Goal: Task Accomplishment & Management: Manage account settings

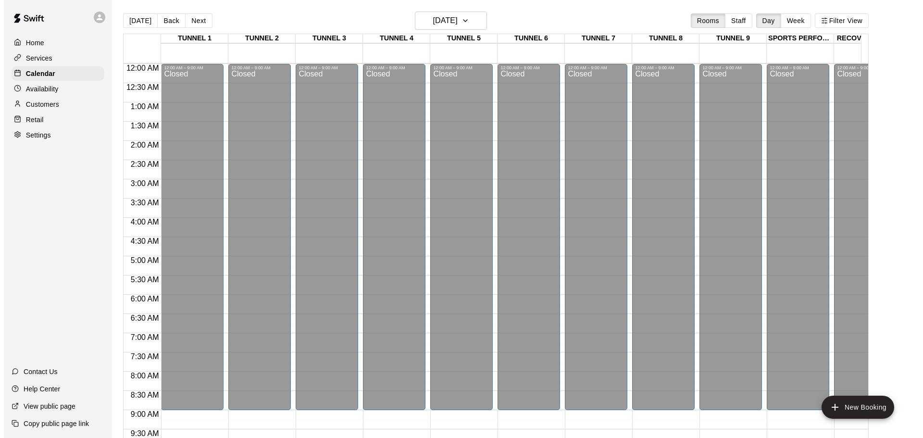
scroll to position [546, 0]
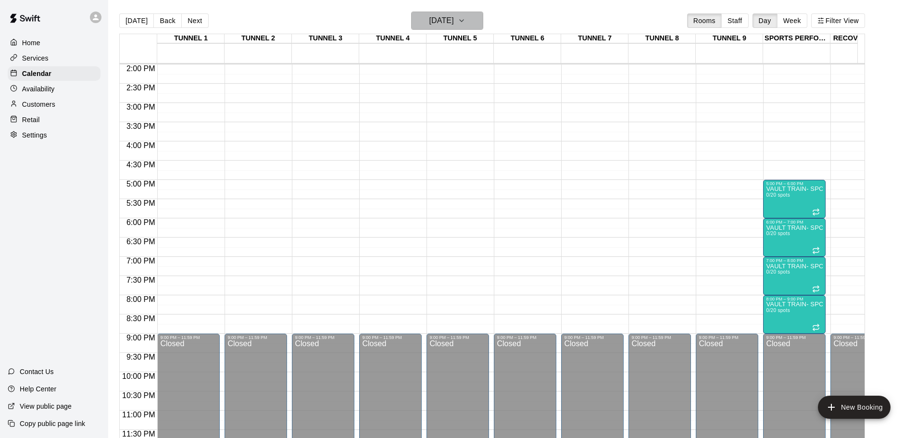
click at [471, 26] on button "Monday Oct 27" at bounding box center [447, 21] width 72 height 18
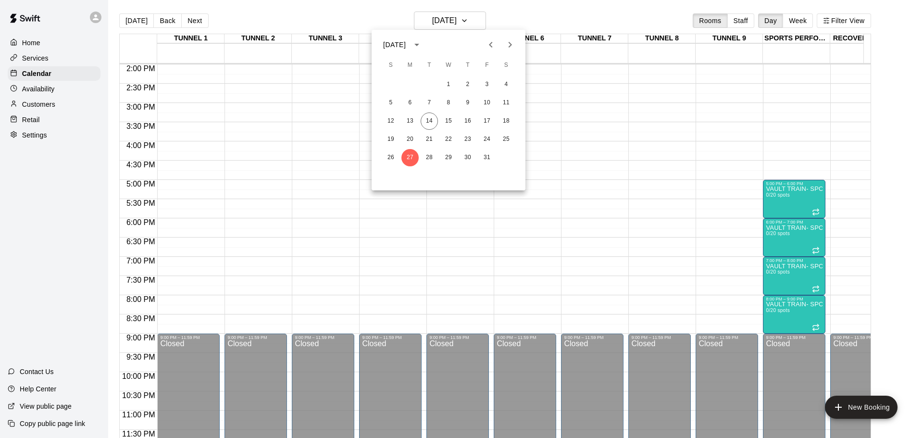
click at [746, 21] on div at bounding box center [461, 219] width 923 height 438
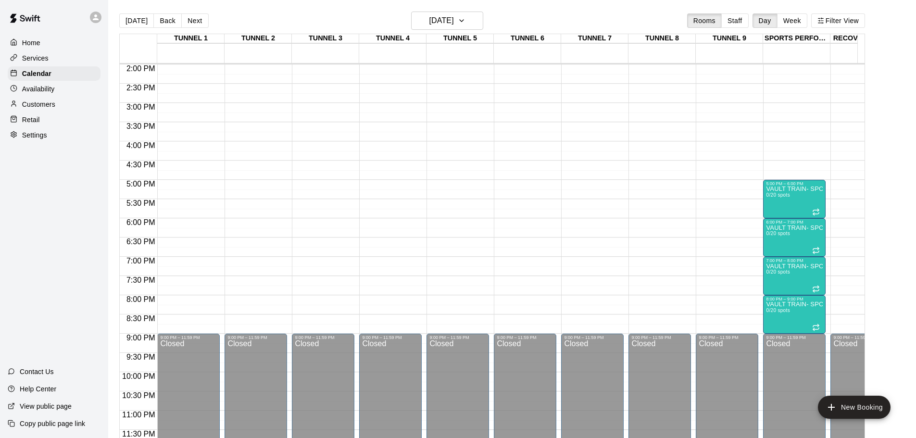
click at [746, 21] on button "Staff" at bounding box center [734, 20] width 27 height 14
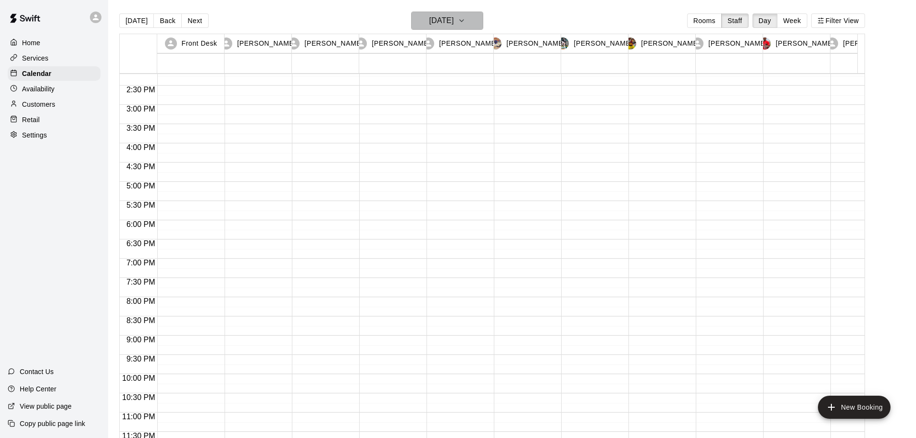
click at [439, 18] on h6 "Monday Oct 27" at bounding box center [441, 20] width 25 height 13
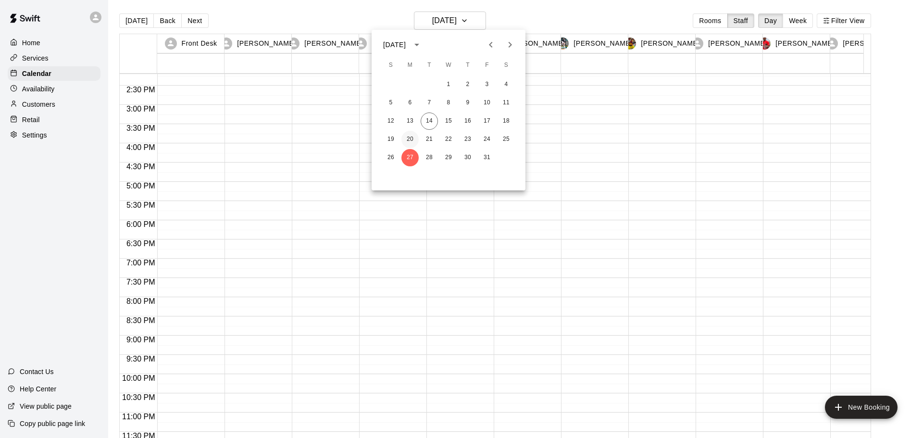
click at [405, 140] on button "20" at bounding box center [410, 139] width 17 height 17
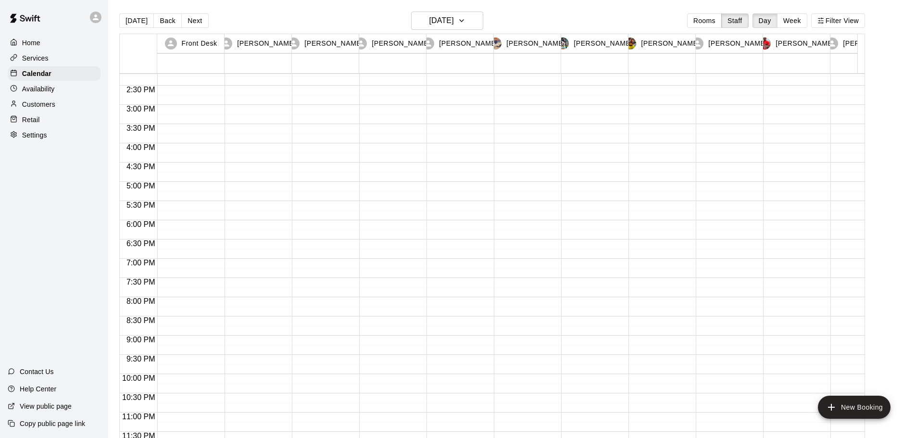
drag, startPoint x: 558, startPoint y: 99, endPoint x: 861, endPoint y: 244, distance: 336.0
click at [558, 99] on div at bounding box center [527, 100] width 67 height 10
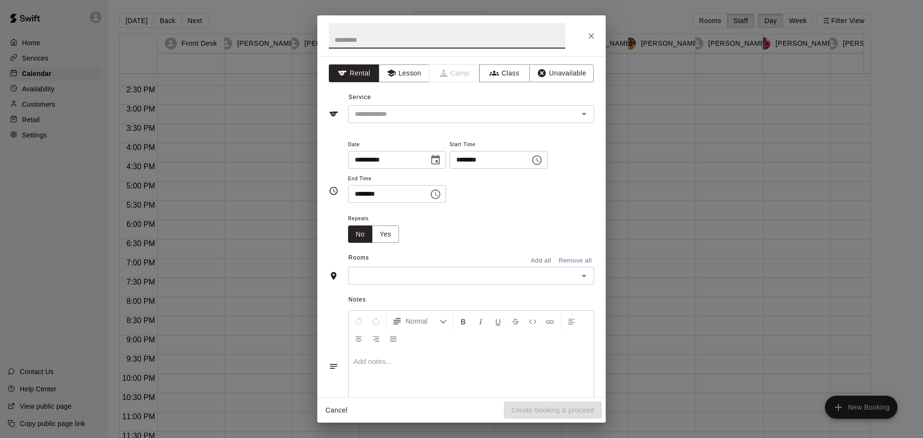
click at [595, 38] on icon "Close" at bounding box center [592, 36] width 10 height 10
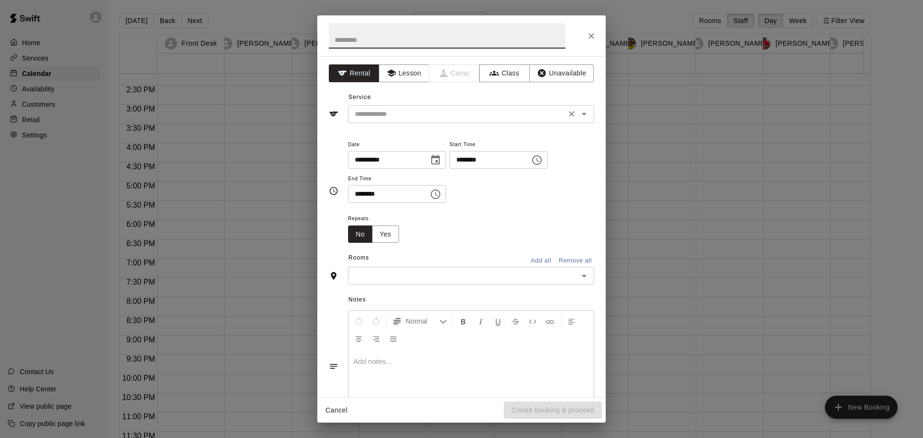
click at [407, 110] on input "text" at bounding box center [457, 114] width 212 height 12
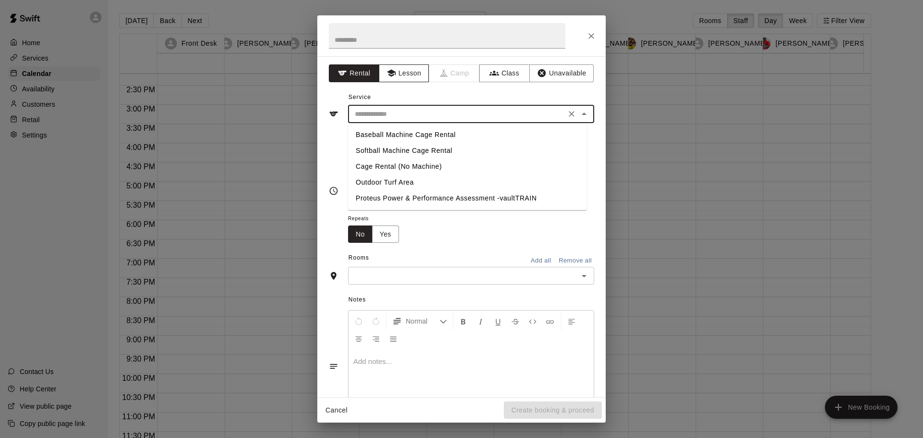
click at [416, 69] on button "Lesson" at bounding box center [404, 73] width 50 height 18
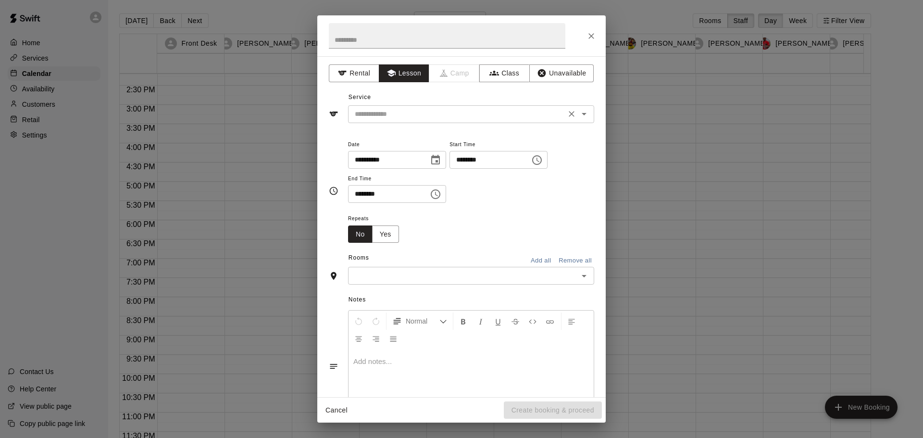
click at [426, 121] on div "​" at bounding box center [471, 114] width 246 height 18
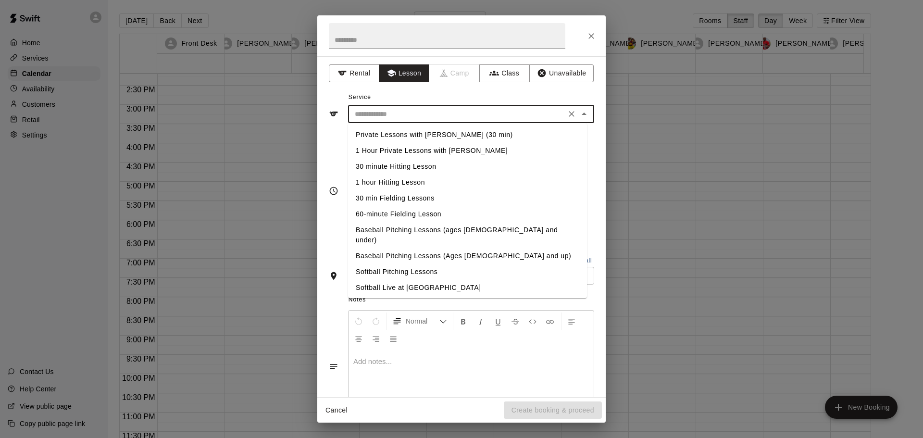
click at [455, 151] on li "1 Hour Private Lessons with Alberto Rosario" at bounding box center [467, 151] width 239 height 16
type input "**********"
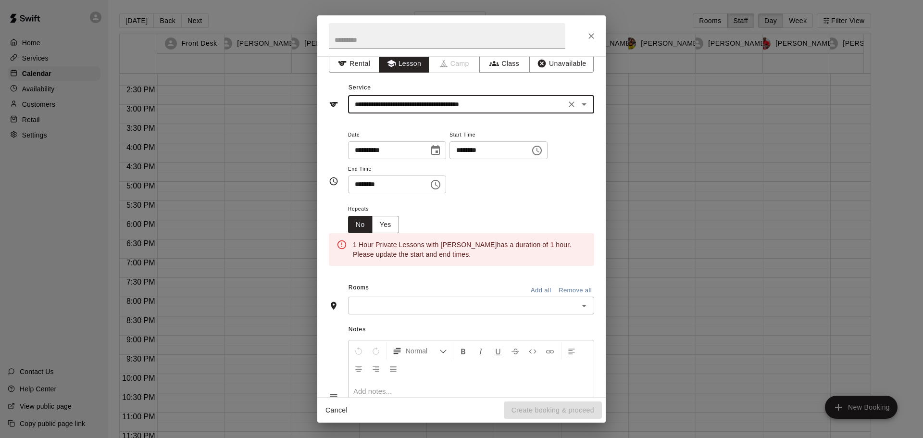
scroll to position [0, 0]
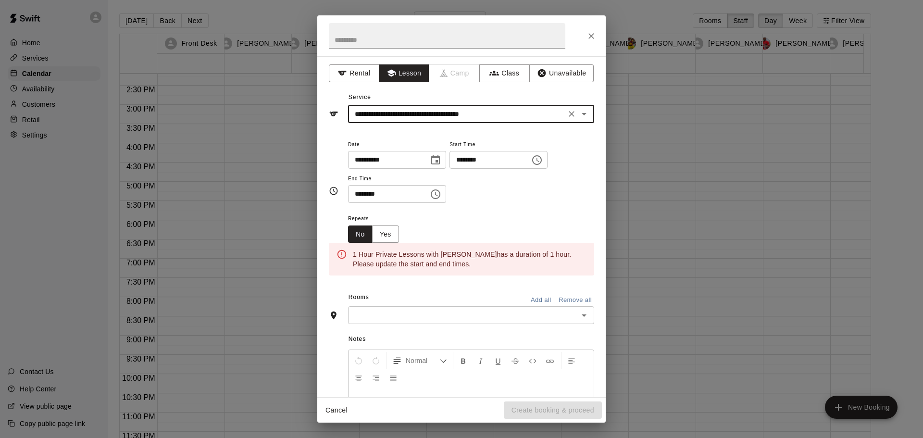
click at [438, 199] on div "******** ​" at bounding box center [397, 194] width 98 height 18
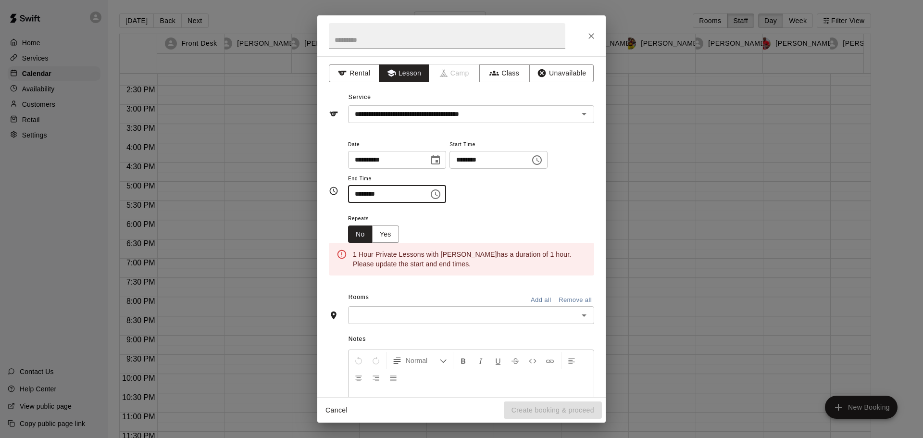
click at [438, 195] on icon "Choose time, selected time is 5:30 PM" at bounding box center [436, 194] width 3 height 4
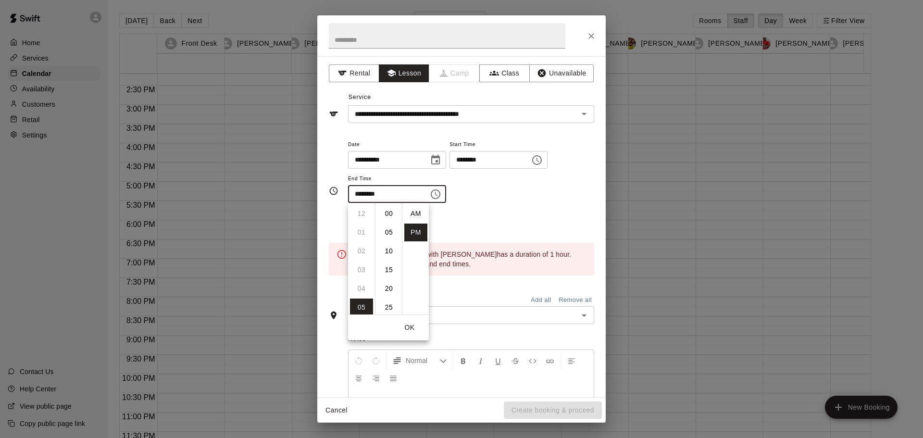
scroll to position [17, 0]
click at [361, 231] on li "06" at bounding box center [361, 233] width 23 height 18
click at [391, 212] on li "00" at bounding box center [389, 214] width 23 height 18
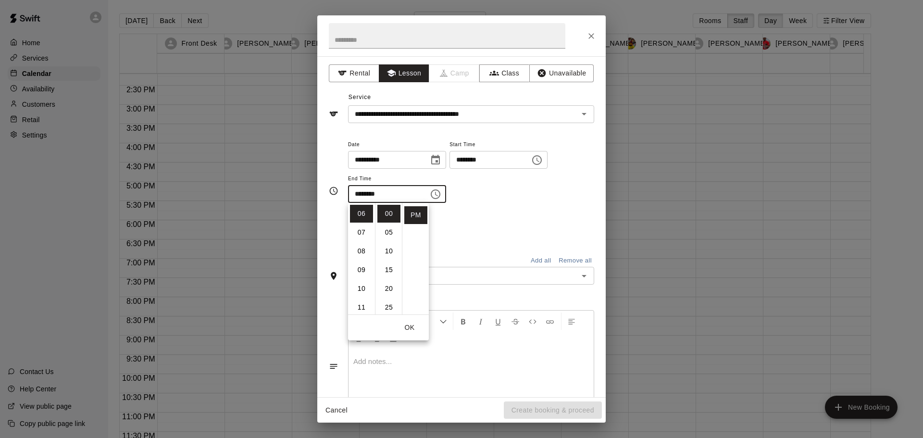
type input "********"
click at [520, 200] on div "**********" at bounding box center [471, 171] width 246 height 65
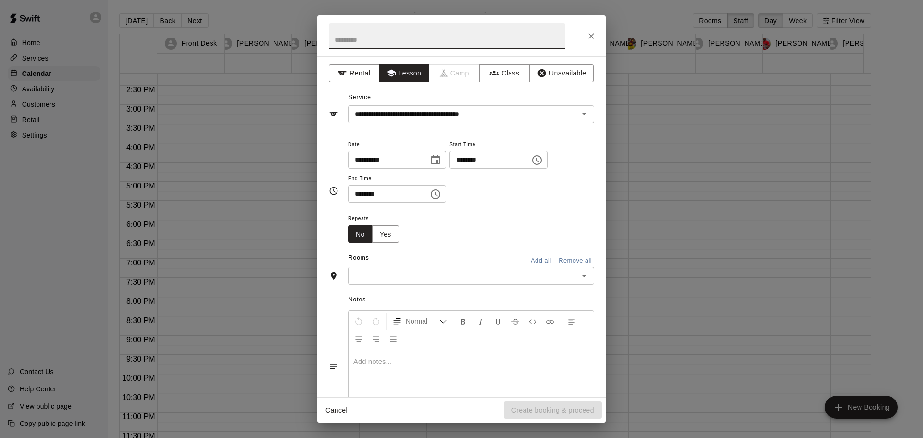
click at [428, 26] on input "text" at bounding box center [447, 35] width 237 height 25
type input "******"
click at [504, 205] on div "**********" at bounding box center [471, 176] width 246 height 75
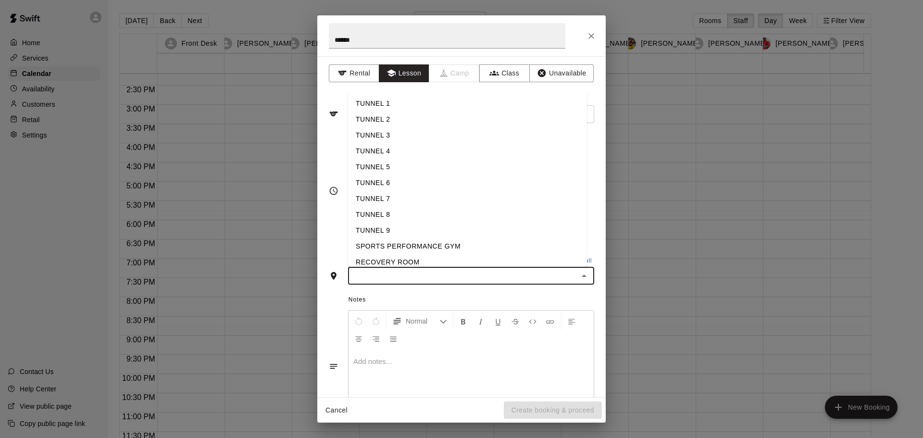
click at [441, 271] on input "text" at bounding box center [463, 276] width 225 height 12
click at [397, 115] on li "TUNNEL 2" at bounding box center [467, 120] width 239 height 16
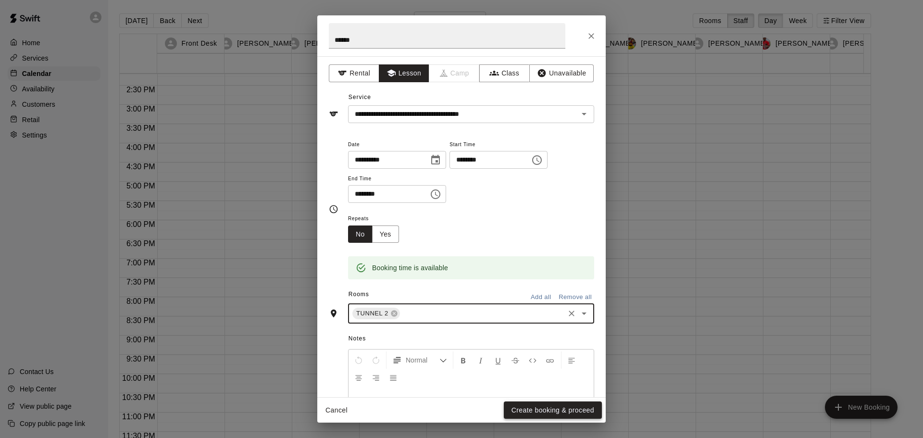
click at [560, 412] on button "Create booking & proceed" at bounding box center [553, 411] width 98 height 18
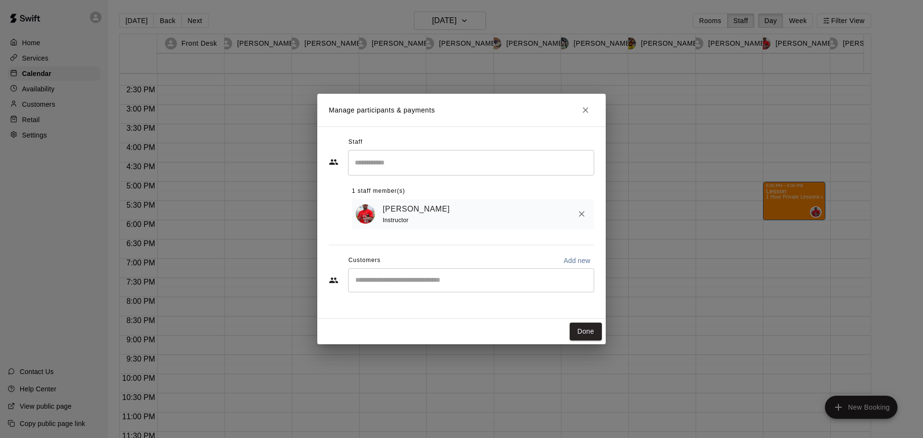
click at [444, 281] on input "Start typing to search customers..." at bounding box center [472, 281] width 238 height 10
type input "*****"
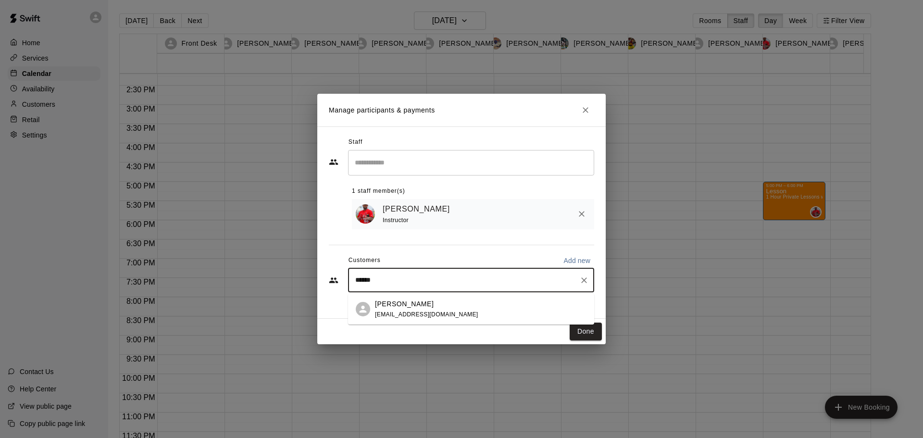
click at [441, 306] on div "Oscar Huerta" at bounding box center [426, 304] width 103 height 10
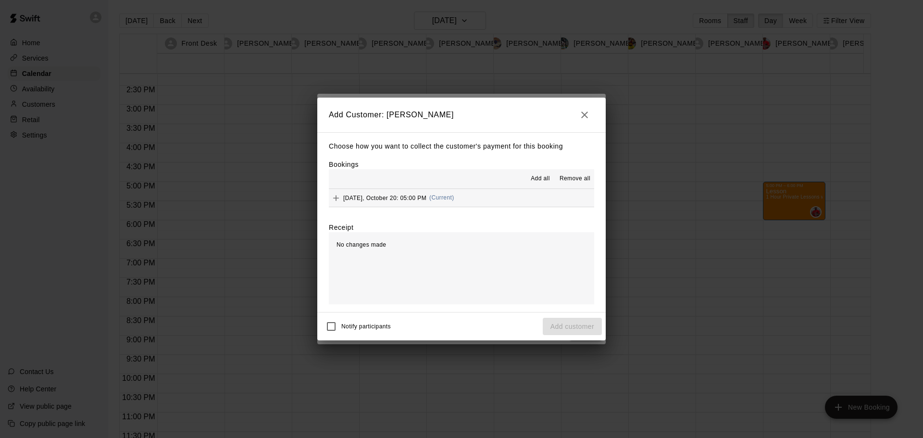
click at [577, 325] on div "Notify participants Add customer" at bounding box center [461, 326] width 281 height 20
click at [537, 180] on span "Add all" at bounding box center [540, 179] width 19 height 10
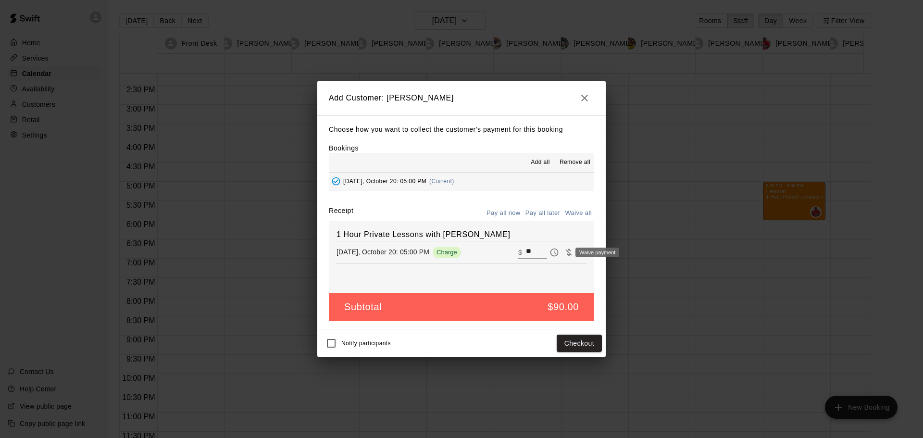
click at [564, 250] on icon "Waive payment" at bounding box center [569, 253] width 10 height 10
type input "*"
click at [580, 344] on button "Add customer" at bounding box center [572, 344] width 59 height 18
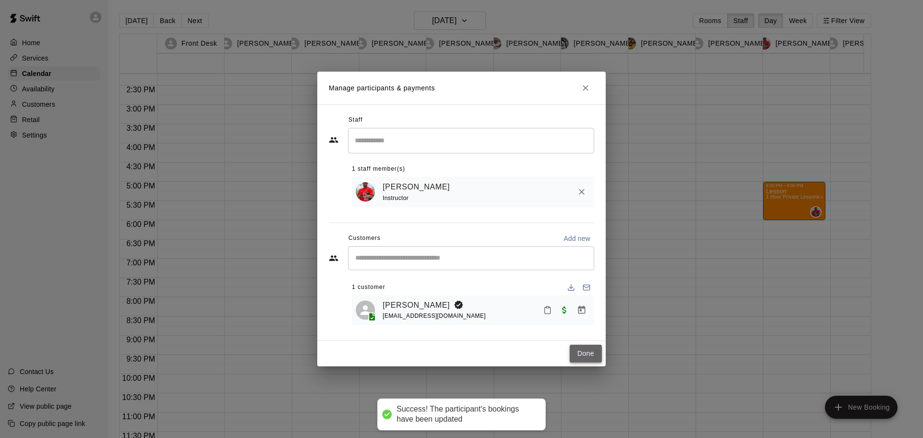
click at [588, 354] on button "Done" at bounding box center [586, 354] width 32 height 18
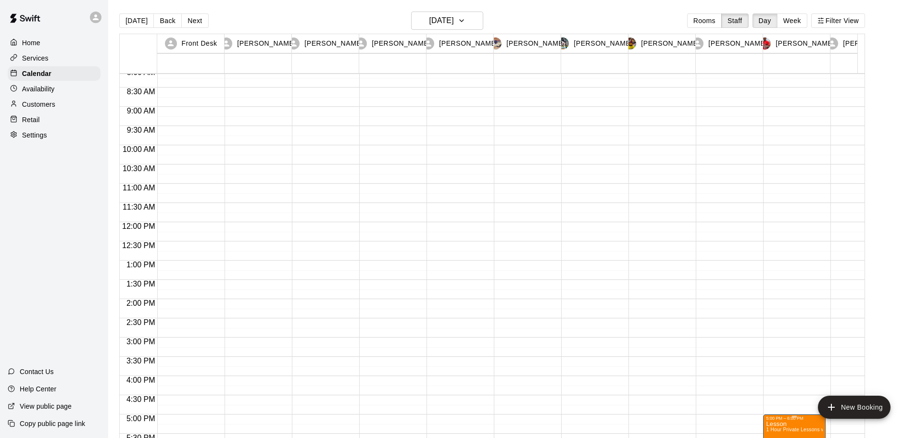
scroll to position [306, 0]
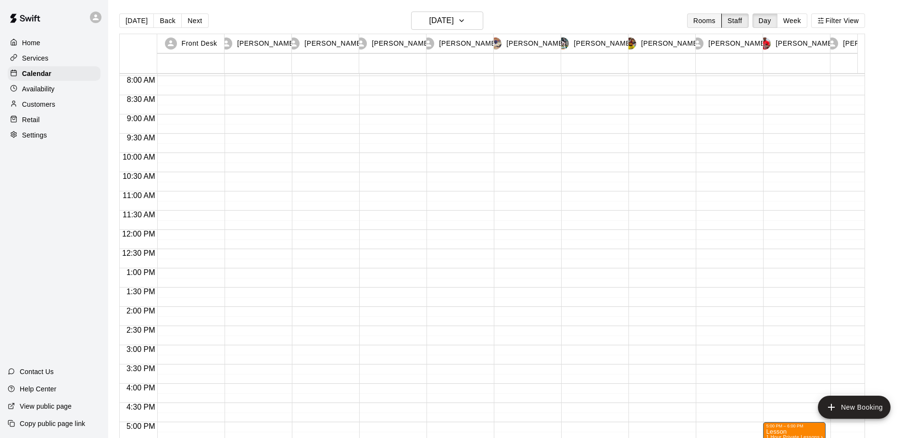
click at [700, 22] on button "Rooms" at bounding box center [704, 20] width 35 height 14
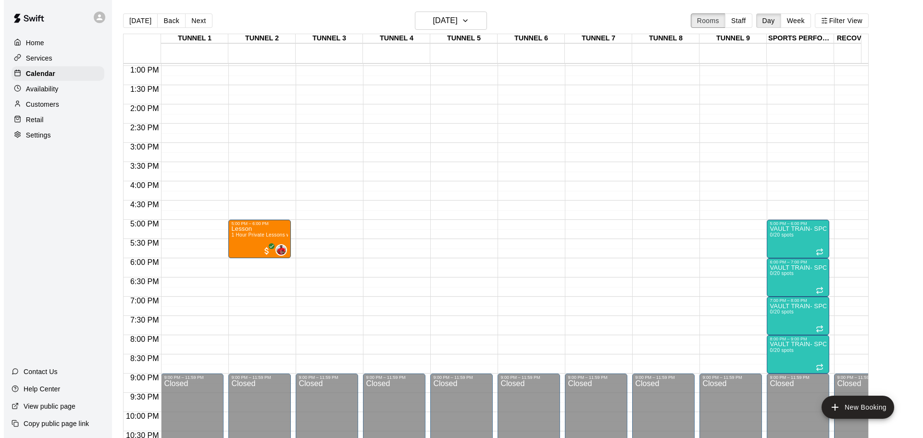
scroll to position [450, 0]
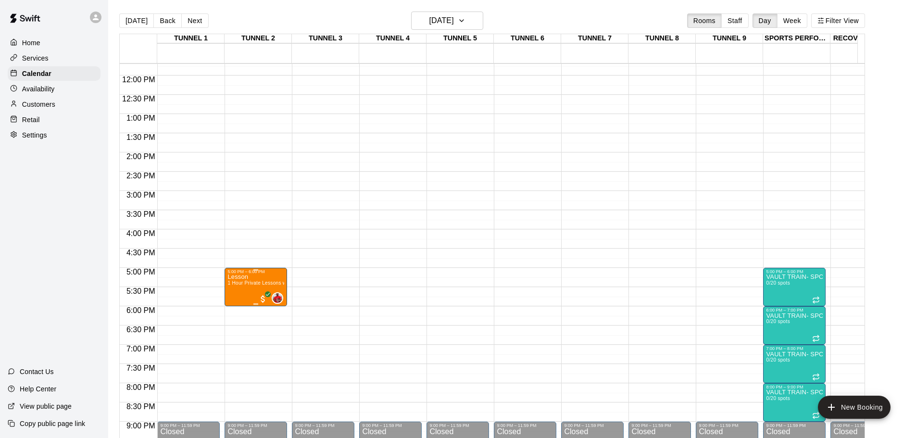
click at [269, 282] on span "1 Hour Private Lessons with Alberto Rosario" at bounding box center [280, 282] width 107 height 5
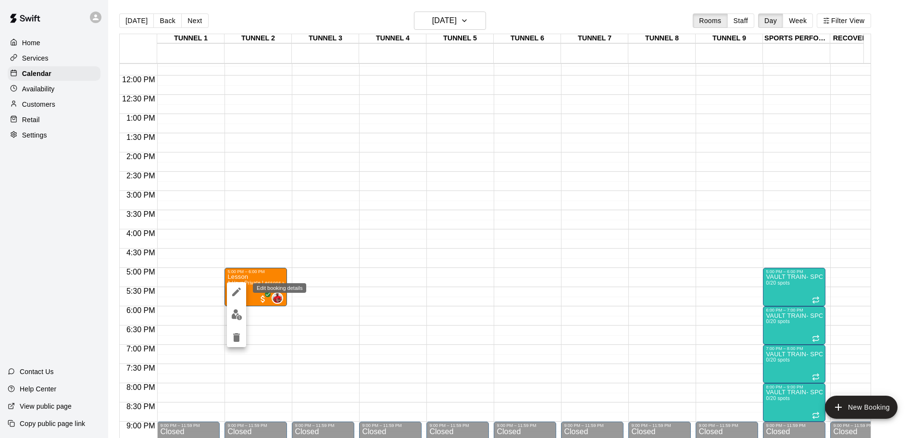
click at [236, 297] on icon "edit" at bounding box center [237, 292] width 12 height 12
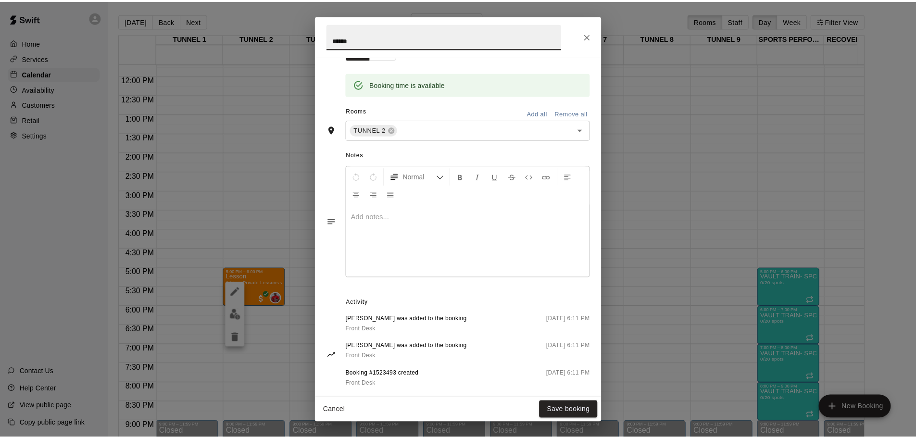
scroll to position [192, 0]
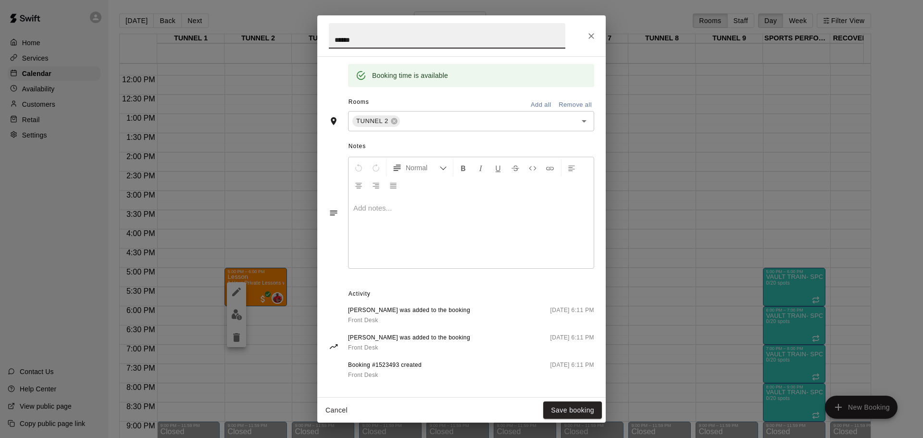
click at [417, 241] on div at bounding box center [471, 232] width 245 height 72
drag, startPoint x: 370, startPoint y: 212, endPoint x: 365, endPoint y: 207, distance: 6.5
click at [365, 207] on span "**********" at bounding box center [380, 207] width 55 height 7
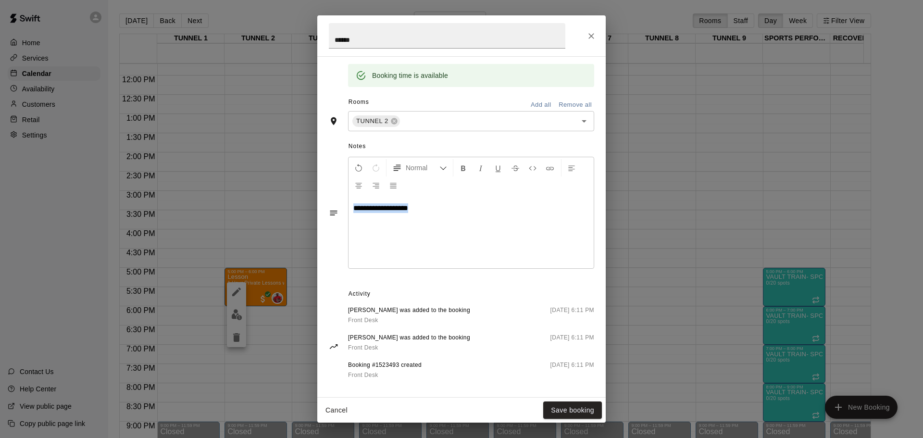
click at [365, 207] on span "**********" at bounding box center [380, 207] width 55 height 7
click at [371, 208] on span "**********" at bounding box center [380, 207] width 55 height 7
click at [364, 209] on span "**********" at bounding box center [380, 207] width 55 height 7
click at [442, 210] on p "**********" at bounding box center [471, 208] width 236 height 10
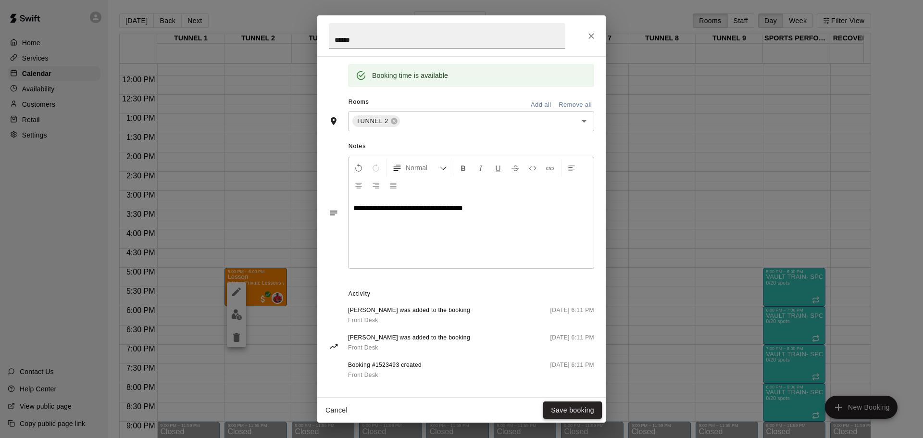
click at [586, 411] on button "Save booking" at bounding box center [572, 411] width 59 height 18
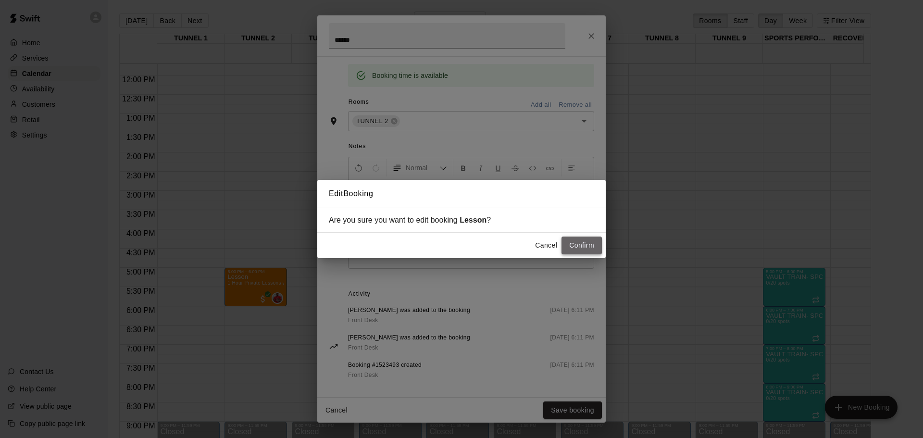
click at [584, 247] on button "Confirm" at bounding box center [582, 246] width 40 height 18
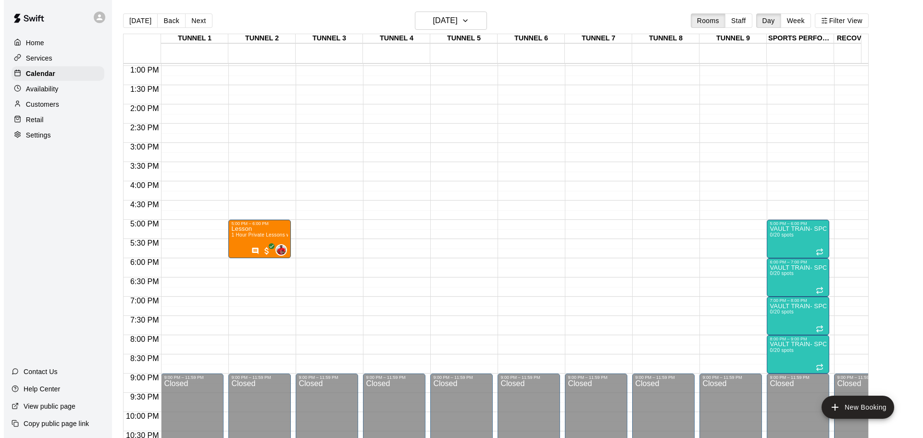
scroll to position [450, 0]
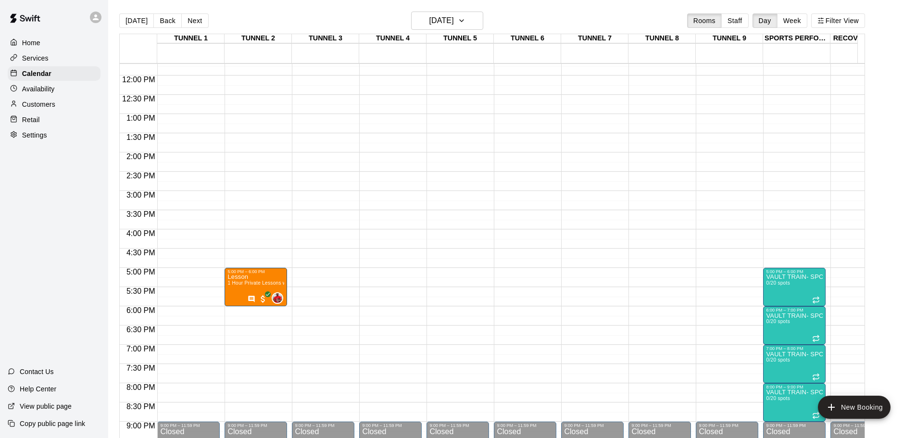
click at [269, 92] on div "12:00 AM – 9:00 AM Closed 5:00 PM – 6:00 PM Lesson 1 Hour Private Lessons with …" at bounding box center [256, 75] width 63 height 923
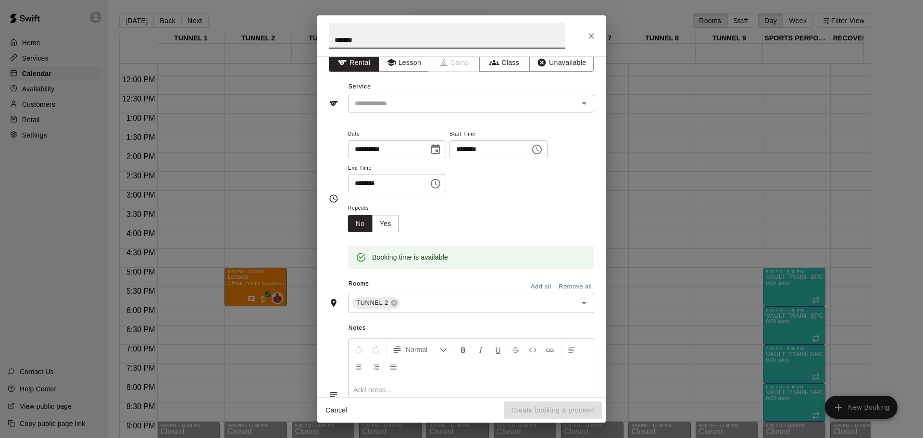
scroll to position [0, 0]
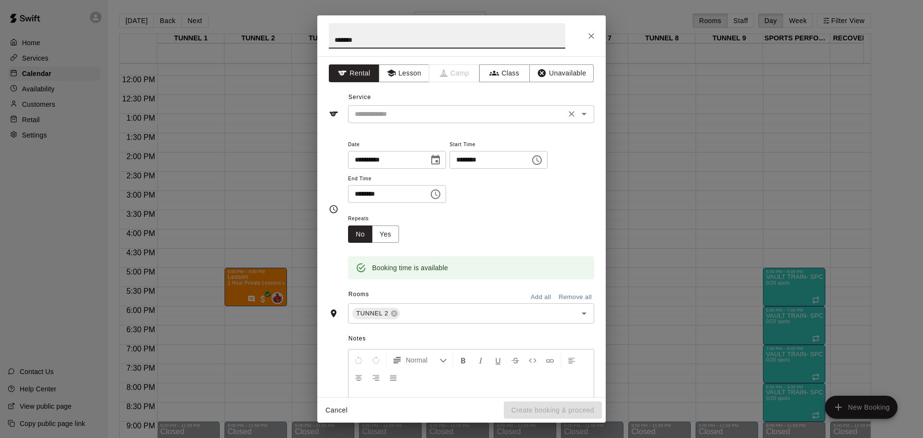
type input "*******"
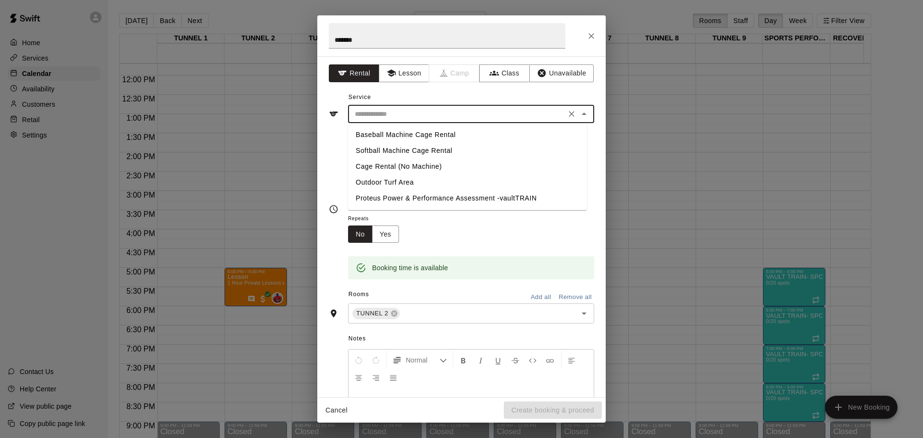
click at [502, 114] on input "text" at bounding box center [457, 114] width 212 height 12
click at [488, 228] on div "Repeats No Yes" at bounding box center [471, 228] width 246 height 30
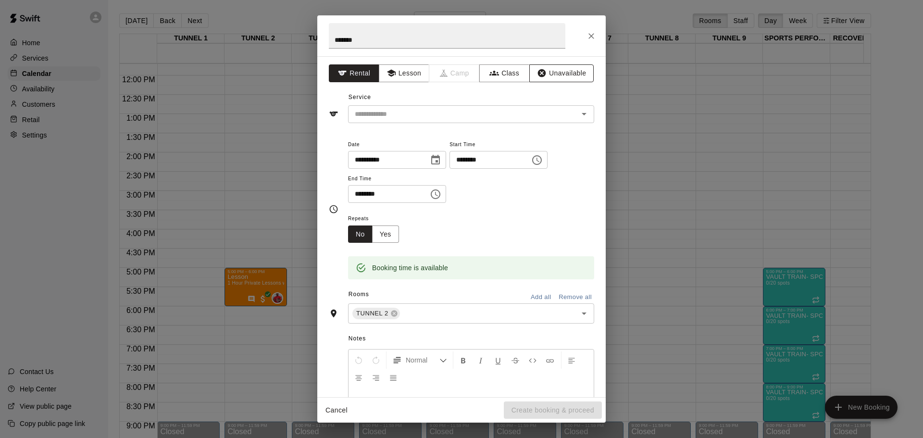
click at [538, 72] on icon "button" at bounding box center [542, 73] width 8 height 8
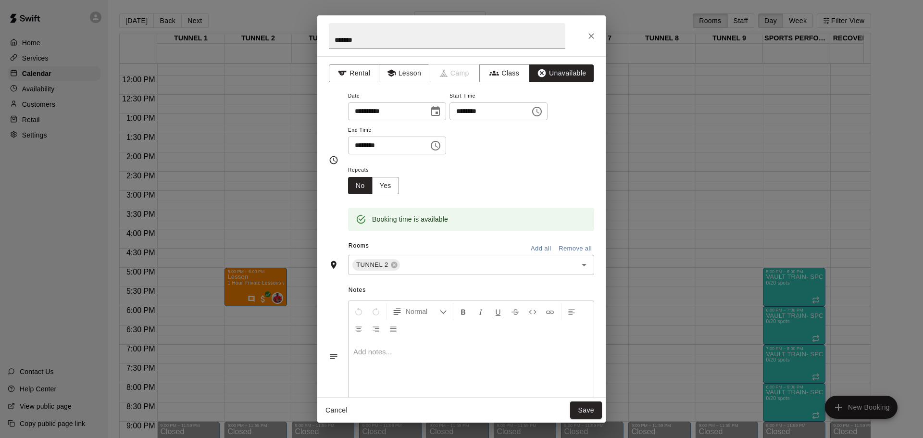
click at [441, 147] on icon "Choose time, selected time is 12:45 PM" at bounding box center [436, 146] width 12 height 12
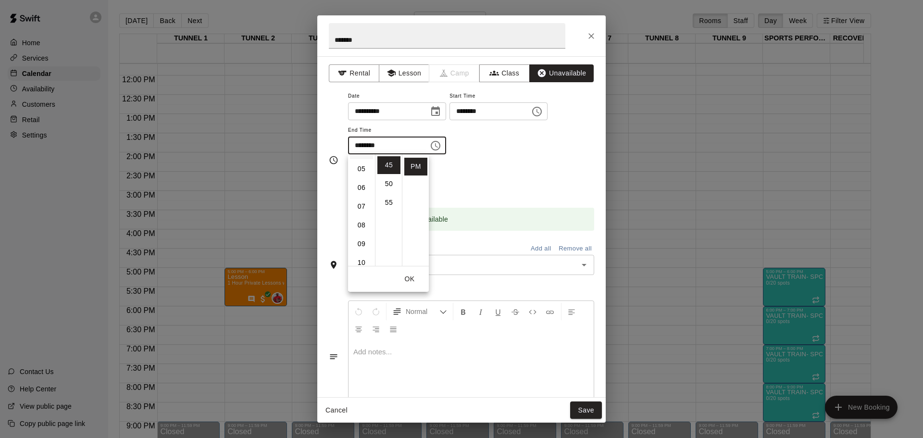
scroll to position [96, 0]
click at [363, 235] on li "09" at bounding box center [361, 238] width 23 height 18
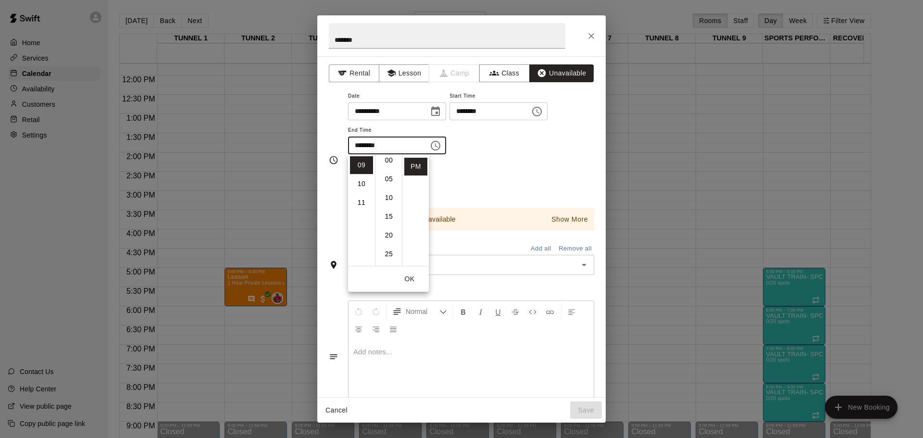
scroll to position [0, 0]
click at [392, 165] on li "00" at bounding box center [389, 165] width 23 height 18
type input "********"
click at [473, 111] on input "********" at bounding box center [487, 111] width 74 height 18
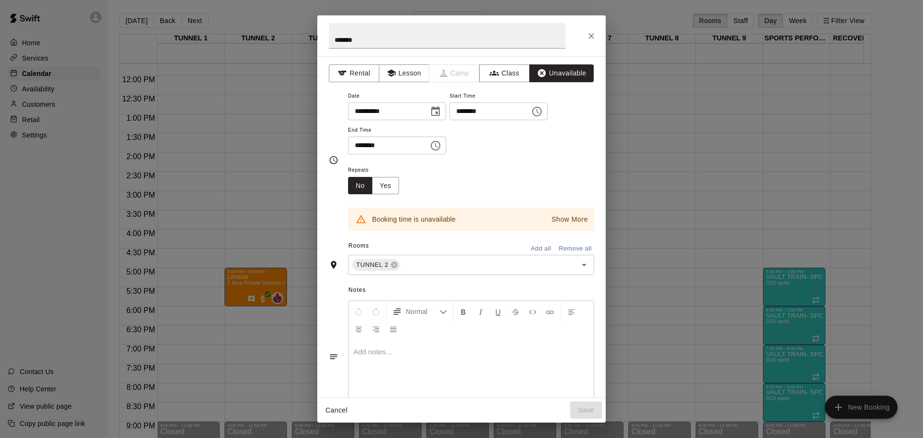
click at [477, 111] on input "********" at bounding box center [487, 111] width 74 height 18
click at [500, 114] on input "********" at bounding box center [487, 111] width 74 height 18
click at [543, 112] on icon "Choose time, selected time is 12:15 PM" at bounding box center [537, 112] width 12 height 12
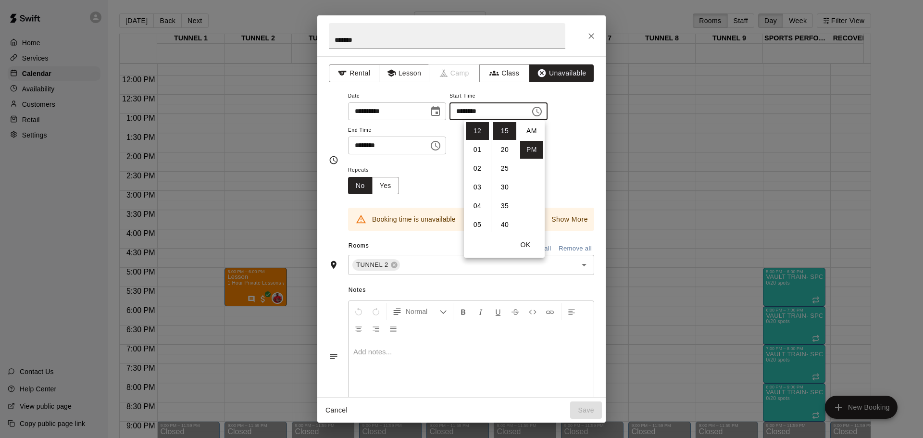
scroll to position [17, 0]
click at [475, 148] on li "01" at bounding box center [477, 150] width 23 height 18
click at [499, 127] on li "00" at bounding box center [504, 131] width 23 height 18
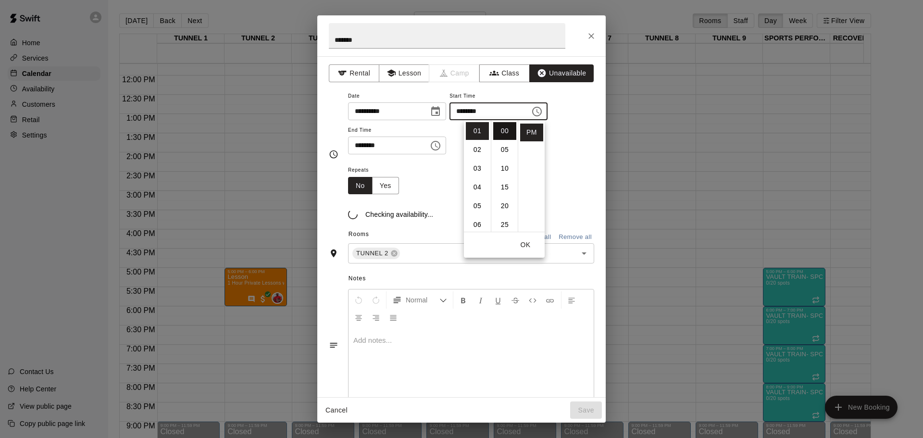
type input "********"
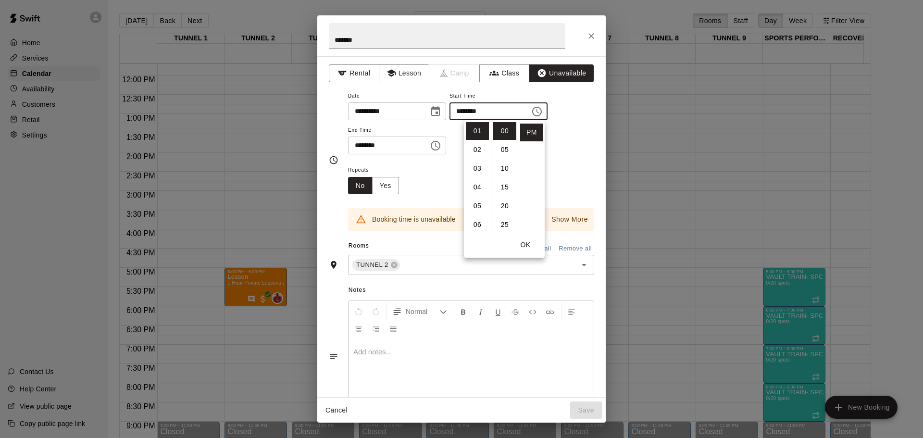
click at [556, 163] on div "**********" at bounding box center [471, 127] width 246 height 75
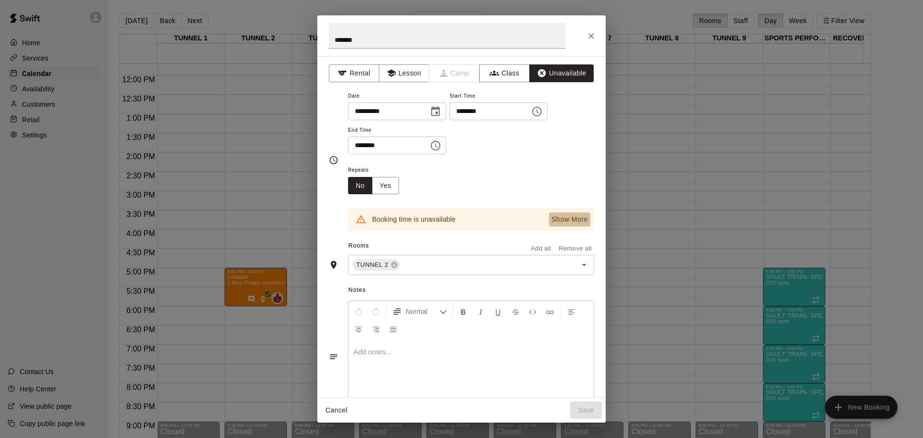
click at [552, 219] on p "Show More" at bounding box center [570, 219] width 37 height 10
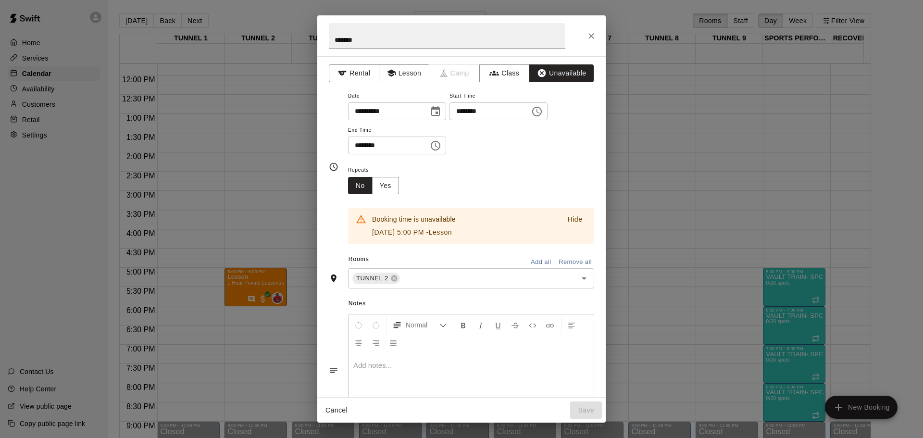
click at [334, 413] on button "Cancel" at bounding box center [336, 411] width 31 height 18
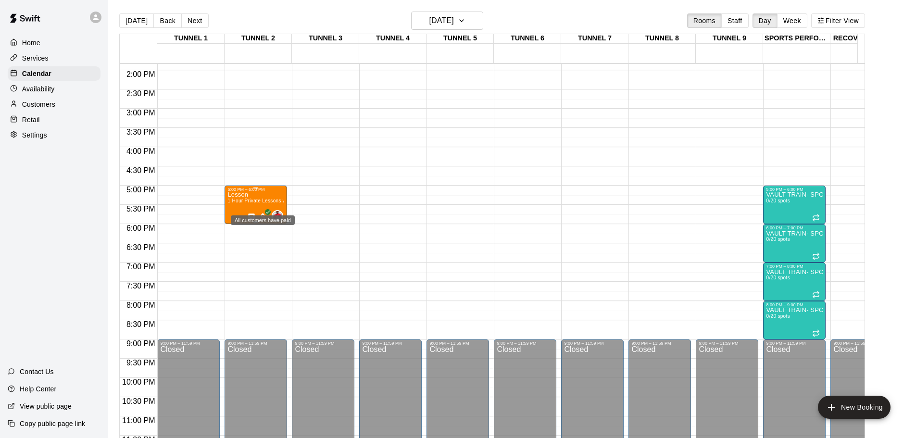
scroll to position [546, 0]
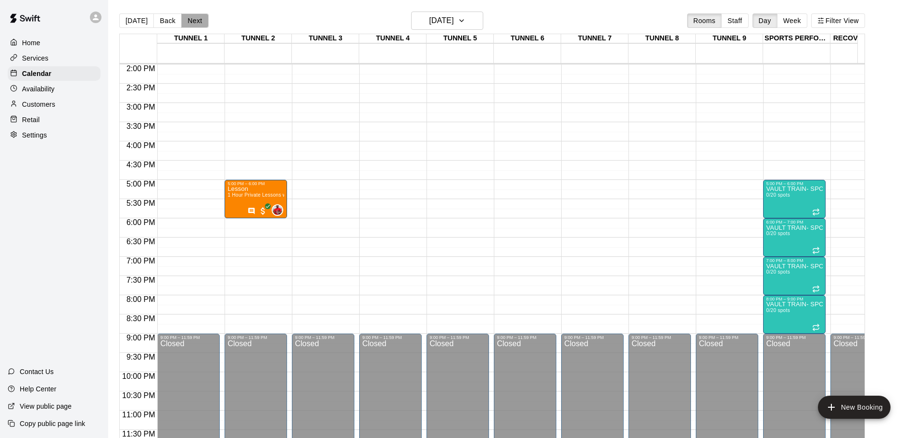
click at [195, 26] on button "Next" at bounding box center [194, 20] width 27 height 14
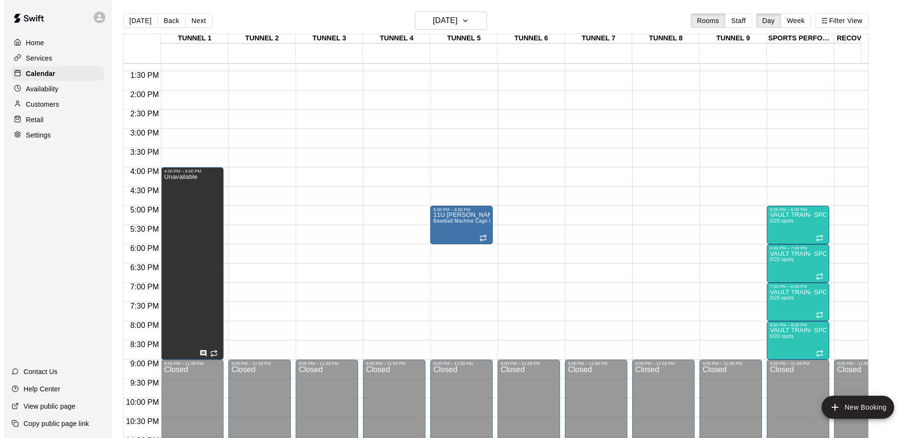
scroll to position [498, 0]
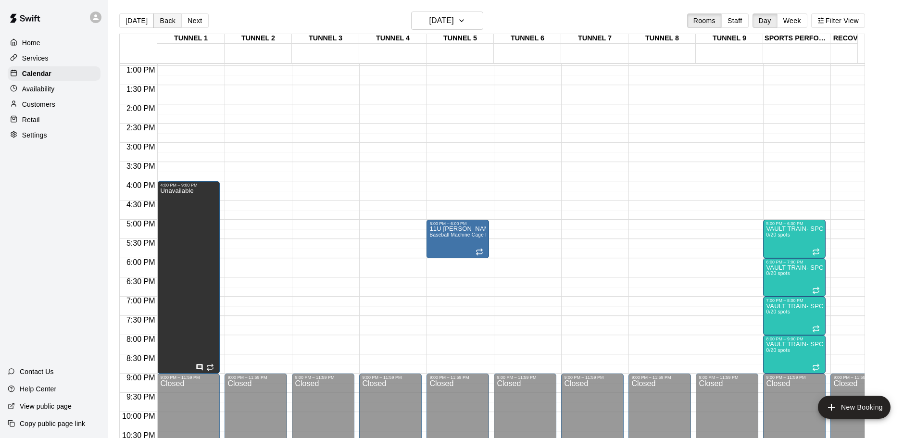
click at [157, 23] on button "Back" at bounding box center [167, 20] width 28 height 14
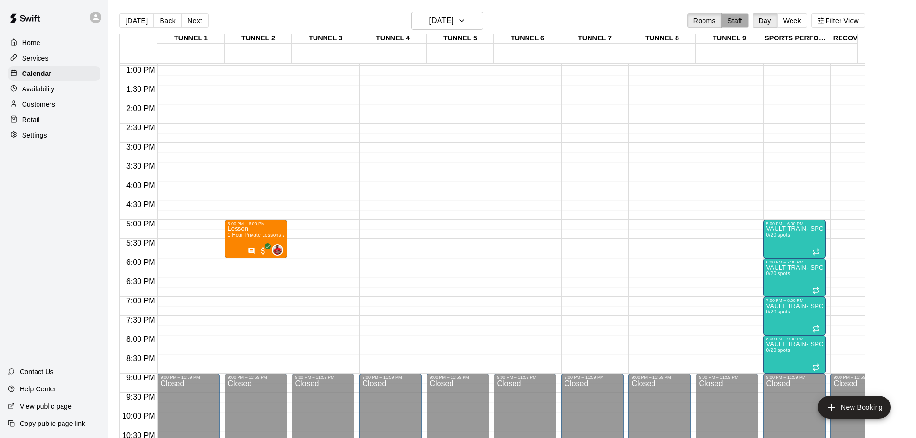
click at [747, 22] on button "Staff" at bounding box center [734, 20] width 27 height 14
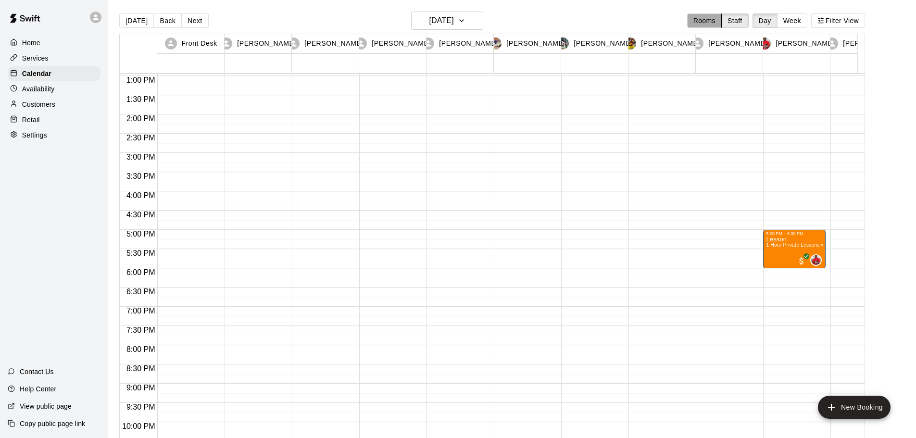
click at [713, 23] on button "Rooms" at bounding box center [704, 20] width 35 height 14
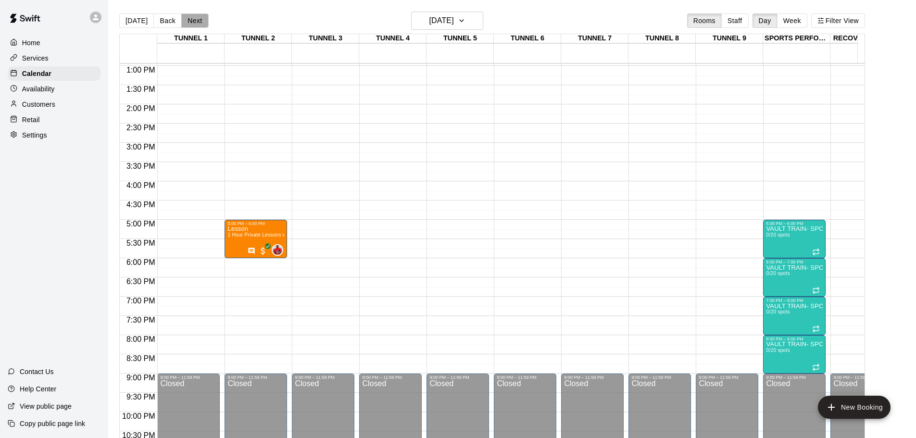
click at [200, 24] on button "Next" at bounding box center [194, 20] width 27 height 14
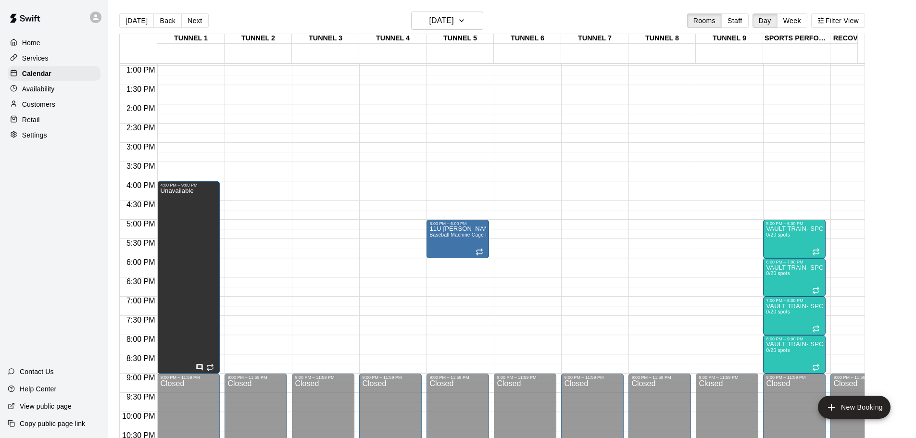
click at [258, 151] on div "12:00 AM – 9:00 AM Closed 9:00 PM – 11:59 PM Closed" at bounding box center [256, 27] width 63 height 923
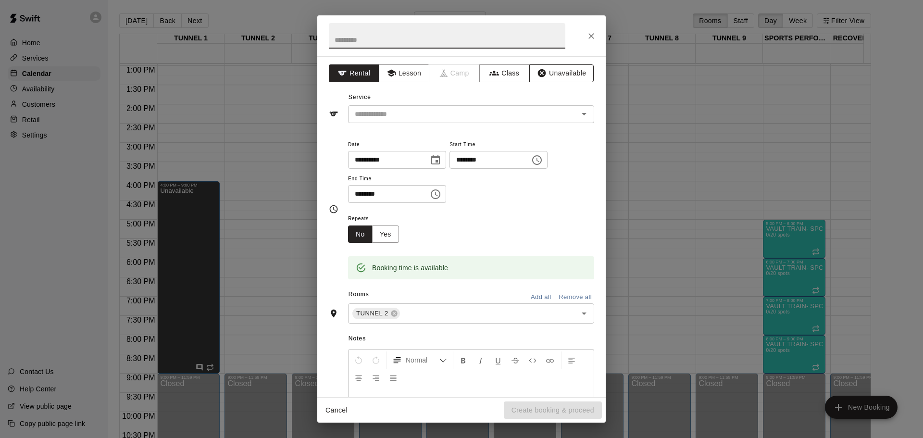
click at [567, 70] on button "Unavailable" at bounding box center [561, 73] width 64 height 18
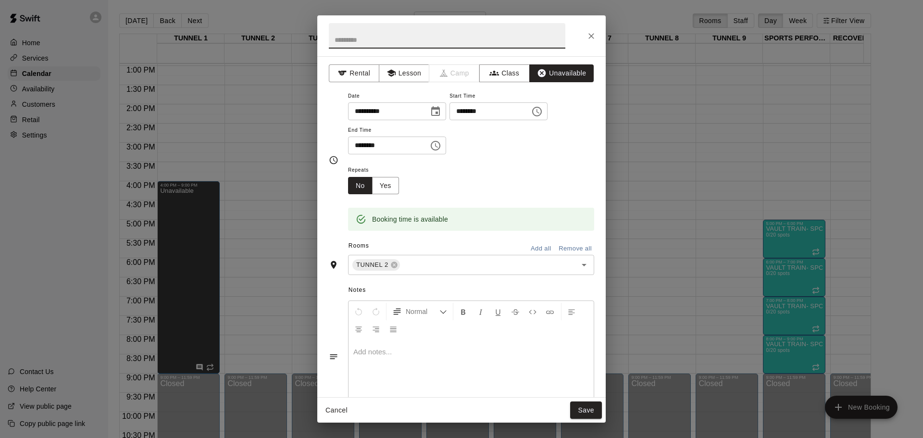
click at [423, 38] on input "text" at bounding box center [447, 35] width 237 height 25
type input "*******"
click at [478, 112] on input "********" at bounding box center [487, 111] width 74 height 18
click at [473, 113] on input "********" at bounding box center [487, 111] width 74 height 18
click at [543, 114] on icon "Choose time, selected time is 3:00 PM" at bounding box center [537, 112] width 12 height 12
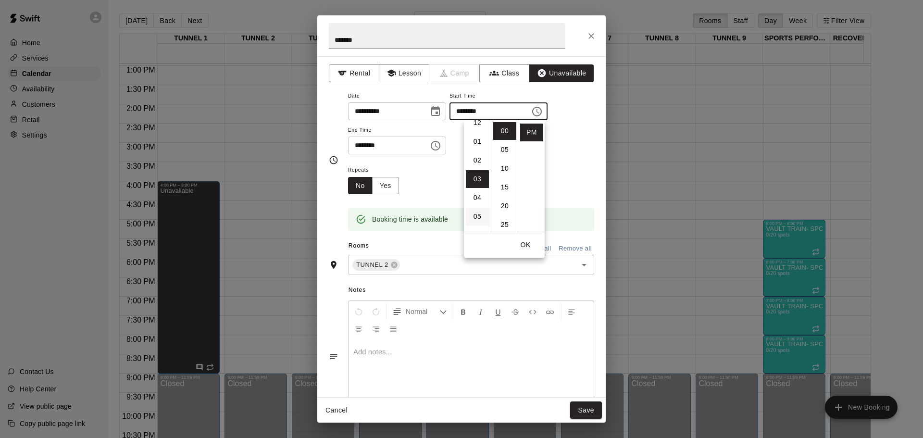
scroll to position [0, 0]
click at [477, 150] on li "01" at bounding box center [477, 150] width 23 height 18
type input "********"
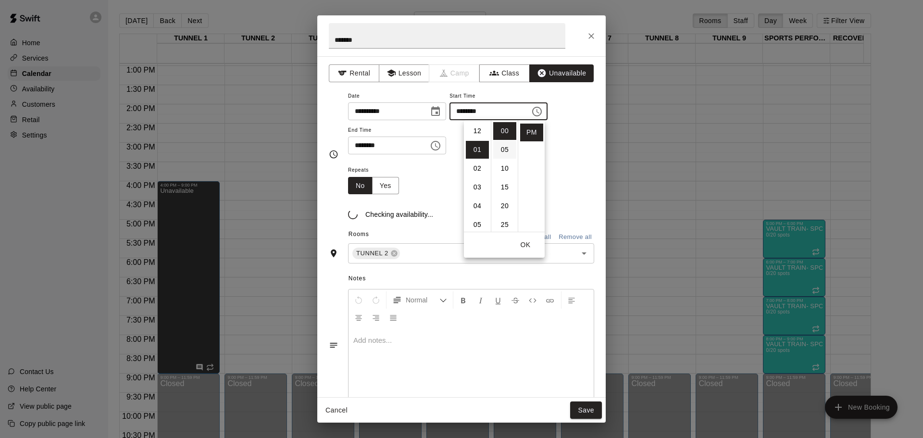
scroll to position [19, 0]
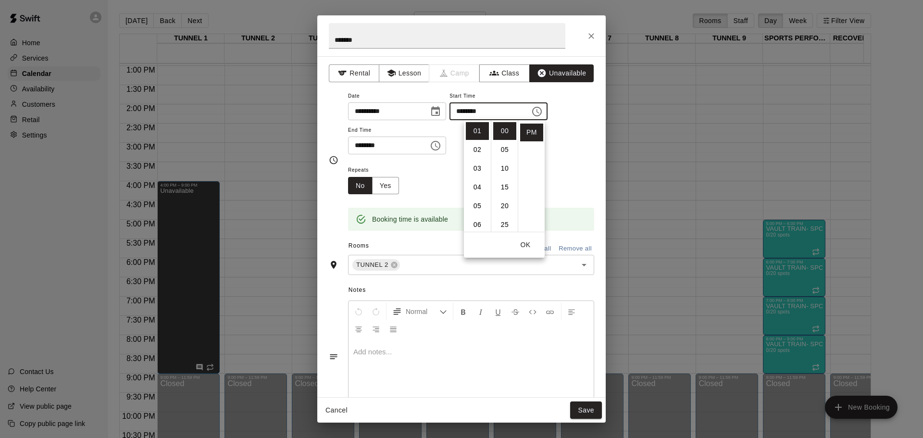
click at [363, 148] on input "********" at bounding box center [385, 146] width 74 height 18
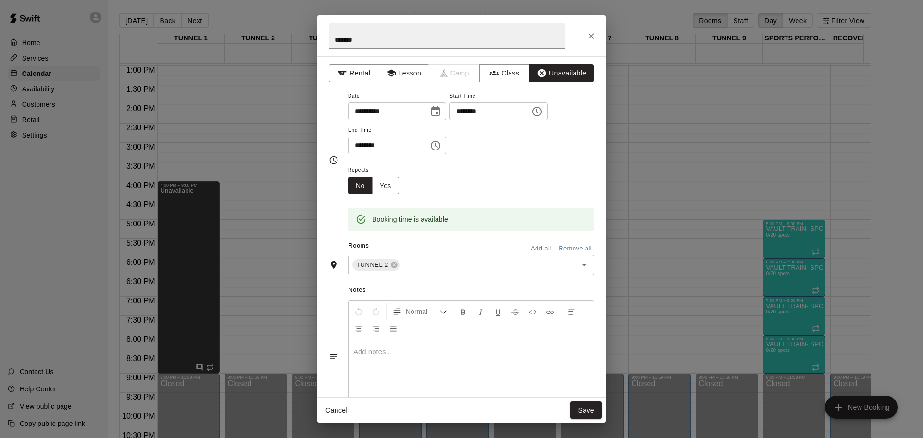
click at [441, 145] on icon "Choose time, selected time is 3:30 PM" at bounding box center [436, 146] width 12 height 12
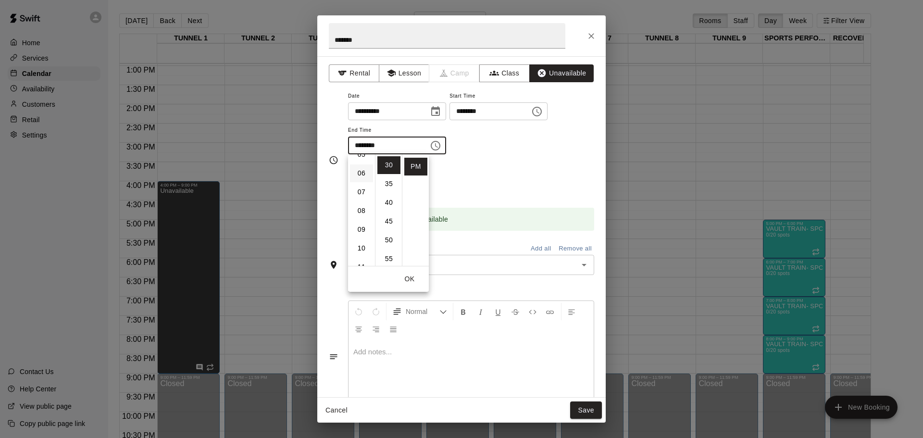
scroll to position [152, 0]
click at [365, 181] on li "09" at bounding box center [361, 182] width 23 height 18
click at [392, 166] on li "00" at bounding box center [389, 165] width 23 height 18
type input "********"
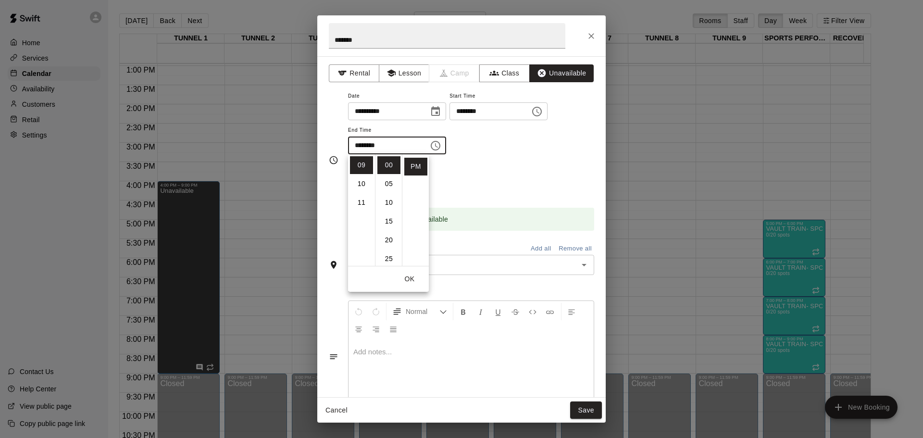
click at [530, 159] on div "**********" at bounding box center [471, 127] width 246 height 75
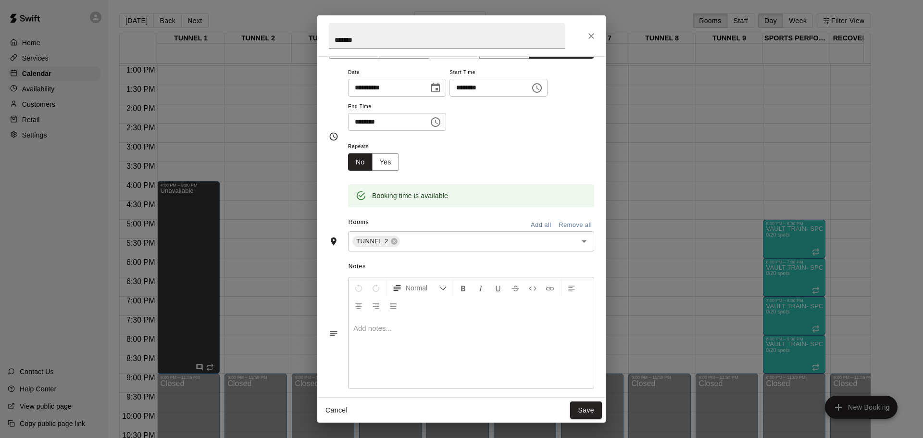
scroll to position [33, 0]
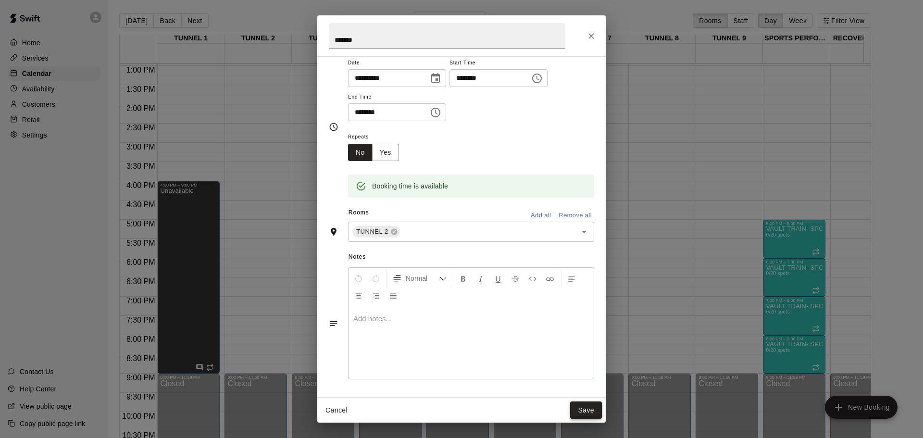
click at [589, 409] on button "Save" at bounding box center [586, 411] width 32 height 18
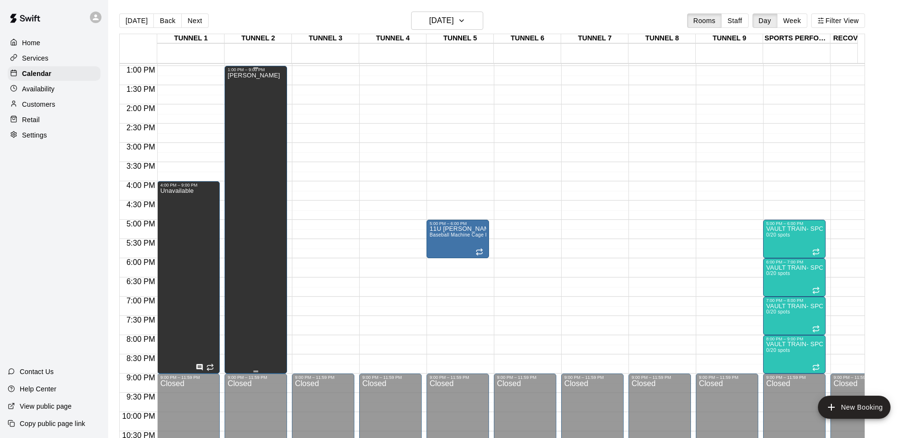
click at [248, 160] on div "Alberto" at bounding box center [255, 291] width 57 height 438
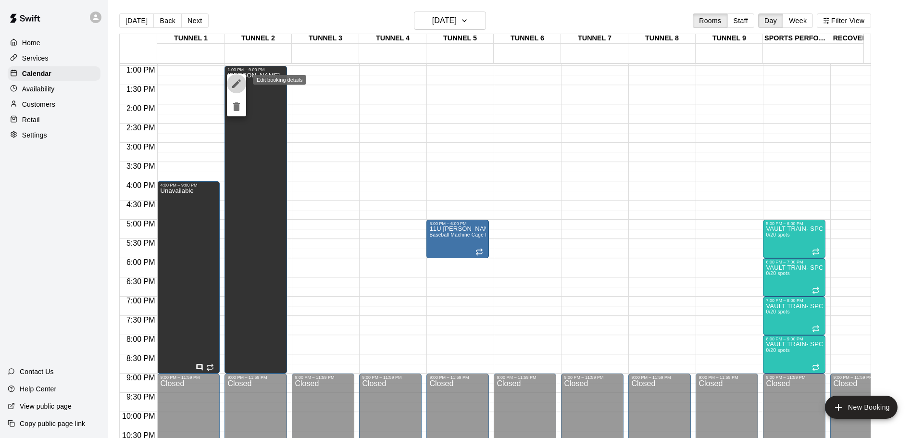
click at [239, 83] on icon "edit" at bounding box center [236, 83] width 9 height 9
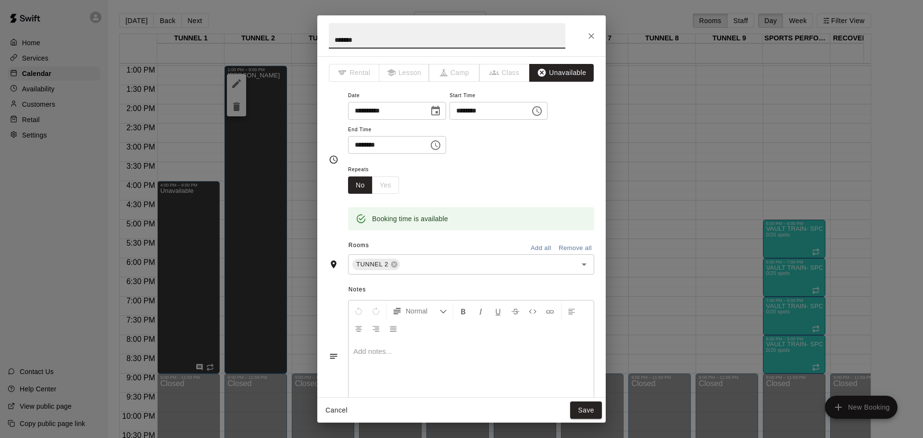
scroll to position [0, 0]
click at [378, 189] on div "No Yes" at bounding box center [373, 186] width 51 height 18
click at [591, 37] on icon "Close" at bounding box center [592, 36] width 6 height 6
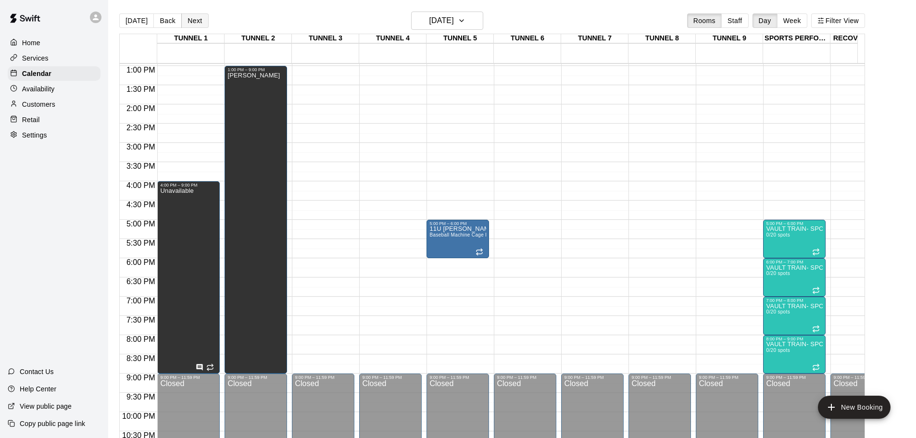
click at [192, 23] on button "Next" at bounding box center [194, 20] width 27 height 14
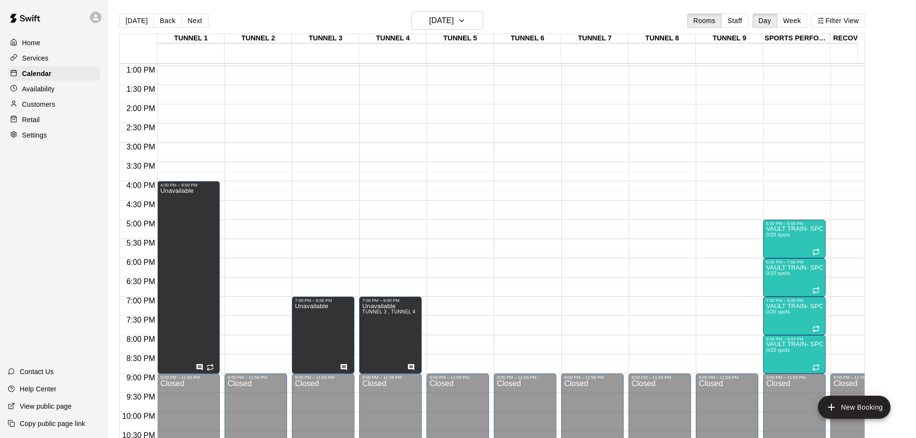
click at [242, 71] on div "12:00 AM – 9:00 AM Closed 9:00 PM – 11:59 PM Closed" at bounding box center [256, 27] width 63 height 923
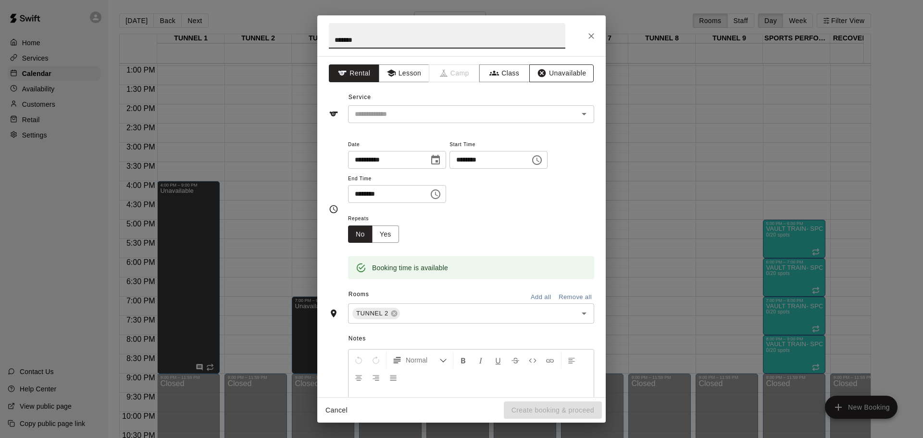
type input "*******"
click at [553, 74] on button "Unavailable" at bounding box center [561, 73] width 64 height 18
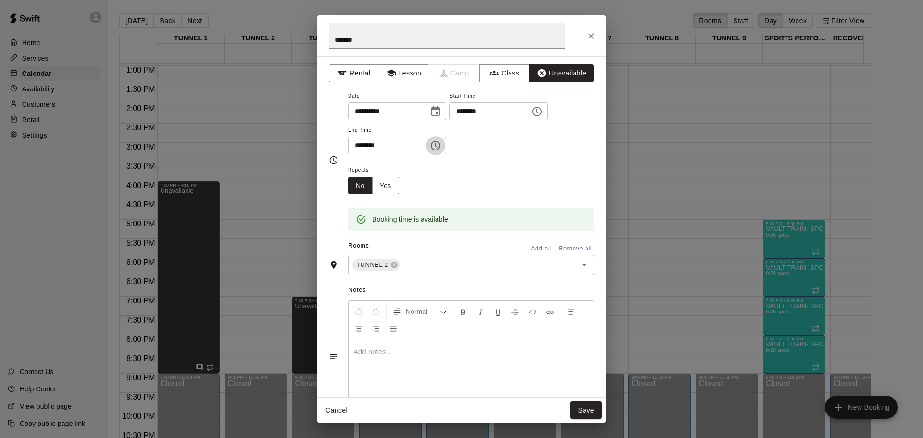
click at [441, 144] on button "Choose time, selected time is 1:30 PM" at bounding box center [435, 145] width 19 height 19
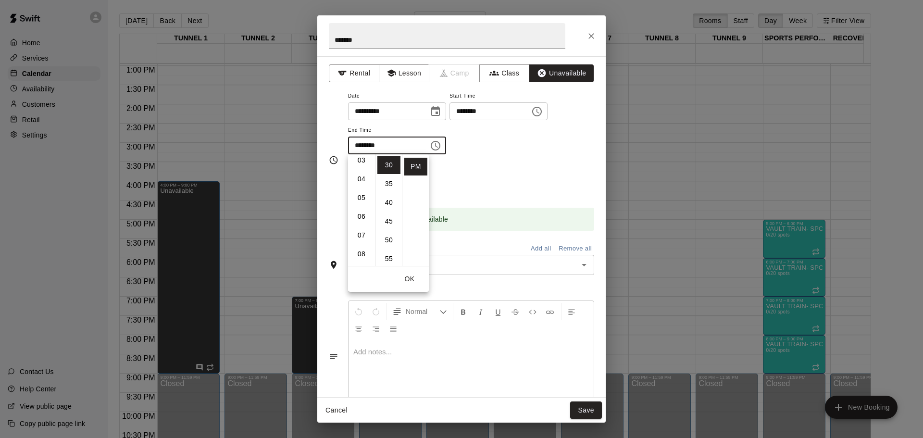
scroll to position [163, 0]
click at [364, 174] on li "09" at bounding box center [361, 171] width 23 height 18
click at [388, 165] on li "00" at bounding box center [389, 165] width 23 height 18
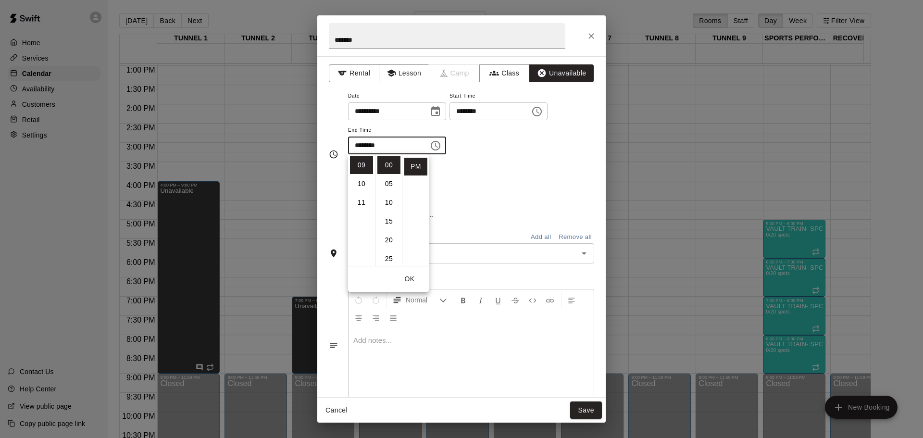
type input "********"
click at [406, 280] on button "OK" at bounding box center [409, 279] width 31 height 18
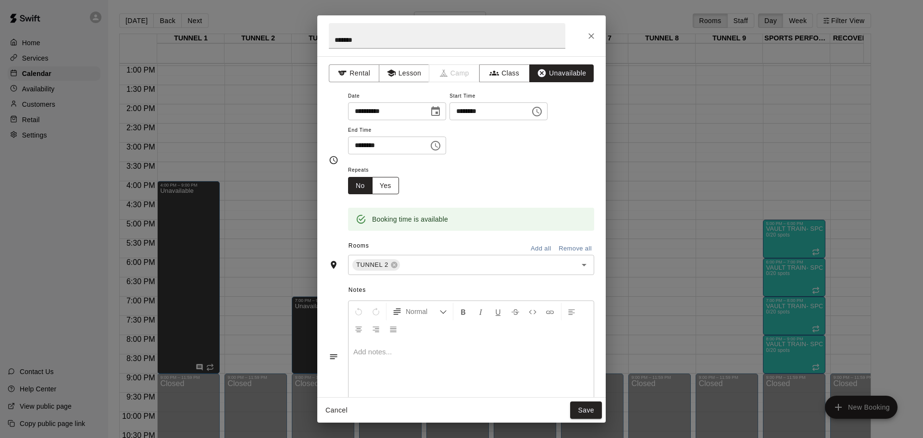
click at [379, 180] on button "Yes" at bounding box center [385, 186] width 27 height 18
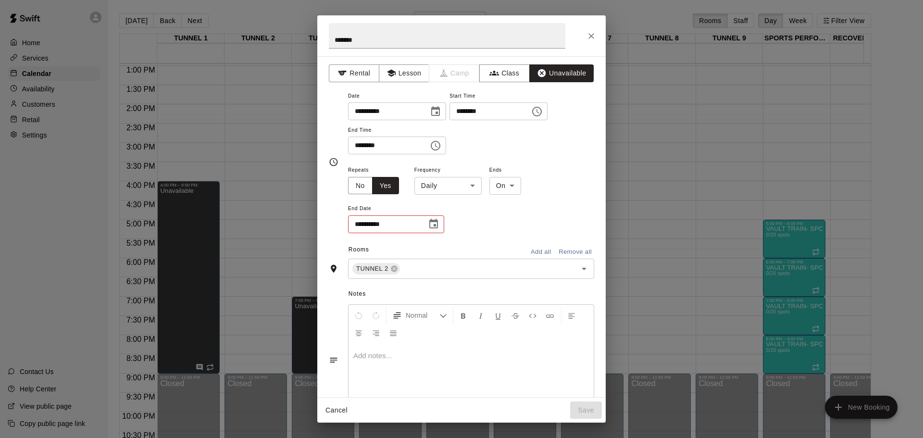
click at [444, 182] on body "Home Services Calendar Availability Customers Retail Settings Contact Us Help C…" at bounding box center [461, 226] width 923 height 453
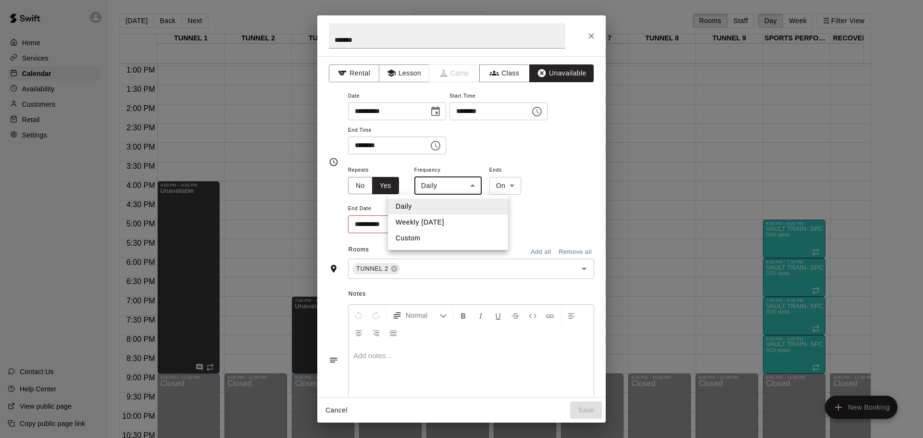
click at [546, 208] on div at bounding box center [461, 219] width 923 height 438
click at [502, 184] on body "Home Services Calendar Availability Customers Retail Settings Contact Us Help C…" at bounding box center [461, 226] width 923 height 453
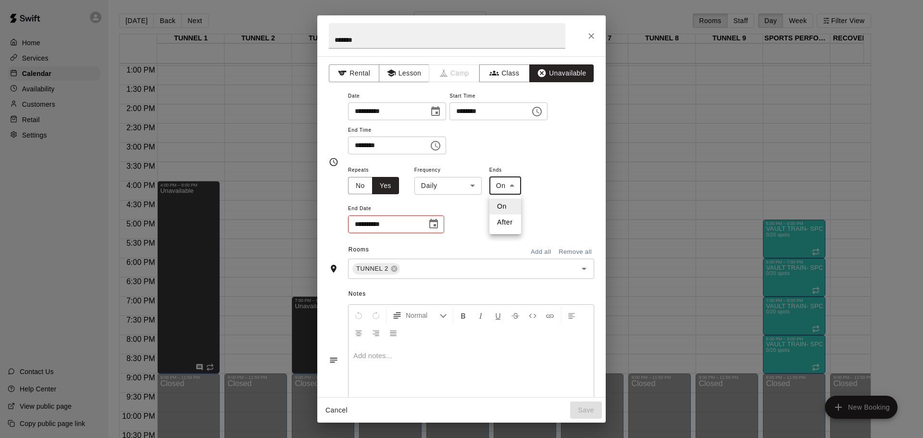
click at [537, 205] on div at bounding box center [461, 219] width 923 height 438
click at [435, 226] on icon "Choose date" at bounding box center [433, 224] width 9 height 10
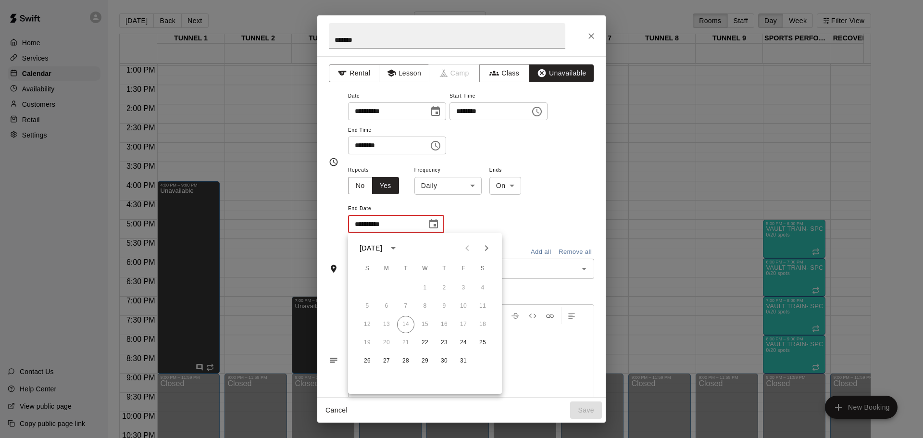
click at [382, 250] on div "October 2025" at bounding box center [371, 248] width 23 height 10
click at [397, 267] on button "2026" at bounding box center [406, 270] width 35 height 17
click at [399, 248] on icon "calendar view is open, switch to year view" at bounding box center [394, 248] width 12 height 12
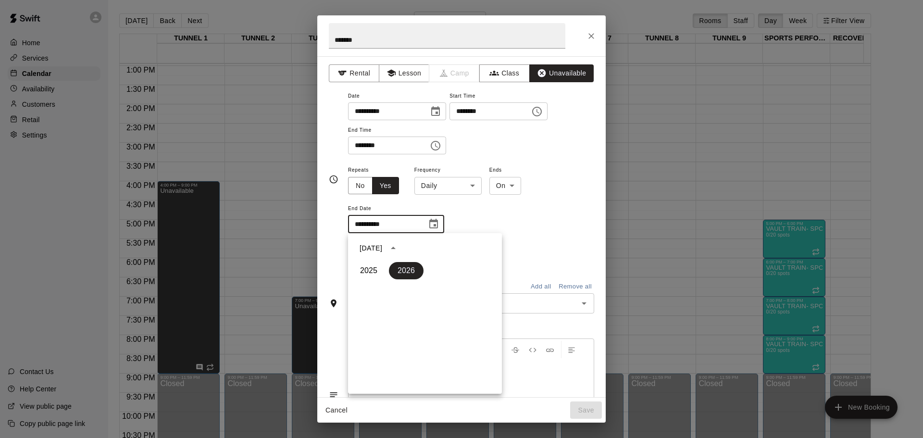
click at [399, 248] on icon "year view is open, switch to calendar view" at bounding box center [394, 248] width 12 height 12
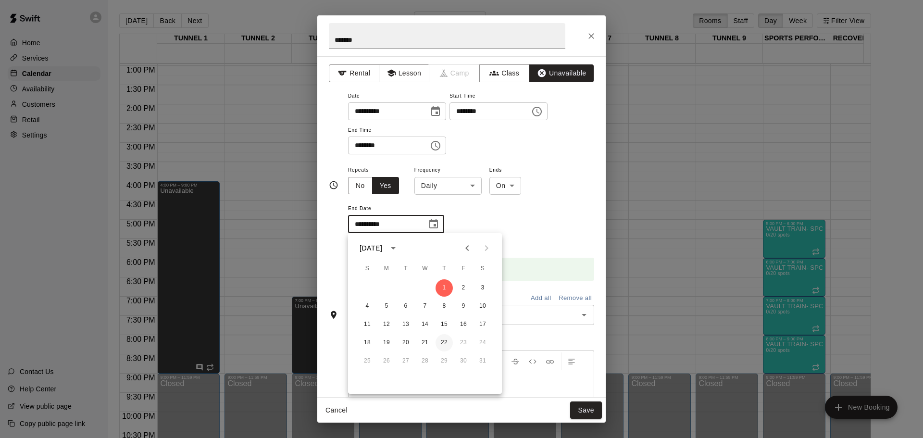
click at [446, 343] on button "22" at bounding box center [444, 342] width 17 height 17
type input "**********"
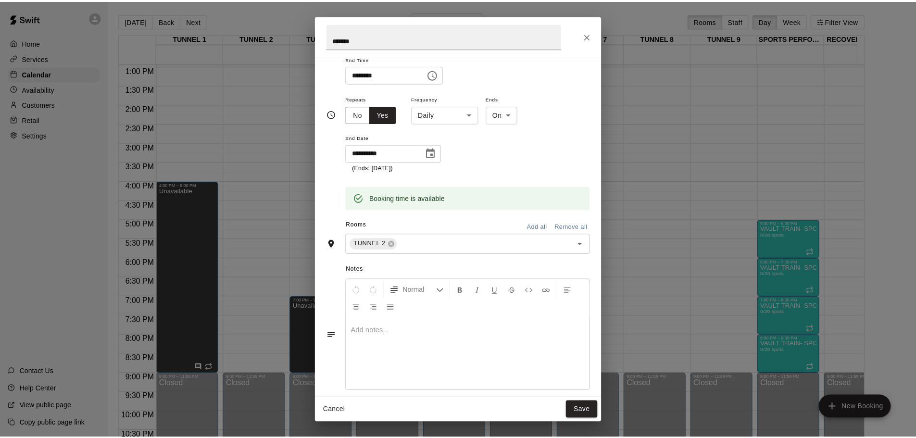
scroll to position [77, 0]
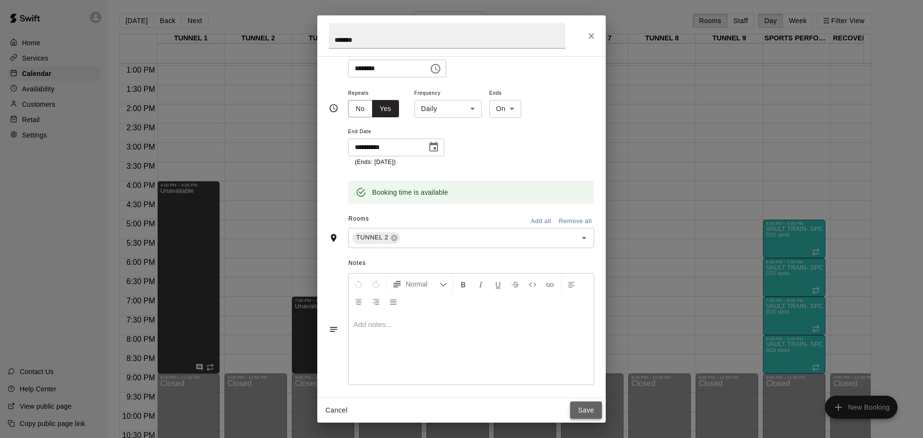
click at [591, 410] on button "Save" at bounding box center [586, 411] width 32 height 18
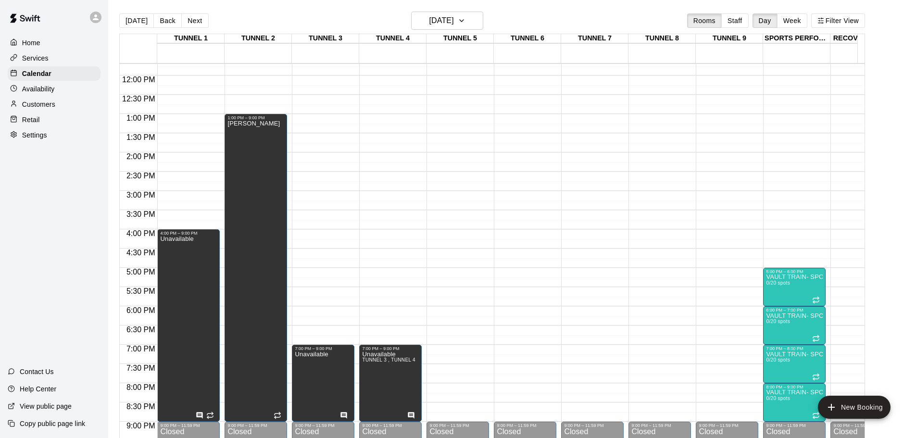
scroll to position [498, 0]
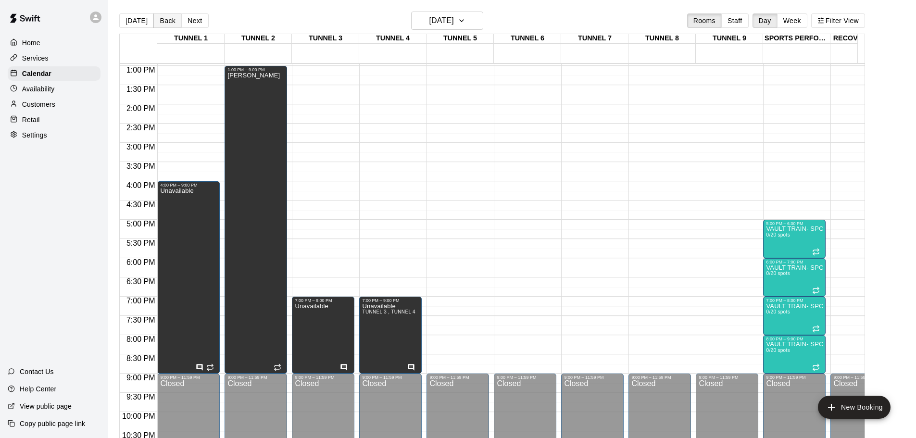
click at [165, 21] on button "Back" at bounding box center [167, 20] width 28 height 14
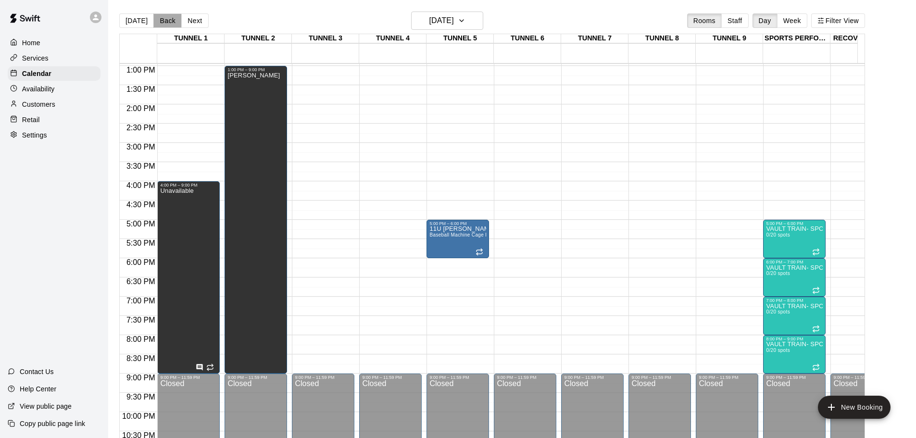
click at [165, 22] on button "Back" at bounding box center [167, 20] width 28 height 14
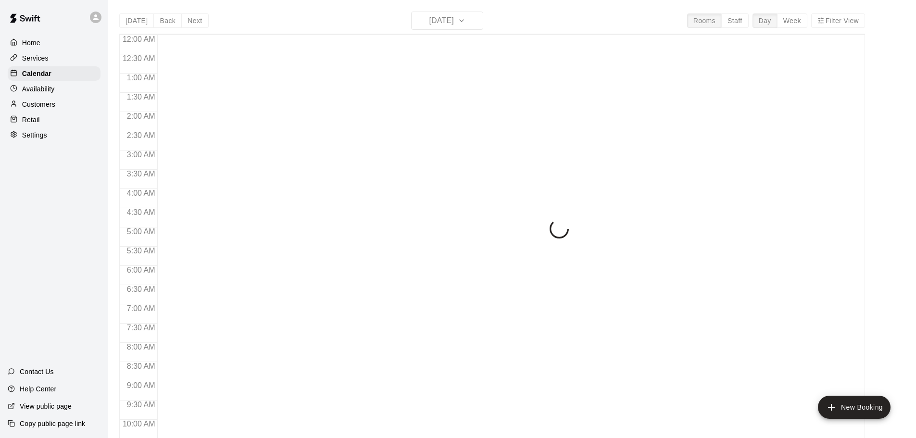
scroll to position [509, 0]
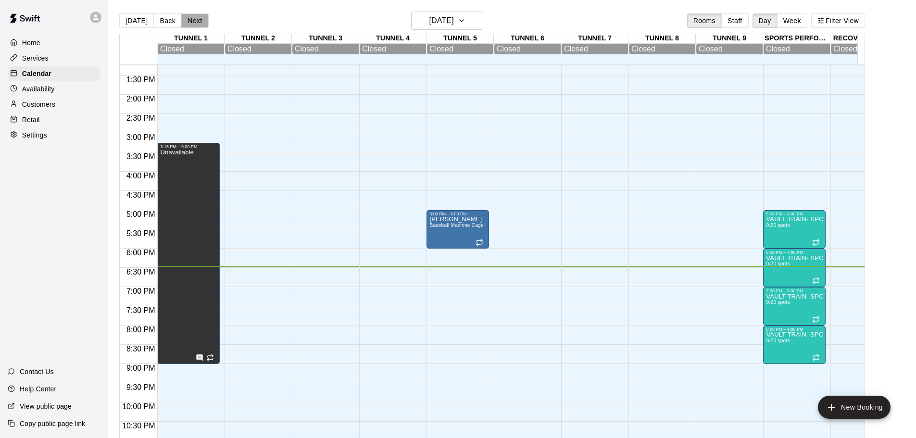
click at [191, 19] on button "Next" at bounding box center [194, 20] width 27 height 14
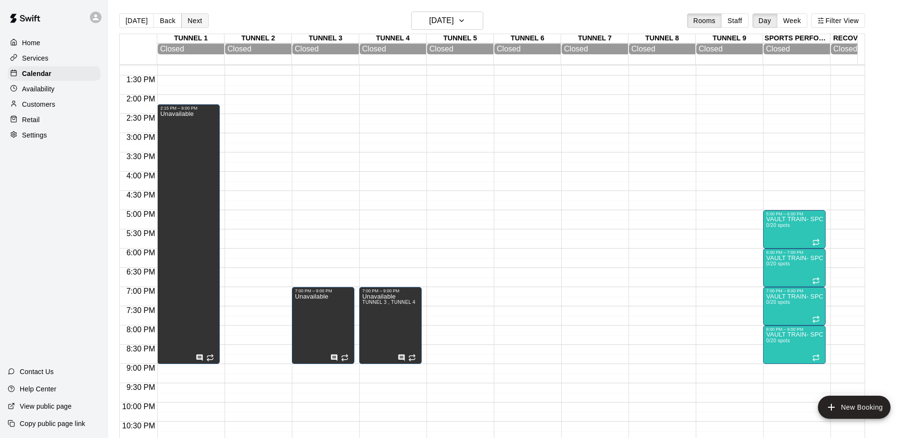
click at [191, 19] on button "Next" at bounding box center [194, 20] width 27 height 14
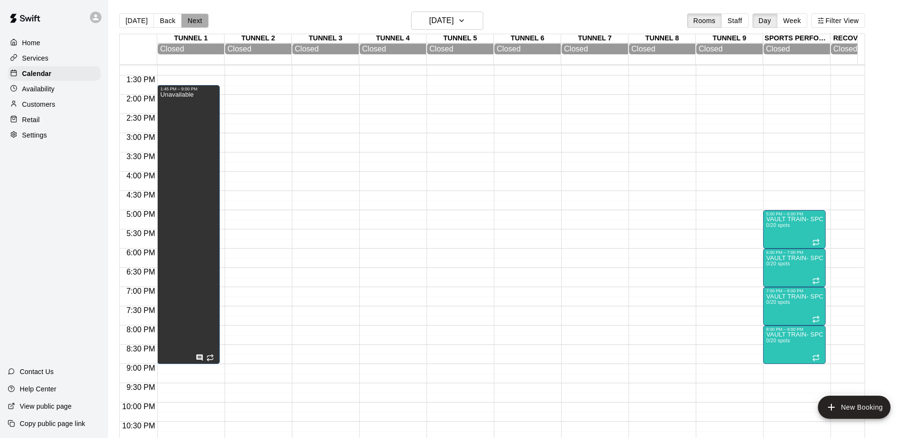
click at [191, 19] on button "Next" at bounding box center [194, 20] width 27 height 14
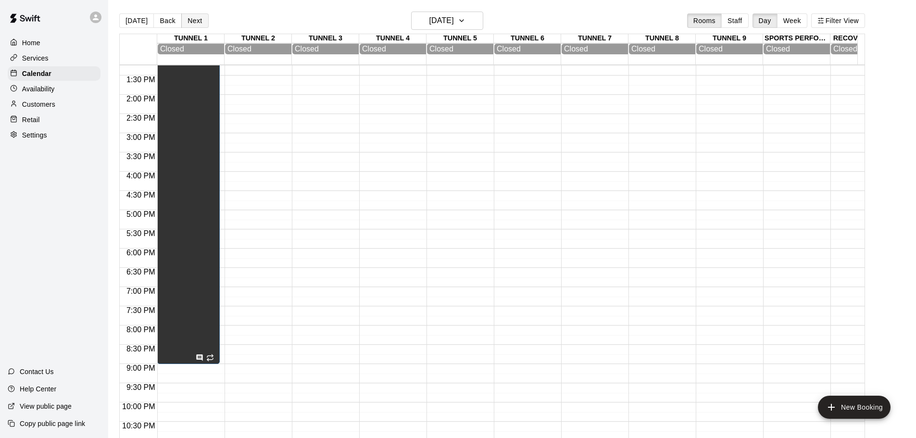
click at [191, 19] on button "Next" at bounding box center [194, 20] width 27 height 14
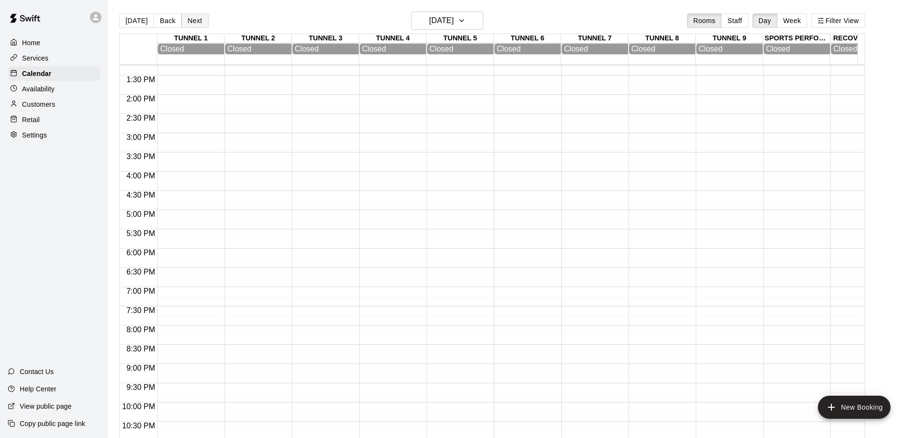
click at [191, 19] on button "Next" at bounding box center [194, 20] width 27 height 14
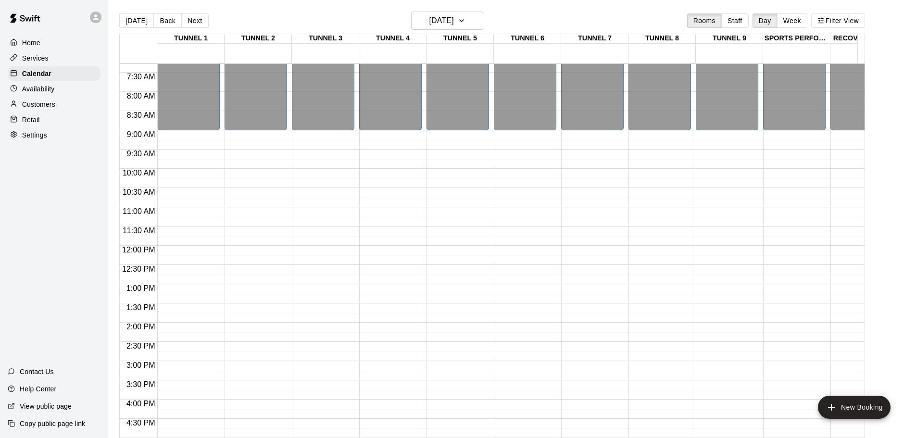
scroll to position [269, 0]
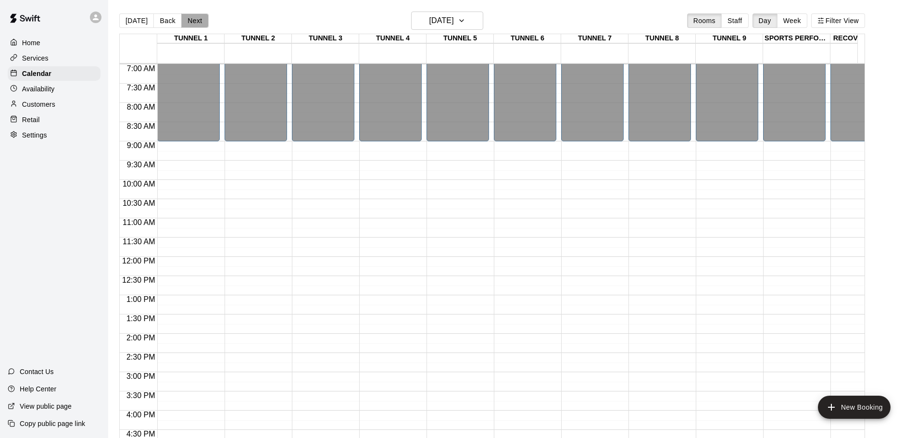
click at [190, 17] on button "Next" at bounding box center [194, 20] width 27 height 14
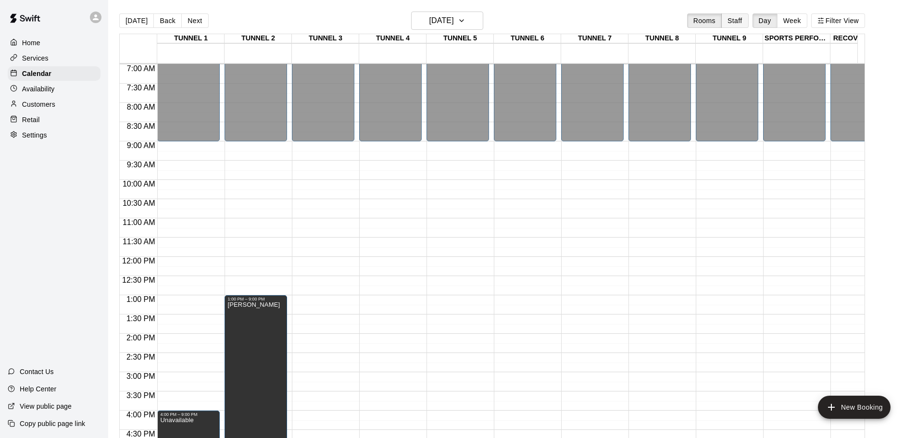
click at [739, 18] on button "Staff" at bounding box center [734, 20] width 27 height 14
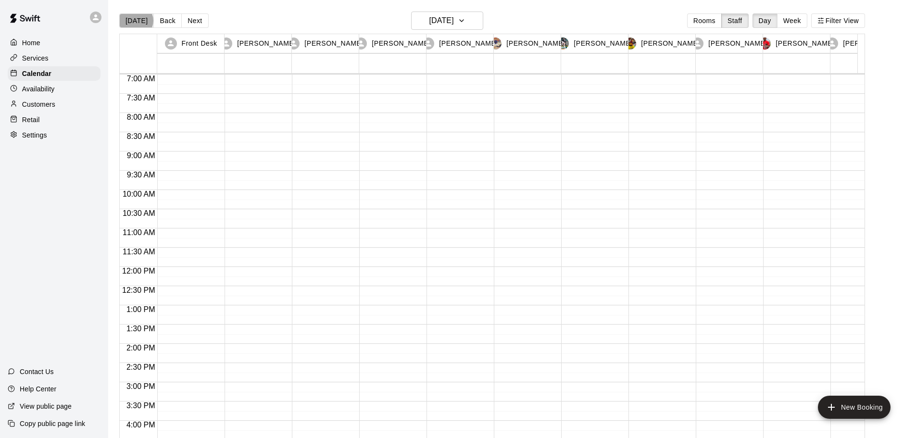
click at [136, 21] on button "[DATE]" at bounding box center [136, 20] width 35 height 14
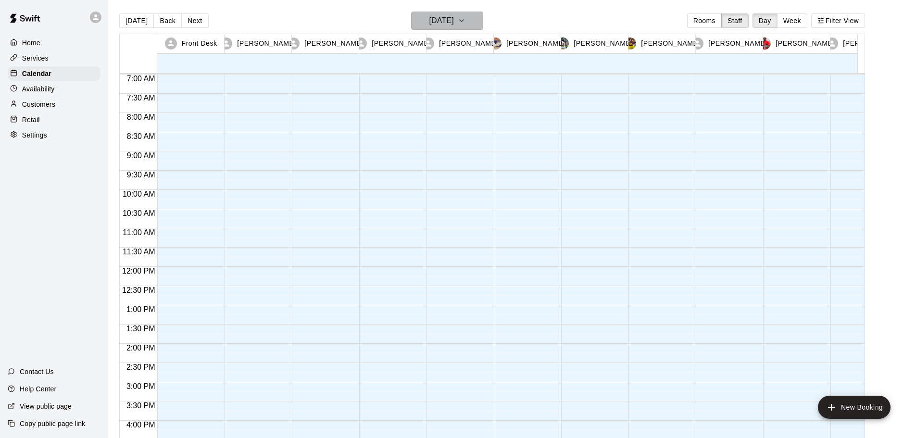
click at [448, 23] on h6 "[DATE]" at bounding box center [441, 20] width 25 height 13
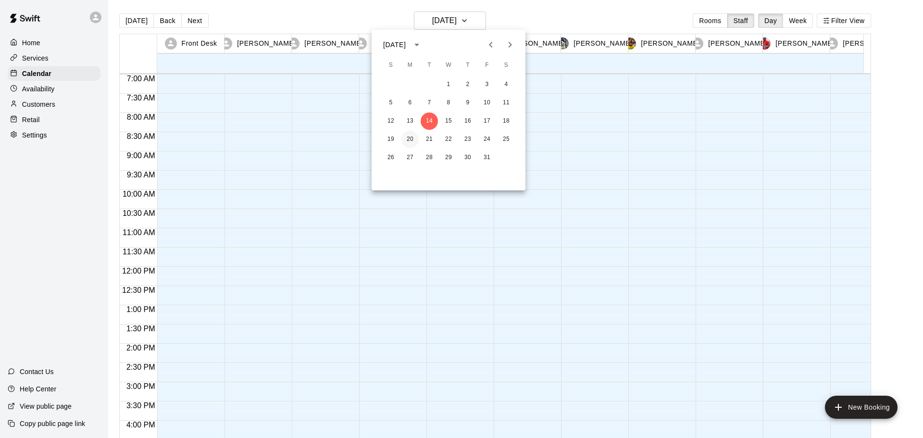
click at [409, 139] on button "20" at bounding box center [410, 139] width 17 height 17
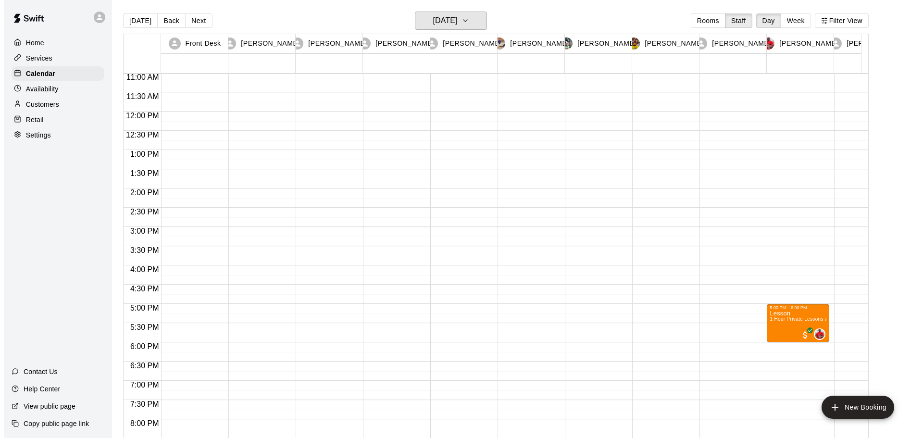
scroll to position [555, 0]
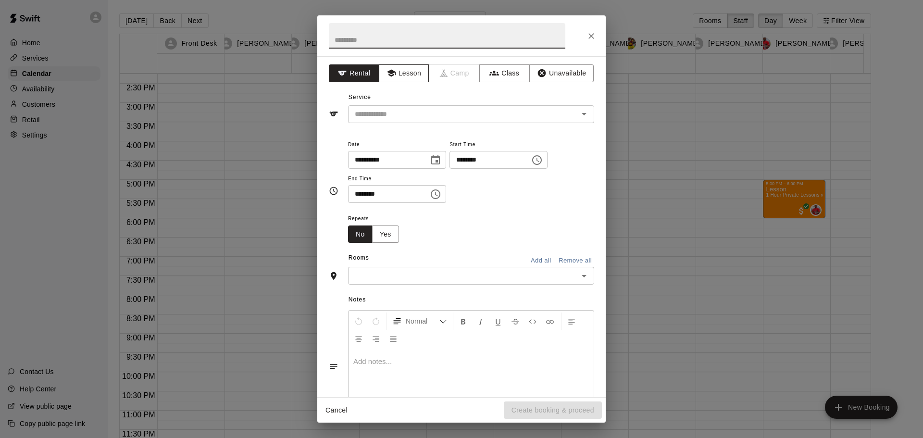
click at [398, 70] on button "Lesson" at bounding box center [404, 73] width 50 height 18
click at [410, 107] on div "​" at bounding box center [471, 114] width 246 height 18
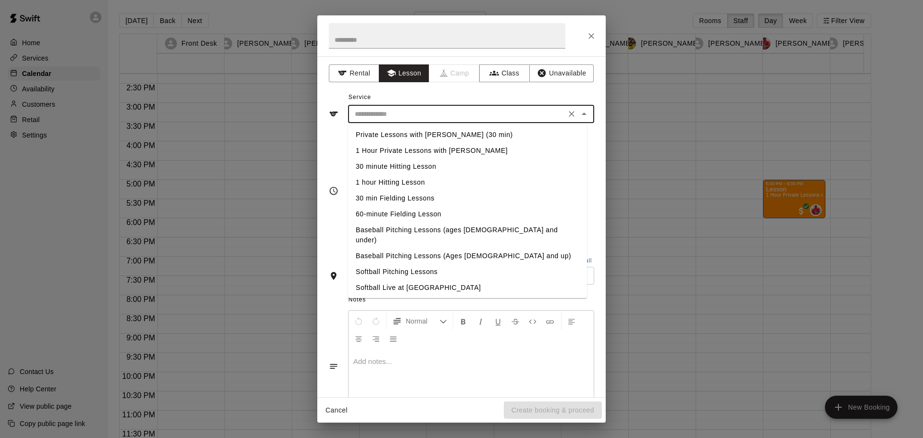
click at [406, 134] on li "Private Lessons with Alberto Rosario (30 min)" at bounding box center [467, 135] width 239 height 16
type input "**********"
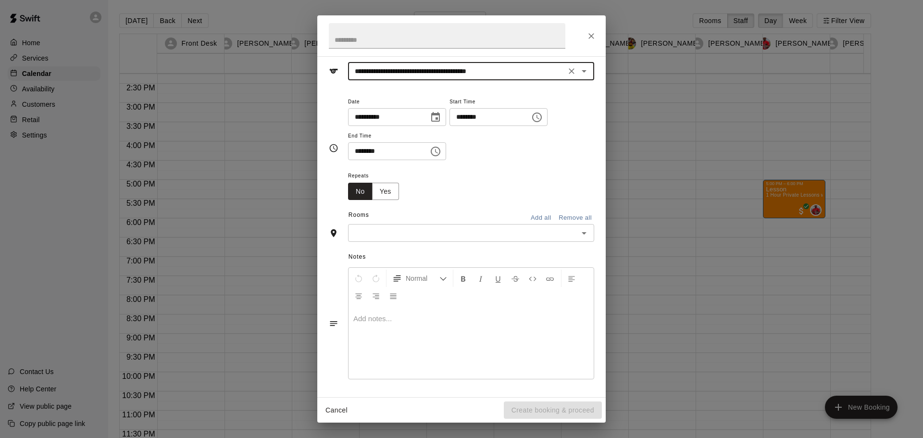
scroll to position [0, 0]
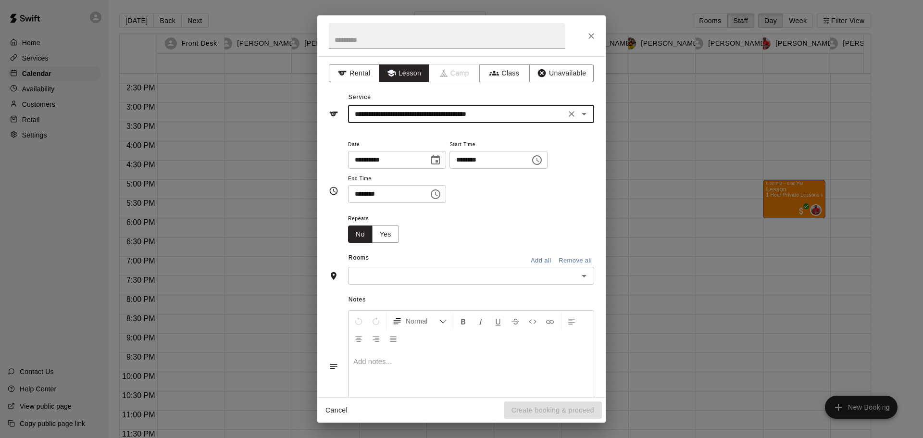
click at [513, 242] on div "Repeats No Yes" at bounding box center [471, 228] width 246 height 30
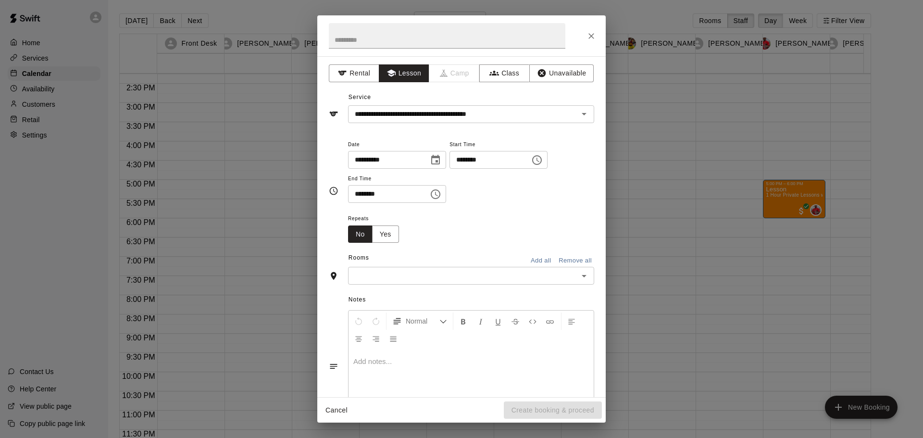
click at [567, 261] on button "Remove all" at bounding box center [575, 260] width 38 height 15
click at [563, 273] on input "text" at bounding box center [463, 276] width 225 height 12
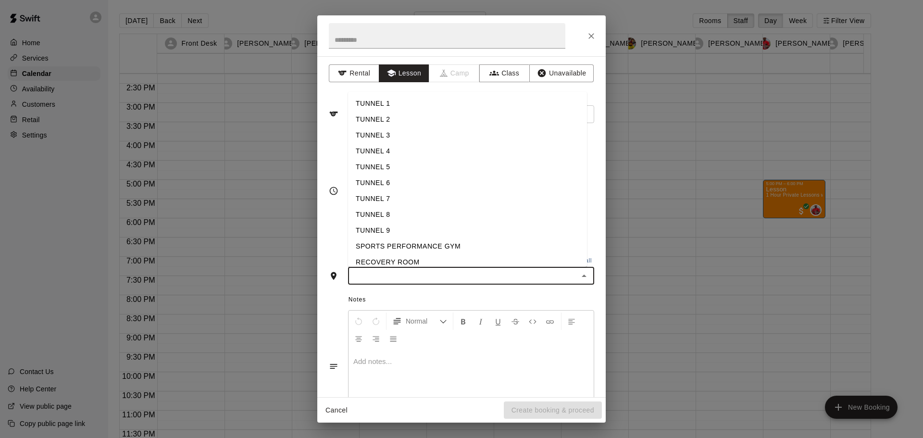
click at [399, 121] on li "TUNNEL 2" at bounding box center [467, 120] width 239 height 16
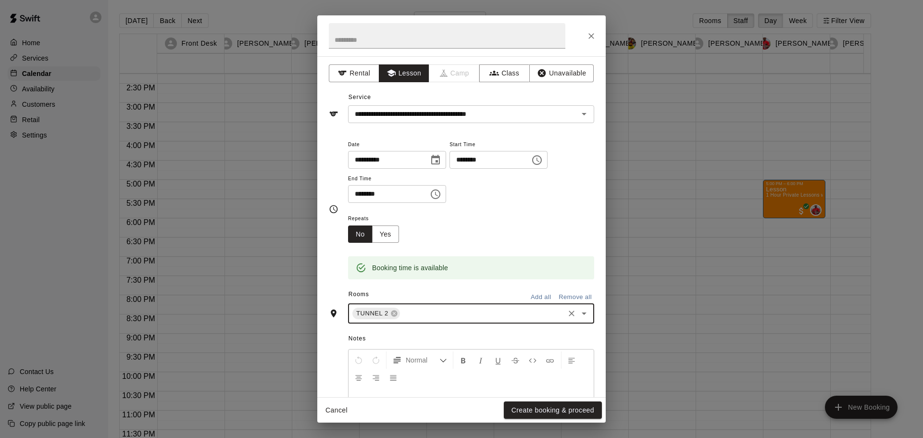
click at [441, 162] on icon "Choose date, selected date is Oct 20, 2025" at bounding box center [436, 160] width 12 height 12
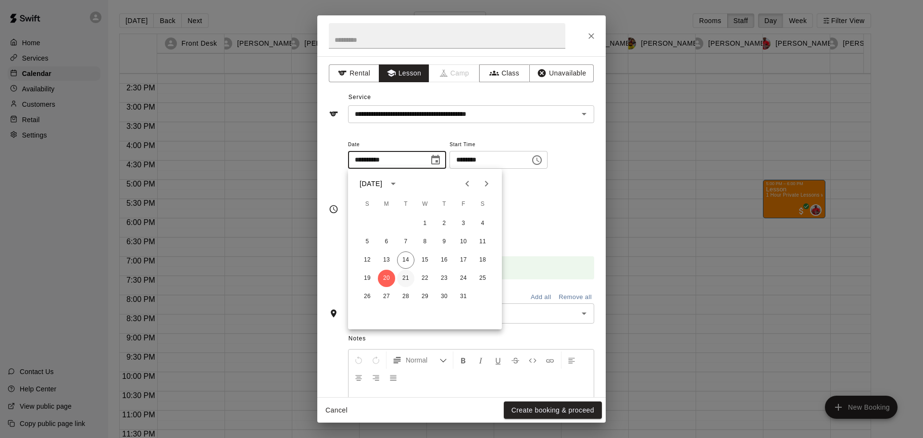
click at [405, 280] on button "21" at bounding box center [405, 278] width 17 height 17
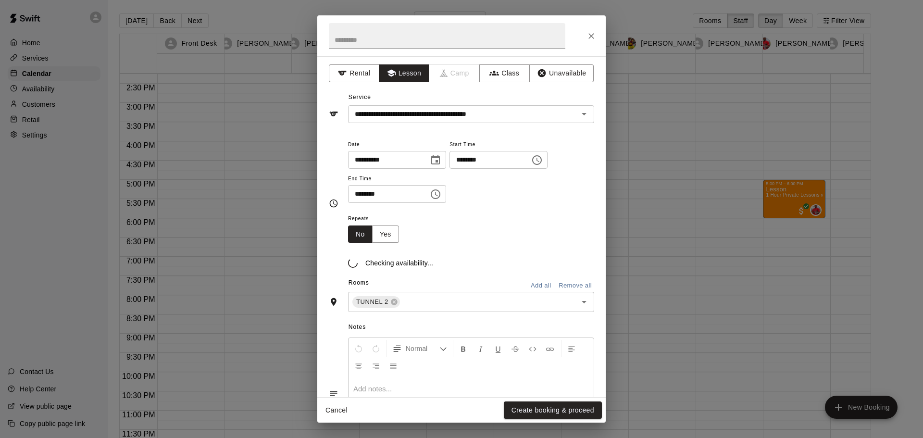
type input "**********"
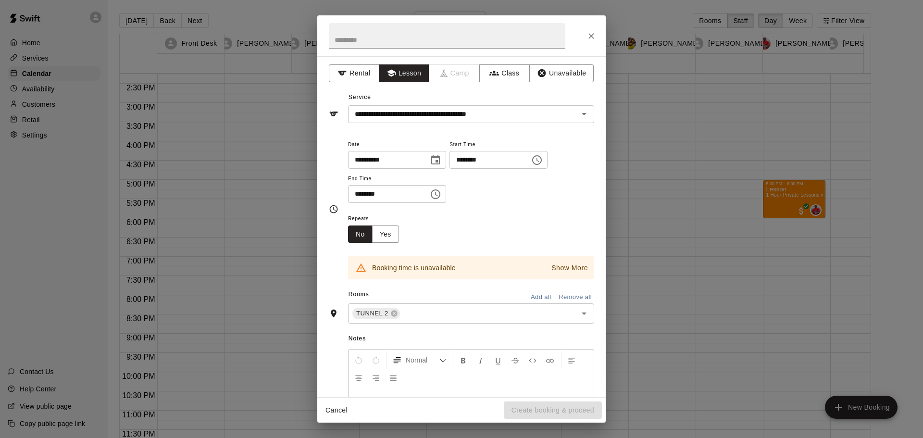
click at [569, 271] on p "Show More" at bounding box center [570, 268] width 37 height 10
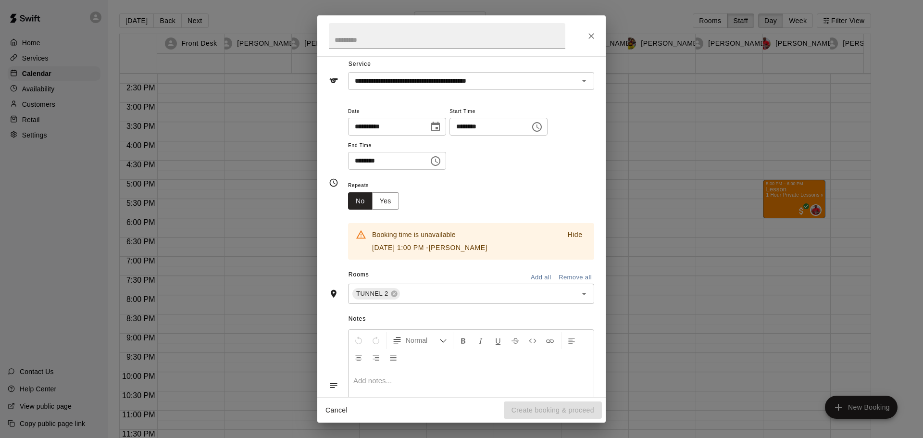
scroll to position [48, 0]
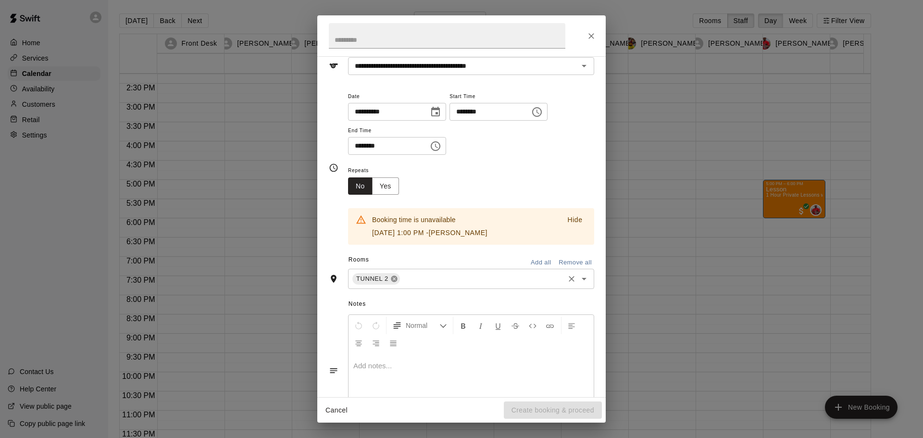
click at [392, 280] on icon at bounding box center [394, 279] width 6 height 6
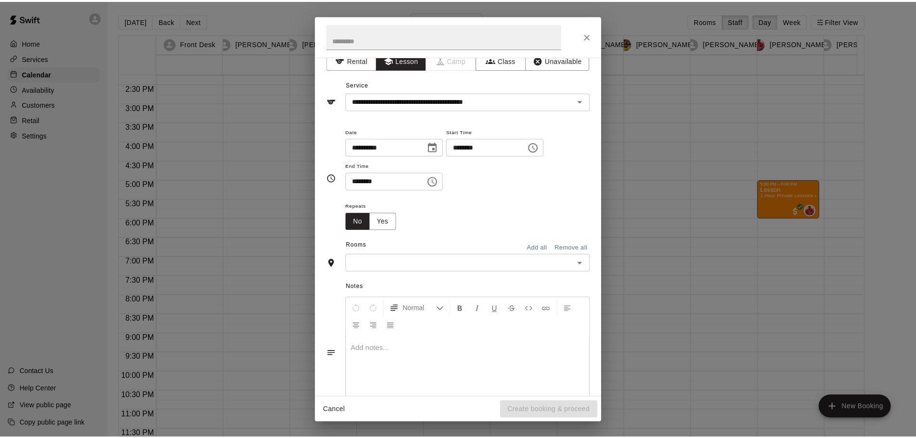
scroll to position [0, 0]
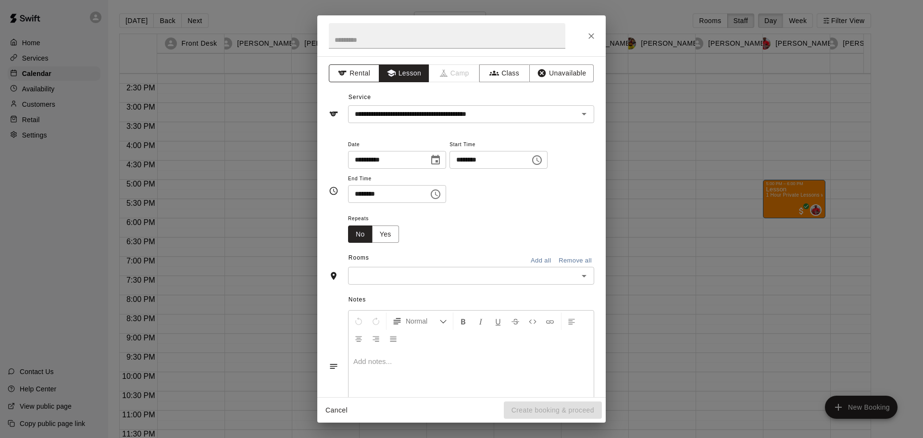
click at [358, 70] on button "Rental" at bounding box center [354, 73] width 50 height 18
click at [416, 72] on button "Lesson" at bounding box center [404, 73] width 50 height 18
click at [499, 73] on button "Class" at bounding box center [504, 73] width 50 height 18
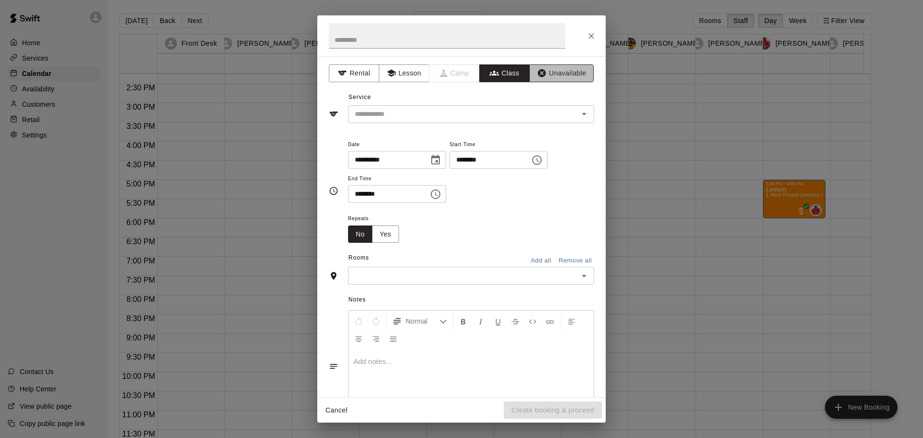
click at [557, 77] on button "Unavailable" at bounding box center [561, 73] width 64 height 18
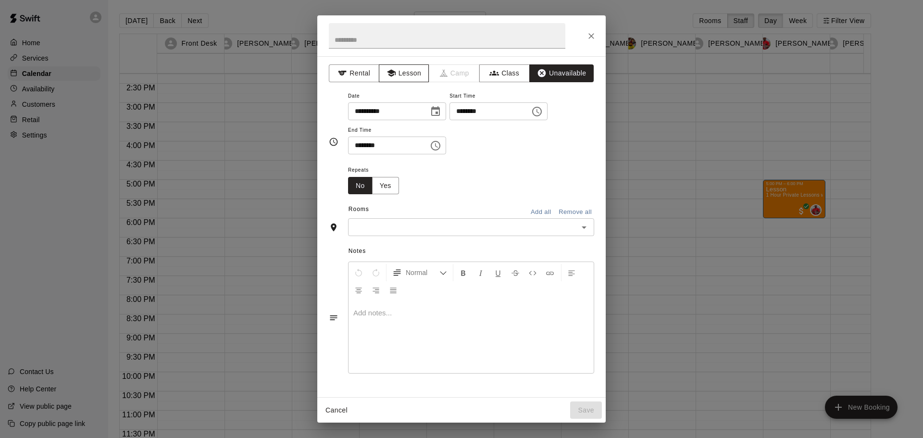
click at [422, 76] on button "Lesson" at bounding box center [404, 73] width 50 height 18
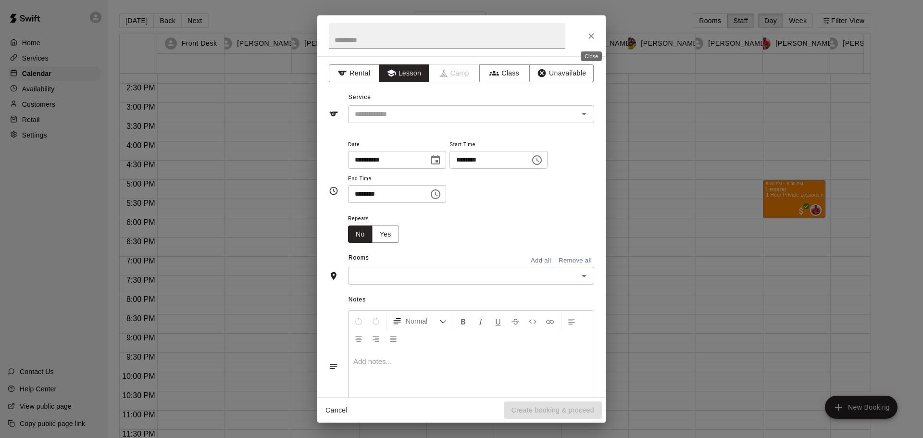
click at [593, 37] on icon "Close" at bounding box center [592, 36] width 6 height 6
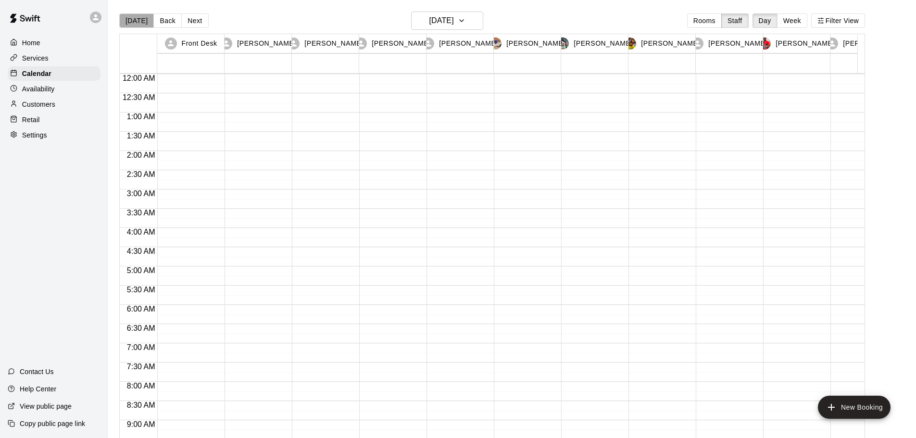
click at [142, 24] on button "[DATE]" at bounding box center [136, 20] width 35 height 14
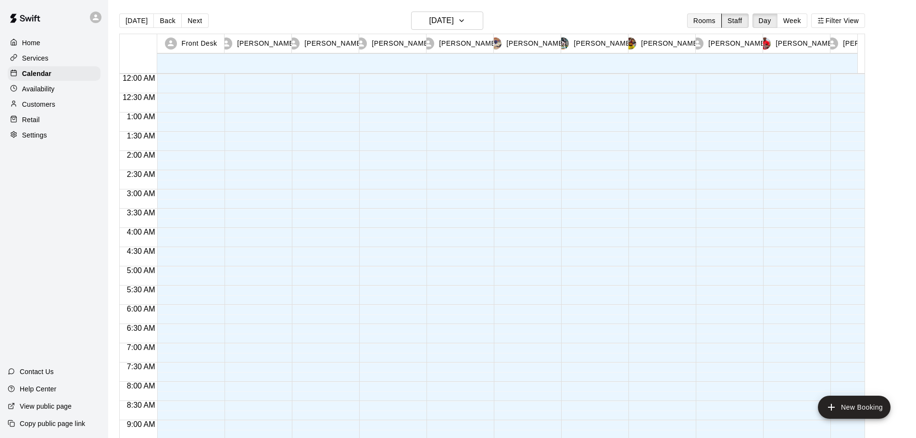
click at [710, 24] on button "Rooms" at bounding box center [704, 20] width 35 height 14
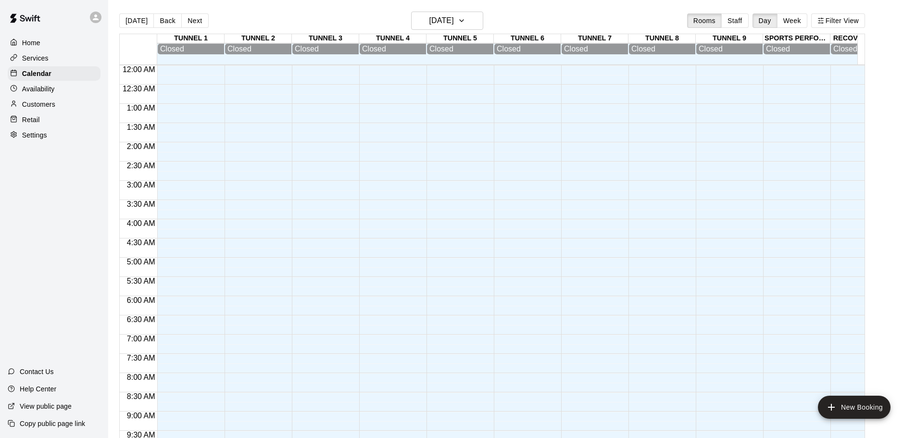
click at [267, 38] on div "TUNNEL 2" at bounding box center [258, 38] width 67 height 9
click at [264, 52] on div "Closed" at bounding box center [258, 49] width 62 height 9
click at [136, 22] on button "[DATE]" at bounding box center [136, 20] width 35 height 14
click at [454, 24] on h6 "[DATE]" at bounding box center [441, 20] width 25 height 13
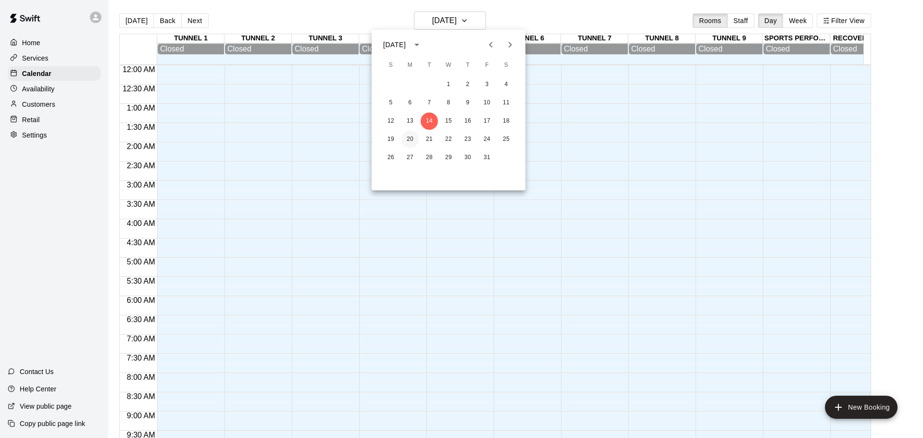
click at [410, 138] on button "20" at bounding box center [410, 139] width 17 height 17
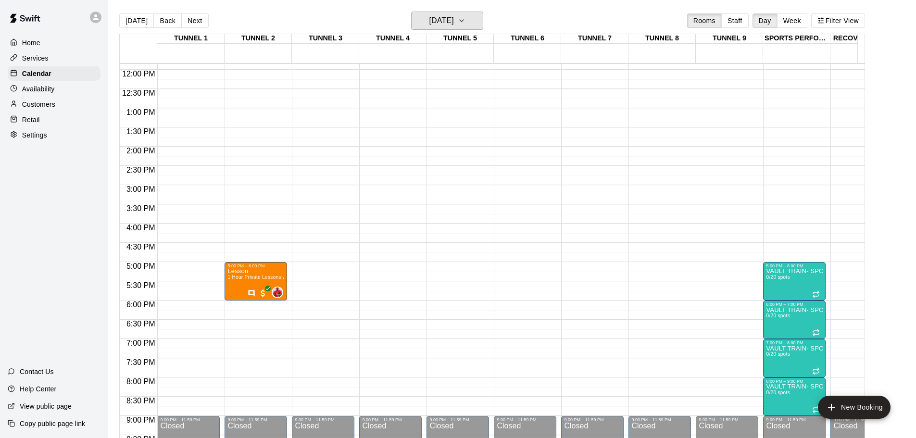
scroll to position [450, 0]
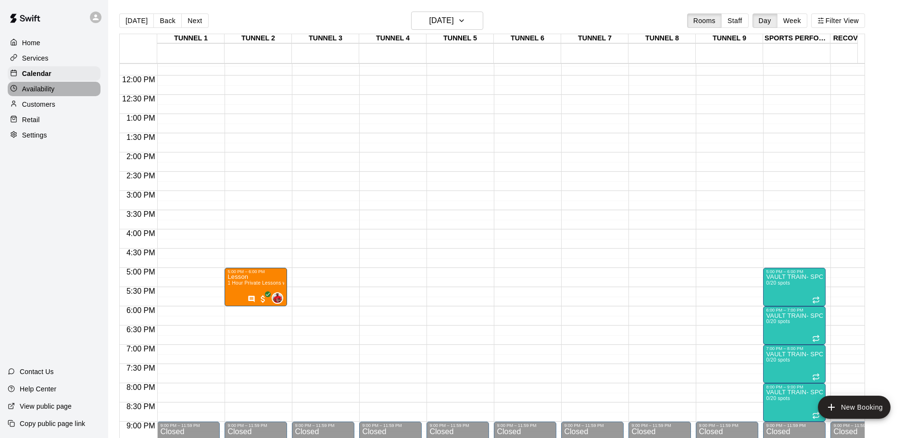
click at [47, 90] on p "Availability" at bounding box center [38, 89] width 33 height 10
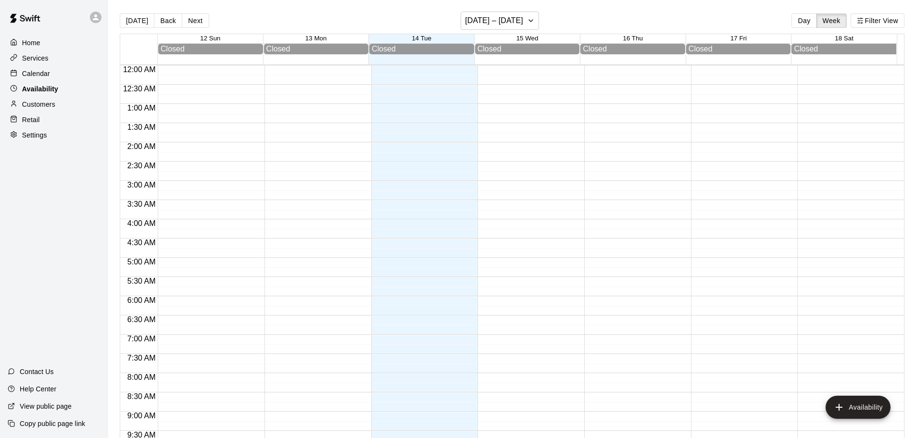
scroll to position [539, 0]
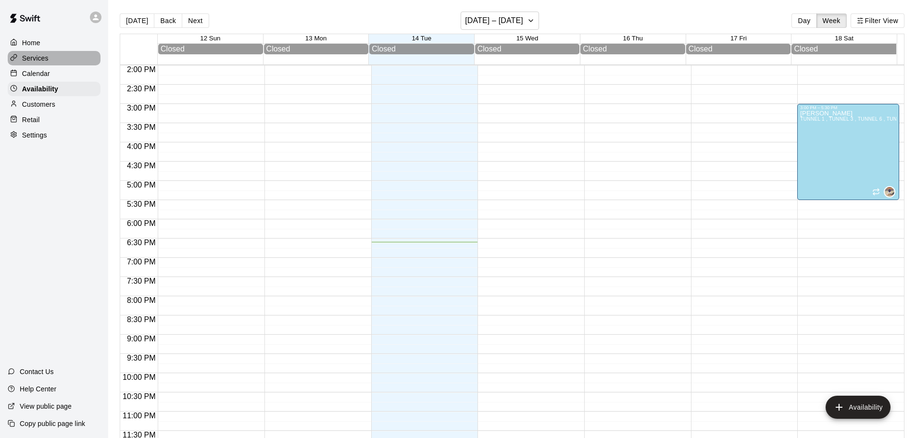
click at [73, 59] on div "Services" at bounding box center [54, 58] width 93 height 14
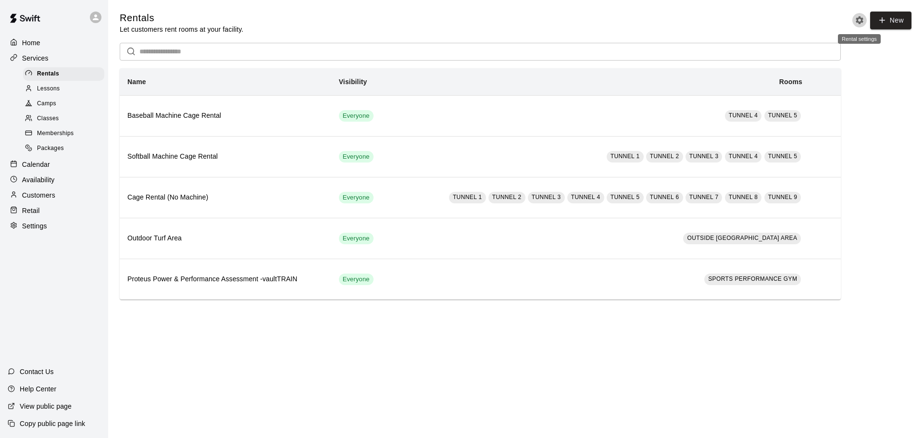
click at [863, 21] on icon "Rental settings" at bounding box center [860, 20] width 10 height 10
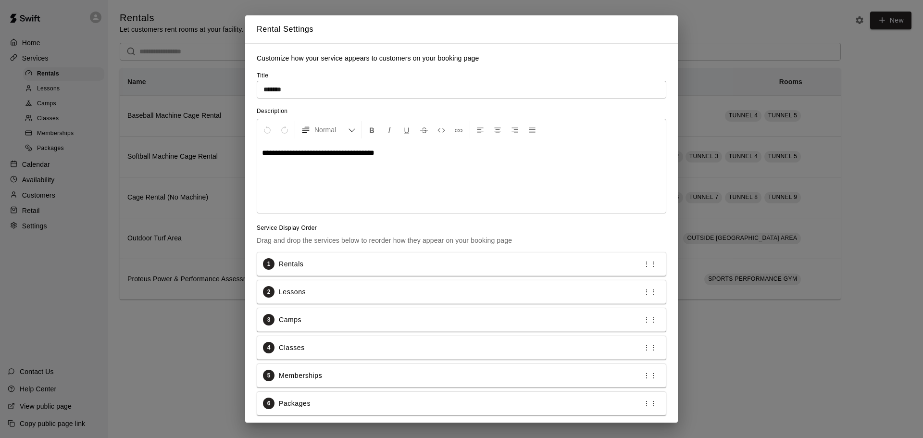
click at [891, 167] on div "**********" at bounding box center [461, 219] width 923 height 438
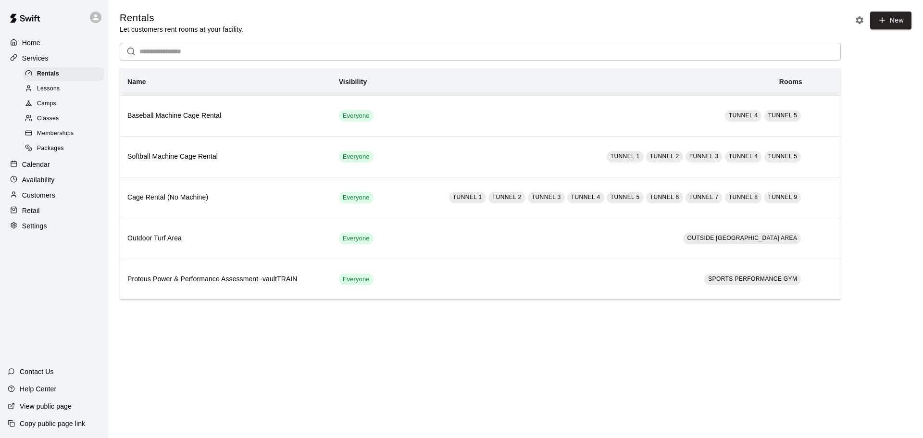
click at [74, 87] on div "Lessons" at bounding box center [63, 88] width 81 height 13
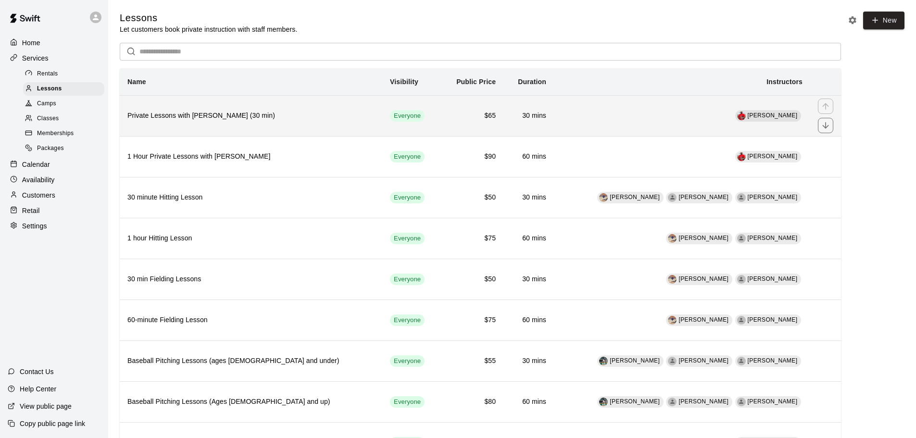
click at [389, 130] on td "Everyone" at bounding box center [411, 115] width 58 height 41
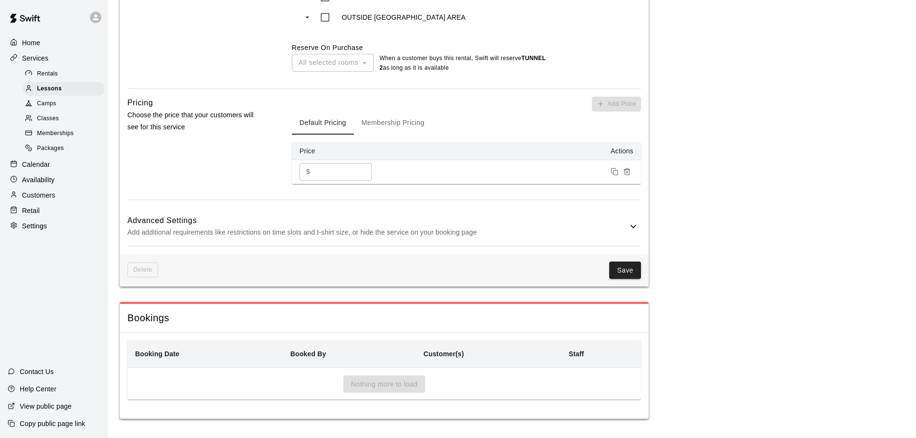
scroll to position [853, 0]
click at [194, 225] on h6 "Advanced Settings" at bounding box center [377, 220] width 500 height 13
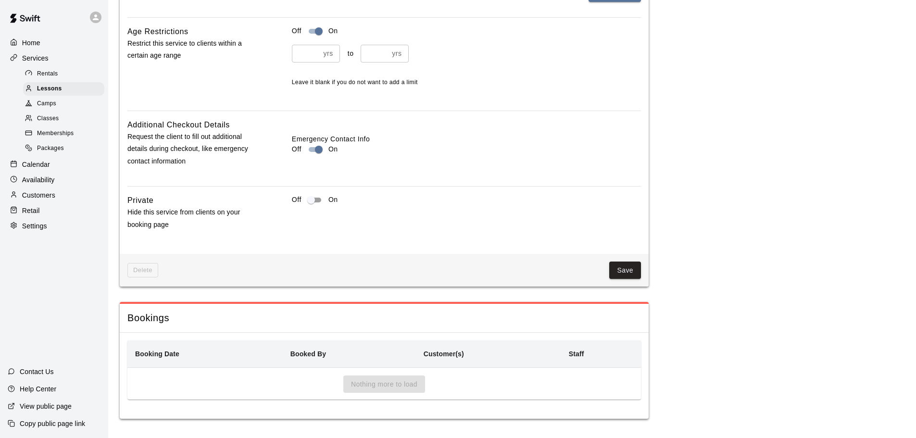
scroll to position [1275, 0]
click at [58, 73] on div "Rentals" at bounding box center [63, 73] width 81 height 13
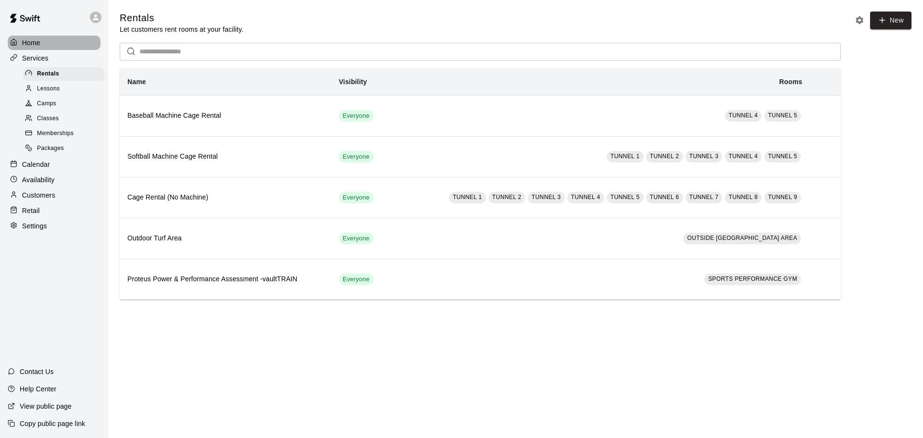
click at [53, 43] on div "Home" at bounding box center [54, 43] width 93 height 14
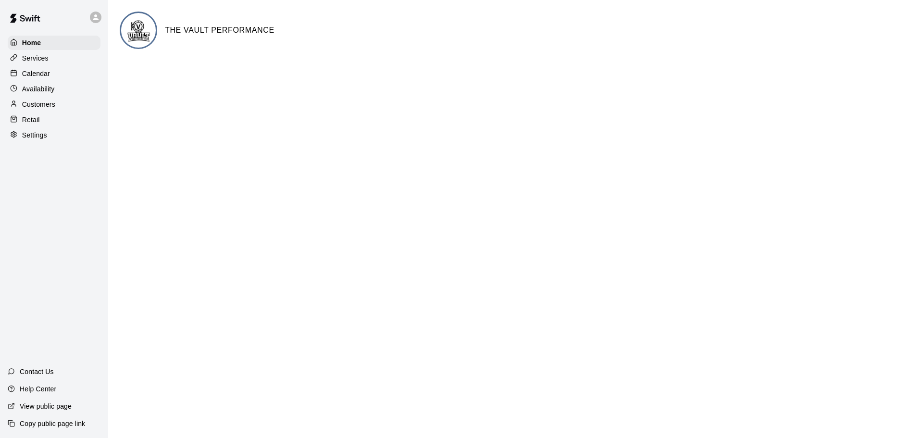
click at [75, 79] on div "Calendar" at bounding box center [54, 73] width 93 height 14
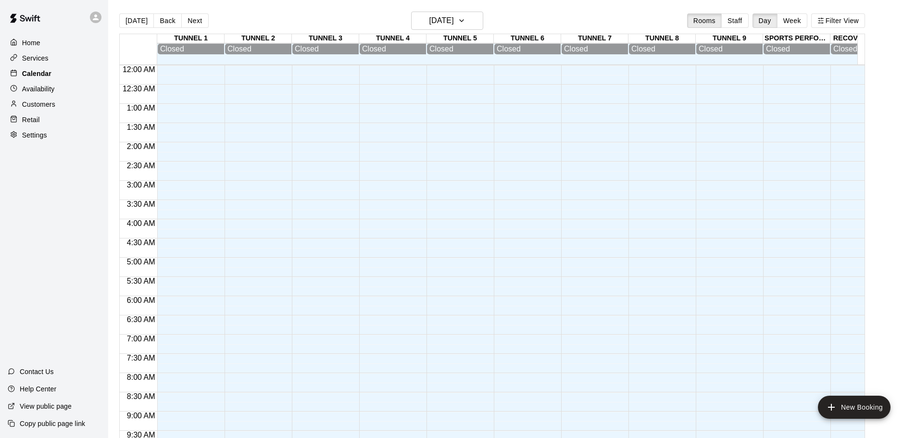
scroll to position [509, 0]
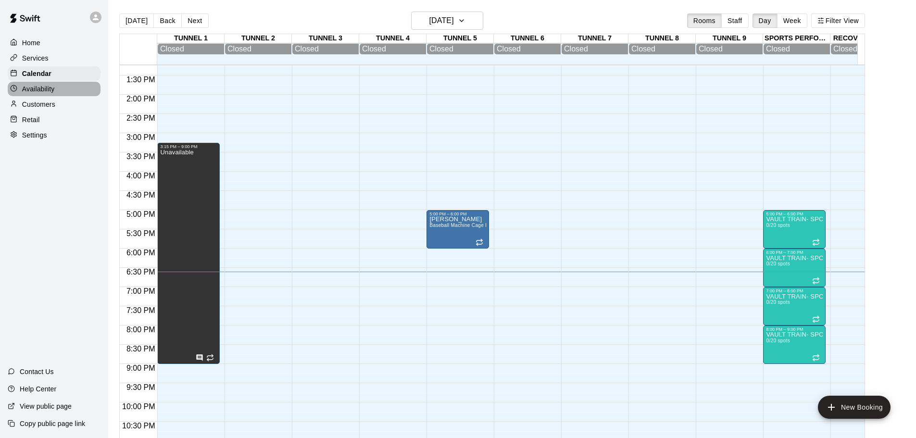
click at [52, 89] on p "Availability" at bounding box center [38, 89] width 33 height 10
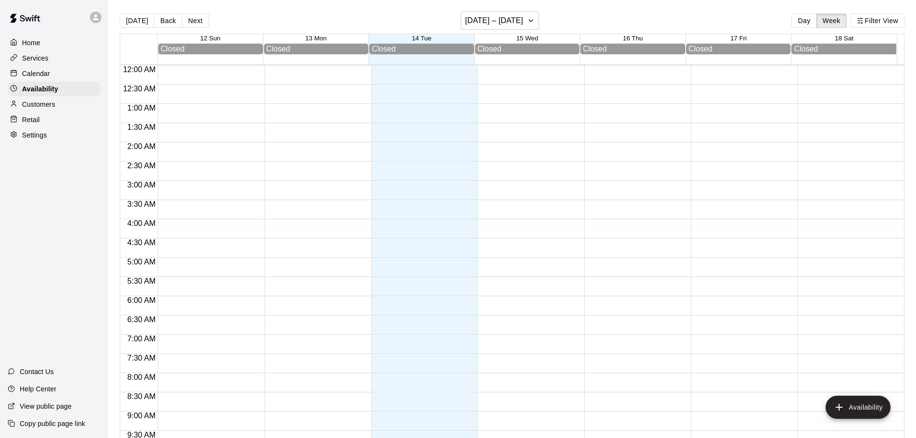
scroll to position [539, 0]
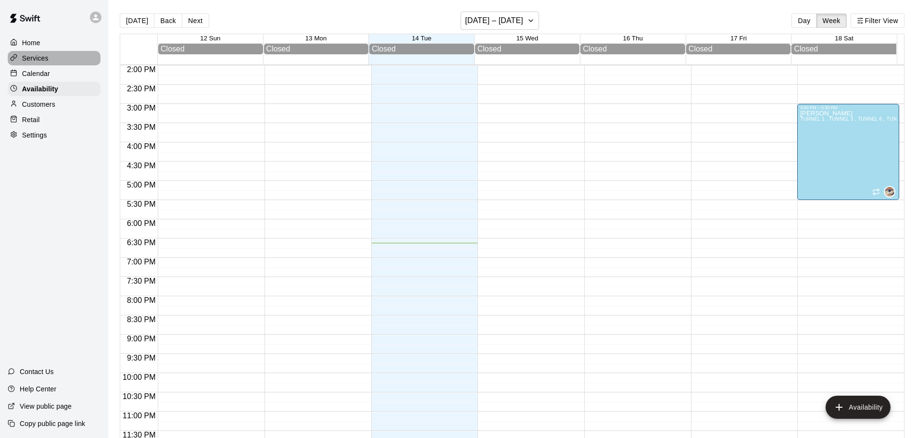
click at [49, 63] on div "Services" at bounding box center [54, 58] width 93 height 14
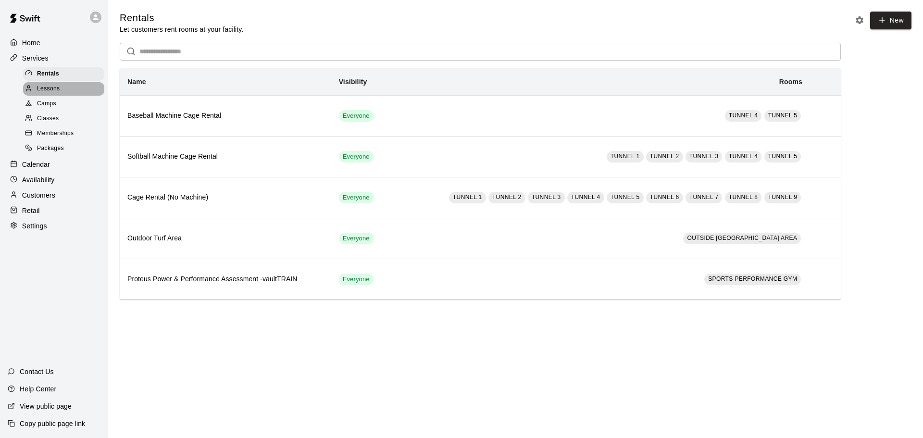
click at [66, 93] on div "Lessons" at bounding box center [63, 88] width 81 height 13
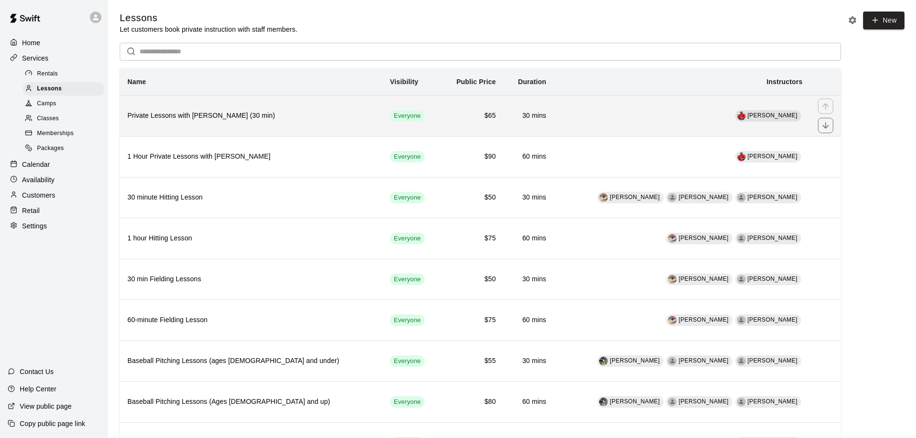
click at [218, 124] on th "Private Lessons with Alberto Rosario (30 min)" at bounding box center [251, 115] width 263 height 41
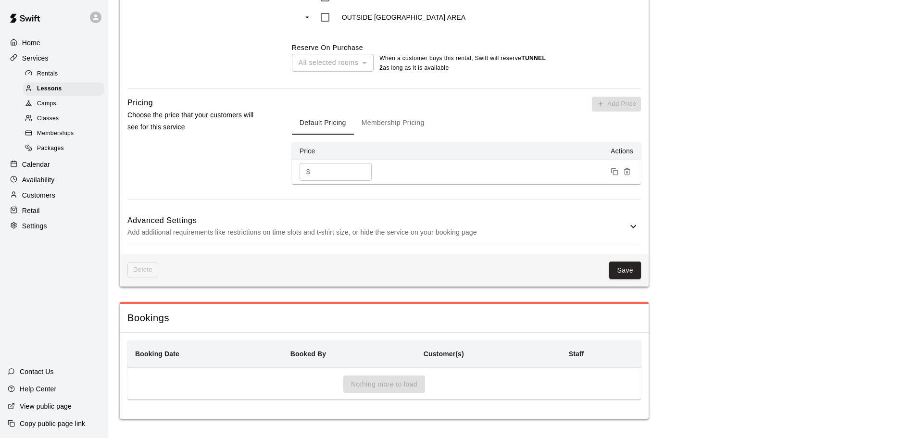
scroll to position [853, 0]
click at [197, 220] on h6 "Advanced Settings" at bounding box center [377, 220] width 500 height 13
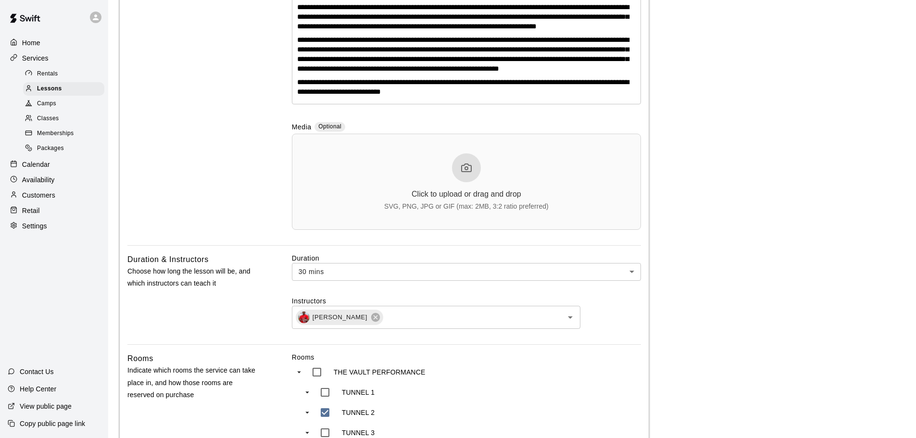
scroll to position [240, 0]
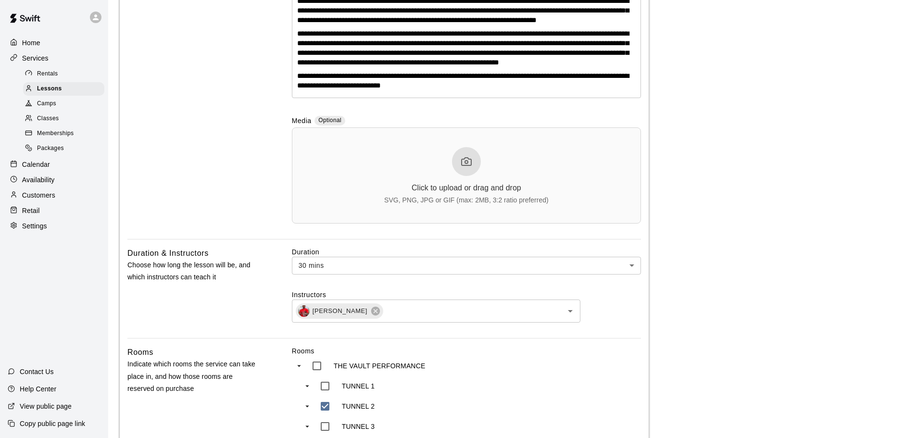
click at [61, 169] on div "Calendar" at bounding box center [54, 164] width 93 height 14
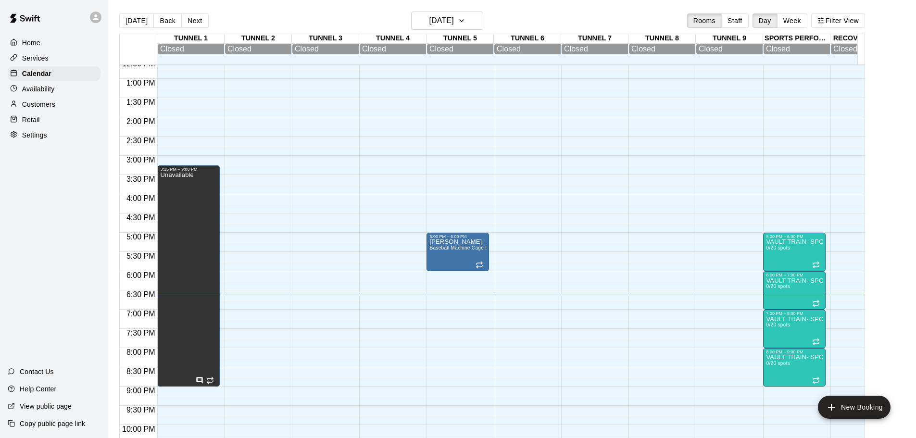
scroll to position [549, 0]
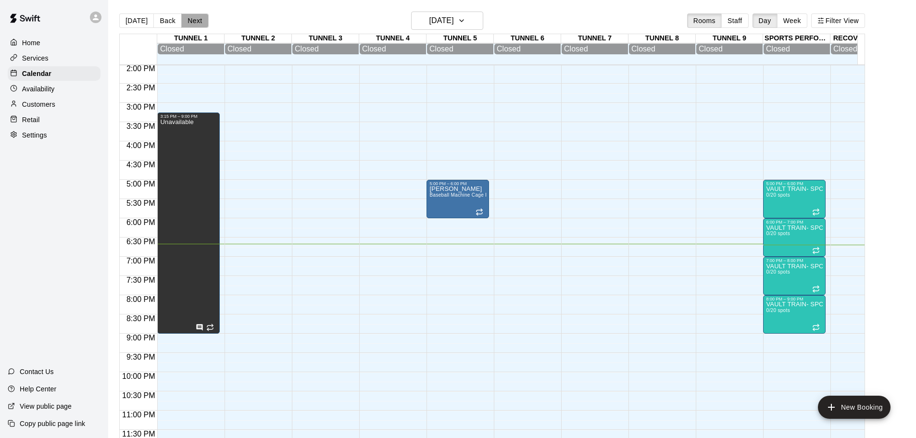
click at [198, 22] on button "Next" at bounding box center [194, 20] width 27 height 14
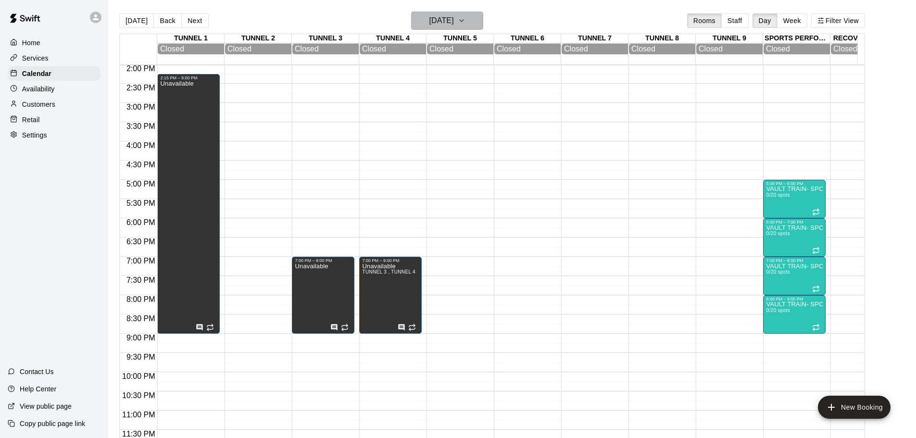
click at [429, 14] on h6 "Wednesday Oct 15" at bounding box center [441, 20] width 25 height 13
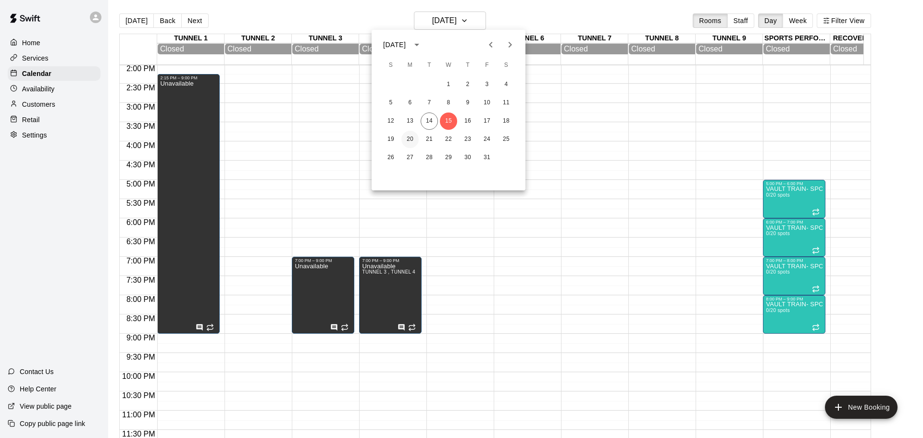
click at [408, 137] on button "20" at bounding box center [410, 139] width 17 height 17
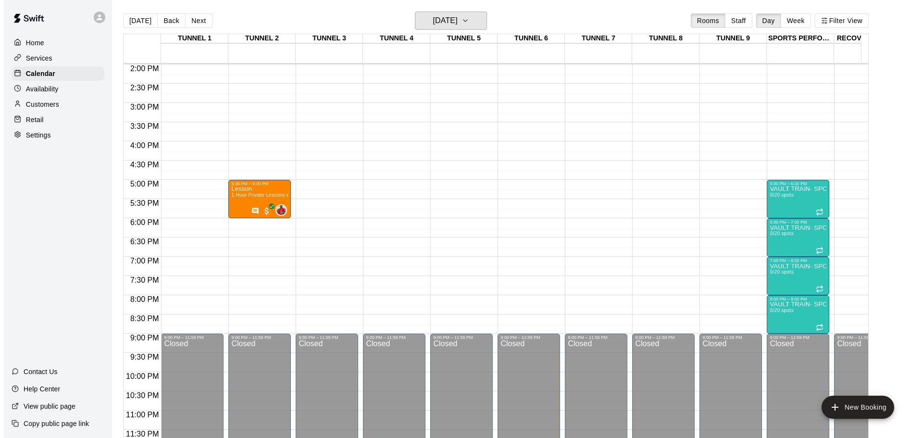
scroll to position [546, 0]
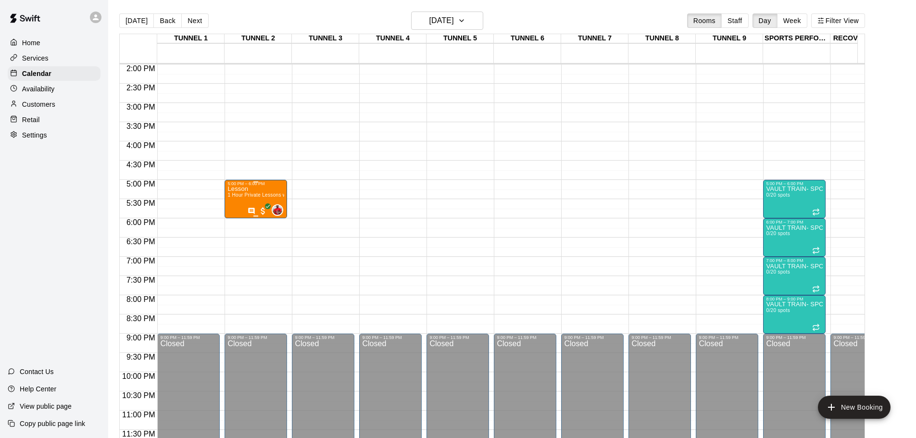
click at [274, 192] on span "1 Hour Private Lessons with Alberto Rosario" at bounding box center [280, 194] width 107 height 5
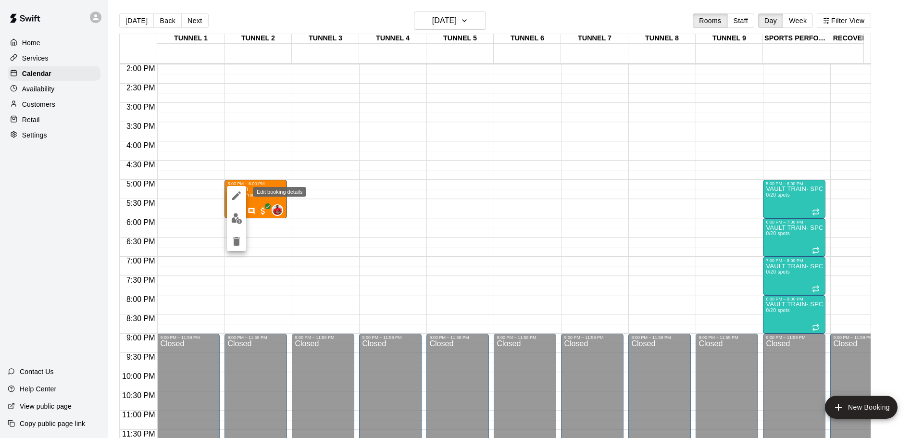
click at [239, 199] on icon "edit" at bounding box center [237, 196] width 12 height 12
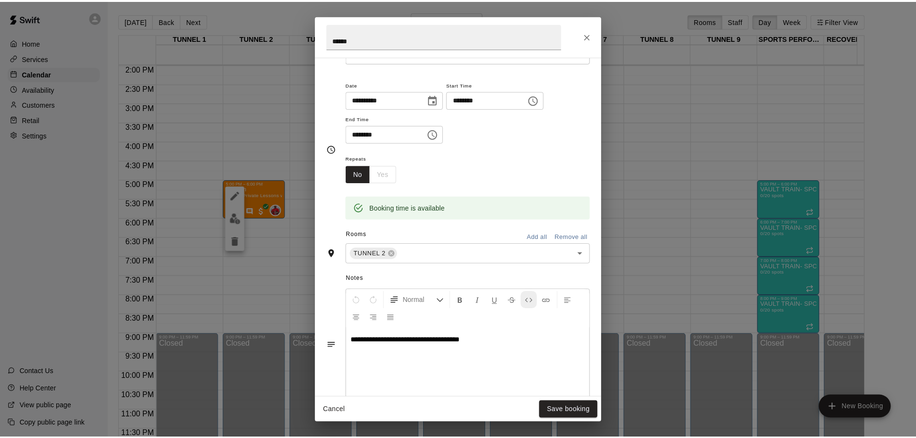
scroll to position [191, 0]
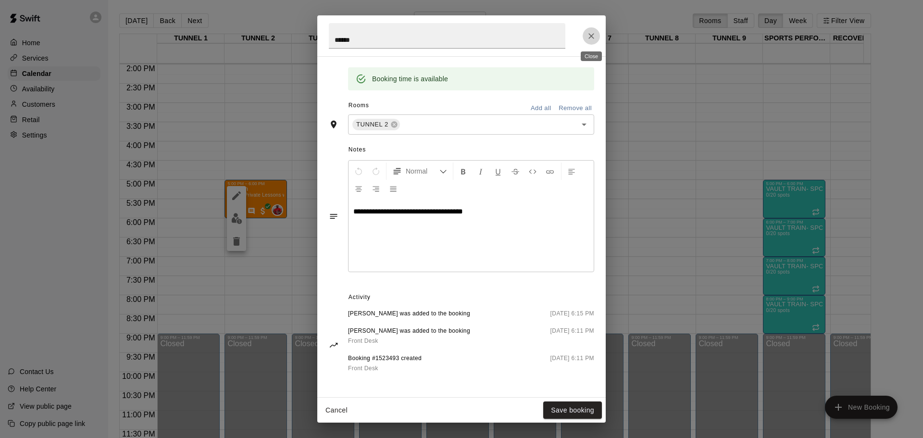
click at [592, 38] on icon "Close" at bounding box center [592, 36] width 10 height 10
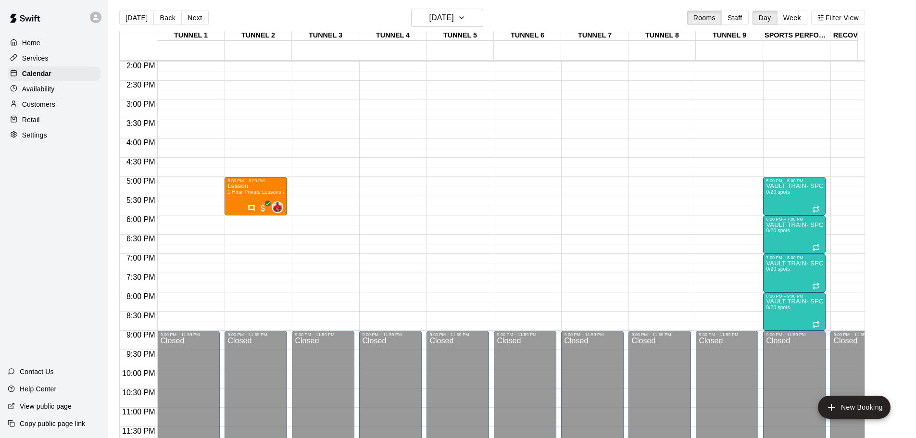
scroll to position [0, 0]
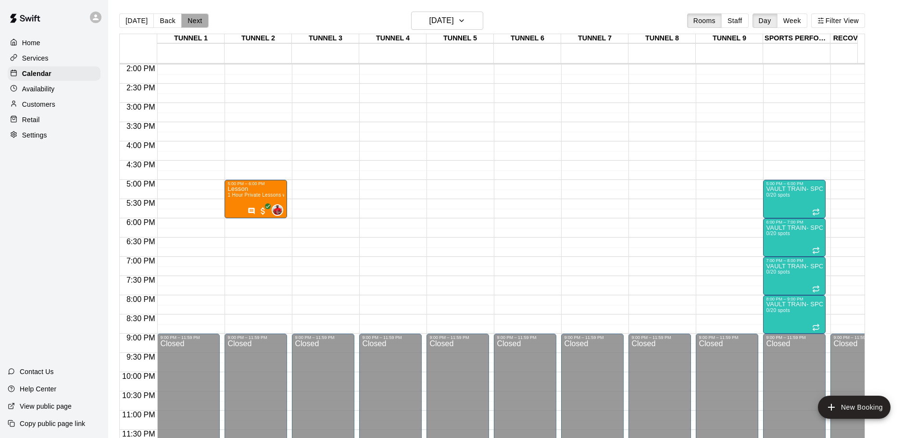
click at [194, 25] on button "Next" at bounding box center [194, 20] width 27 height 14
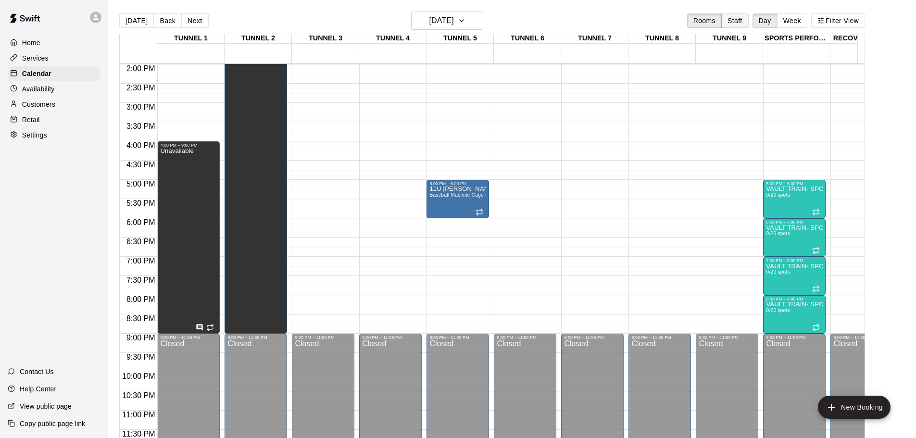
click at [744, 24] on button "Staff" at bounding box center [734, 20] width 27 height 14
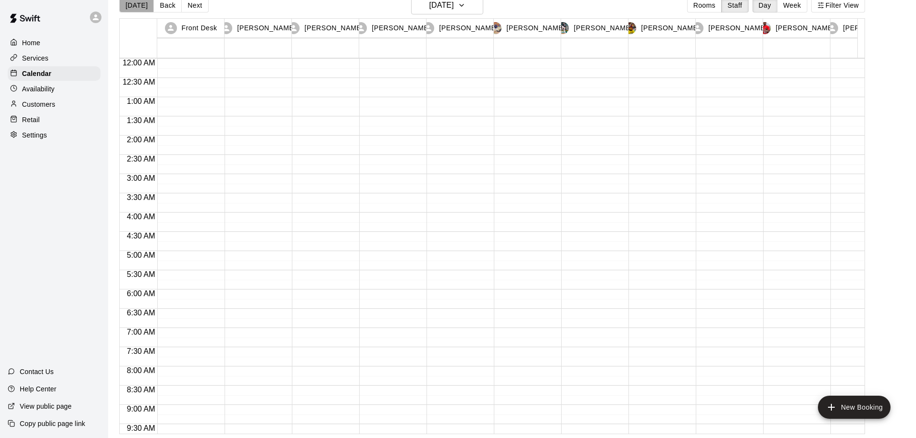
click at [138, 9] on button "[DATE]" at bounding box center [136, 5] width 35 height 14
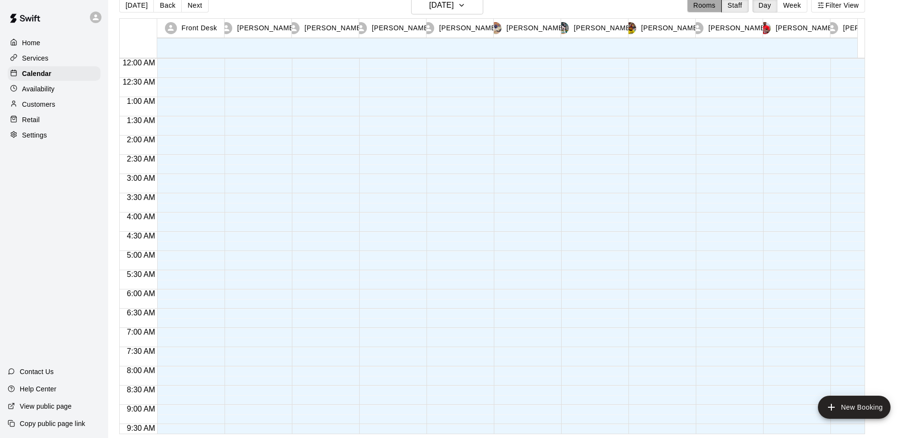
click at [722, 3] on button "Rooms" at bounding box center [704, 5] width 35 height 14
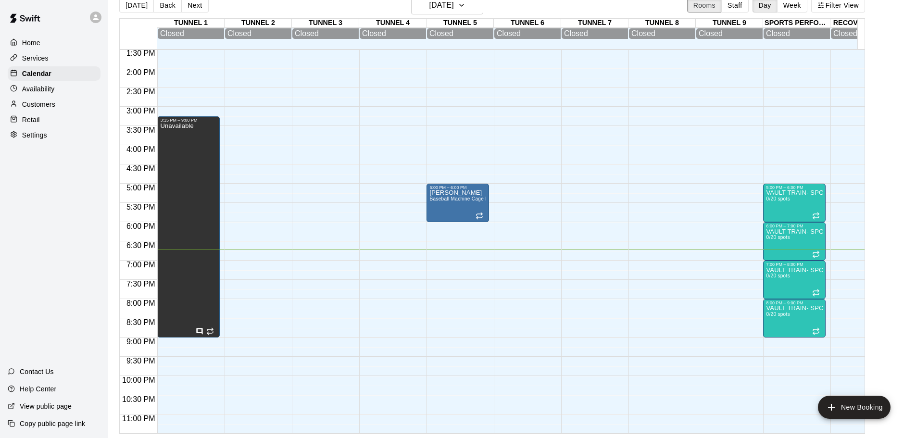
scroll to position [549, 0]
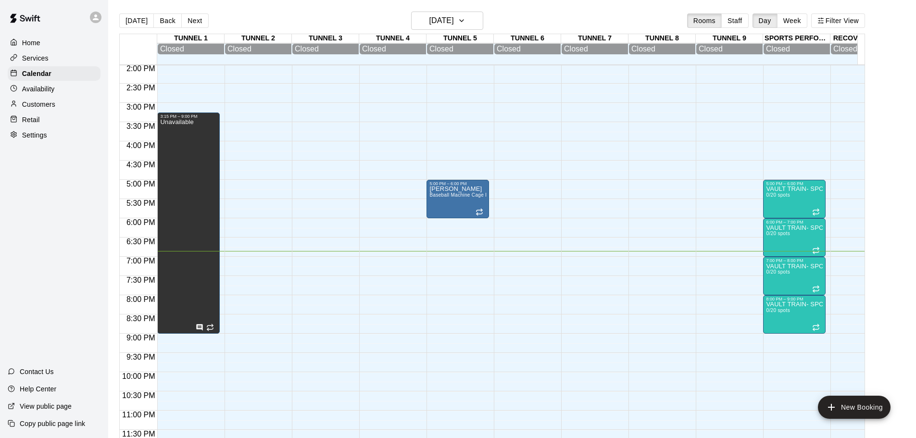
scroll to position [501, 0]
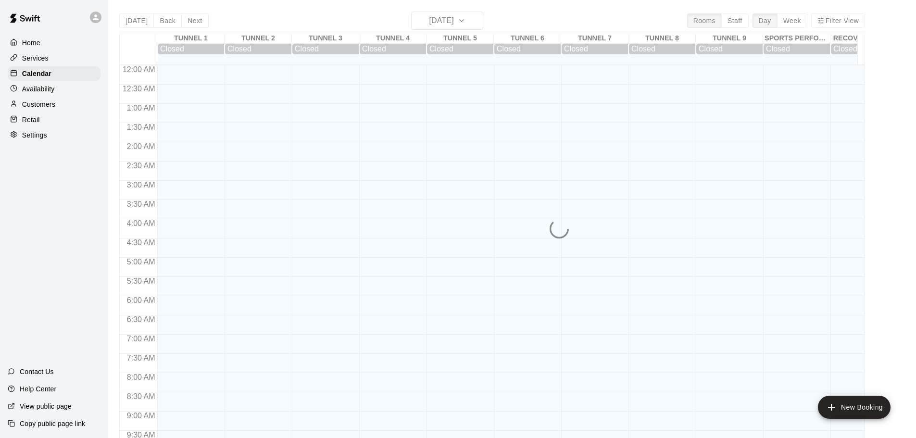
scroll to position [509, 0]
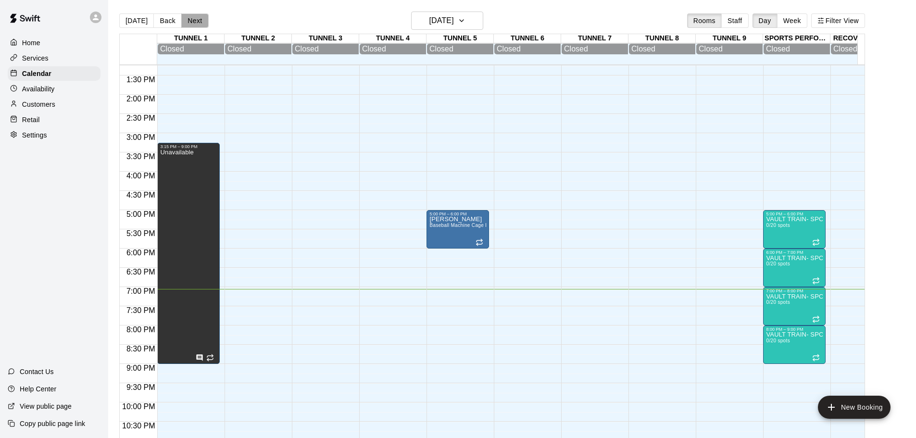
click at [195, 20] on button "Next" at bounding box center [194, 20] width 27 height 14
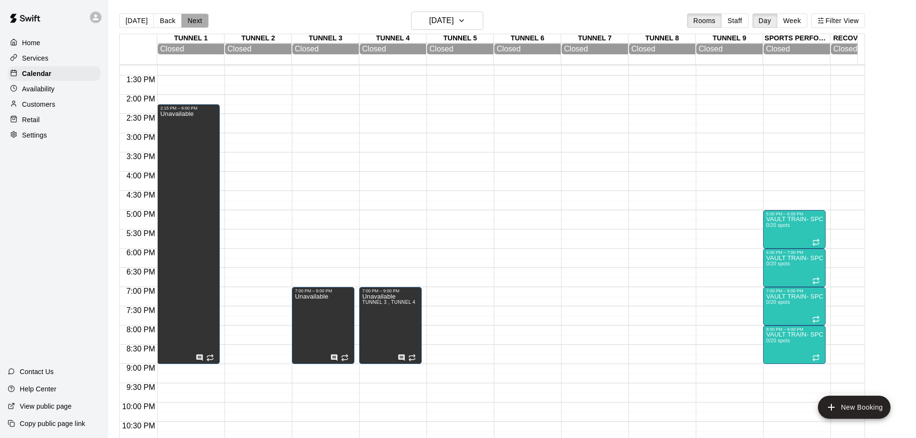
click at [190, 21] on button "Next" at bounding box center [194, 20] width 27 height 14
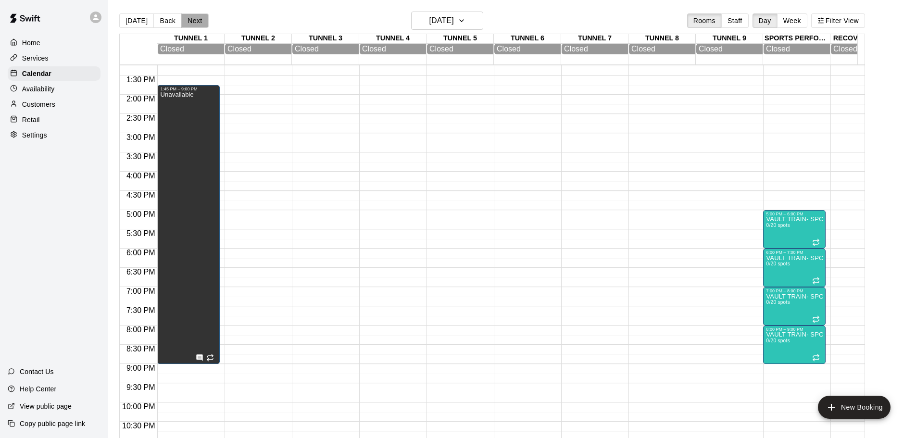
click at [190, 21] on button "Next" at bounding box center [194, 20] width 27 height 14
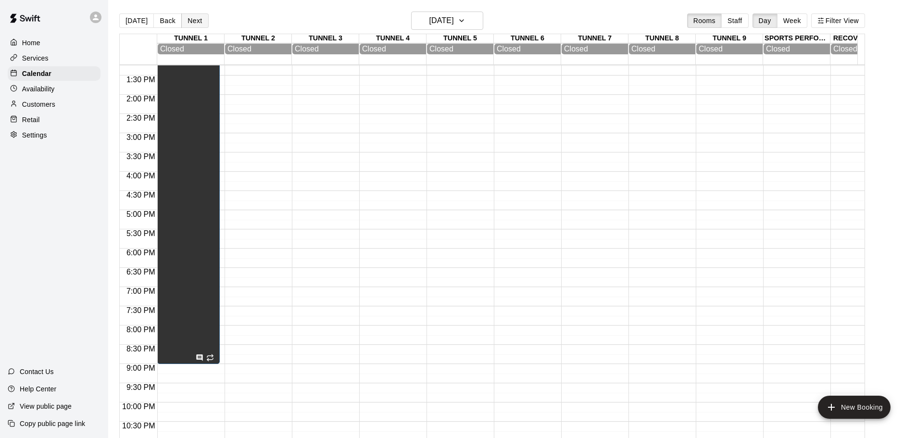
click at [190, 21] on button "Next" at bounding box center [194, 20] width 27 height 14
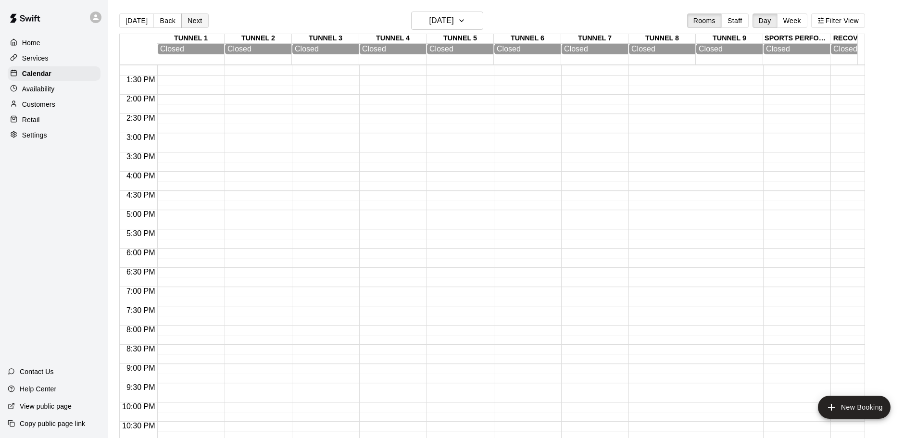
click at [190, 21] on button "Next" at bounding box center [194, 20] width 27 height 14
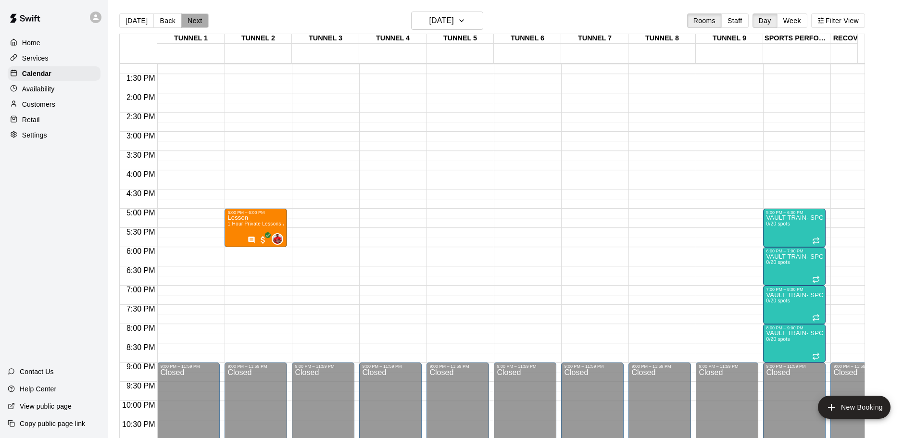
click at [198, 20] on button "Next" at bounding box center [194, 20] width 27 height 14
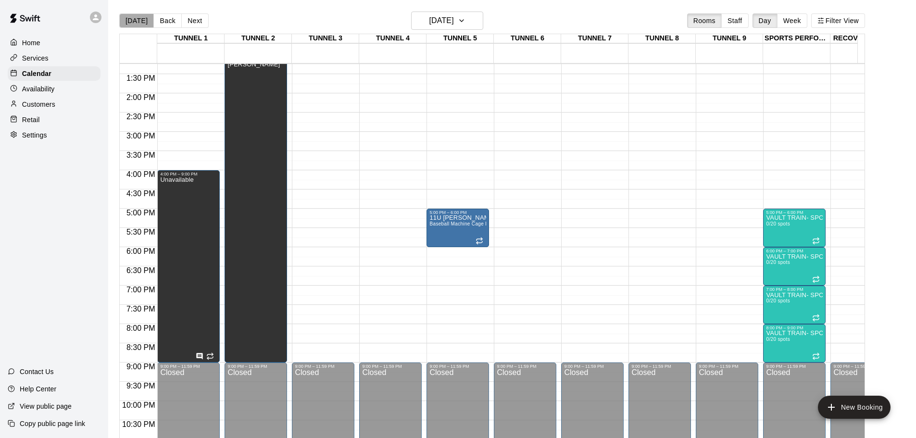
click at [140, 22] on button "[DATE]" at bounding box center [136, 20] width 35 height 14
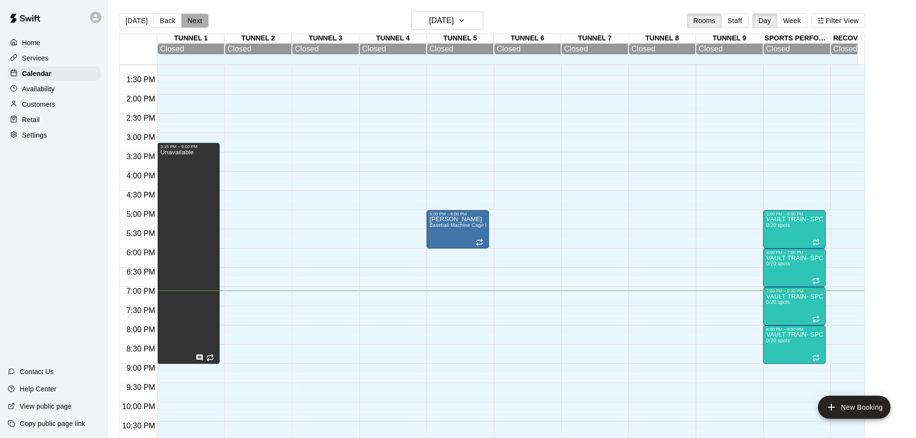
click at [193, 22] on button "Next" at bounding box center [194, 20] width 27 height 14
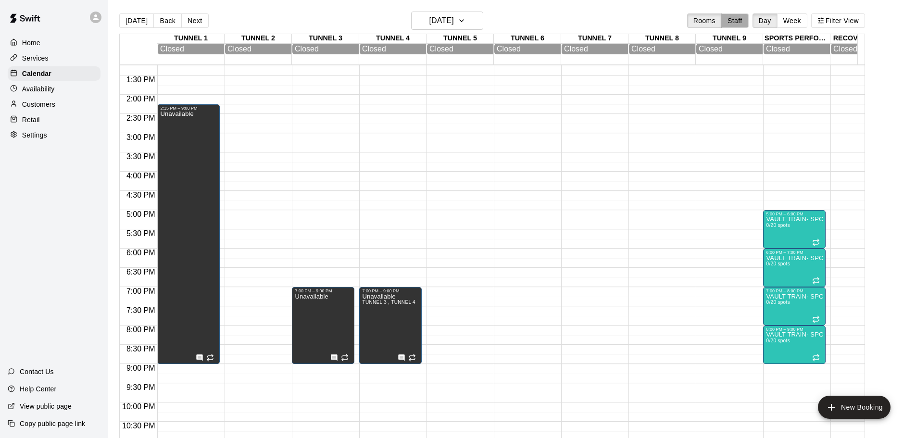
click at [741, 19] on button "Staff" at bounding box center [734, 20] width 27 height 14
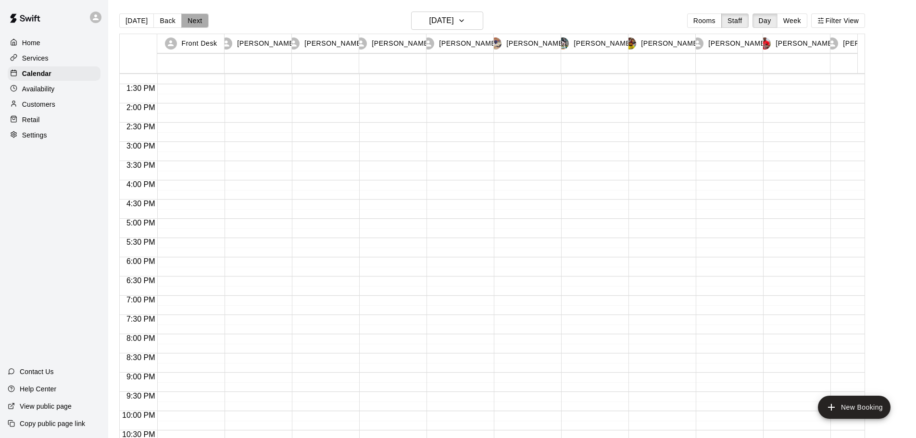
click at [203, 21] on button "Next" at bounding box center [194, 20] width 27 height 14
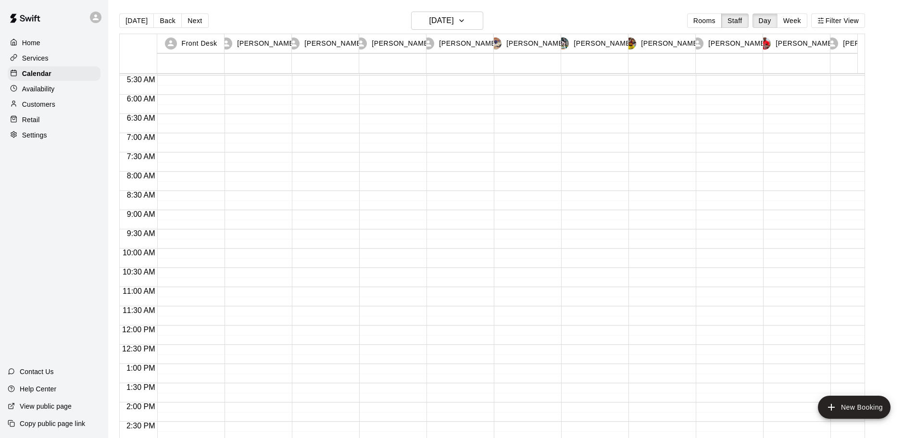
scroll to position [75, 0]
click at [197, 22] on button "Next" at bounding box center [194, 20] width 27 height 14
click at [194, 23] on button "Next" at bounding box center [194, 20] width 27 height 14
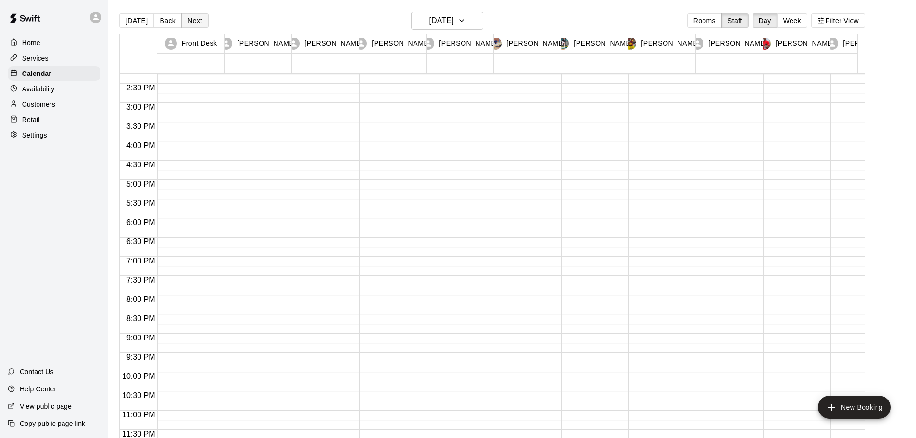
click at [199, 22] on button "Next" at bounding box center [194, 20] width 27 height 14
click at [186, 21] on button "Next" at bounding box center [194, 20] width 27 height 14
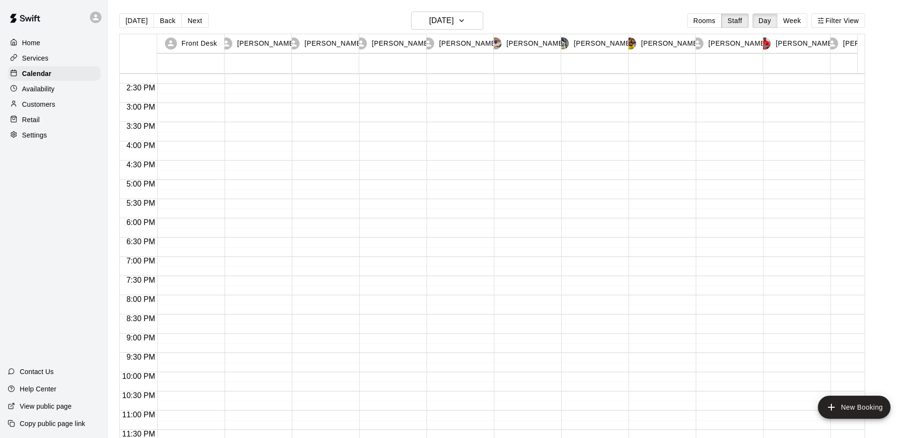
click at [66, 85] on div "Availability" at bounding box center [54, 89] width 93 height 14
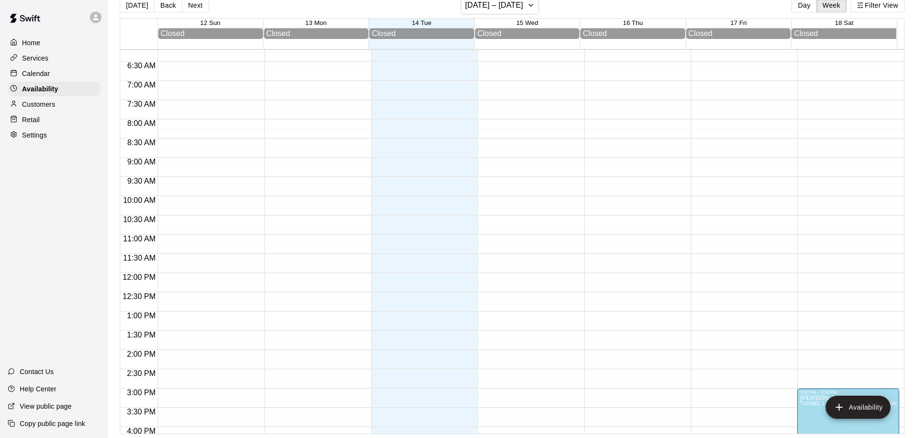
scroll to position [205, 0]
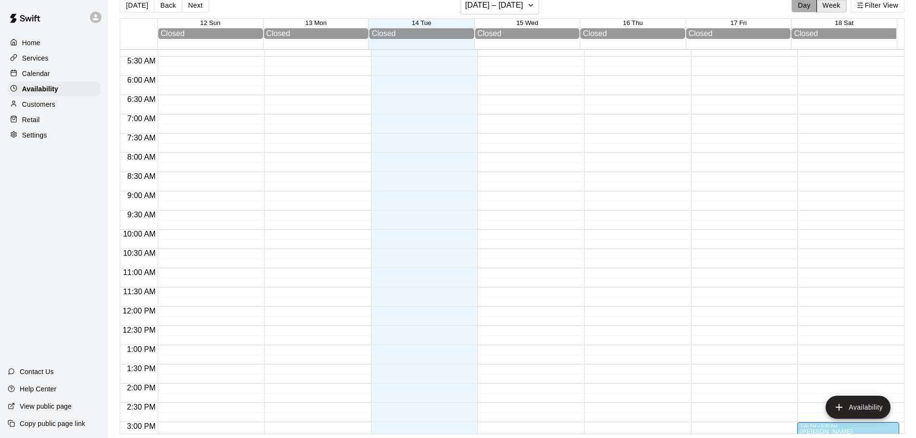
click at [802, 6] on button "Day" at bounding box center [804, 5] width 25 height 14
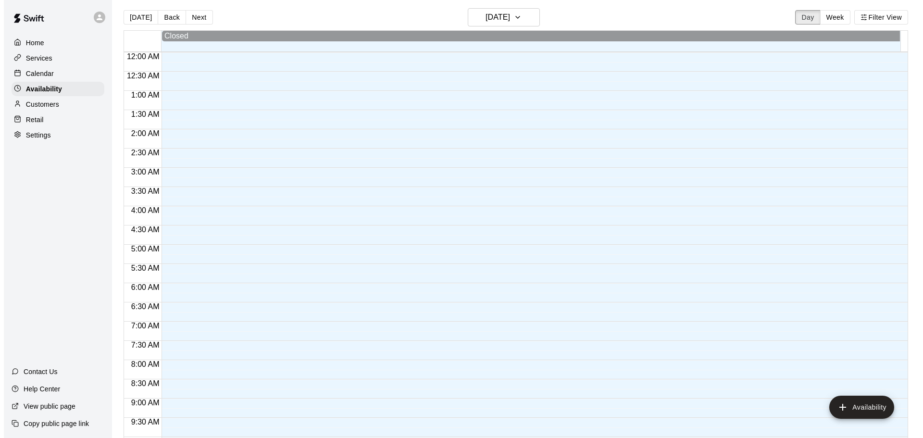
scroll to position [0, 0]
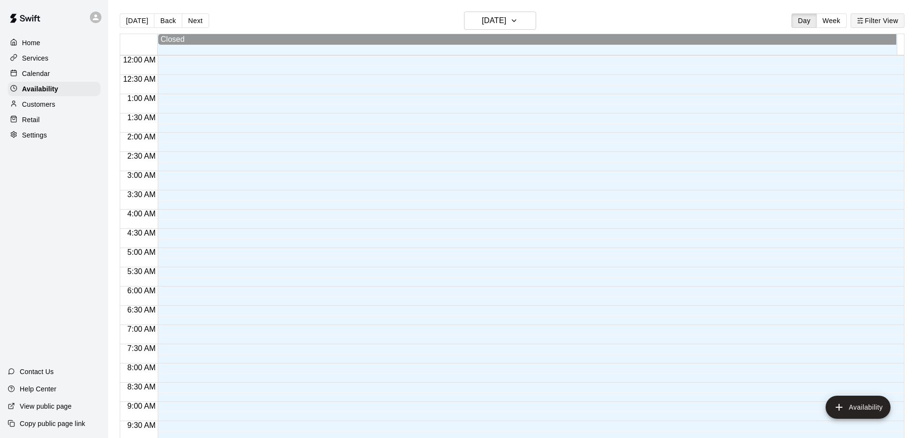
click at [868, 22] on button "Filter View" at bounding box center [878, 20] width 54 height 14
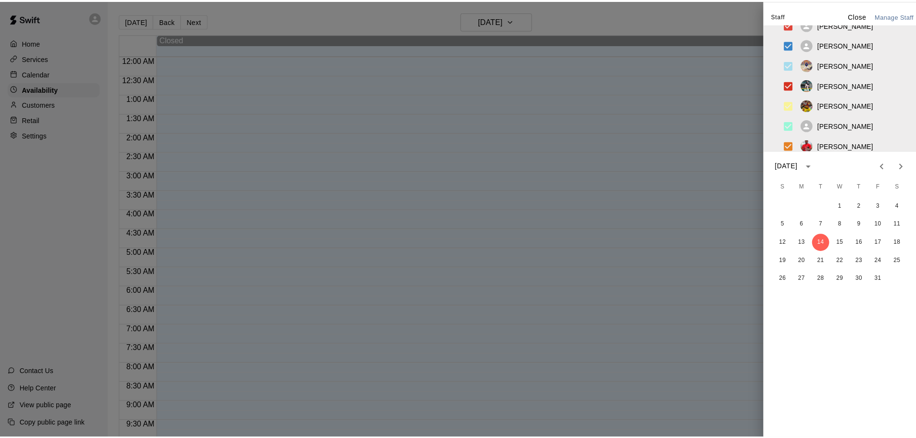
scroll to position [95, 0]
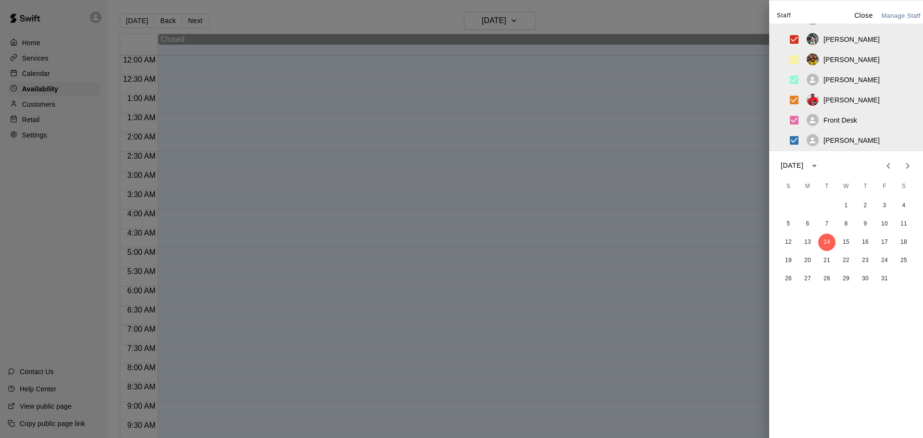
click at [876, 372] on div "Staff Close Manage Staff Leslie Bautista Edwin Segovia Ethan Lopez Bryan Menend…" at bounding box center [846, 219] width 154 height 438
click at [870, 14] on button "Close" at bounding box center [863, 16] width 31 height 14
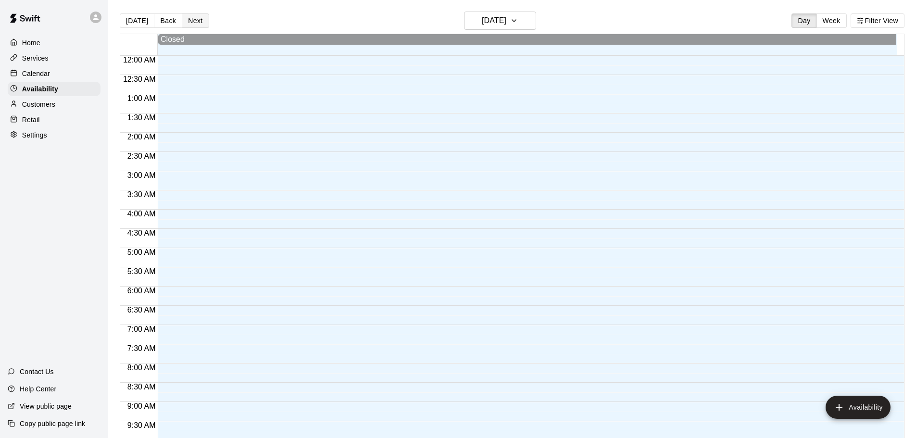
click at [194, 23] on button "Next" at bounding box center [195, 20] width 27 height 14
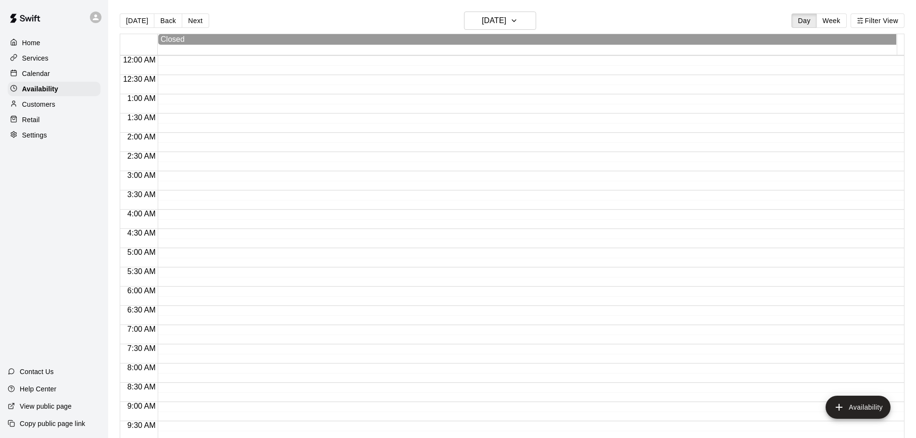
click at [194, 21] on button "Next" at bounding box center [195, 20] width 27 height 14
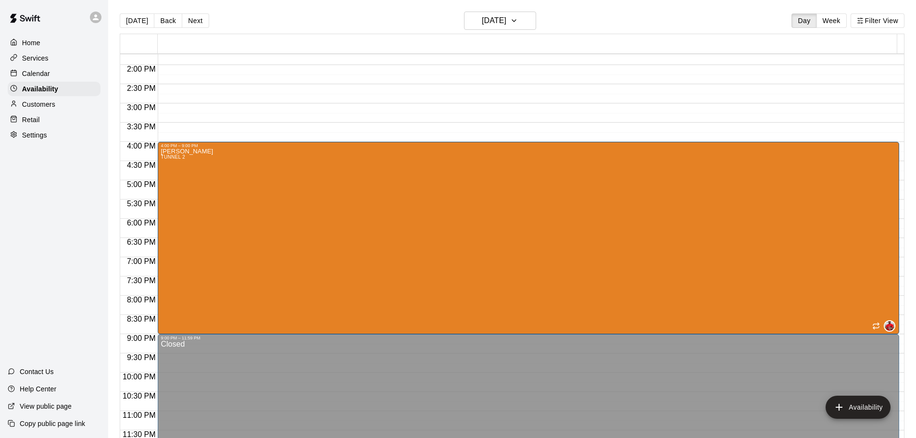
scroll to position [529, 0]
click at [195, 21] on button "Next" at bounding box center [195, 20] width 27 height 14
click at [191, 24] on button "Next" at bounding box center [195, 20] width 27 height 14
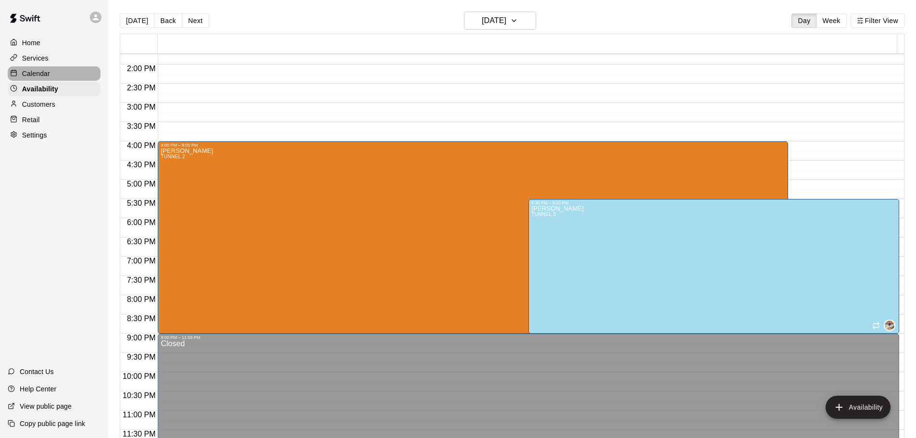
click at [41, 71] on p "Calendar" at bounding box center [36, 74] width 28 height 10
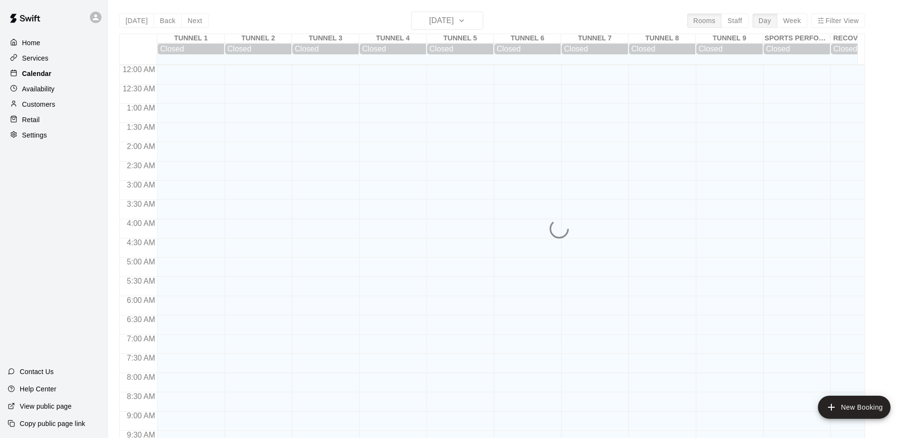
scroll to position [509, 0]
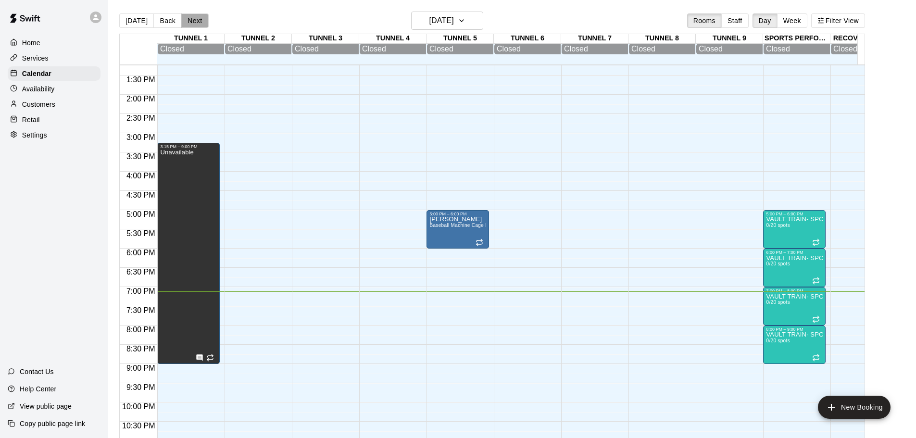
click at [191, 16] on button "Next" at bounding box center [194, 20] width 27 height 14
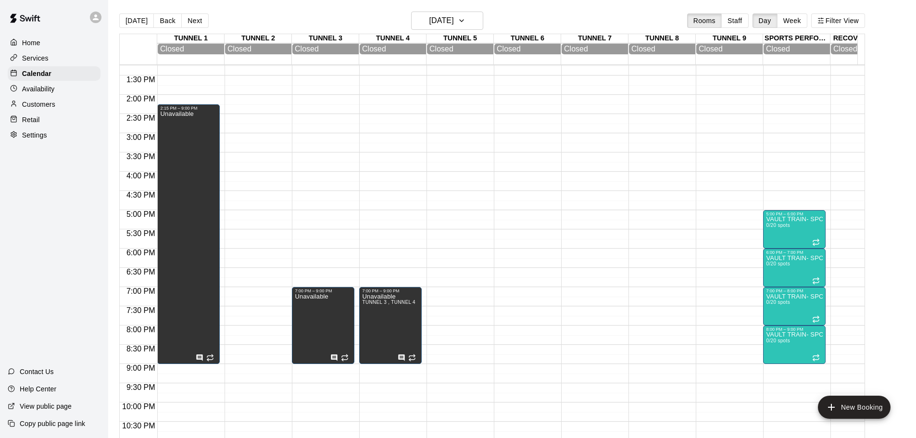
click at [72, 112] on div "Customers" at bounding box center [54, 104] width 93 height 14
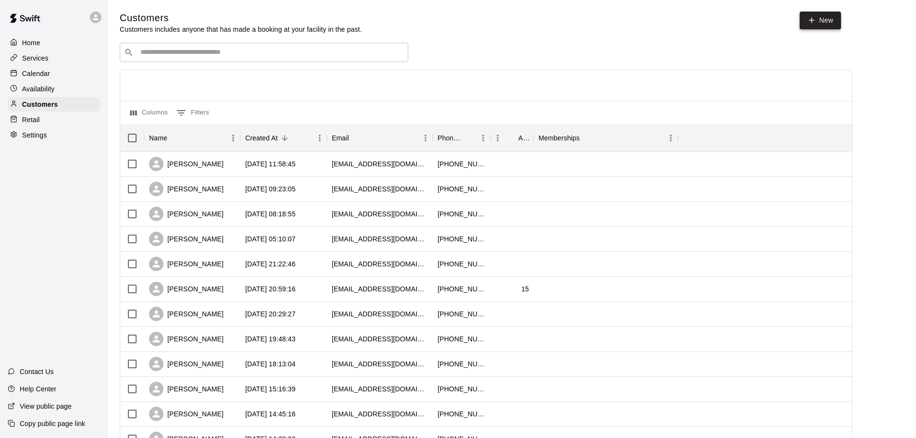
click at [821, 27] on link "New" at bounding box center [820, 21] width 41 height 18
select select "**"
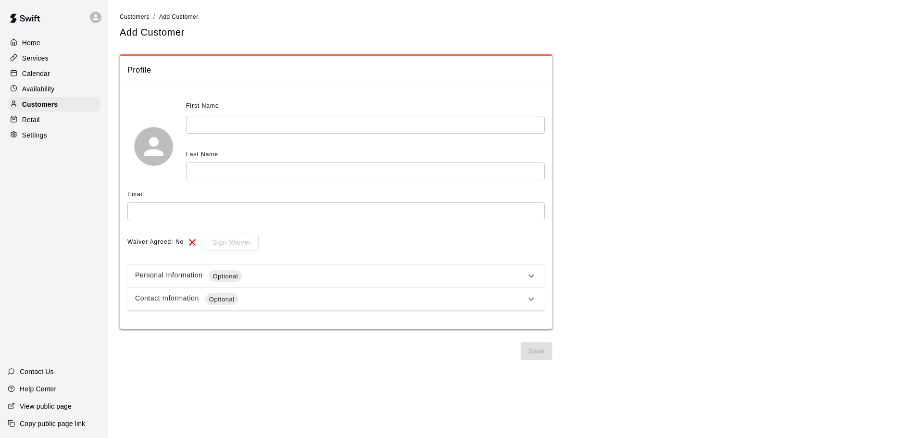
click at [446, 127] on input "text" at bounding box center [365, 125] width 359 height 18
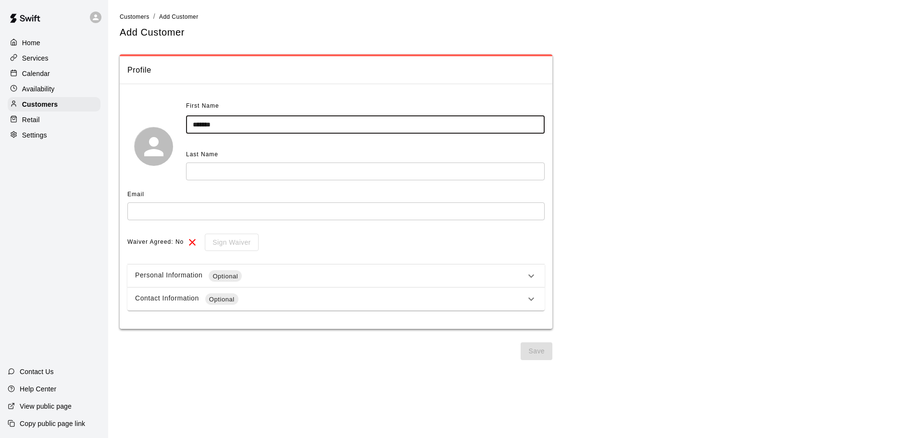
type input "*******"
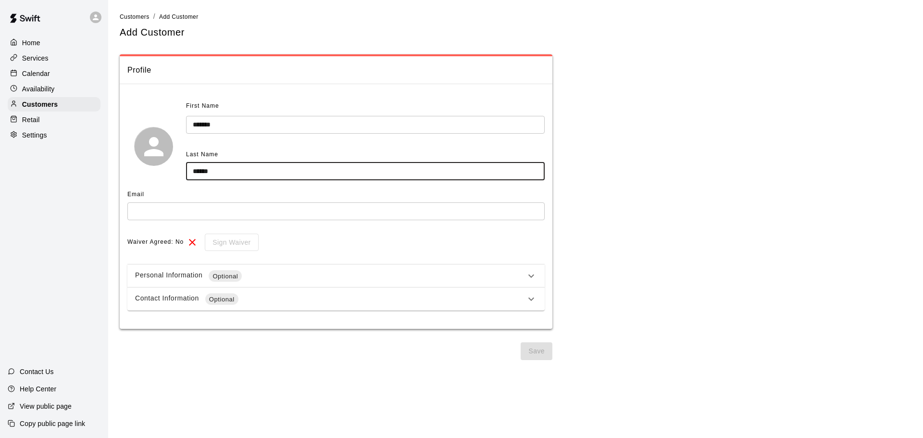
type input "******"
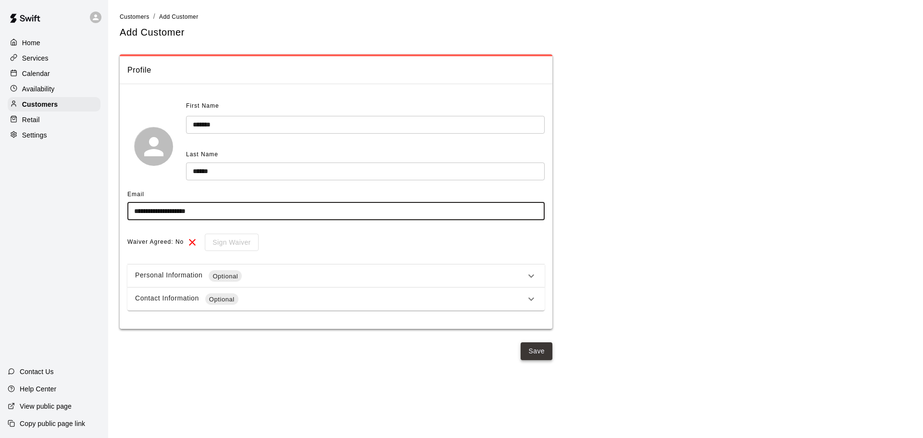
type input "**********"
click at [539, 355] on button "Save" at bounding box center [537, 351] width 32 height 18
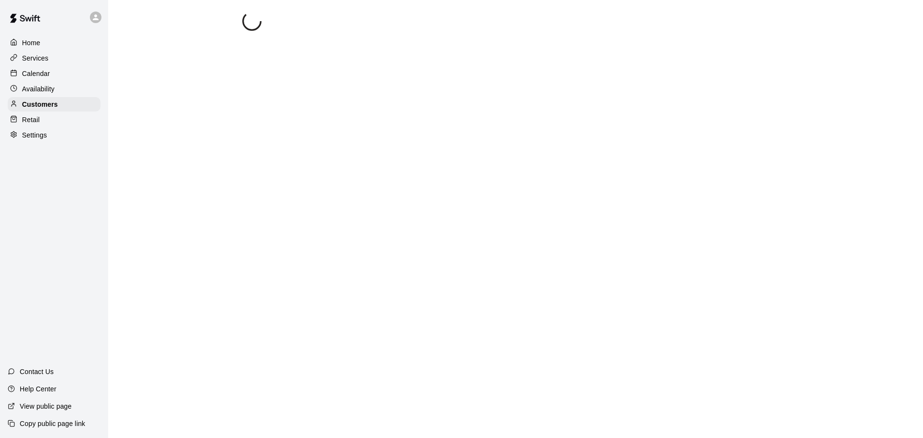
select select "**"
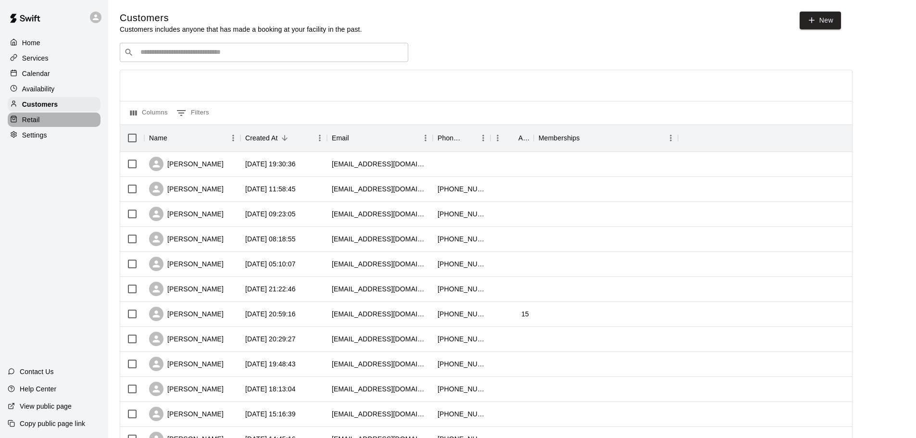
click at [56, 116] on div "Retail" at bounding box center [54, 120] width 93 height 14
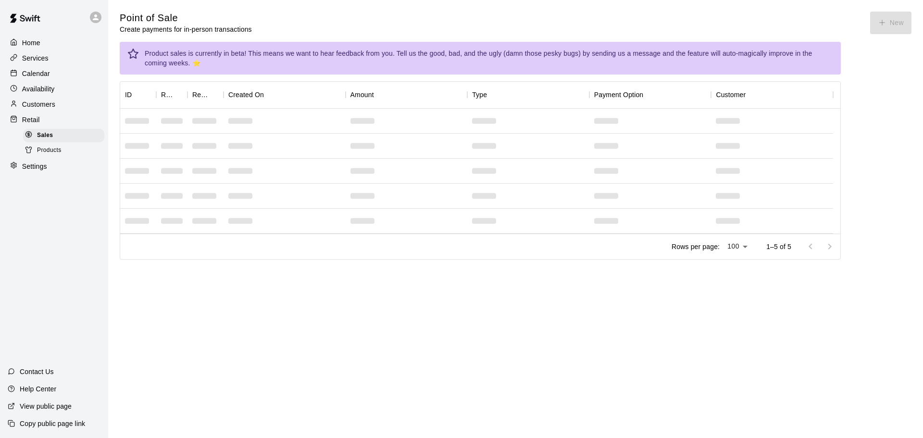
click at [53, 76] on div "Calendar" at bounding box center [54, 73] width 93 height 14
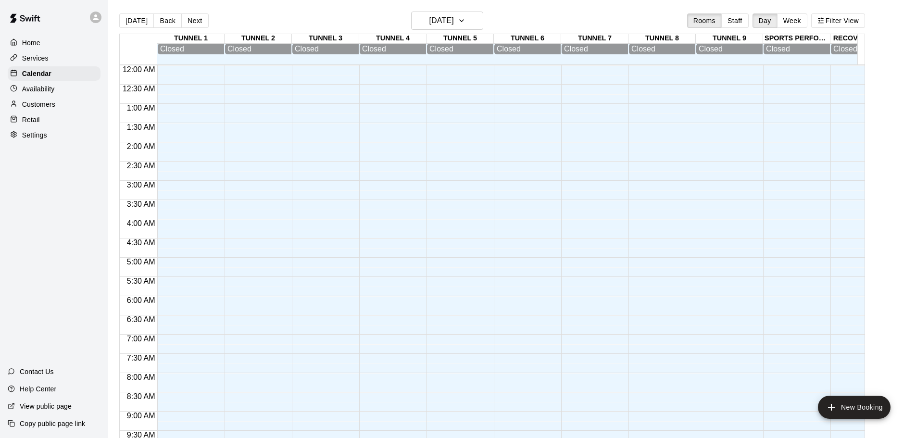
scroll to position [509, 0]
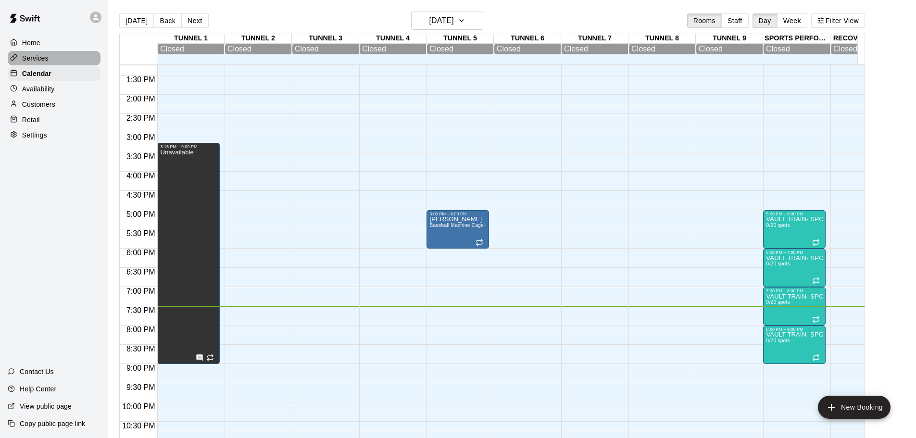
click at [84, 63] on div "Services" at bounding box center [54, 58] width 93 height 14
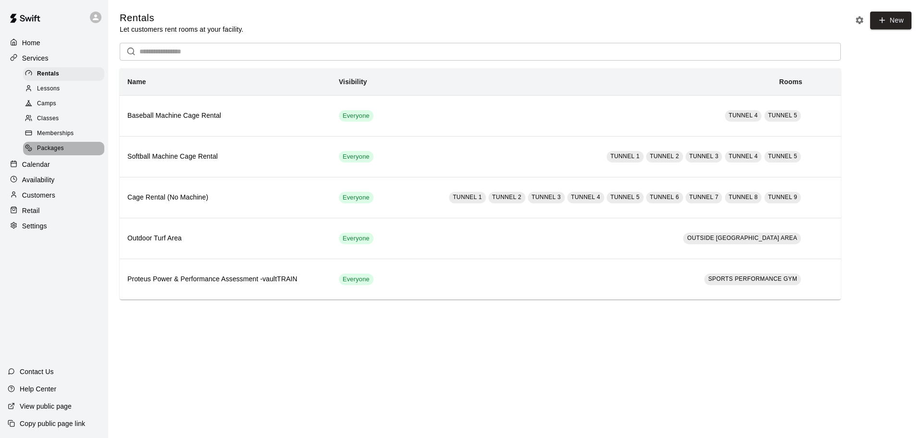
click at [57, 152] on span "Packages" at bounding box center [50, 149] width 27 height 10
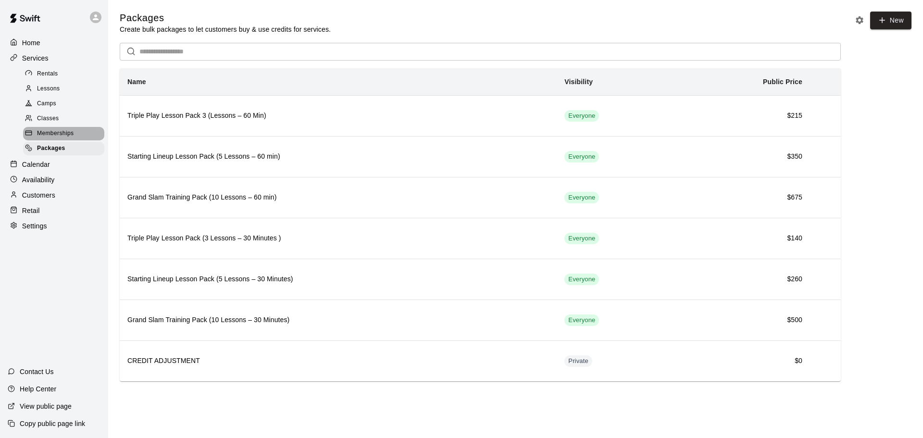
click at [63, 136] on span "Memberships" at bounding box center [55, 134] width 37 height 10
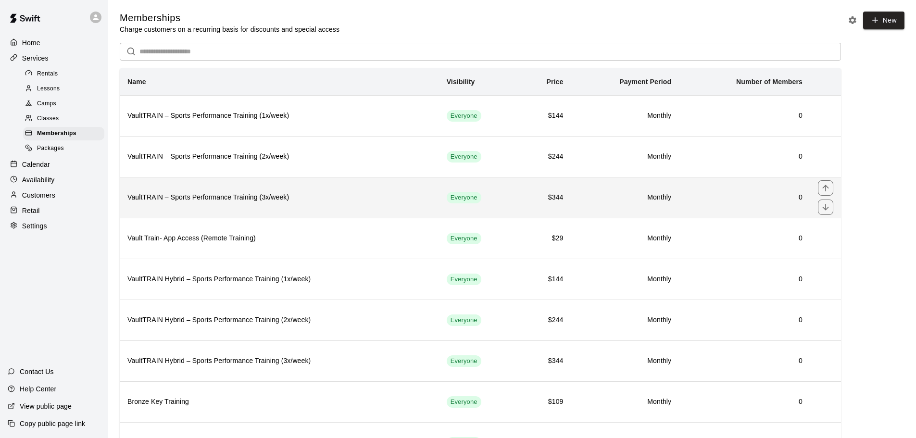
scroll to position [48, 0]
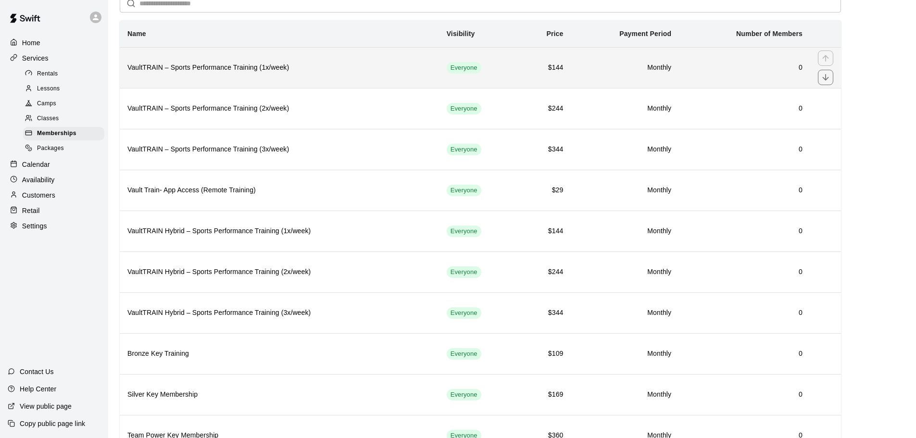
click at [306, 72] on h6 "VaultTRAIN – Sports Performance Training (1x/week)" at bounding box center [279, 68] width 304 height 11
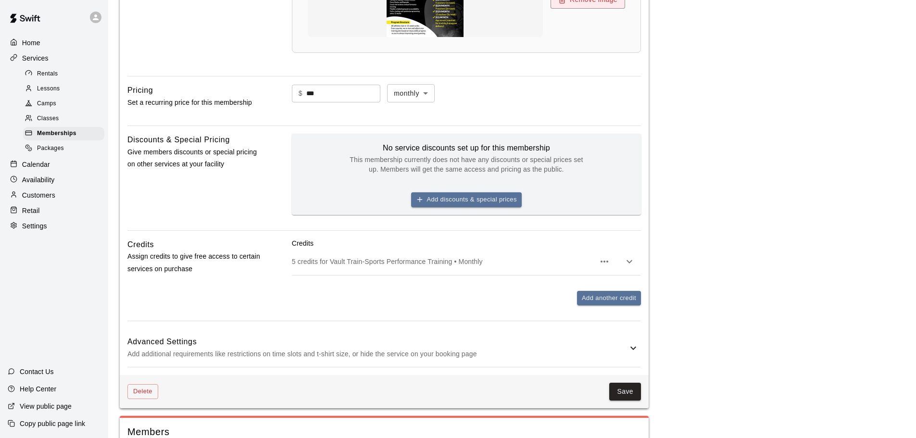
scroll to position [575, 0]
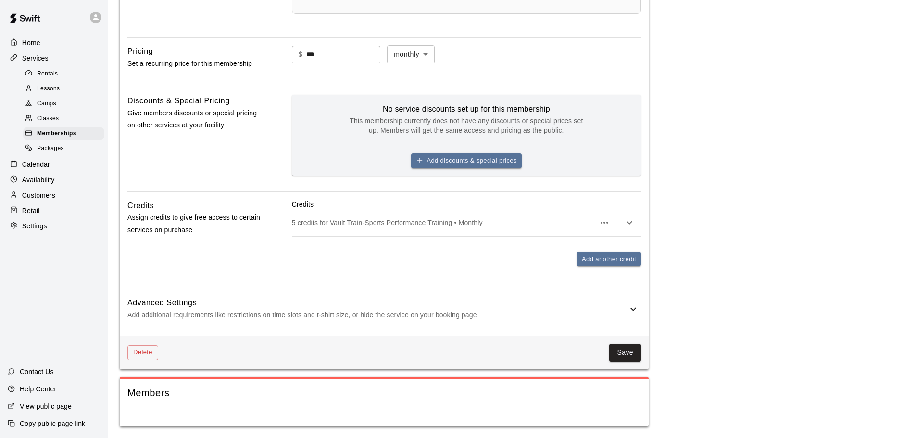
click at [441, 228] on div "5 credits for Vault Train-Sports Performance Training • Monthly" at bounding box center [466, 222] width 349 height 27
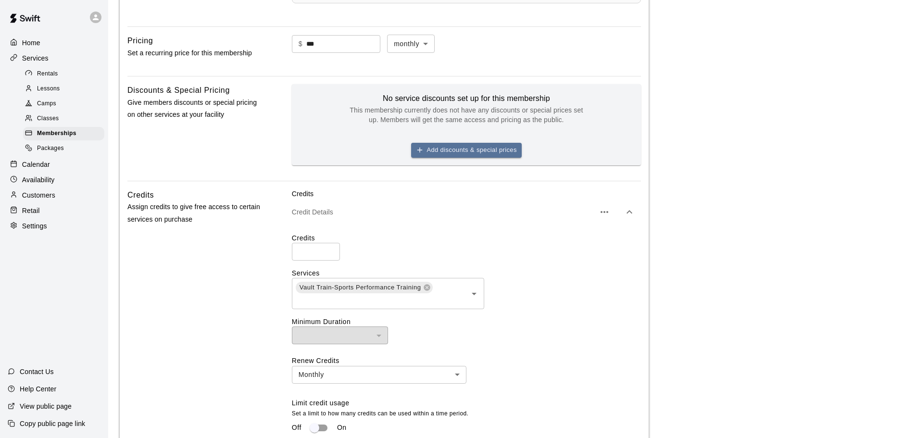
click at [630, 218] on icon "button" at bounding box center [630, 212] width 12 height 12
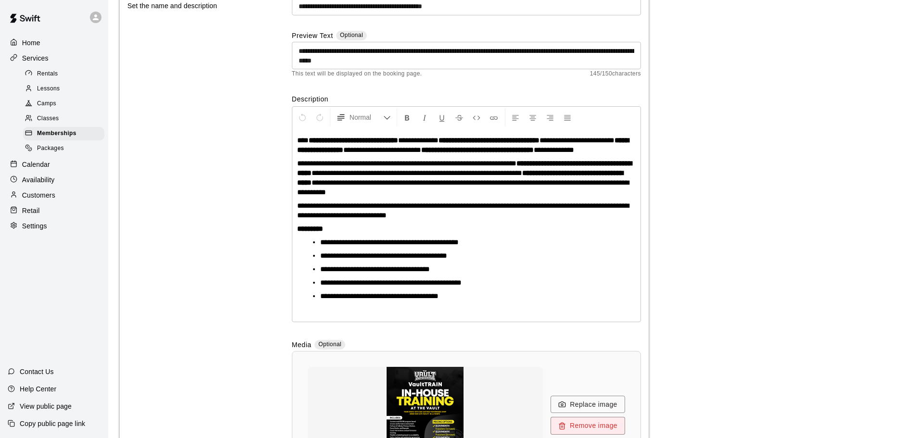
scroll to position [0, 0]
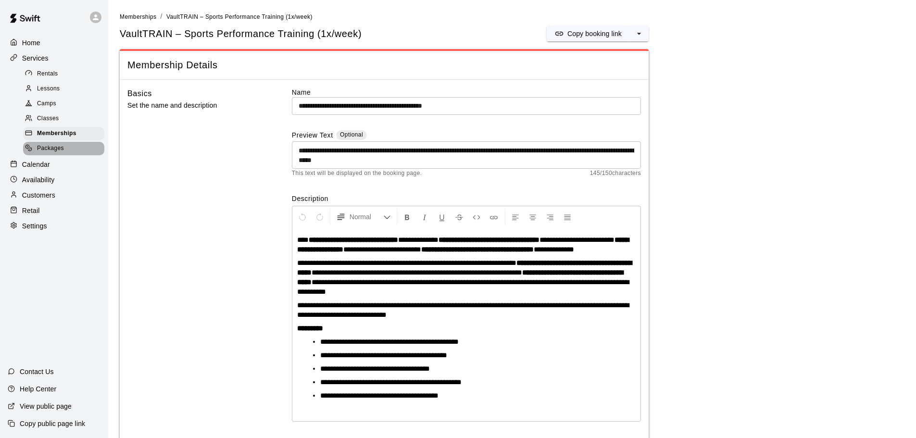
click at [50, 153] on span "Packages" at bounding box center [50, 149] width 27 height 10
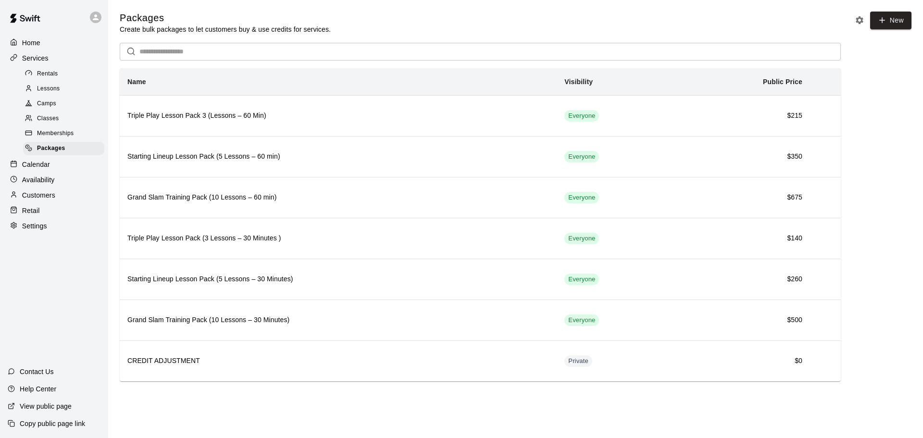
click at [47, 196] on p "Customers" at bounding box center [38, 195] width 33 height 10
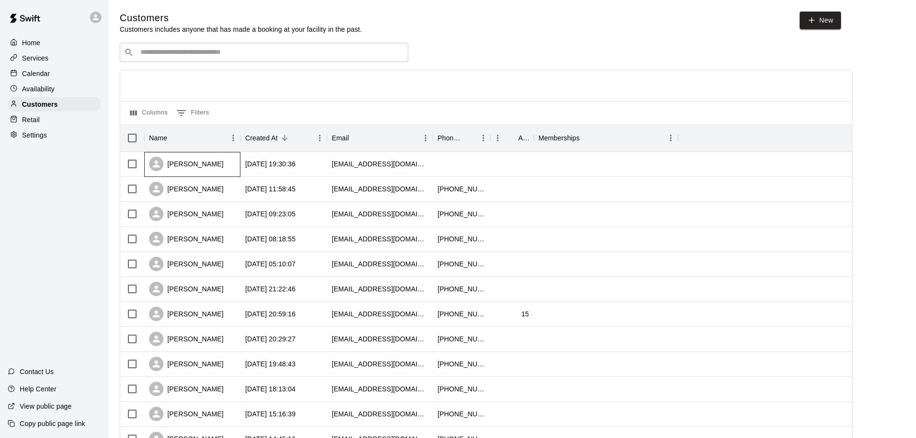
click at [210, 164] on div "[PERSON_NAME]" at bounding box center [186, 164] width 75 height 14
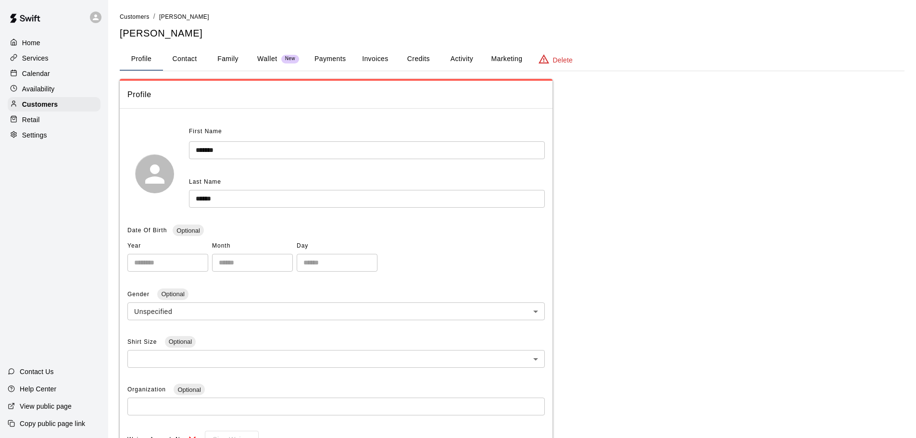
click at [332, 58] on button "Payments" at bounding box center [330, 59] width 47 height 23
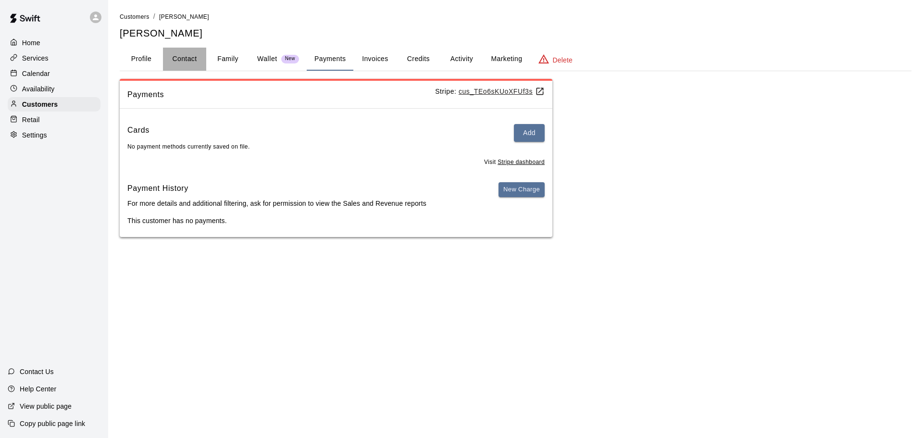
click at [189, 58] on button "Contact" at bounding box center [184, 59] width 43 height 23
select select "**"
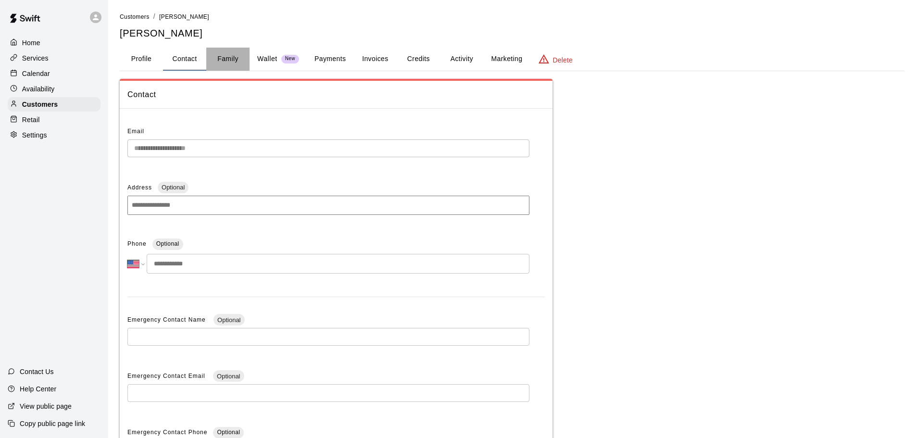
click at [224, 58] on button "Family" at bounding box center [227, 59] width 43 height 23
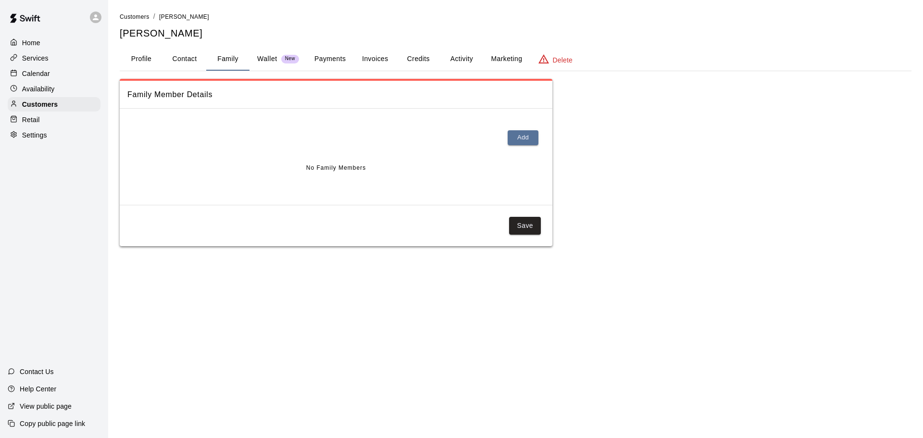
click at [274, 62] on p "Wallet" at bounding box center [267, 59] width 20 height 10
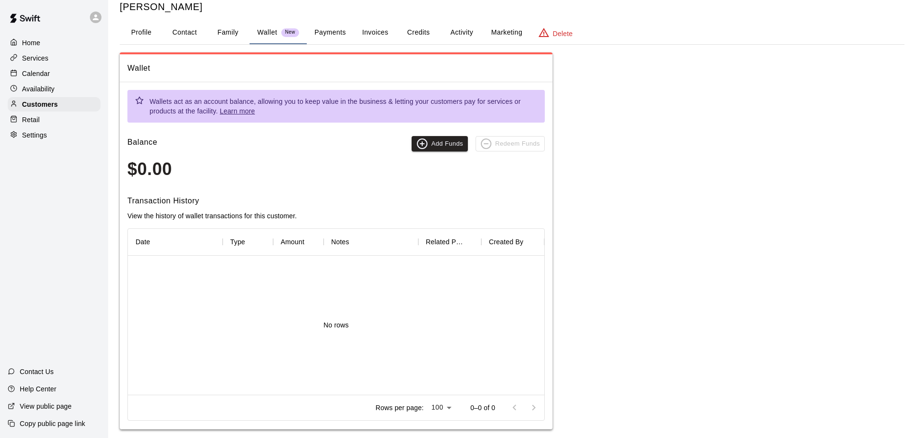
scroll to position [37, 0]
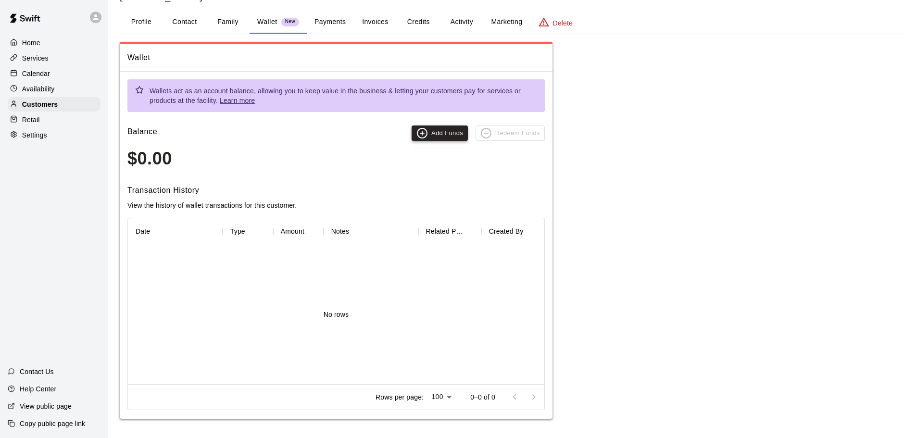
click at [449, 138] on button "Add Funds" at bounding box center [440, 133] width 56 height 15
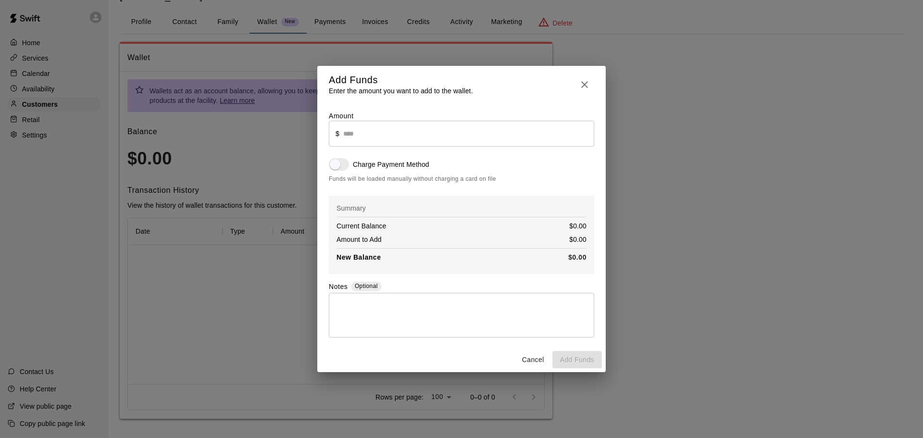
click at [594, 83] on h2 "Add Funds Enter the amount you want to add to the wallet." at bounding box center [461, 85] width 289 height 38
click at [583, 87] on icon "button" at bounding box center [585, 85] width 12 height 12
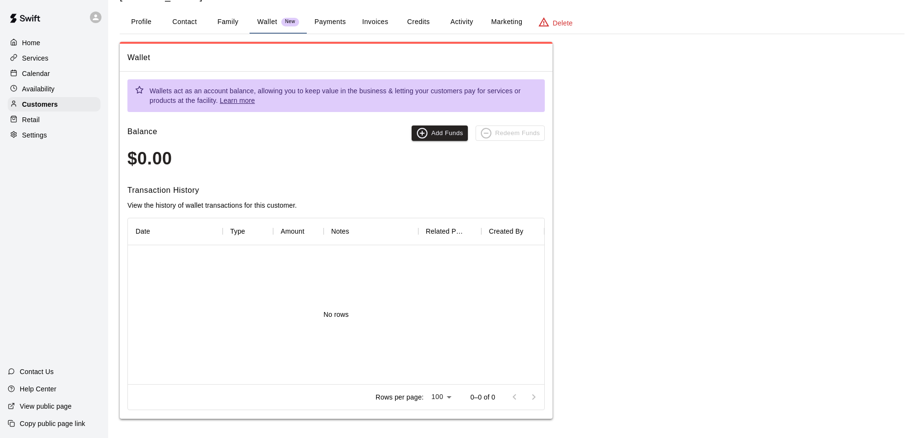
click at [417, 22] on button "Credits" at bounding box center [418, 22] width 43 height 23
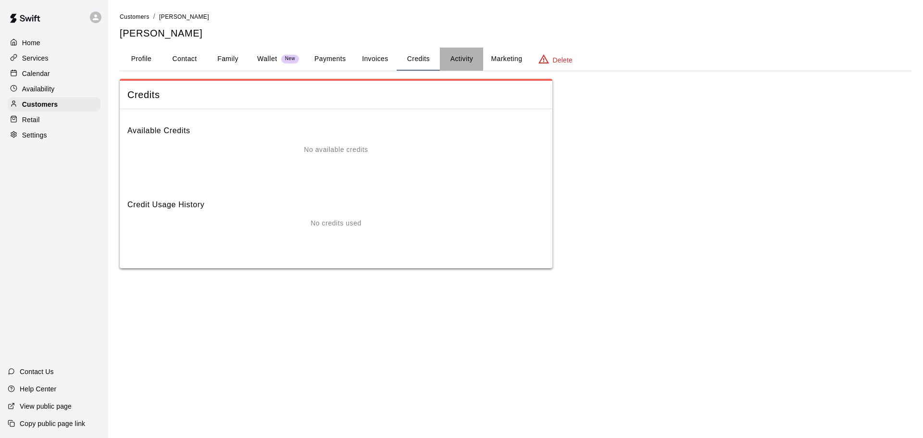
click at [463, 55] on button "Activity" at bounding box center [461, 59] width 43 height 23
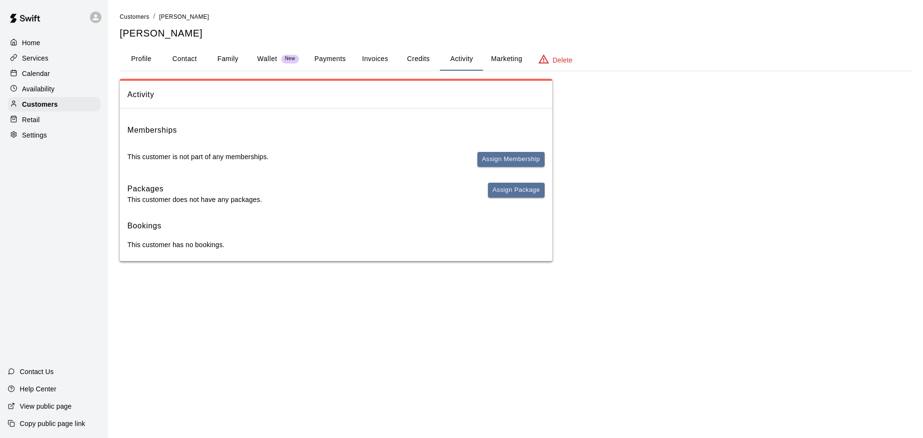
click at [44, 124] on div "Retail" at bounding box center [54, 120] width 93 height 14
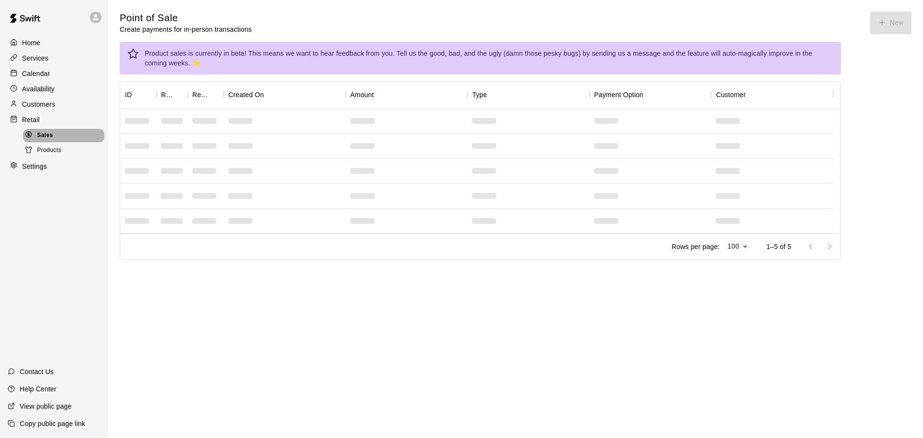
click at [51, 140] on span "Sales" at bounding box center [45, 136] width 16 height 10
click at [48, 122] on div "Retail" at bounding box center [54, 120] width 93 height 14
click at [48, 60] on p "Services" at bounding box center [35, 58] width 26 height 10
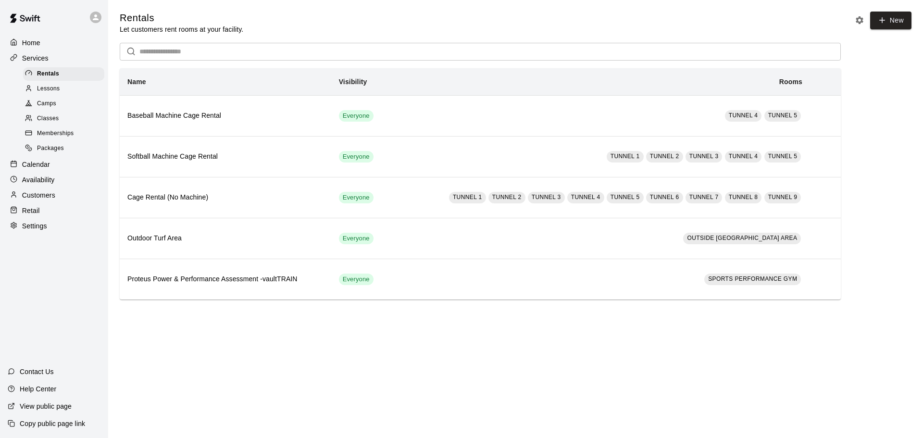
click at [66, 136] on span "Memberships" at bounding box center [55, 134] width 37 height 10
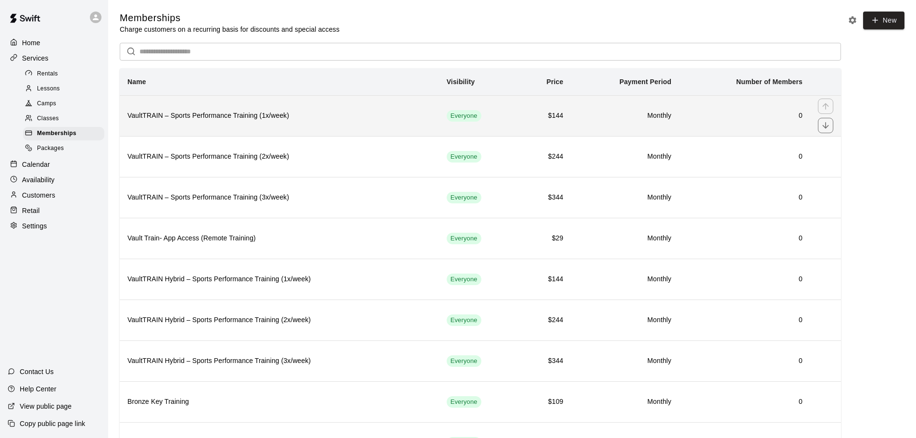
click at [317, 126] on th "VaultTRAIN – Sports Performance Training (1x/week)" at bounding box center [279, 115] width 319 height 41
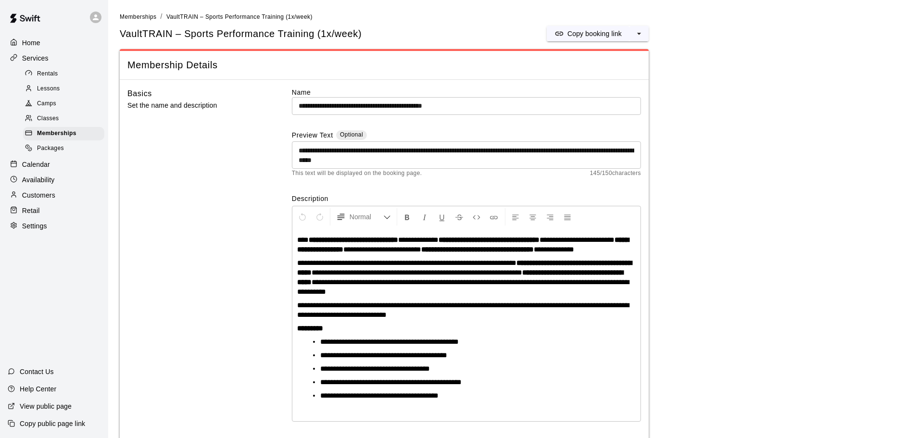
click at [60, 214] on div "Retail" at bounding box center [54, 210] width 93 height 14
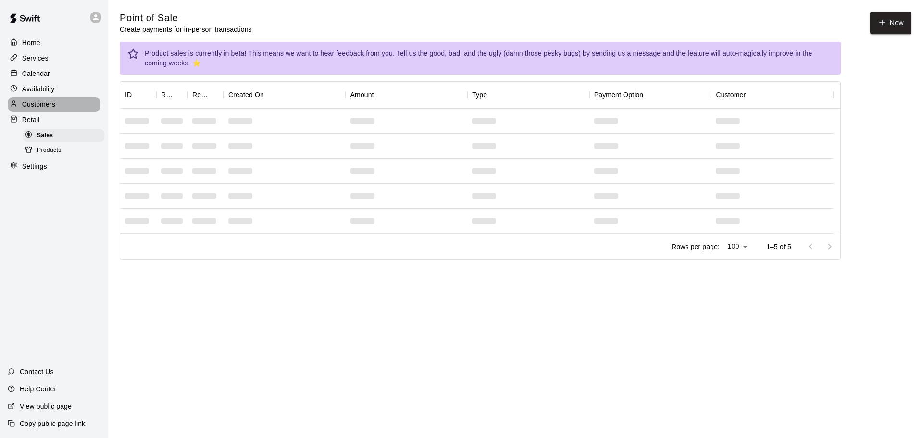
click at [40, 105] on p "Customers" at bounding box center [38, 105] width 33 height 10
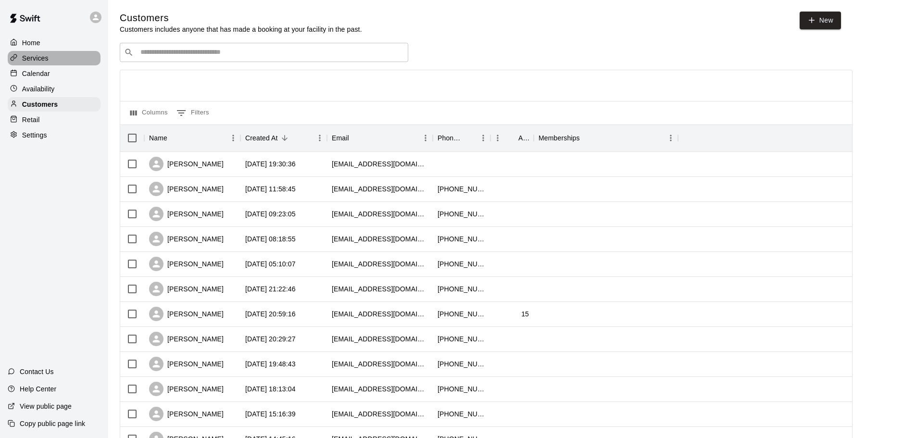
click at [70, 61] on div "Services" at bounding box center [54, 58] width 93 height 14
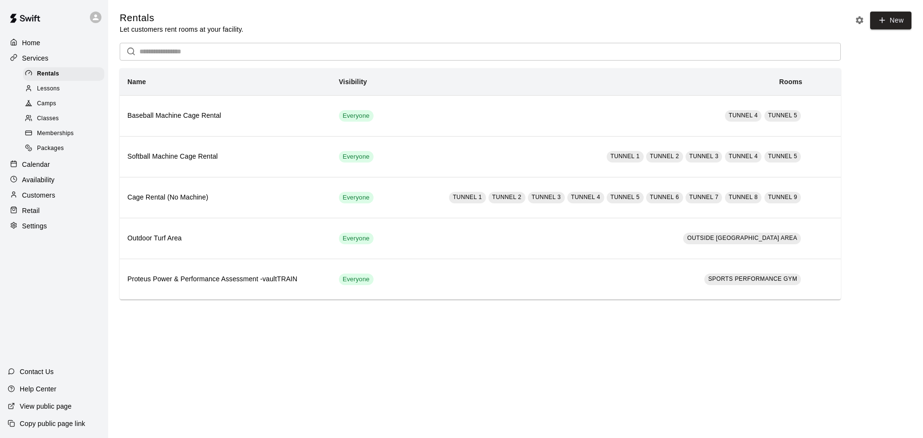
click at [51, 46] on div "Home" at bounding box center [54, 43] width 93 height 14
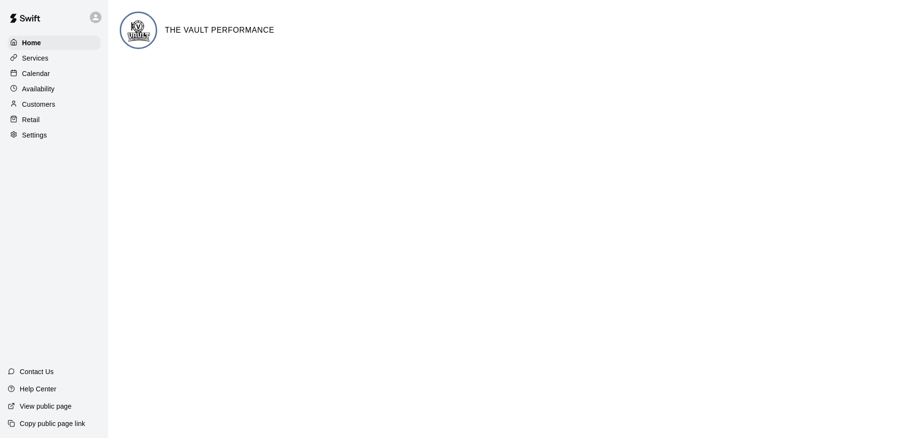
click at [63, 77] on div "Calendar" at bounding box center [54, 73] width 93 height 14
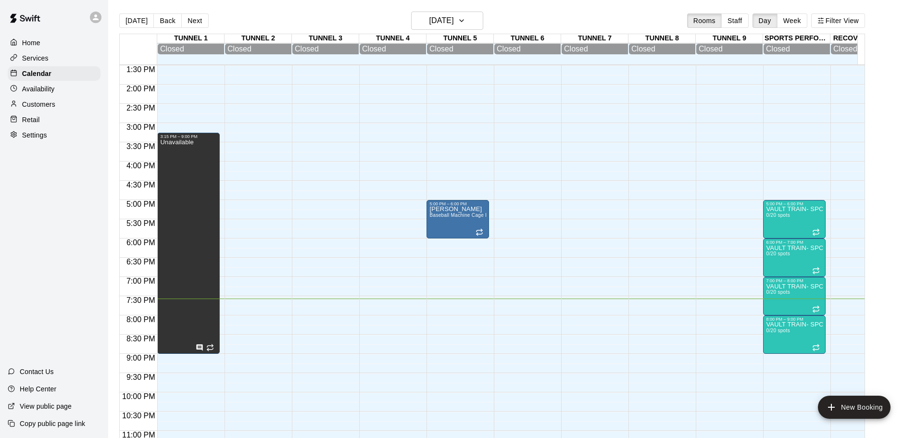
scroll to position [549, 0]
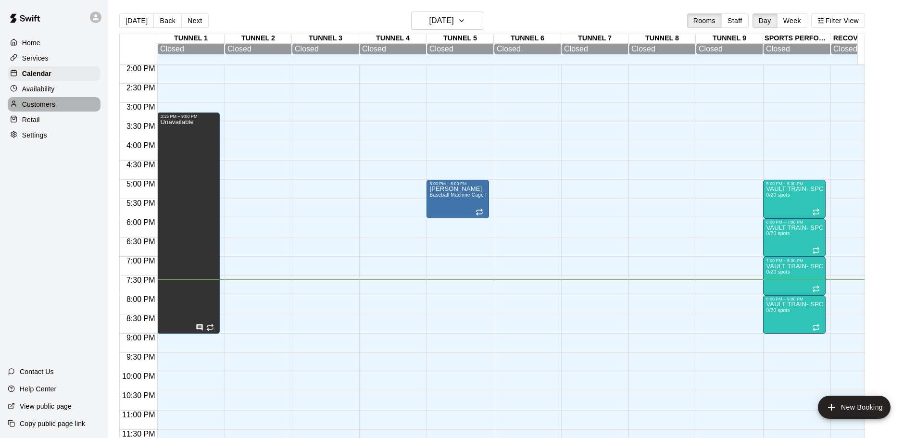
click at [57, 108] on div "Customers" at bounding box center [54, 104] width 93 height 14
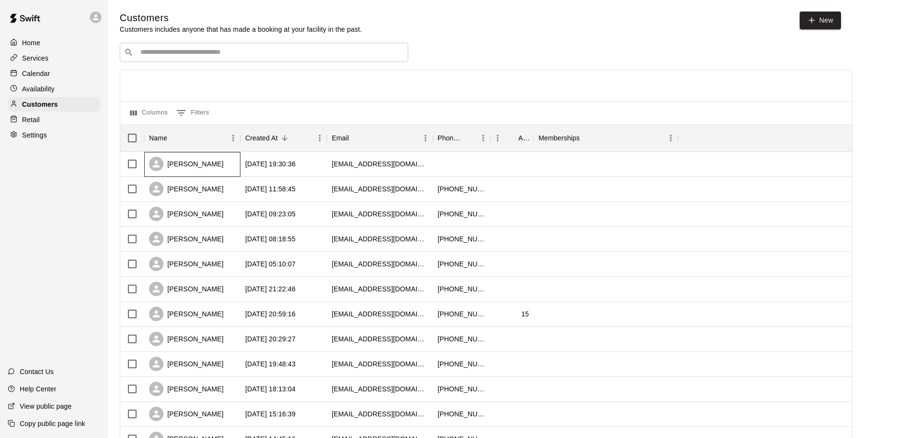
click at [200, 167] on div "[PERSON_NAME]" at bounding box center [186, 164] width 75 height 14
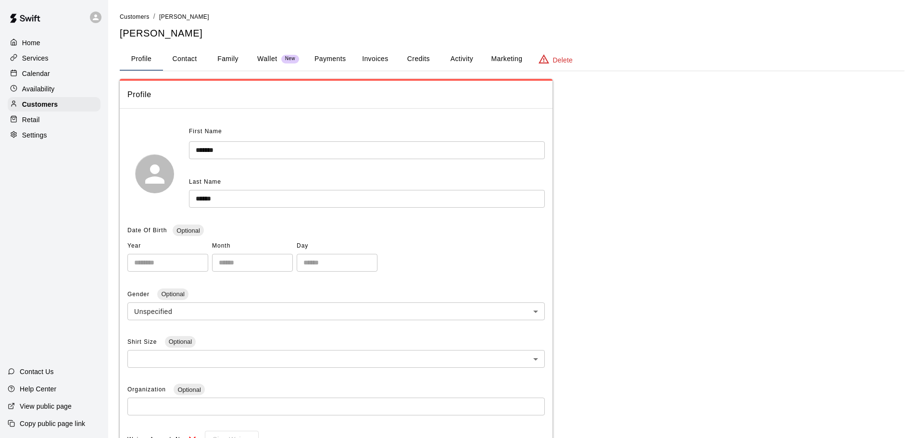
click at [508, 54] on button "Marketing" at bounding box center [506, 59] width 47 height 23
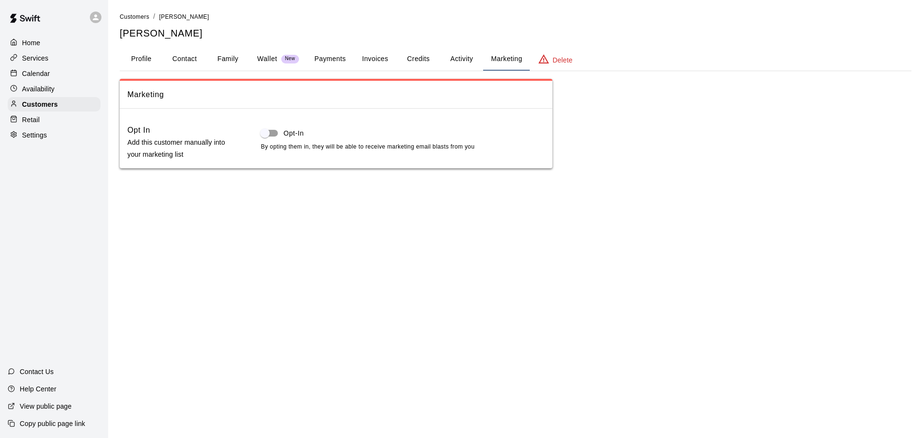
click at [475, 58] on button "Activity" at bounding box center [461, 59] width 43 height 23
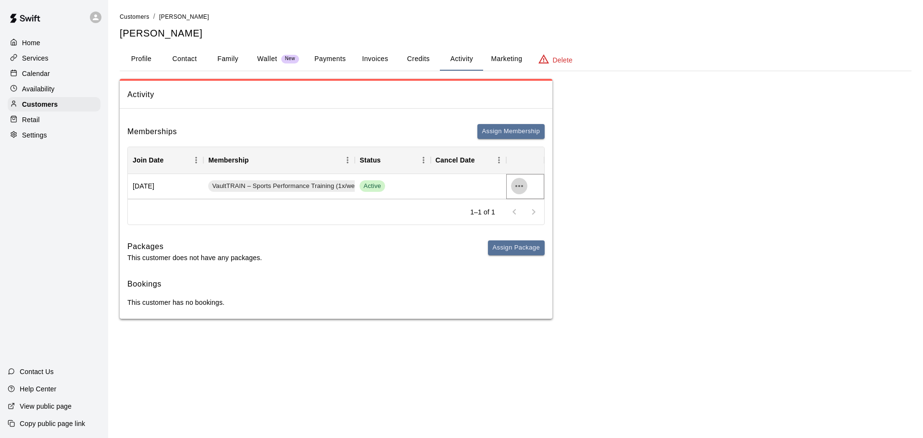
click at [517, 189] on icon "more actions" at bounding box center [520, 186] width 12 height 12
click at [525, 200] on li "View details" at bounding box center [538, 206] width 54 height 16
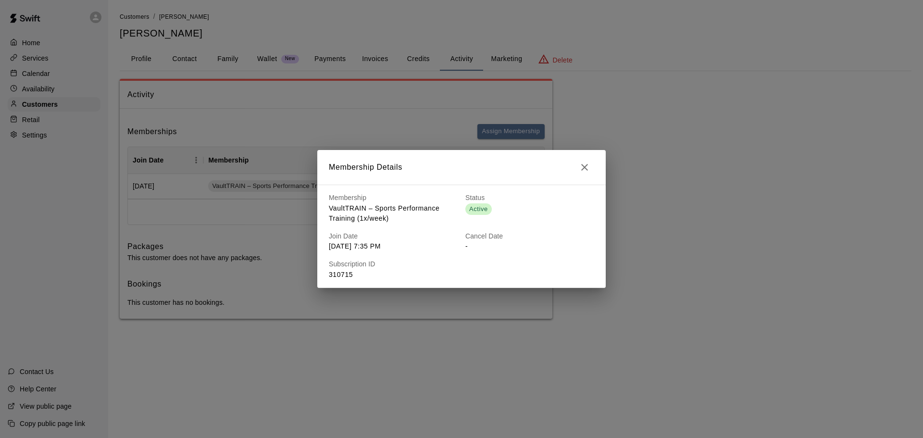
click at [590, 168] on icon "button" at bounding box center [585, 168] width 12 height 12
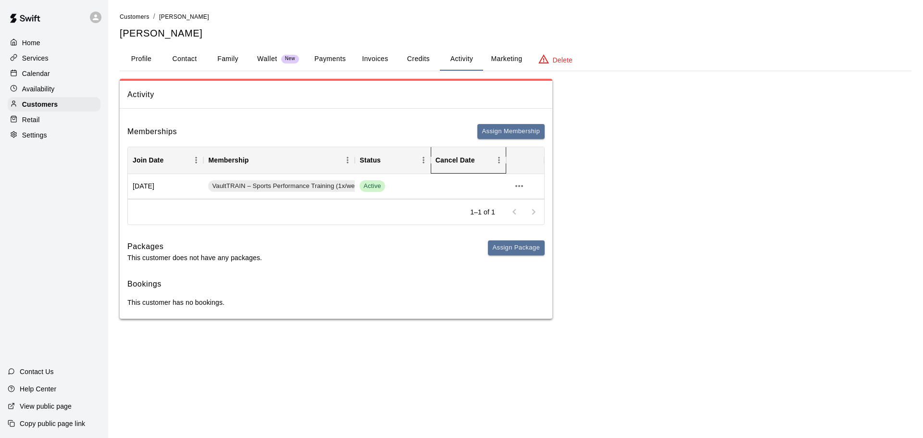
click at [454, 160] on div "Cancel Date" at bounding box center [455, 160] width 39 height 27
click at [417, 58] on button "Credits" at bounding box center [418, 59] width 43 height 23
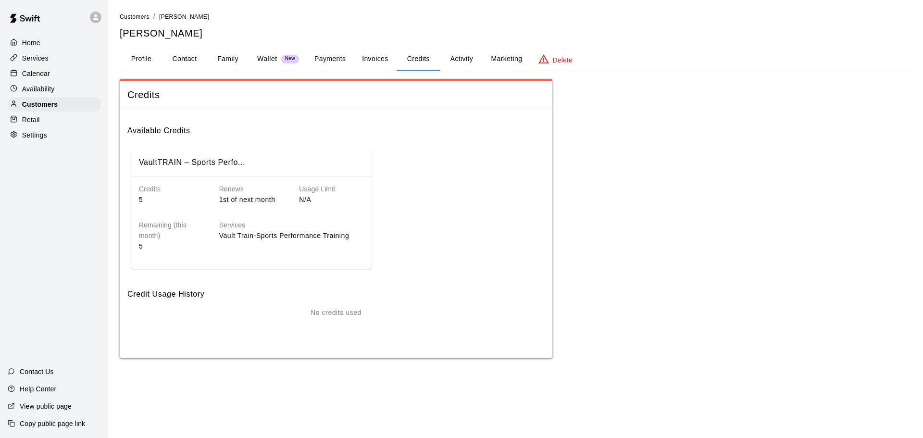
click at [76, 45] on div "Home" at bounding box center [54, 43] width 93 height 14
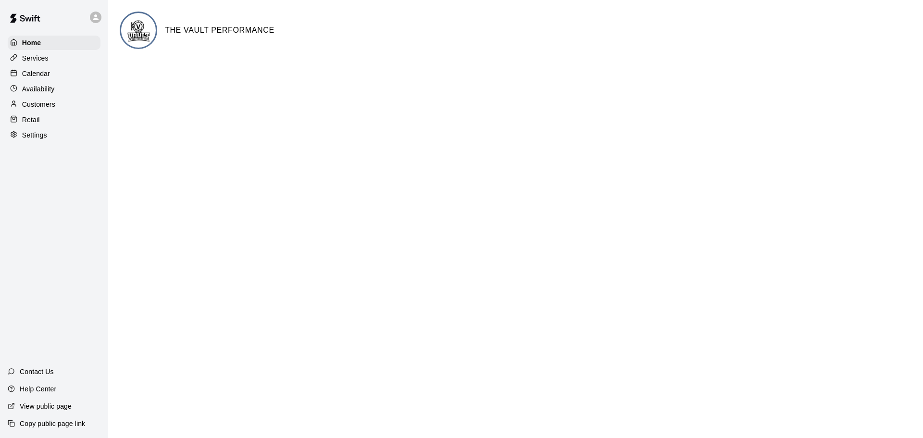
click at [43, 80] on div "Calendar" at bounding box center [54, 73] width 93 height 14
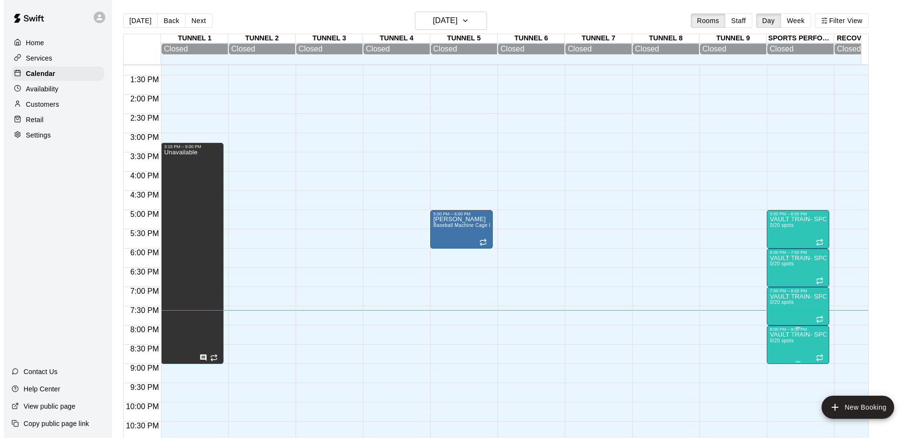
scroll to position [549, 0]
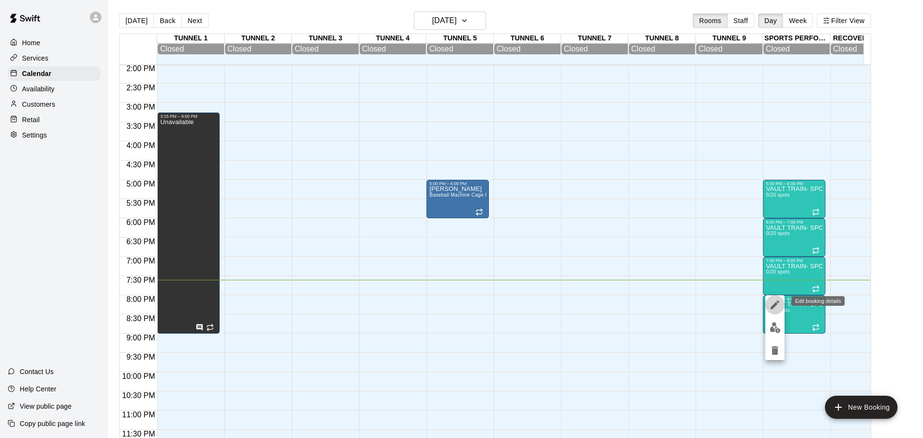
click at [772, 303] on icon "edit" at bounding box center [775, 305] width 12 height 12
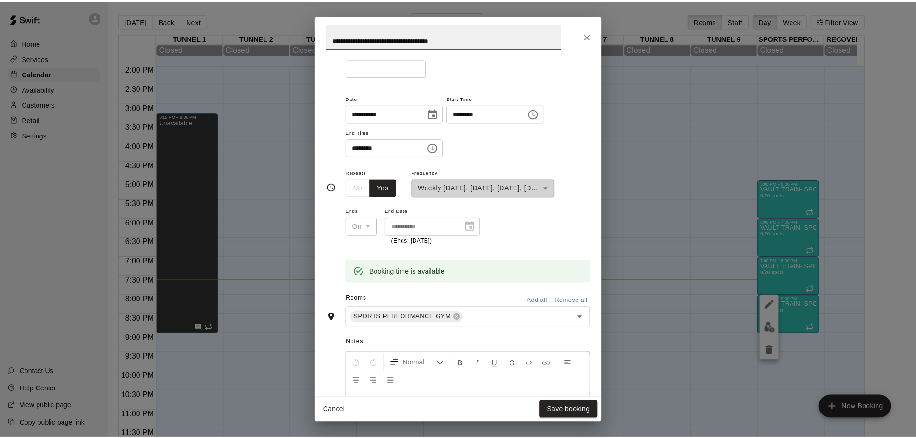
scroll to position [0, 0]
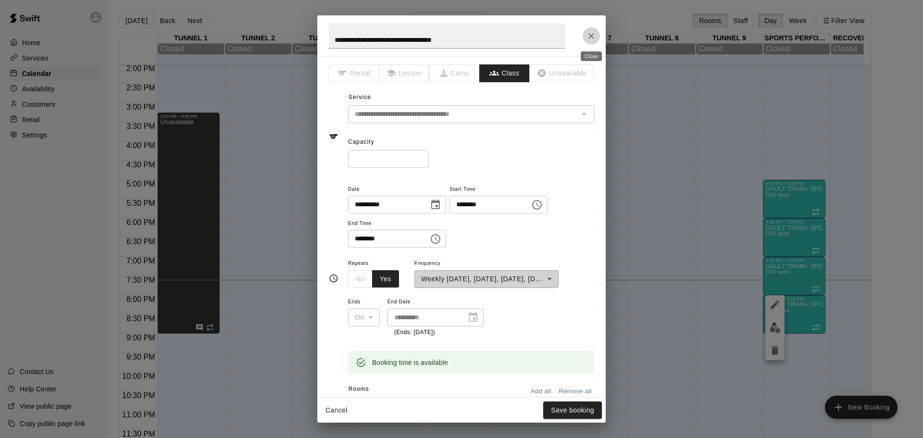
click at [592, 36] on icon "Close" at bounding box center [592, 36] width 6 height 6
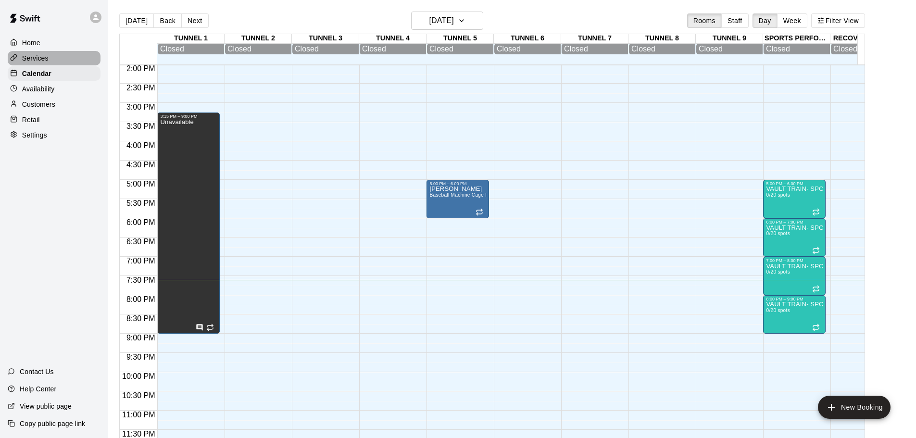
click at [61, 65] on div "Services" at bounding box center [54, 58] width 93 height 14
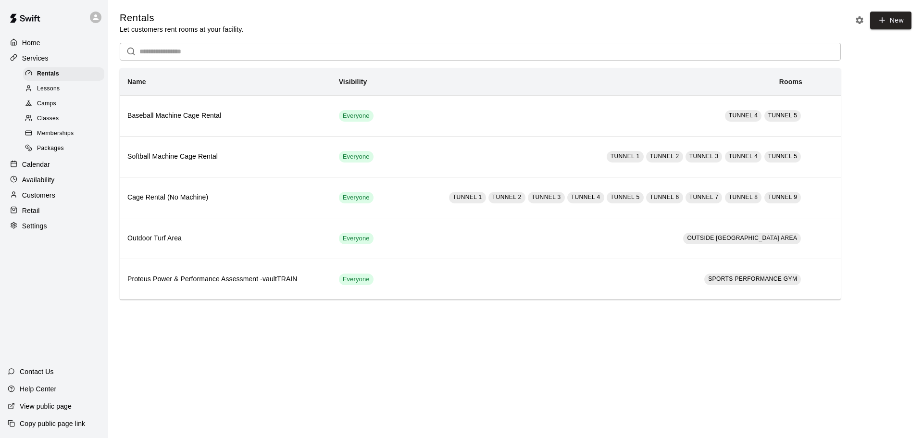
click at [64, 113] on link "Classes" at bounding box center [65, 119] width 85 height 15
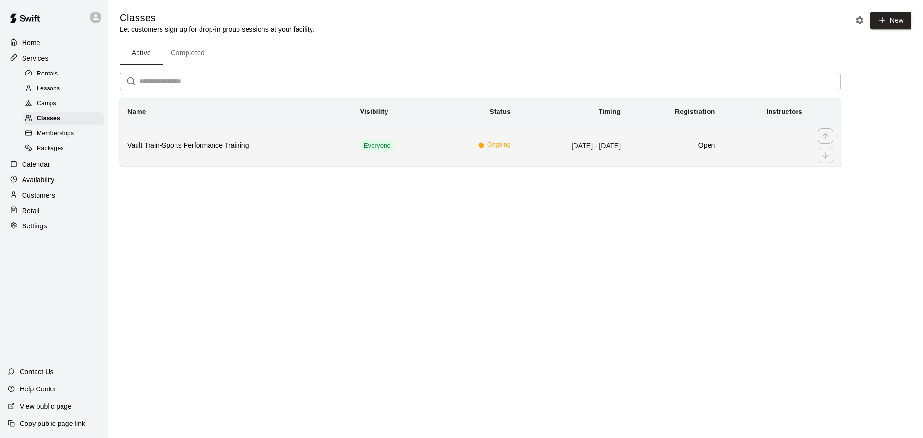
click at [258, 161] on th "Vault Train-Sports Performance Training" at bounding box center [236, 145] width 233 height 41
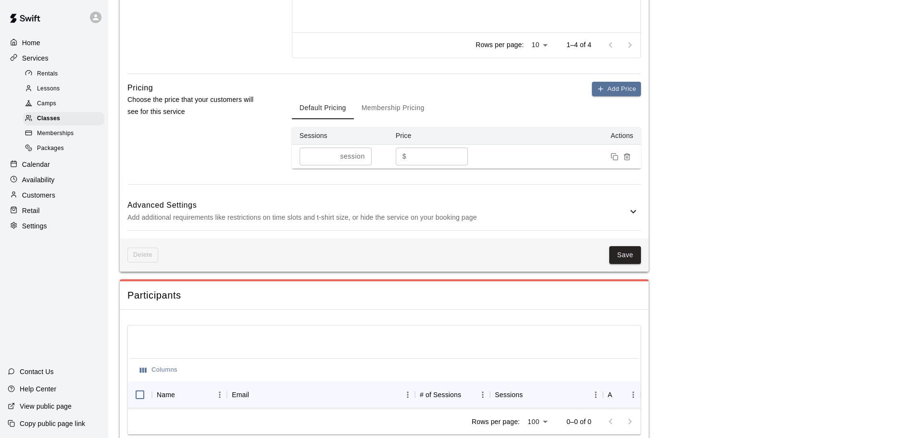
scroll to position [763, 0]
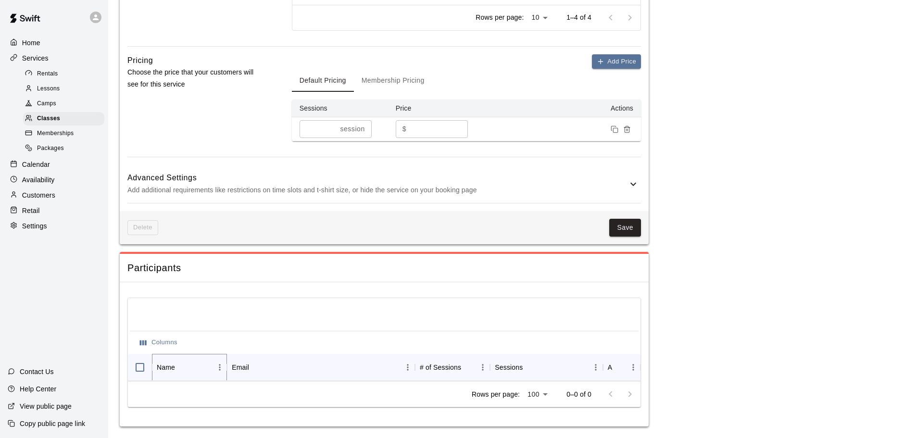
click at [179, 363] on icon "Sort" at bounding box center [181, 367] width 9 height 9
click at [49, 184] on p "Availability" at bounding box center [38, 180] width 33 height 10
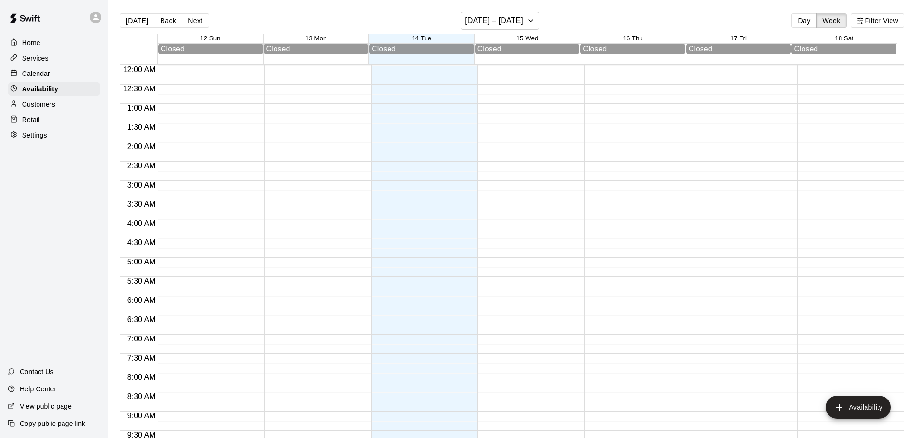
scroll to position [539, 0]
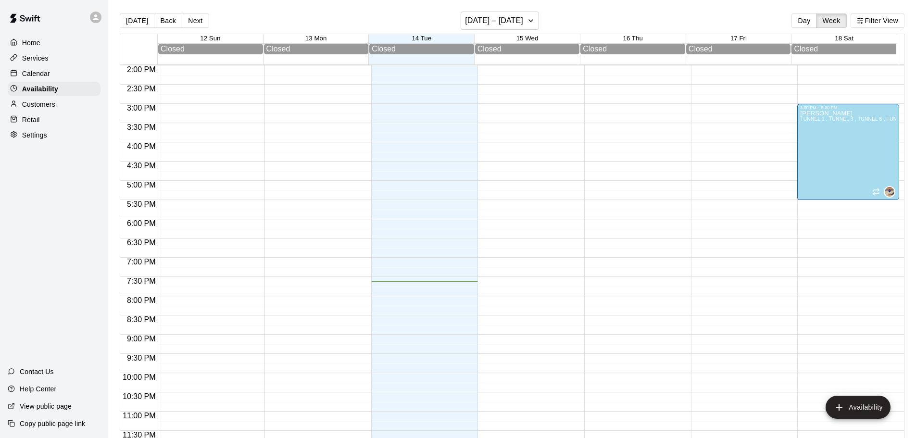
click at [49, 78] on p "Calendar" at bounding box center [36, 74] width 28 height 10
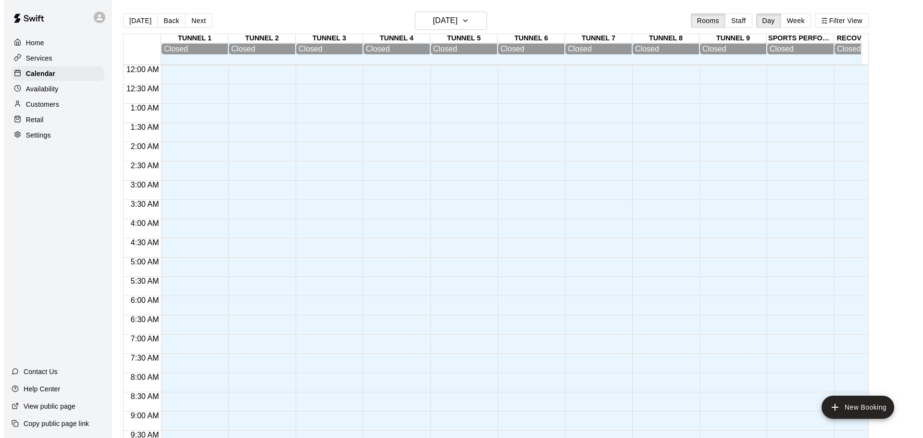
scroll to position [509, 0]
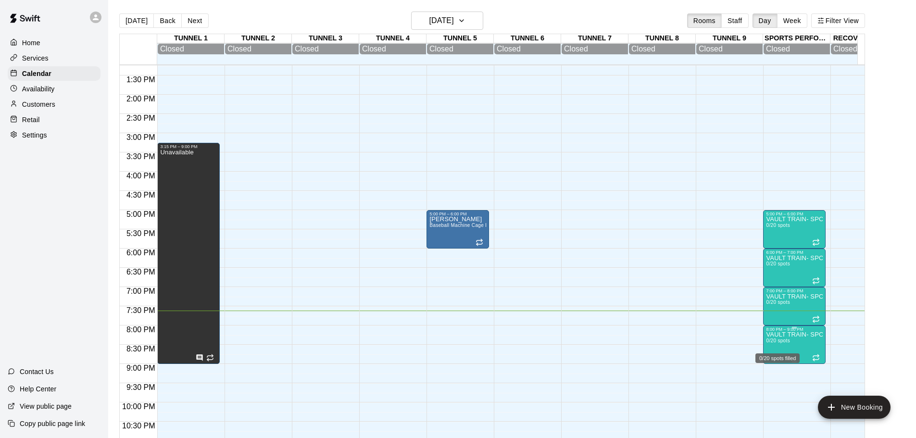
click at [777, 343] on span "0/20 spots" at bounding box center [778, 340] width 24 height 5
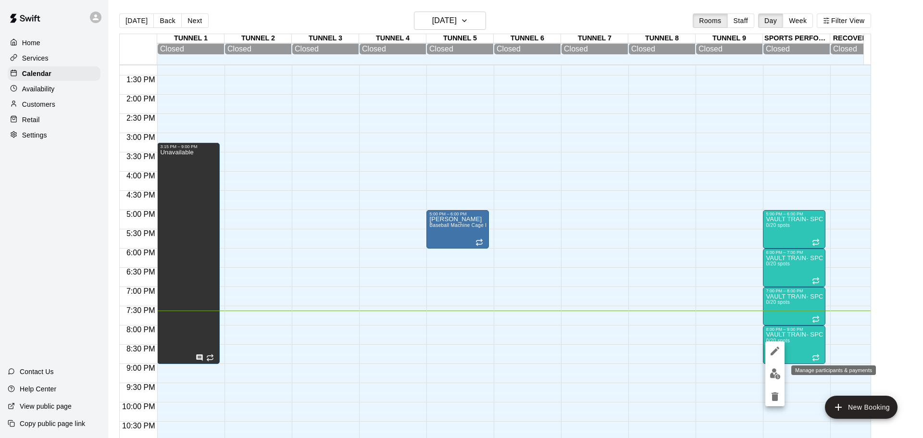
click at [778, 373] on img "edit" at bounding box center [775, 373] width 11 height 11
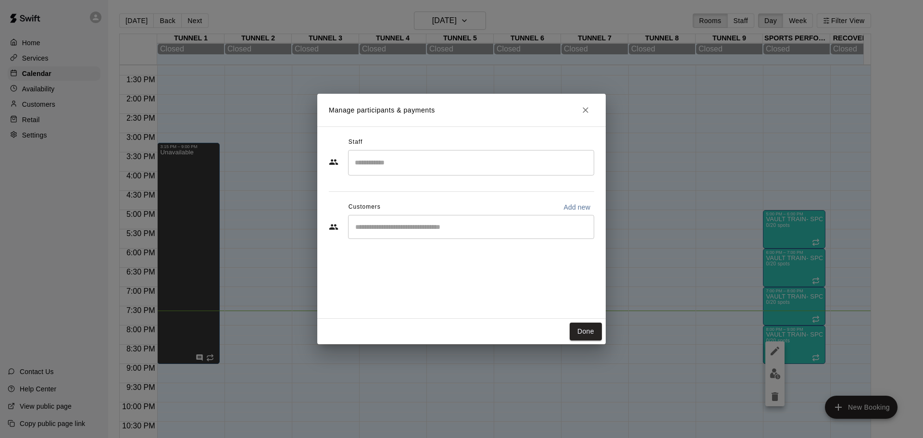
click at [419, 223] on input "Start typing to search customers..." at bounding box center [472, 227] width 238 height 10
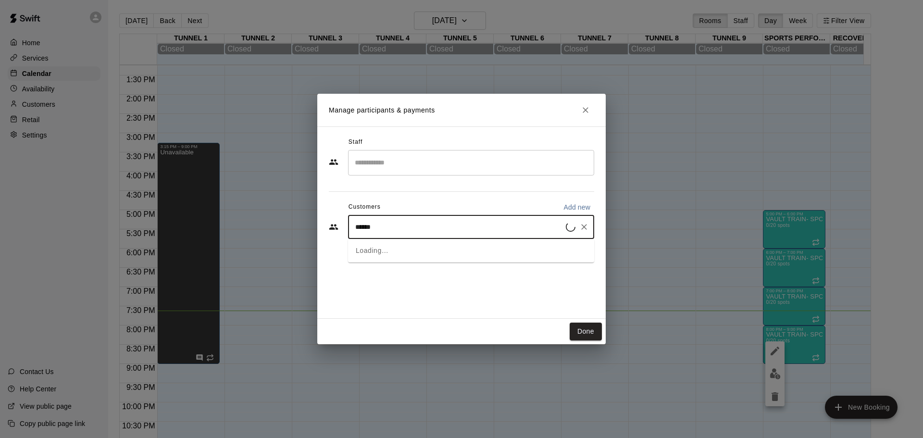
type input "*******"
click at [436, 264] on div "Rebecca Campos VaultTRAIN – Sports Performance Training (1x/week) rcfinance17@g…" at bounding box center [477, 254] width 205 height 21
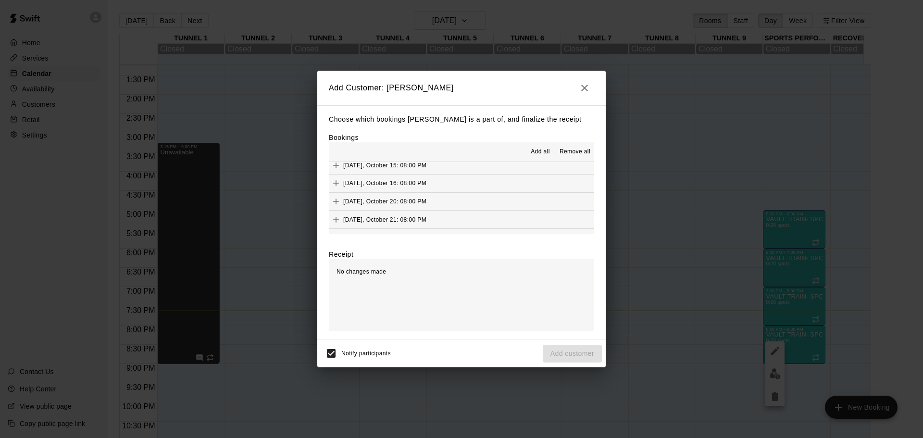
scroll to position [48, 0]
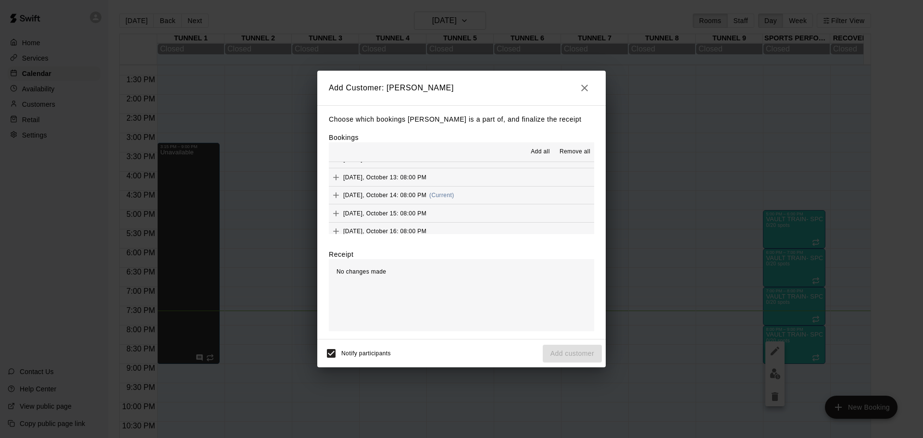
click at [378, 195] on span "Tuesday, October 14: 08:00 PM" at bounding box center [384, 195] width 83 height 7
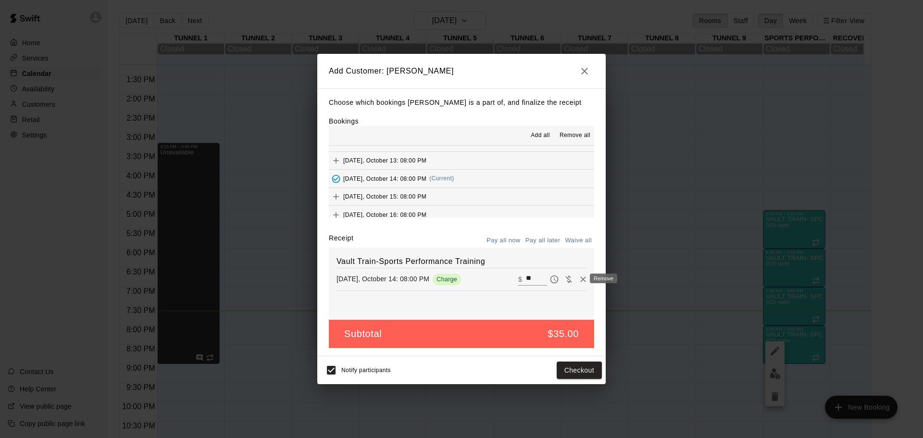
click at [579, 282] on icon "Remove" at bounding box center [584, 280] width 10 height 10
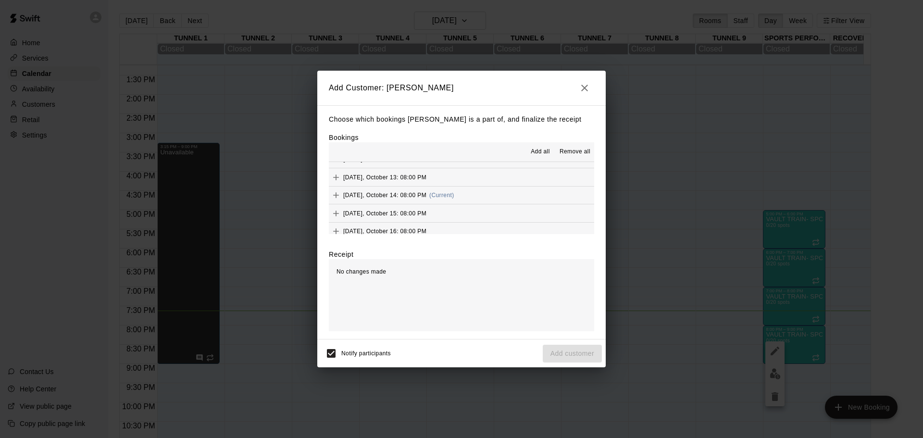
click at [413, 195] on span "Tuesday, October 14: 08:00 PM" at bounding box center [384, 195] width 83 height 7
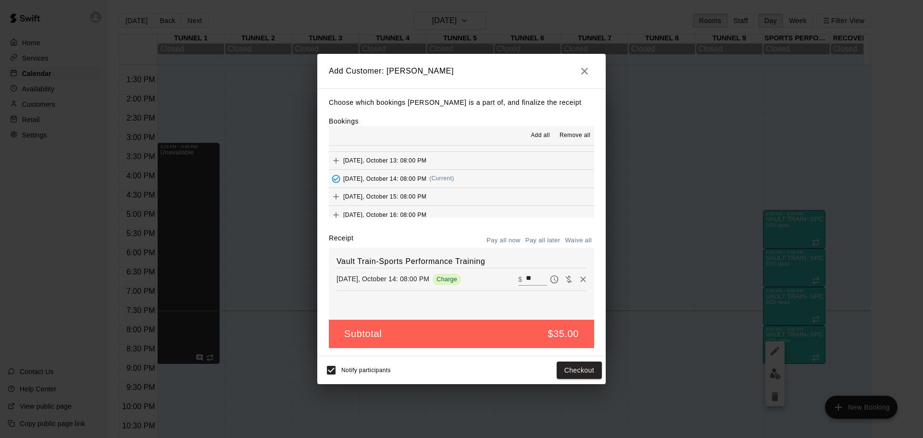
click at [379, 285] on div "Tuesday, October 14: 08:00 PM Charge" at bounding box center [407, 280] width 140 height 12
click at [564, 278] on icon "Waive payment" at bounding box center [569, 280] width 10 height 10
type input "*"
click at [587, 69] on icon "button" at bounding box center [584, 71] width 7 height 7
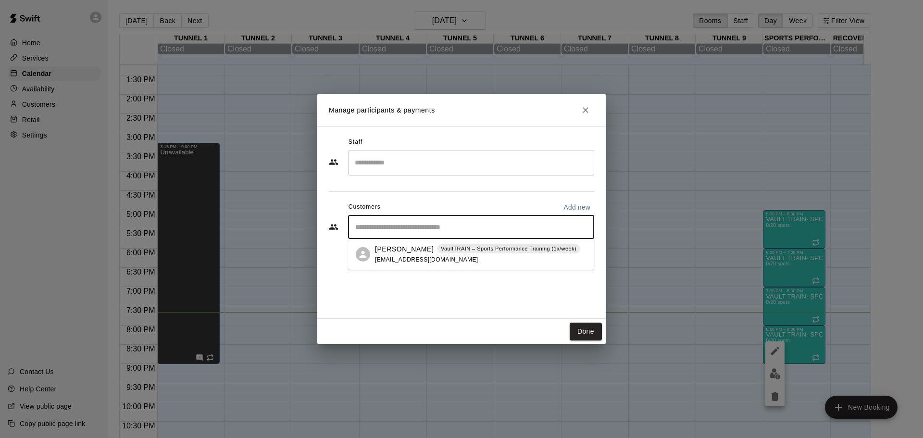
click at [400, 225] on input "Start typing to search customers..." at bounding box center [472, 227] width 238 height 10
click at [404, 259] on span "rcfinance17@gmail.com" at bounding box center [426, 259] width 103 height 7
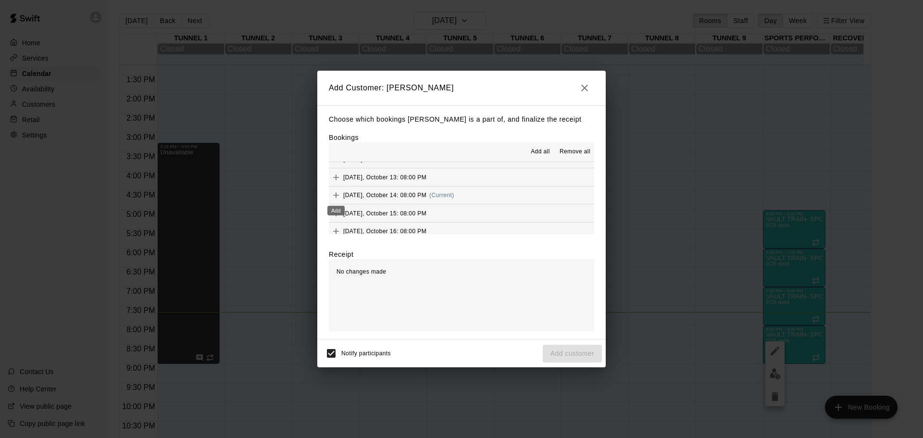
click at [338, 194] on icon "Add" at bounding box center [336, 195] width 10 height 10
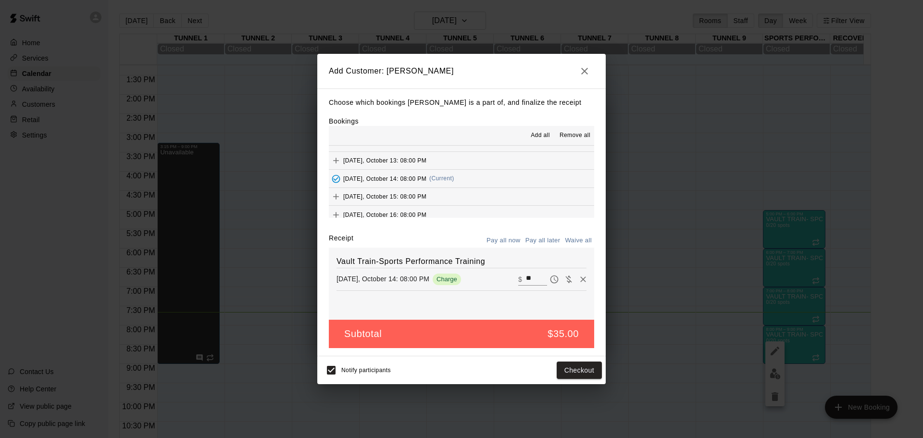
click at [582, 70] on icon "button" at bounding box center [585, 71] width 12 height 12
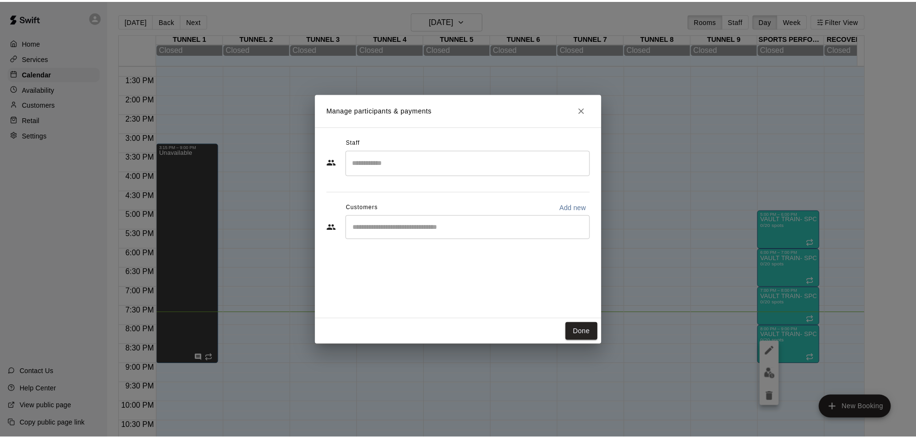
scroll to position [0, 0]
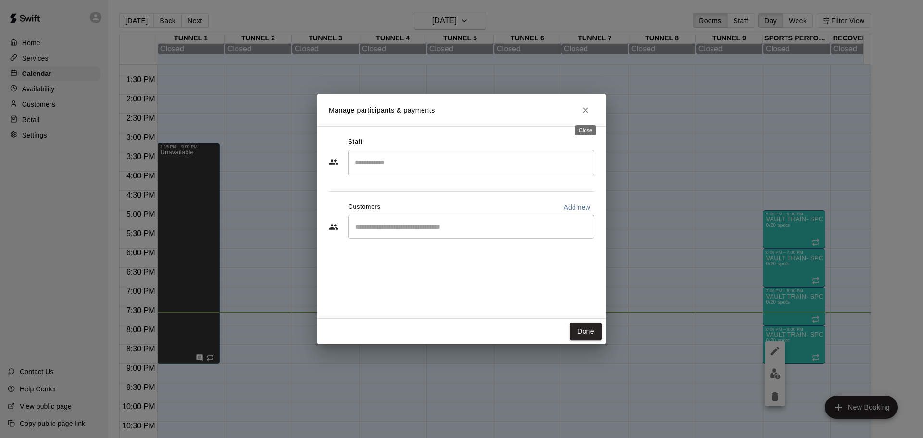
click at [586, 113] on icon "Close" at bounding box center [586, 110] width 10 height 10
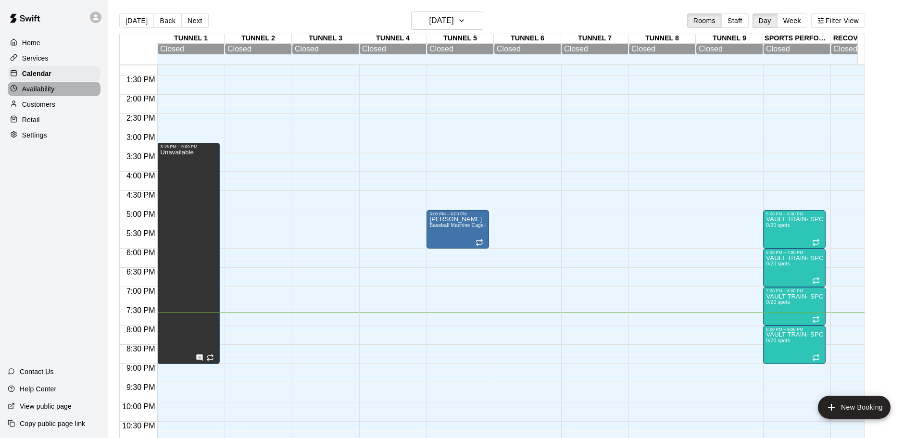
click at [61, 92] on div "Availability" at bounding box center [54, 89] width 93 height 14
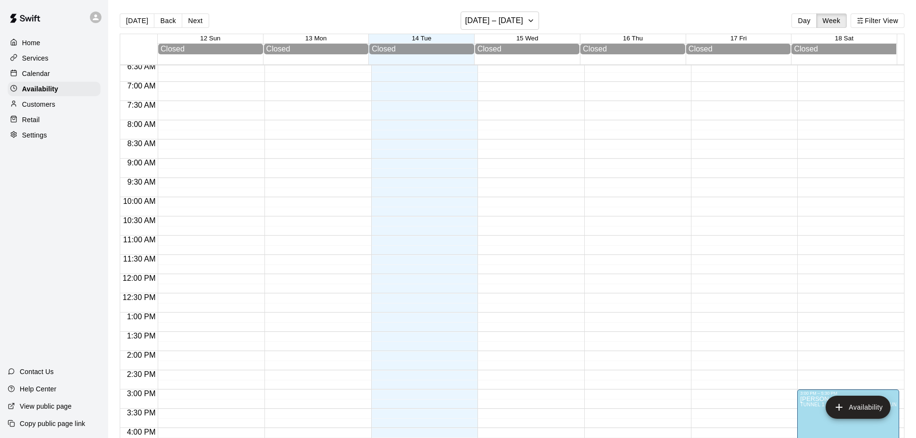
scroll to position [13, 0]
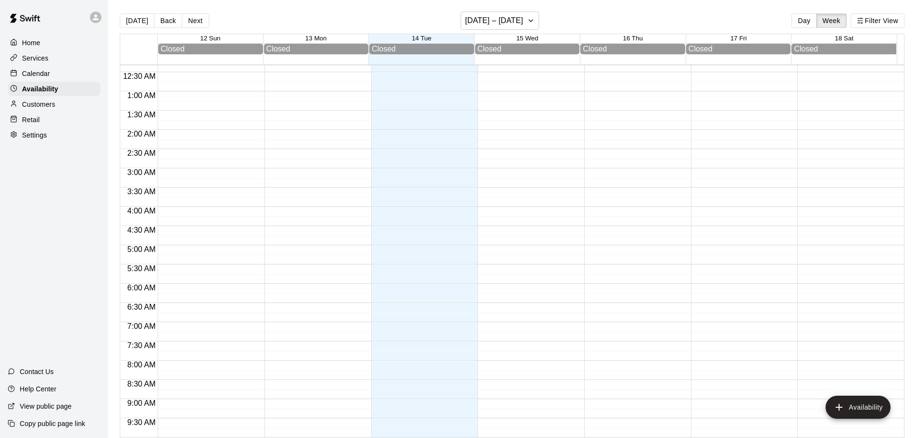
click at [49, 103] on p "Customers" at bounding box center [38, 105] width 33 height 10
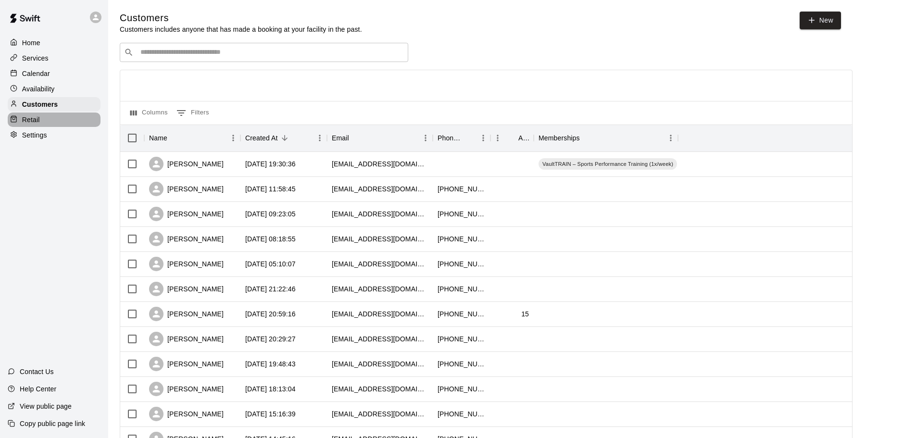
click at [29, 124] on p "Retail" at bounding box center [31, 120] width 18 height 10
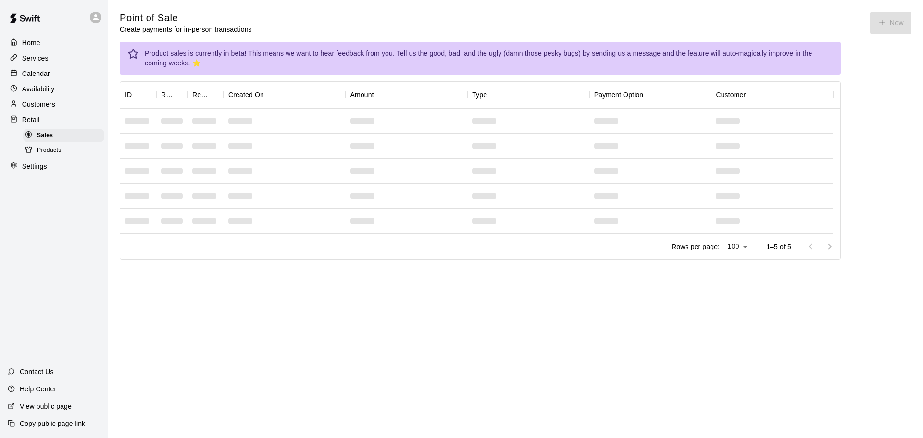
click at [50, 48] on div "Home" at bounding box center [54, 43] width 93 height 14
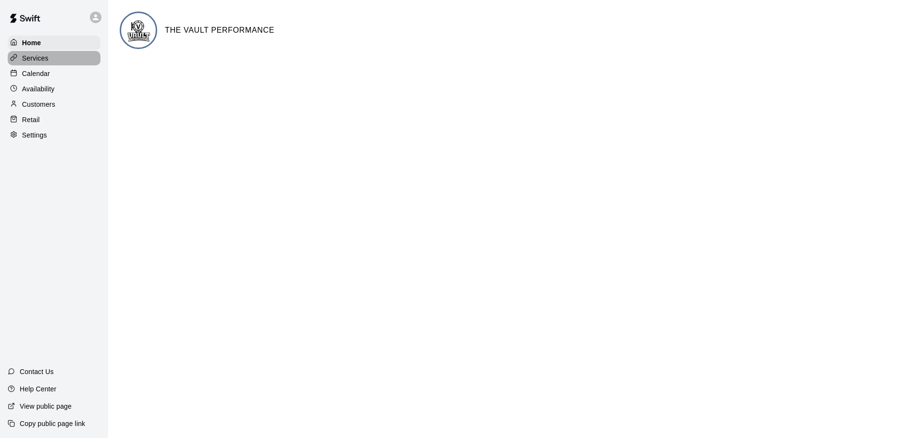
click at [64, 63] on div "Services" at bounding box center [54, 58] width 93 height 14
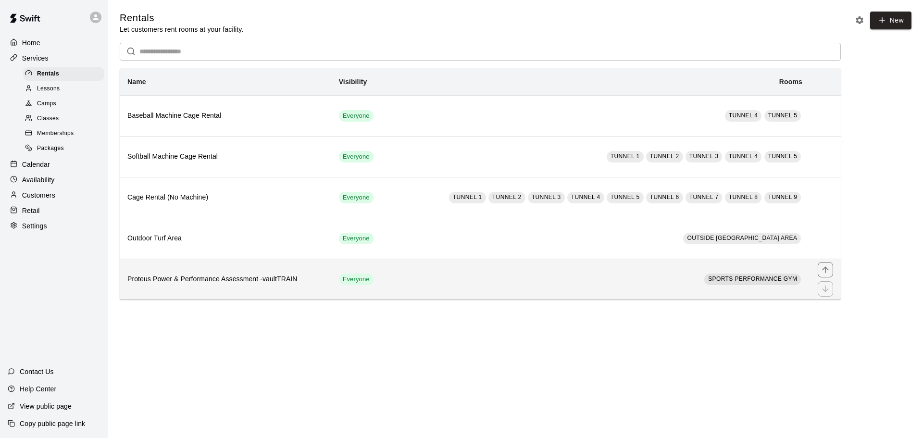
click at [320, 286] on th "Proteus Power & Performance Assessment -vaultTRAIN" at bounding box center [226, 279] width 212 height 41
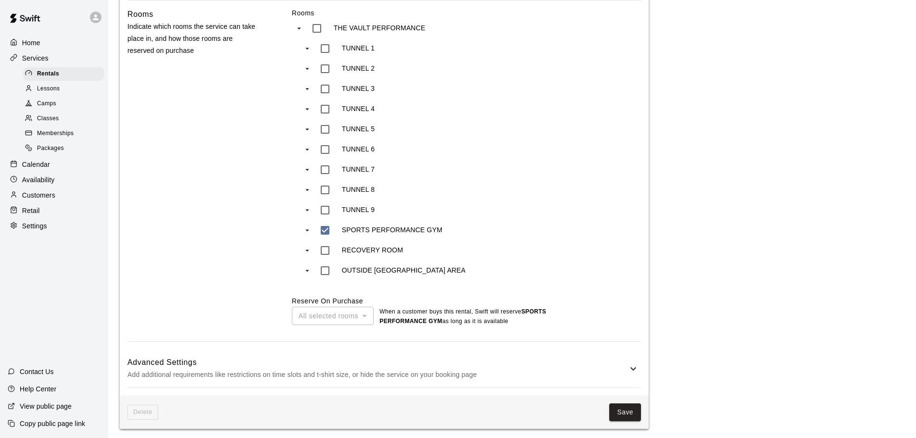
scroll to position [720, 0]
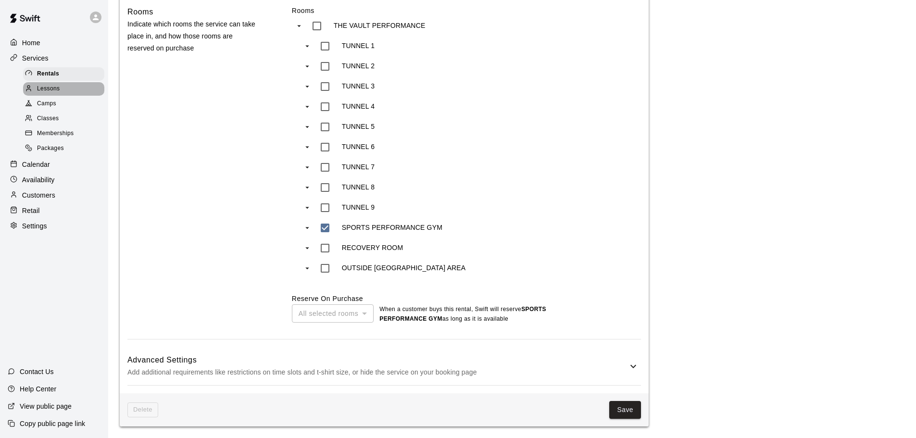
click at [66, 90] on div "Lessons" at bounding box center [63, 88] width 81 height 13
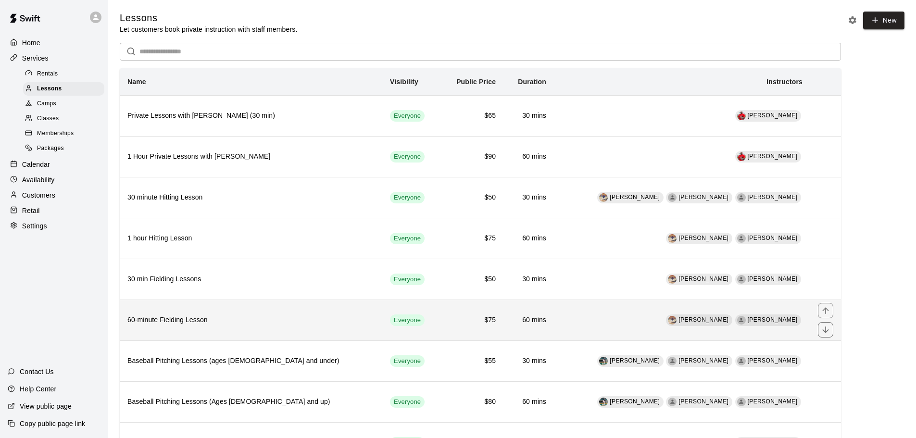
scroll to position [94, 0]
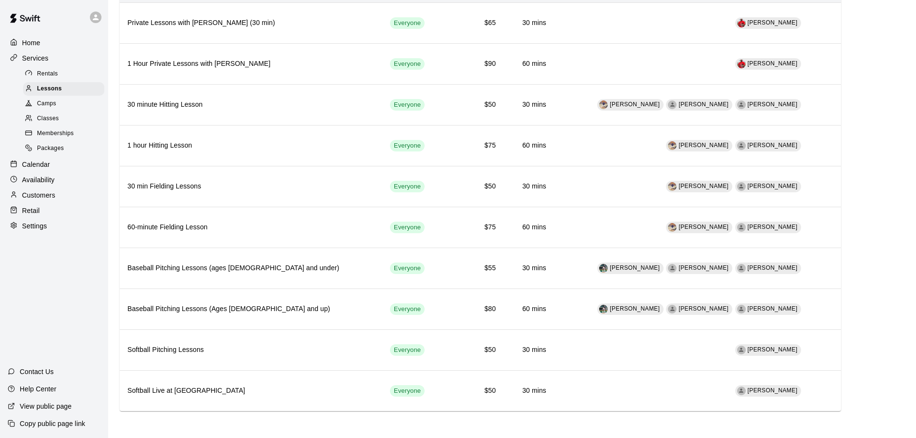
click at [55, 109] on span "Camps" at bounding box center [46, 104] width 19 height 10
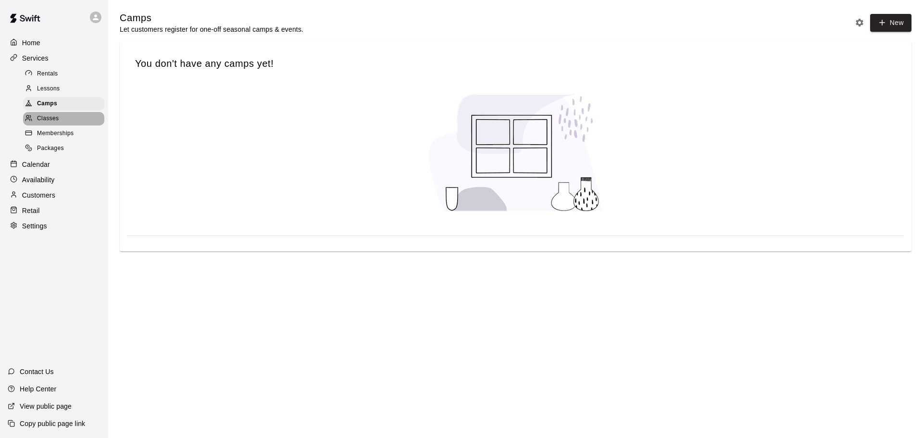
click at [58, 123] on span "Classes" at bounding box center [48, 119] width 22 height 10
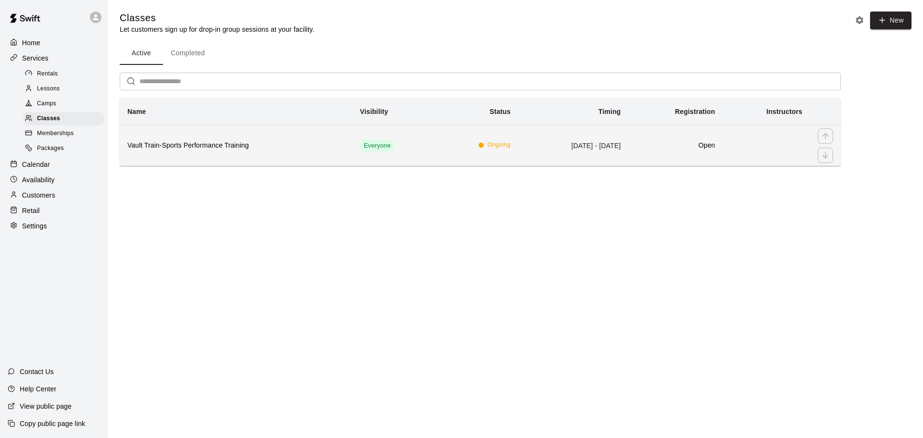
click at [181, 154] on th "Vault Train-Sports Performance Training" at bounding box center [236, 145] width 233 height 41
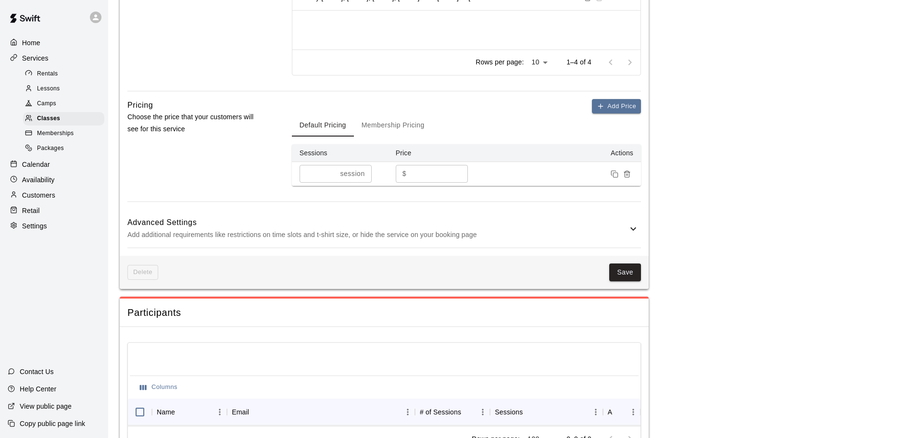
scroll to position [763, 0]
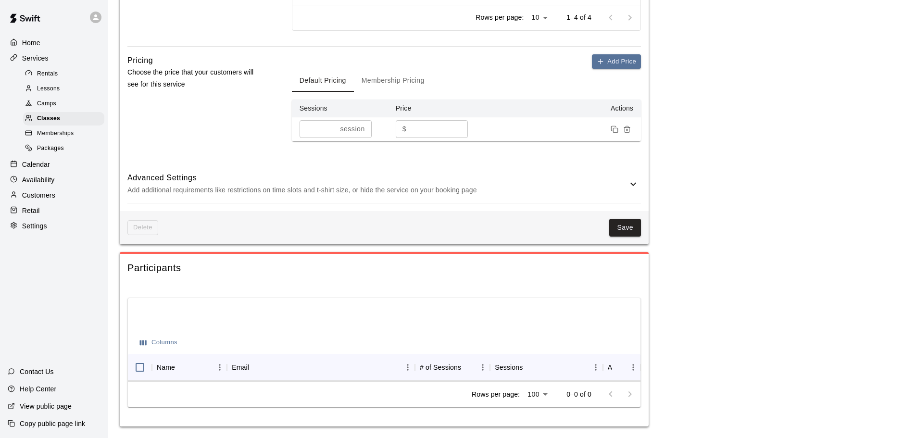
click at [78, 135] on div "Memberships" at bounding box center [63, 133] width 81 height 13
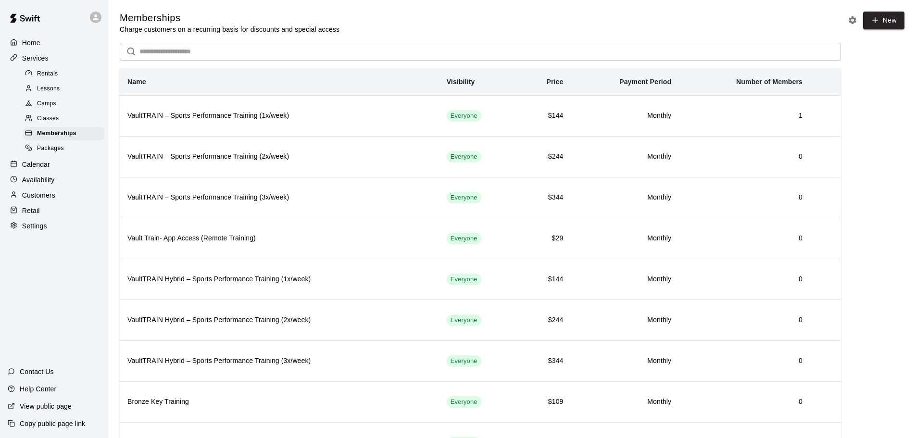
click at [77, 151] on div "Packages" at bounding box center [63, 148] width 81 height 13
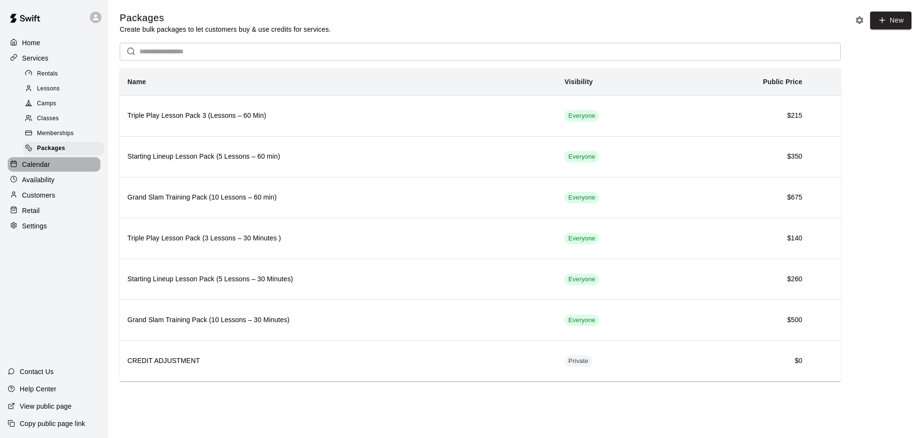
click at [74, 170] on div "Calendar" at bounding box center [54, 164] width 93 height 14
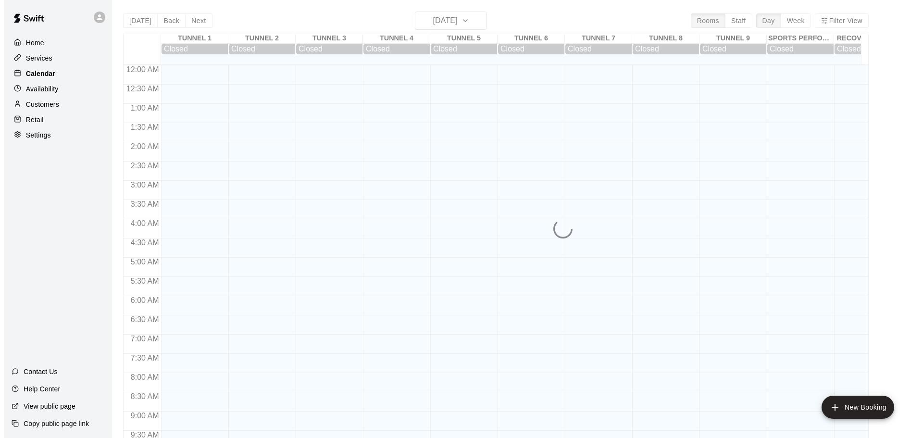
scroll to position [509, 0]
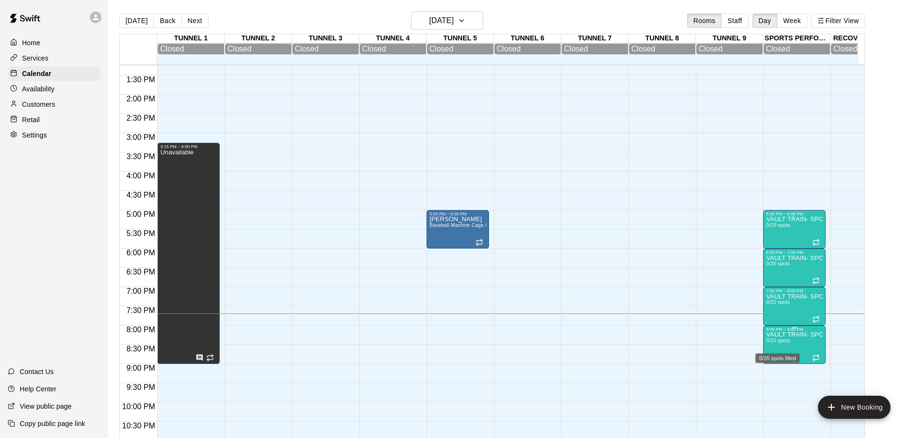
click at [788, 342] on span "0/20 spots" at bounding box center [778, 340] width 24 height 5
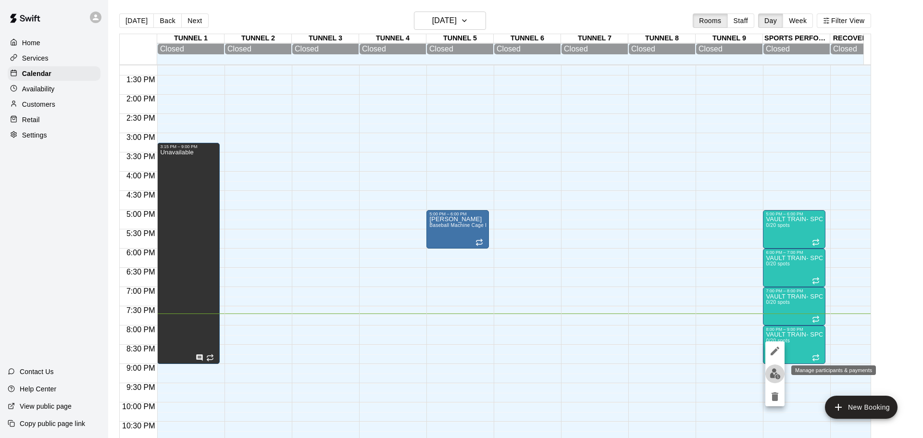
click at [774, 375] on img "edit" at bounding box center [775, 373] width 11 height 11
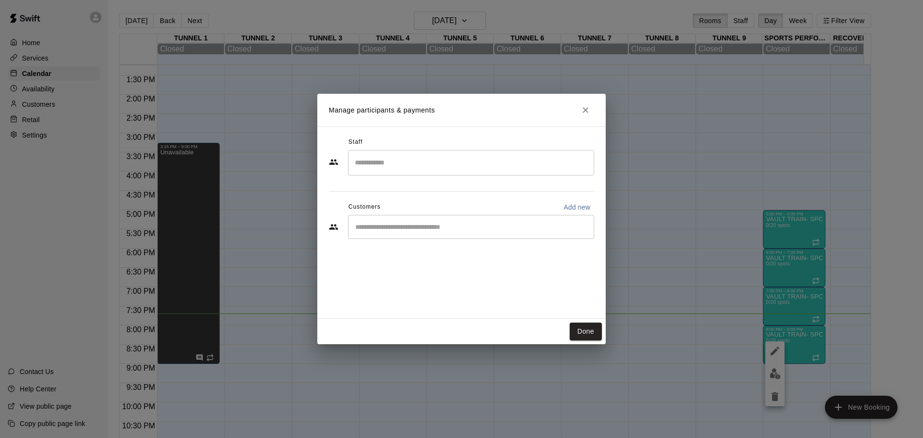
click at [392, 225] on input "Start typing to search customers..." at bounding box center [472, 227] width 238 height 10
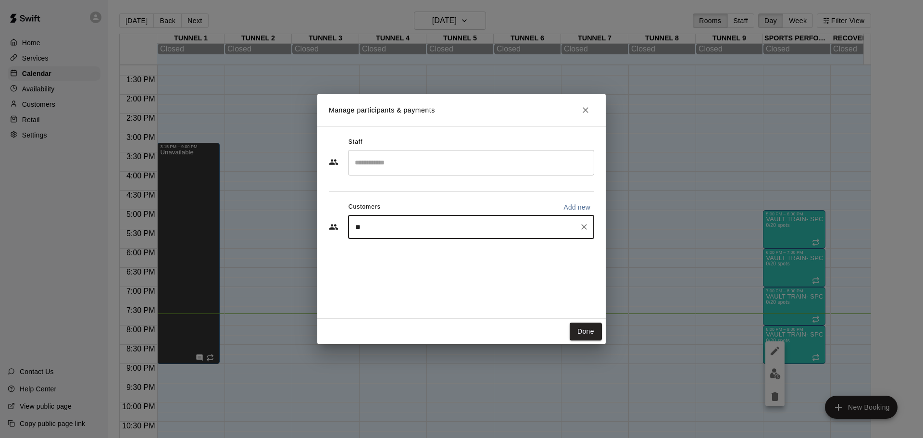
type input "***"
click at [399, 249] on p "[PERSON_NAME]" at bounding box center [404, 249] width 59 height 10
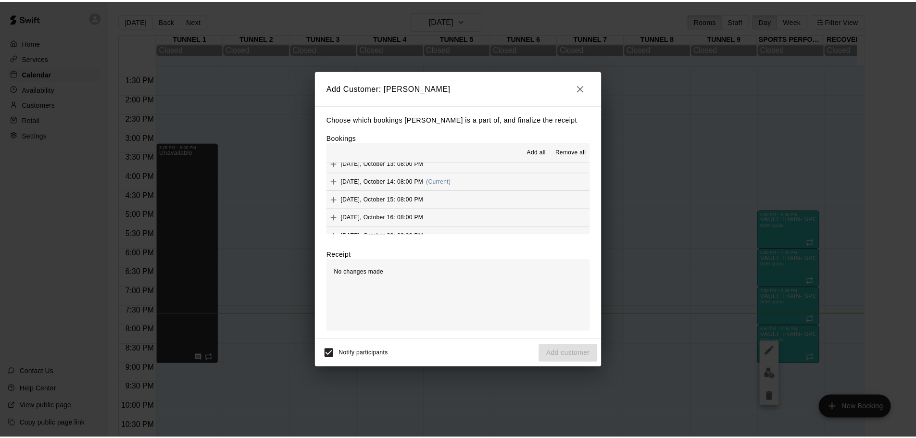
scroll to position [48, 0]
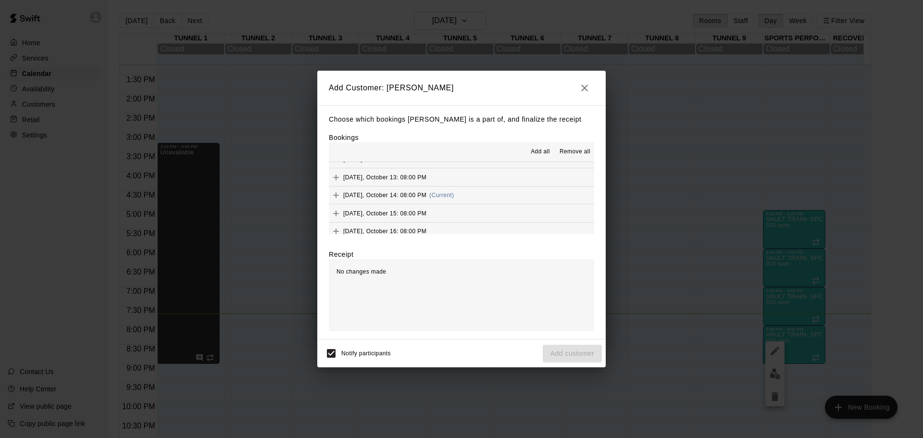
click at [408, 196] on span "Tuesday, October 14: 08:00 PM" at bounding box center [384, 195] width 83 height 7
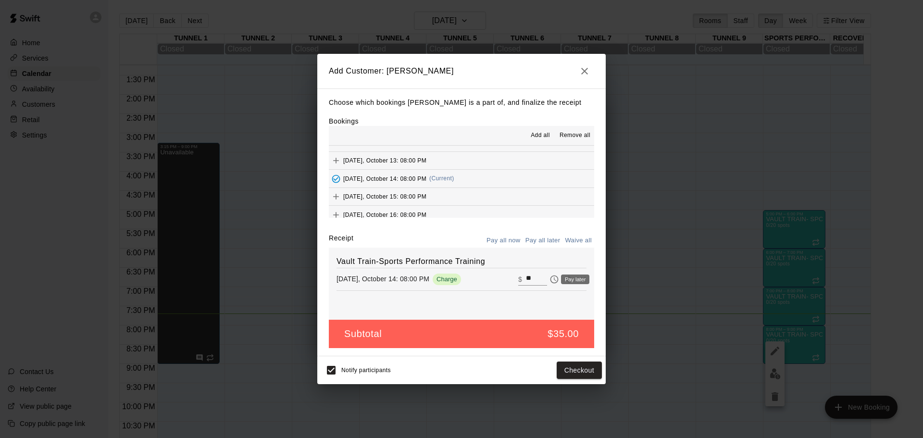
click at [550, 281] on icon "Pay later" at bounding box center [555, 280] width 10 height 10
click at [580, 372] on button "Add customer" at bounding box center [572, 371] width 59 height 18
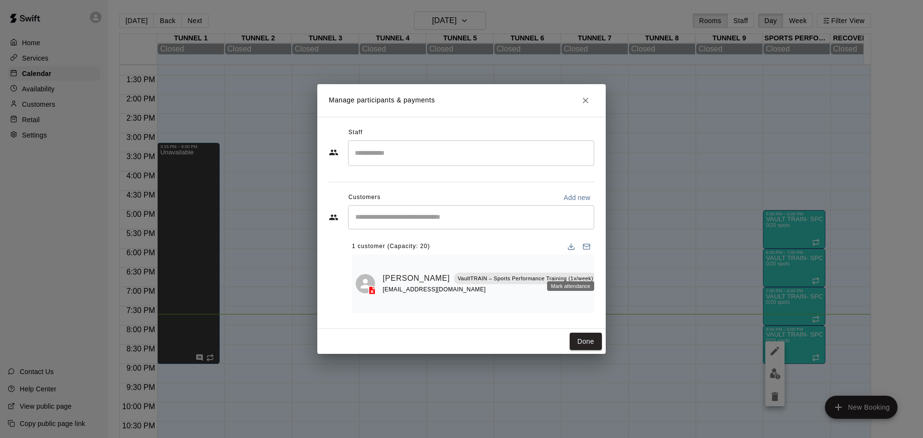
click at [601, 268] on icon "Mark attendance" at bounding box center [605, 266] width 9 height 9
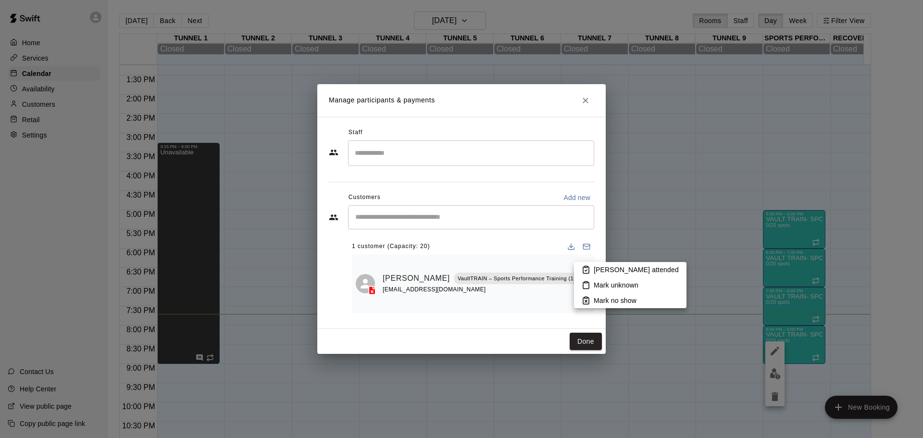
click at [595, 274] on p "Mark attended" at bounding box center [636, 270] width 85 height 10
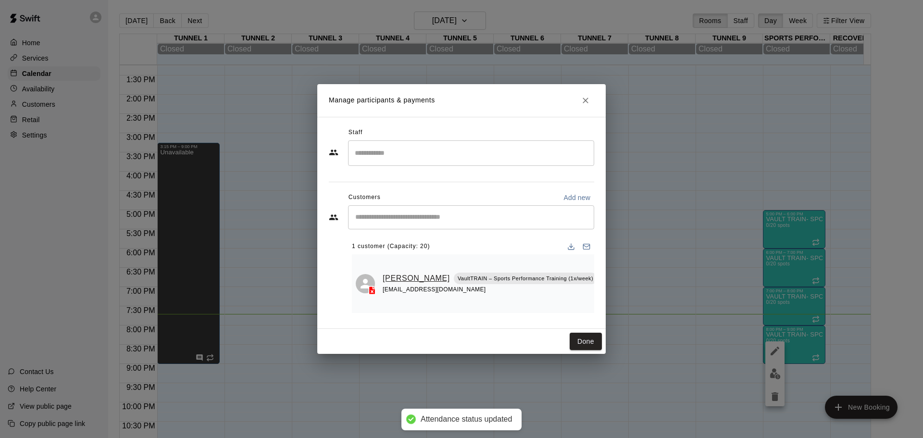
click at [390, 273] on link "[PERSON_NAME]" at bounding box center [416, 278] width 67 height 13
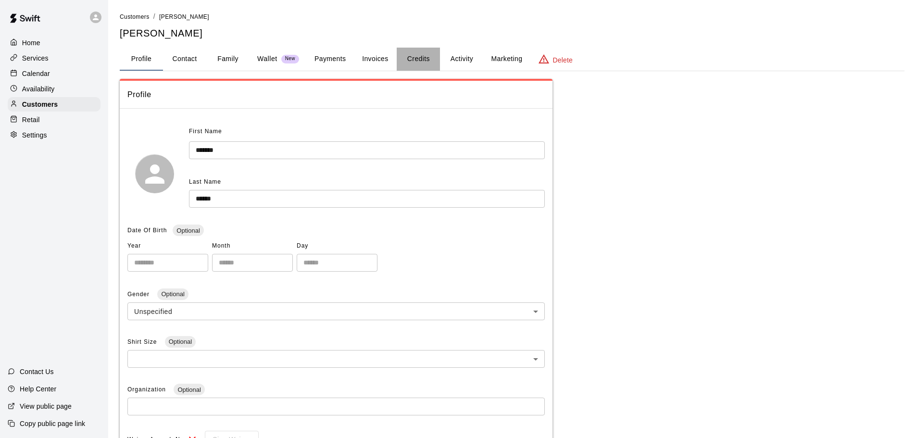
click at [424, 61] on button "Credits" at bounding box center [418, 59] width 43 height 23
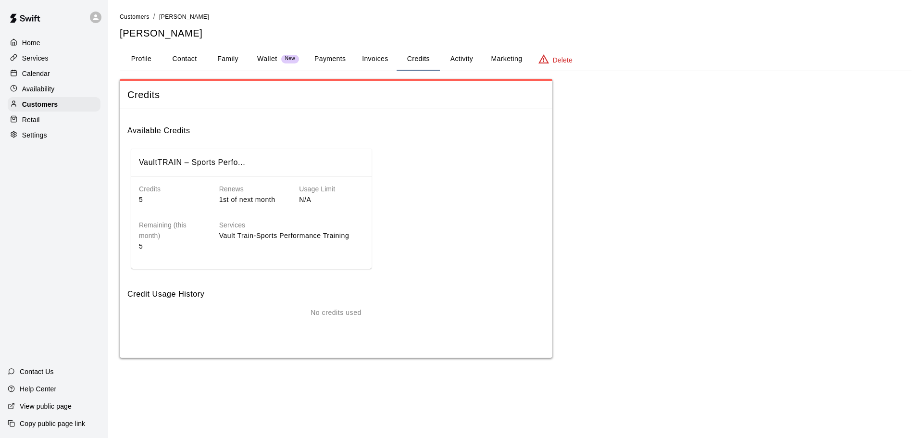
click at [338, 63] on button "Payments" at bounding box center [330, 59] width 47 height 23
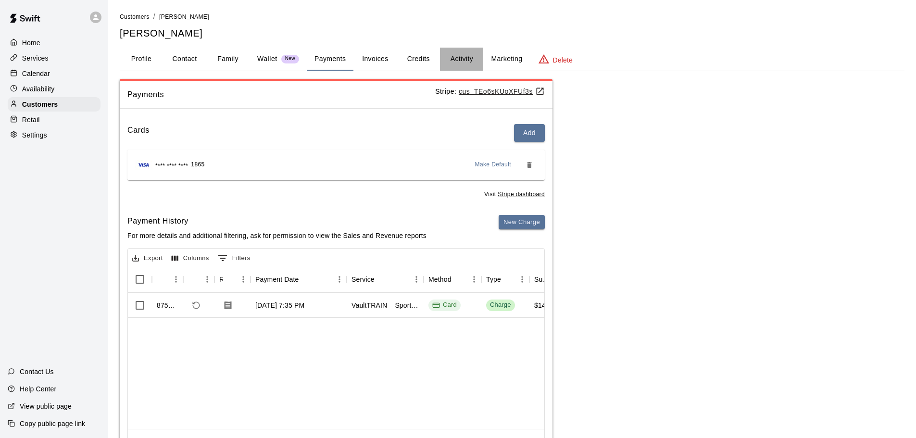
click at [462, 57] on button "Activity" at bounding box center [461, 59] width 43 height 23
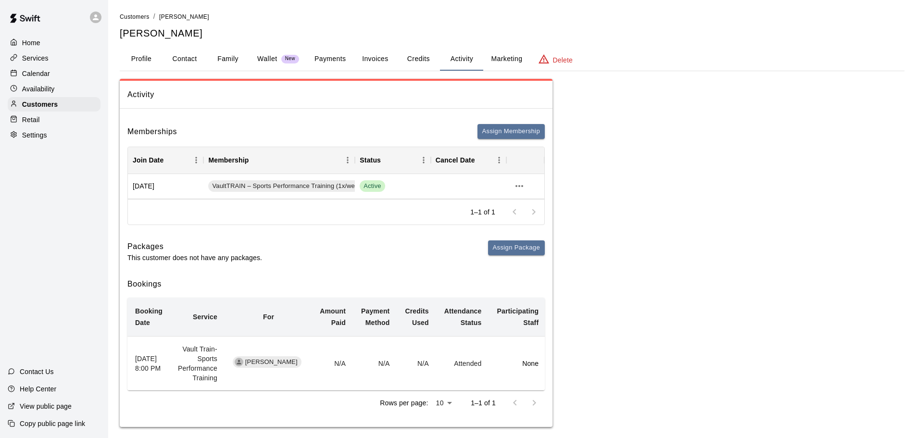
scroll to position [8, 0]
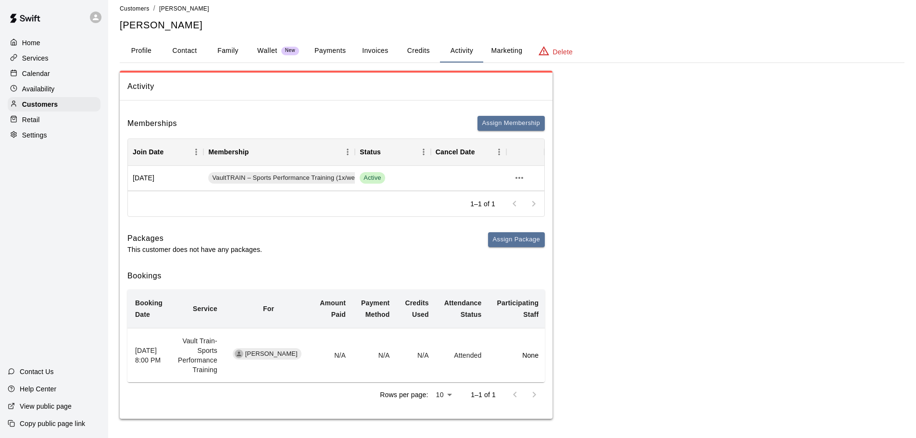
click at [54, 71] on div "Calendar" at bounding box center [54, 73] width 93 height 14
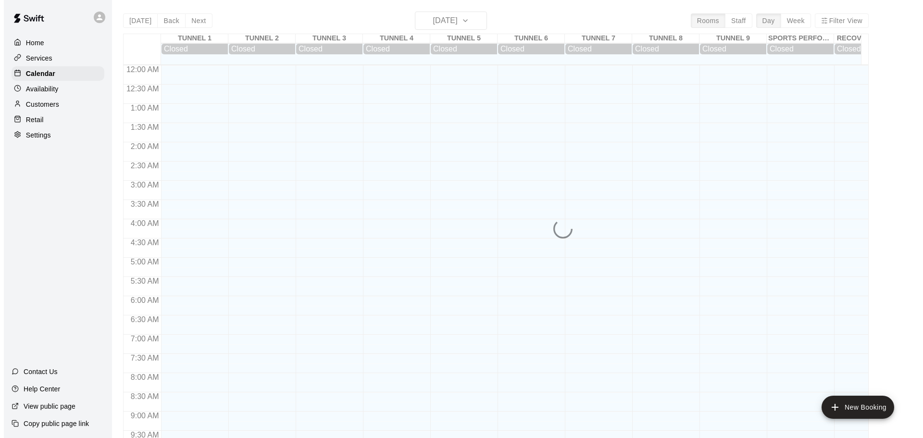
scroll to position [509, 0]
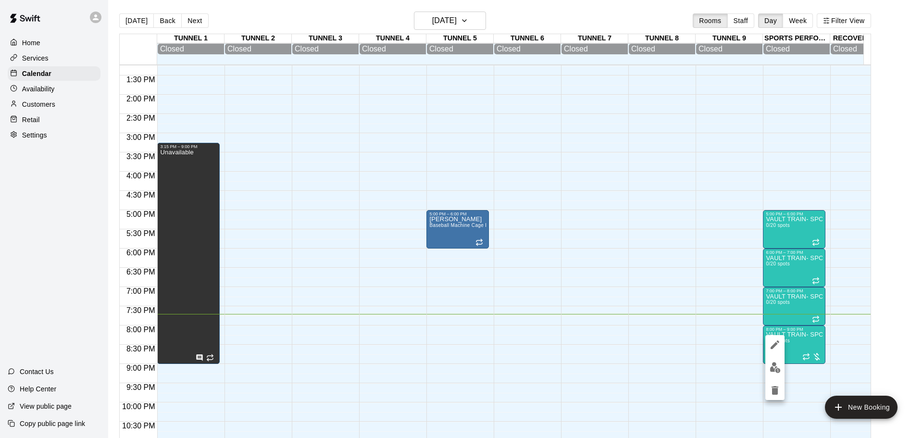
click at [850, 361] on div at bounding box center [461, 219] width 923 height 438
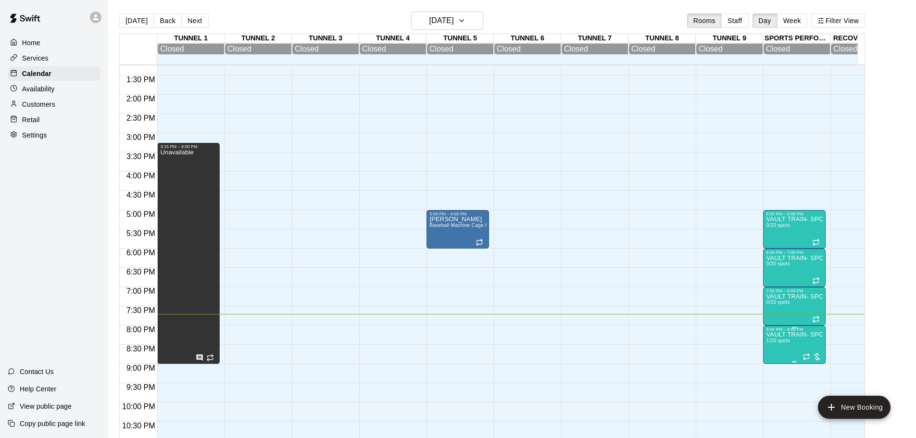
click at [819, 355] on div at bounding box center [812, 357] width 19 height 10
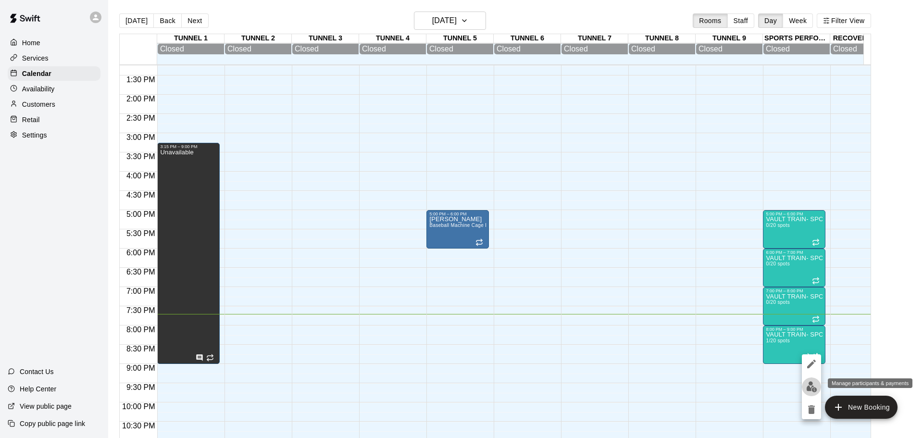
click at [812, 382] on img "edit" at bounding box center [811, 386] width 11 height 11
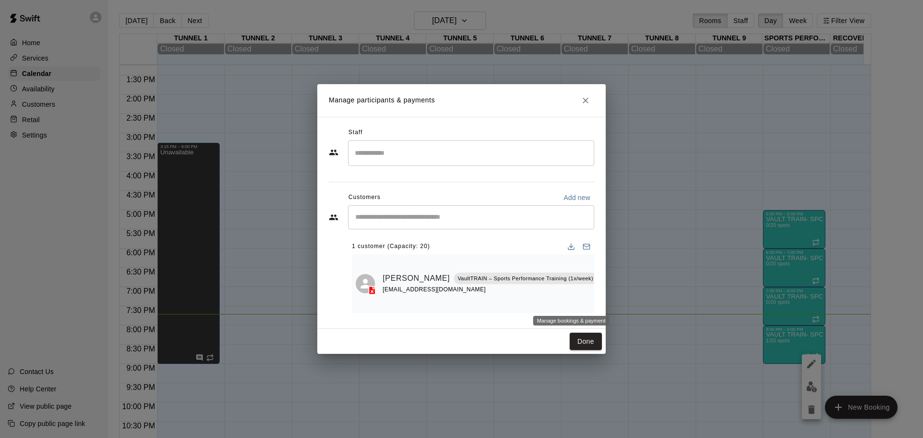
click at [601, 301] on icon "Manage bookings & payment" at bounding box center [606, 301] width 10 height 10
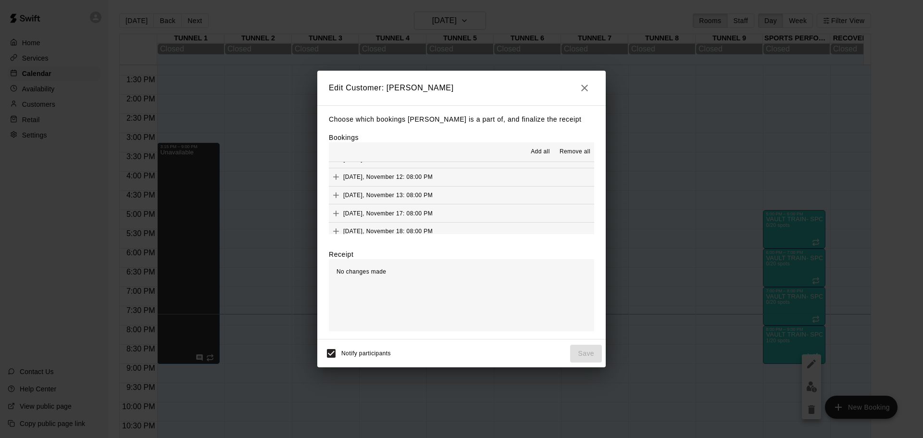
scroll to position [385, 0]
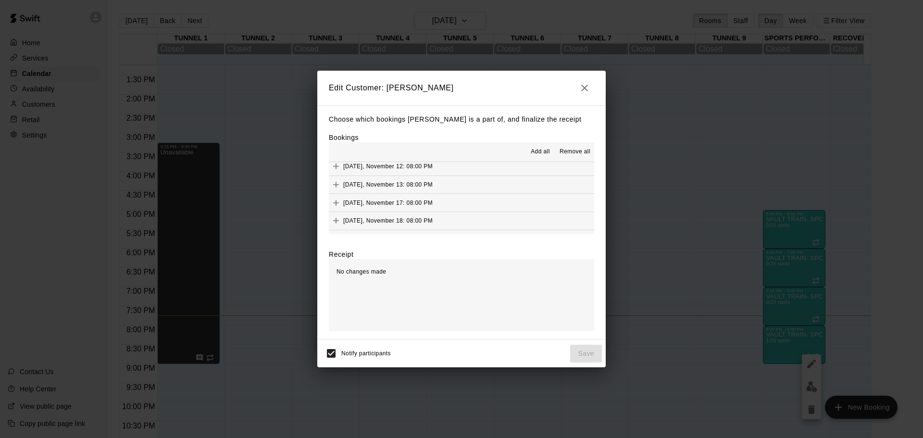
click at [588, 90] on icon "button" at bounding box center [585, 88] width 12 height 12
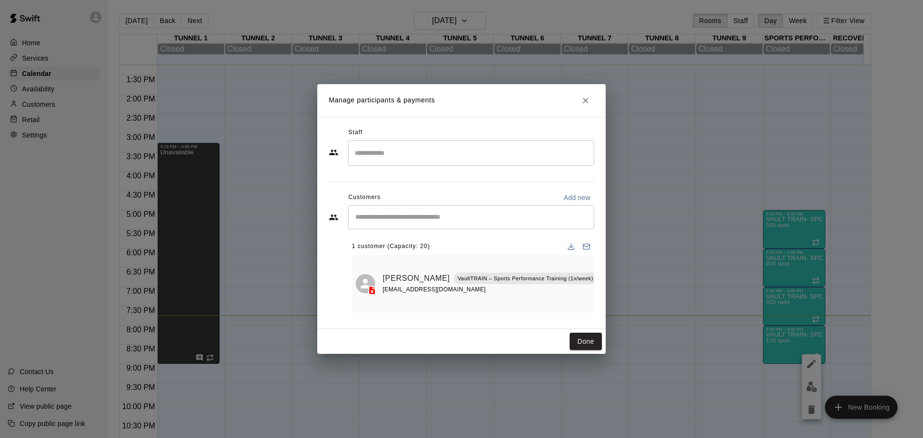
scroll to position [0, 0]
click at [601, 265] on icon "Attended" at bounding box center [605, 266] width 9 height 9
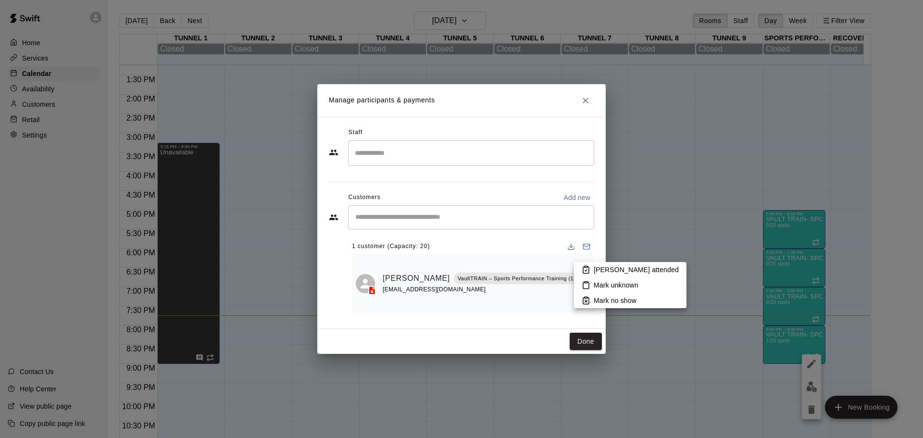
click at [572, 265] on div at bounding box center [461, 219] width 923 height 438
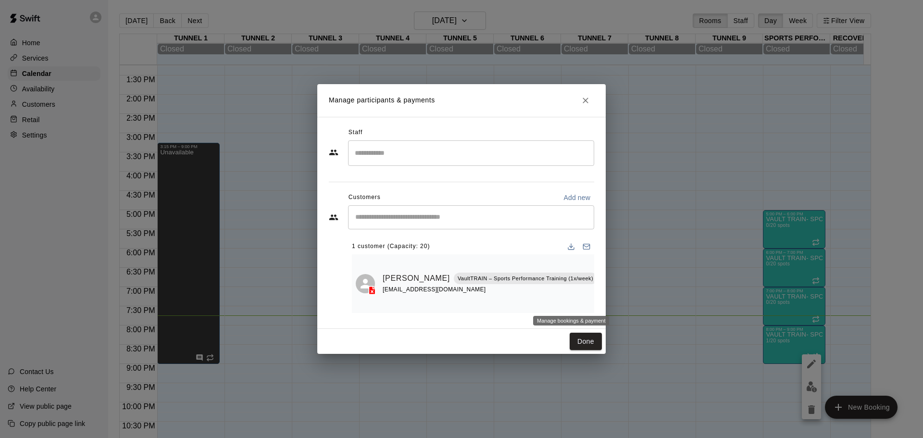
click at [597, 308] on button "Manage bookings & payment" at bounding box center [605, 300] width 17 height 17
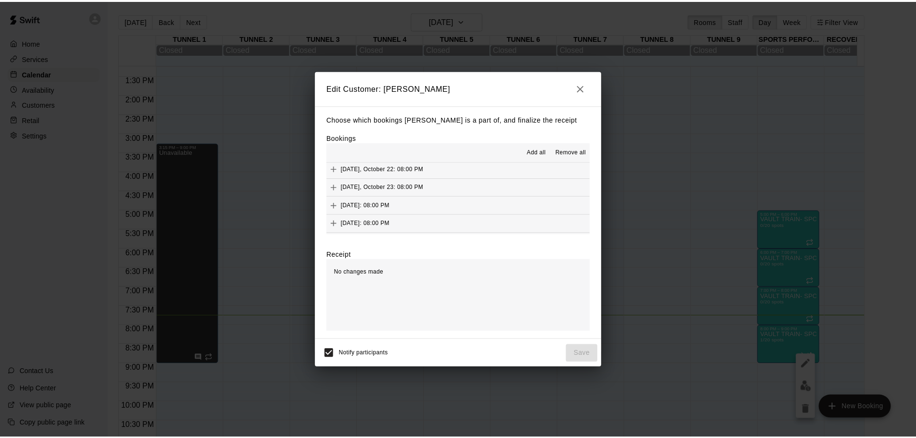
scroll to position [144, 0]
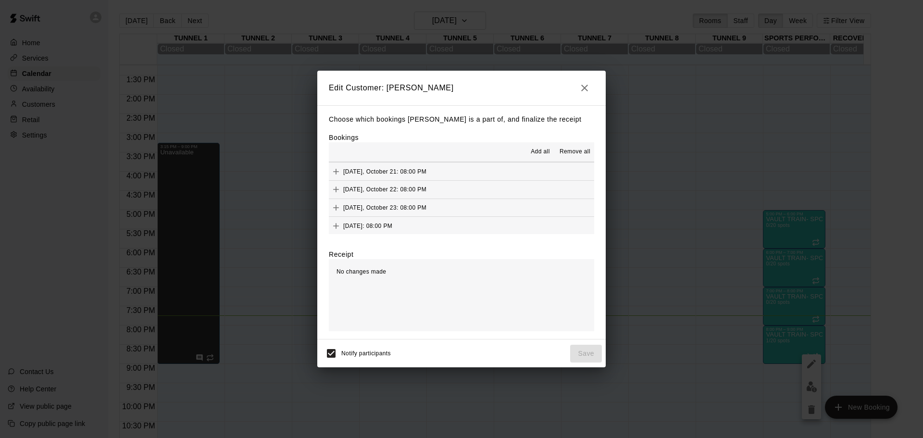
click at [583, 86] on icon "button" at bounding box center [584, 88] width 7 height 7
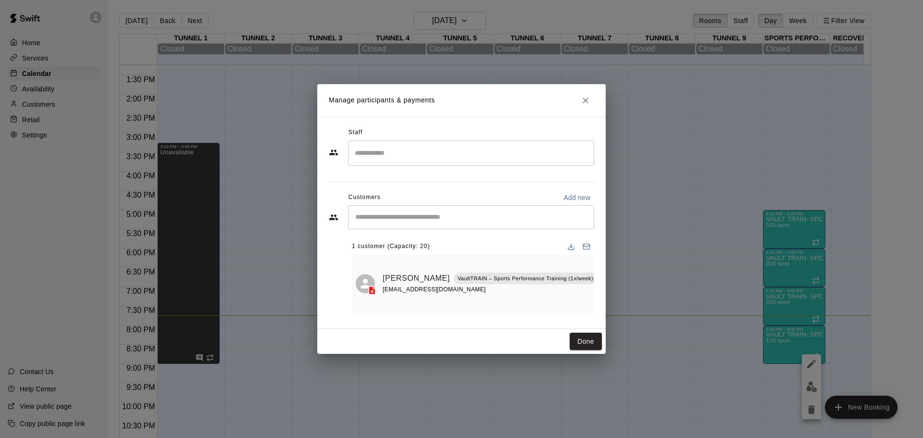
click at [49, 92] on div "Manage participants & payments Staff ​ Customers Add new ​ 1 customer (Capacity…" at bounding box center [461, 219] width 923 height 438
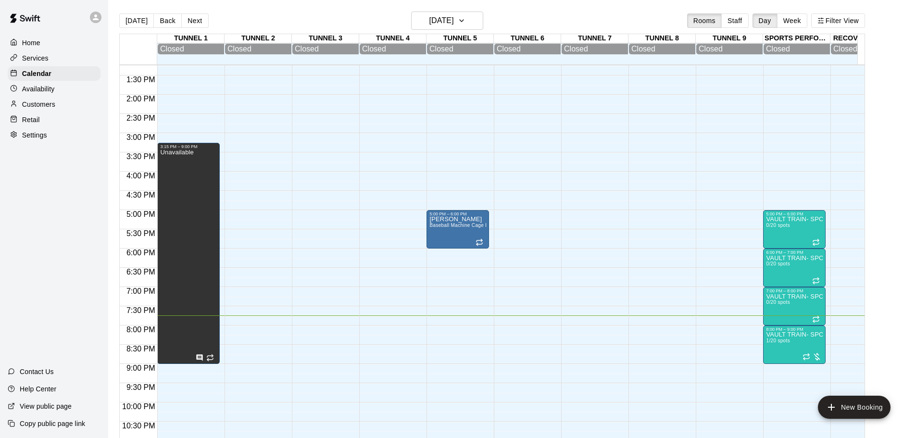
click at [60, 105] on div "Customers" at bounding box center [54, 104] width 93 height 14
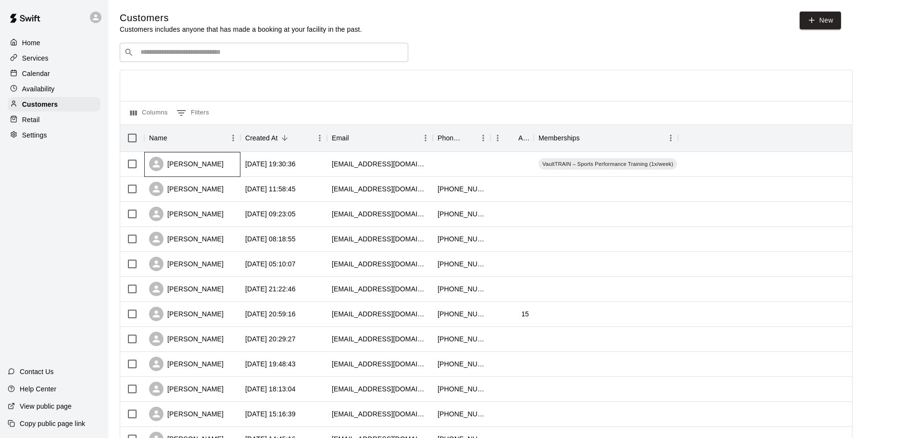
click at [203, 169] on div "[PERSON_NAME]" at bounding box center [186, 164] width 75 height 14
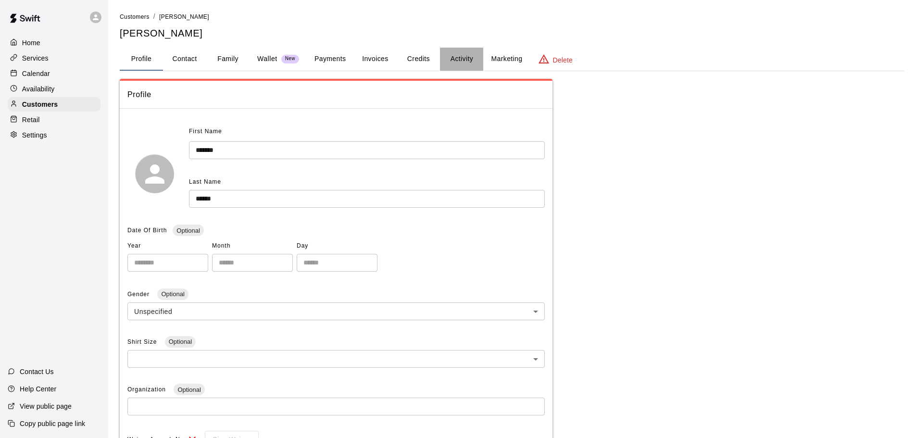
click at [450, 59] on button "Activity" at bounding box center [461, 59] width 43 height 23
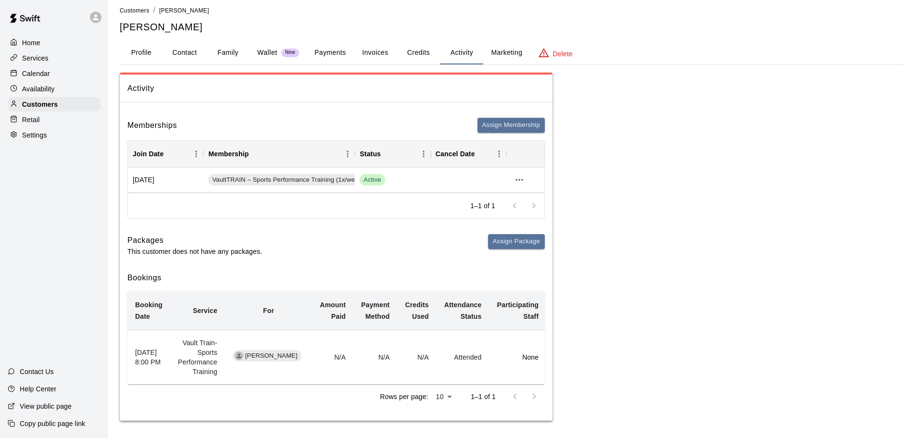
scroll to position [8, 0]
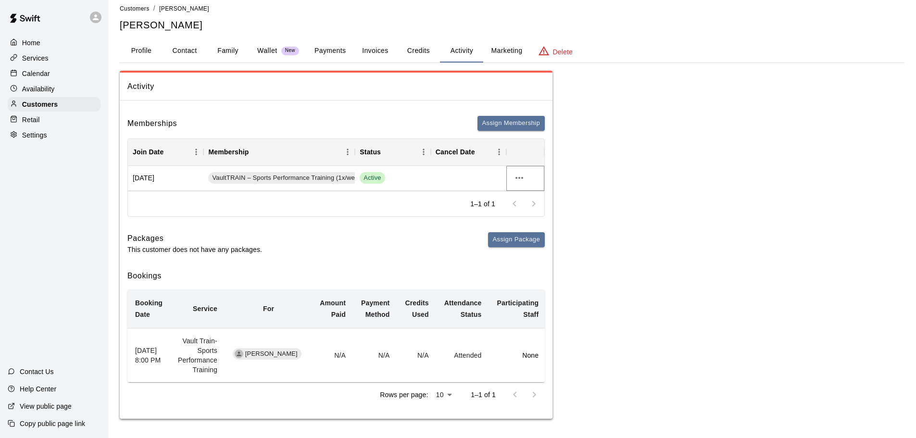
click at [524, 176] on icon "more actions" at bounding box center [520, 178] width 12 height 12
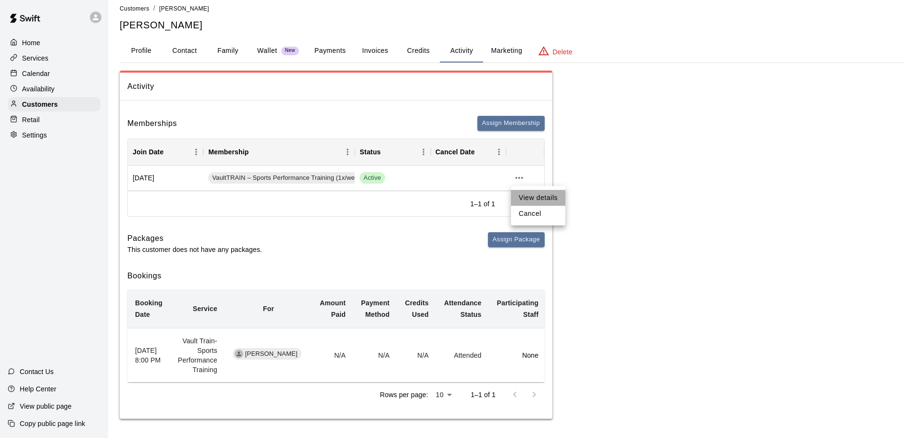
click at [531, 198] on li "View details" at bounding box center [538, 198] width 54 height 16
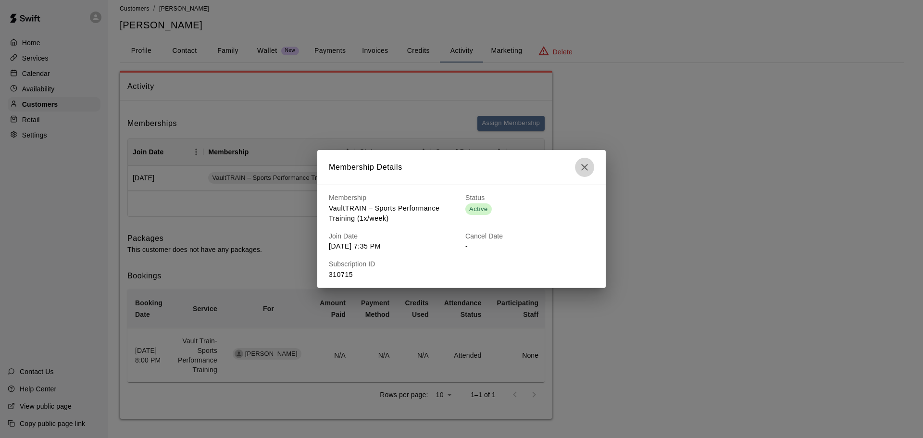
click at [586, 169] on icon "button" at bounding box center [585, 168] width 12 height 12
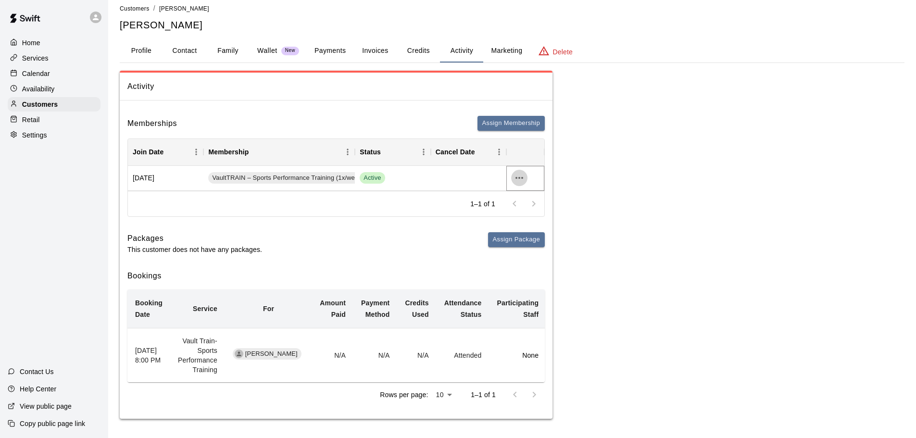
click at [520, 172] on icon "more actions" at bounding box center [520, 178] width 12 height 12
click at [604, 153] on div at bounding box center [461, 219] width 923 height 438
click at [413, 50] on button "Credits" at bounding box center [418, 50] width 43 height 23
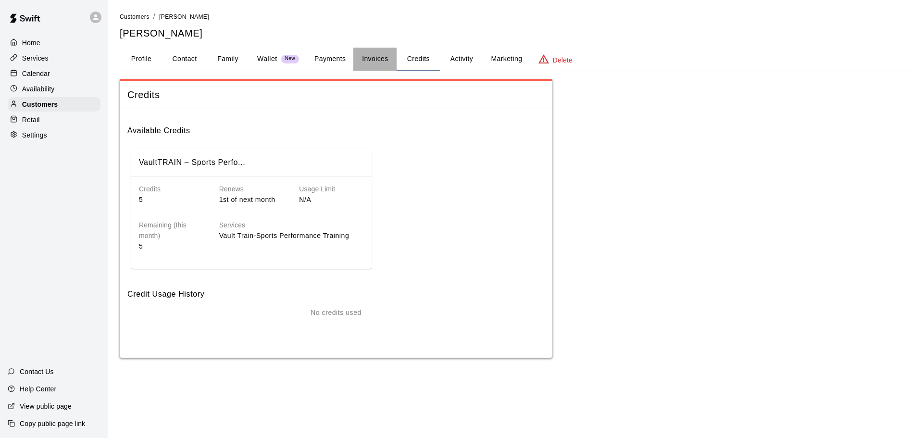
click at [375, 63] on button "Invoices" at bounding box center [374, 59] width 43 height 23
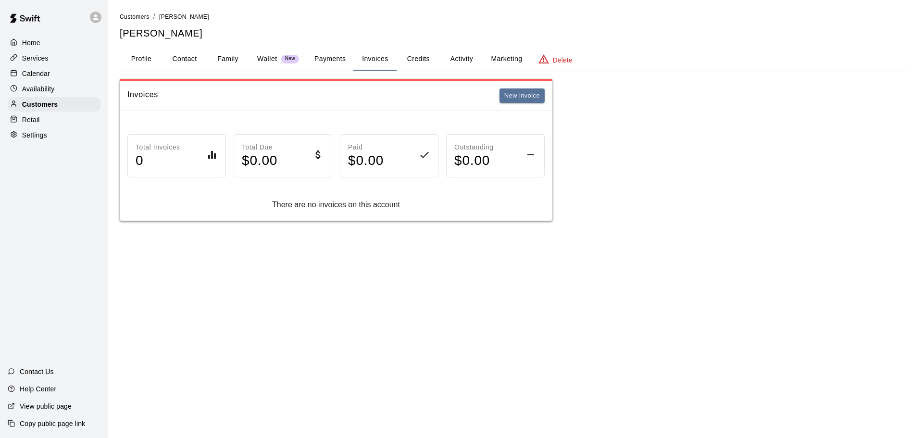
click at [411, 56] on button "Credits" at bounding box center [418, 59] width 43 height 23
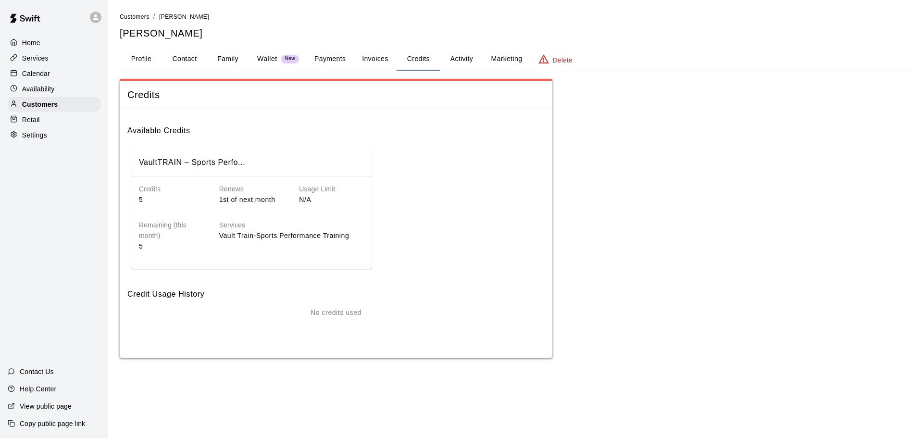
click at [459, 60] on button "Activity" at bounding box center [461, 59] width 43 height 23
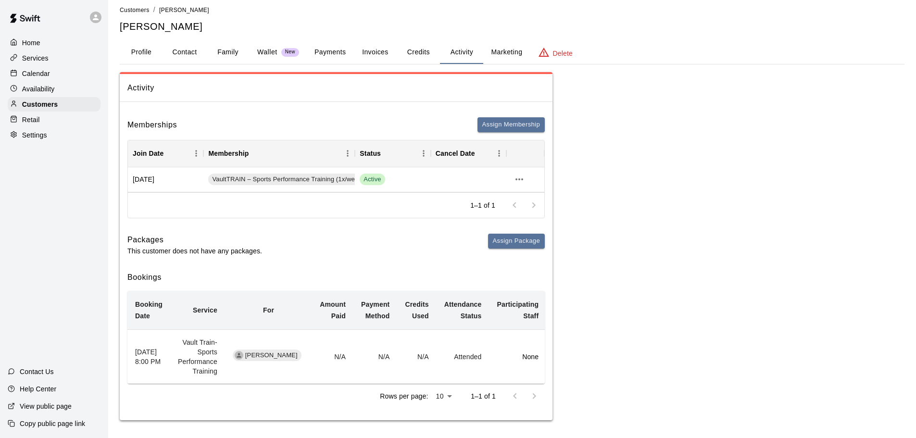
scroll to position [8, 0]
click at [425, 53] on button "Credits" at bounding box center [418, 50] width 43 height 23
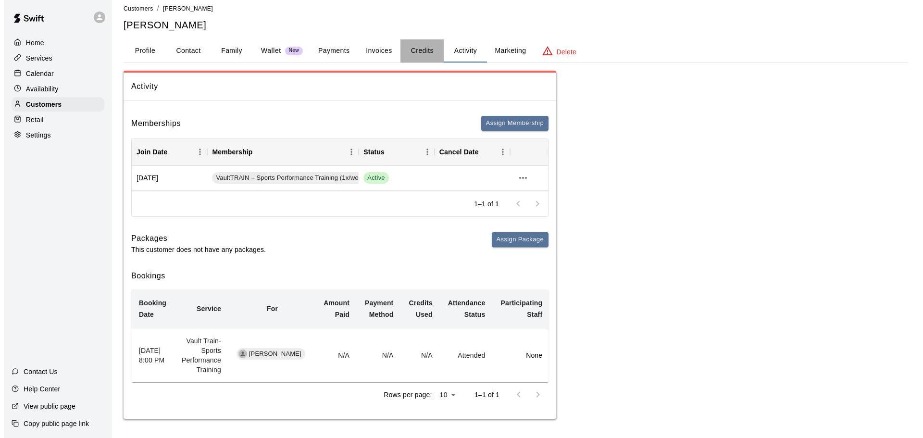
scroll to position [0, 0]
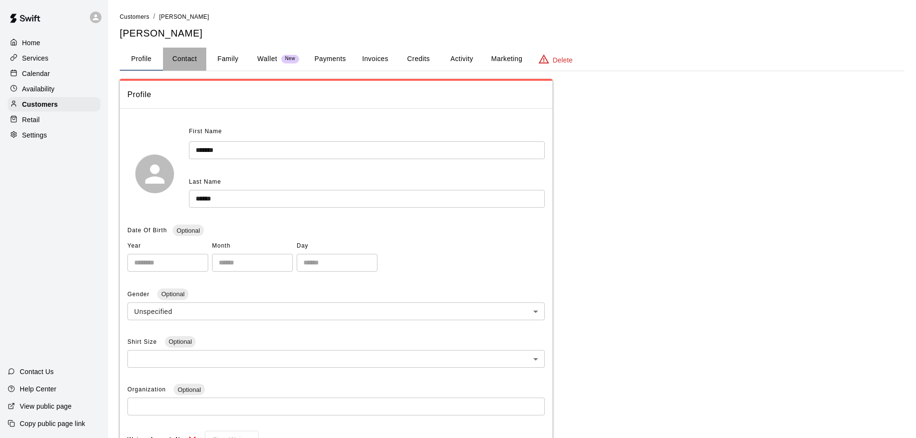
click at [189, 55] on button "Contact" at bounding box center [184, 59] width 43 height 23
select select "**"
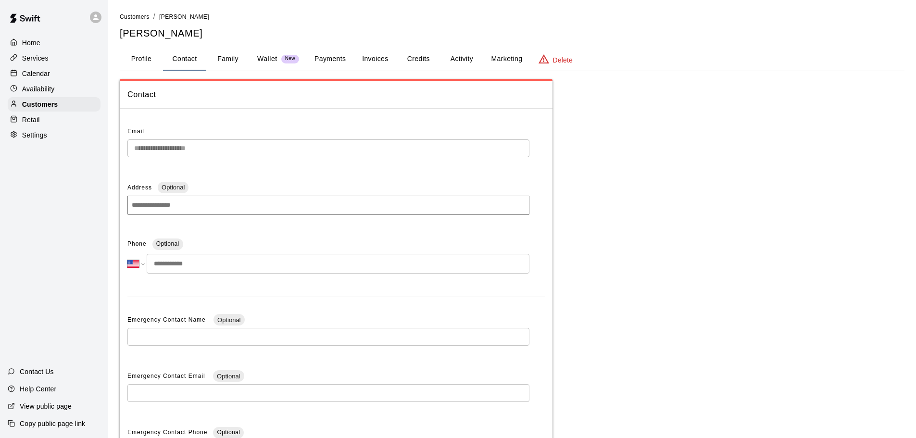
click at [225, 57] on button "Family" at bounding box center [227, 59] width 43 height 23
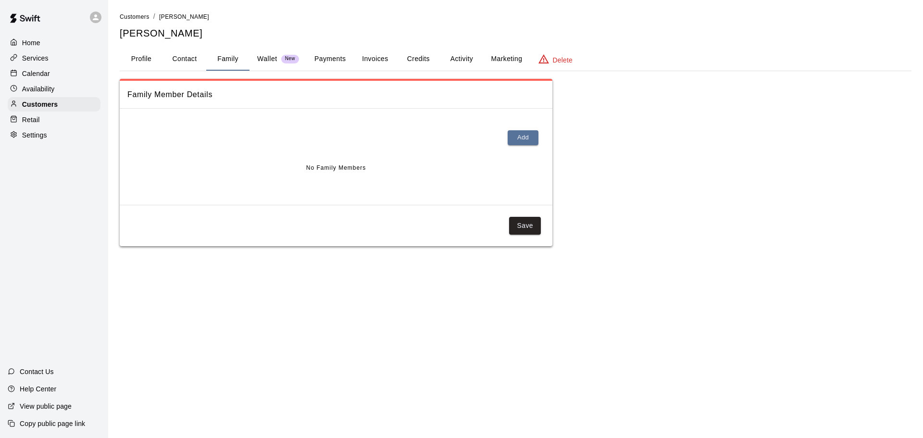
click at [275, 62] on p "Wallet" at bounding box center [267, 59] width 20 height 10
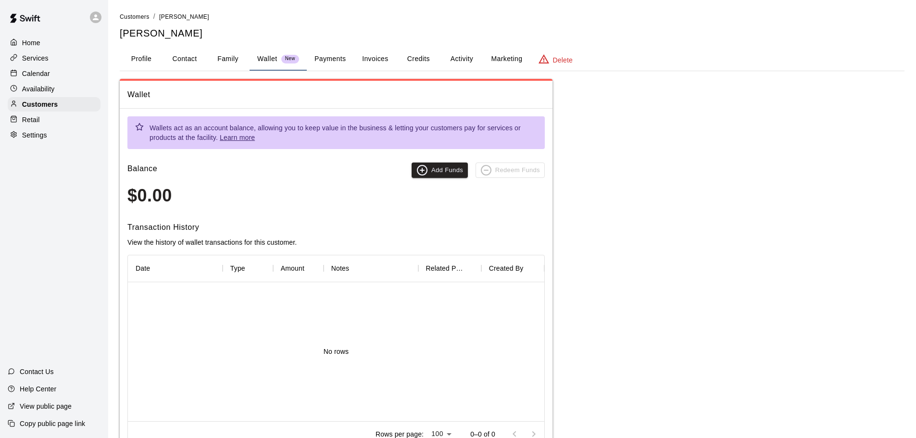
click at [339, 65] on button "Payments" at bounding box center [330, 59] width 47 height 23
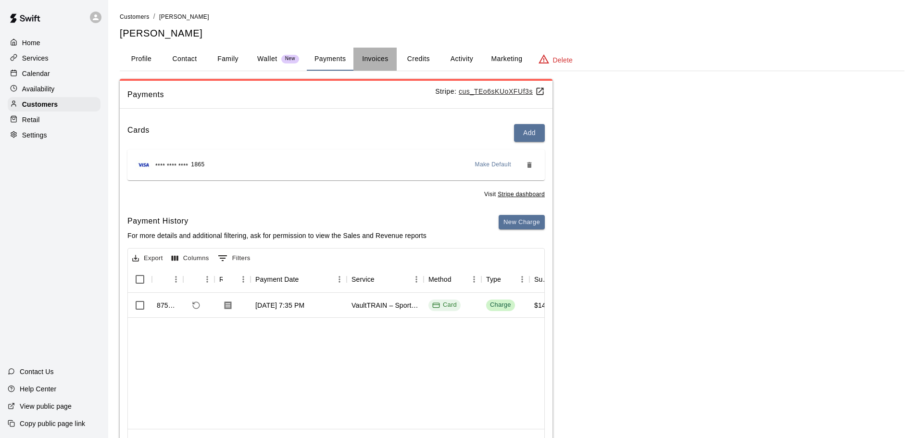
click at [384, 52] on button "Invoices" at bounding box center [374, 59] width 43 height 23
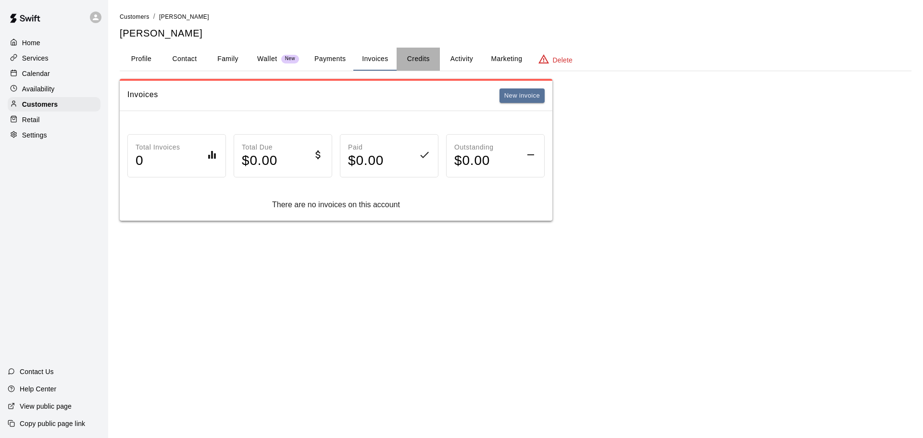
click at [417, 57] on button "Credits" at bounding box center [418, 59] width 43 height 23
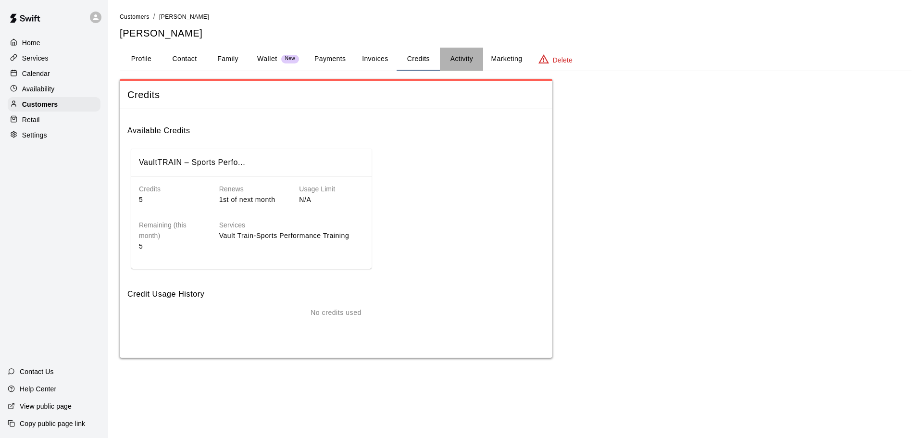
click at [465, 56] on button "Activity" at bounding box center [461, 59] width 43 height 23
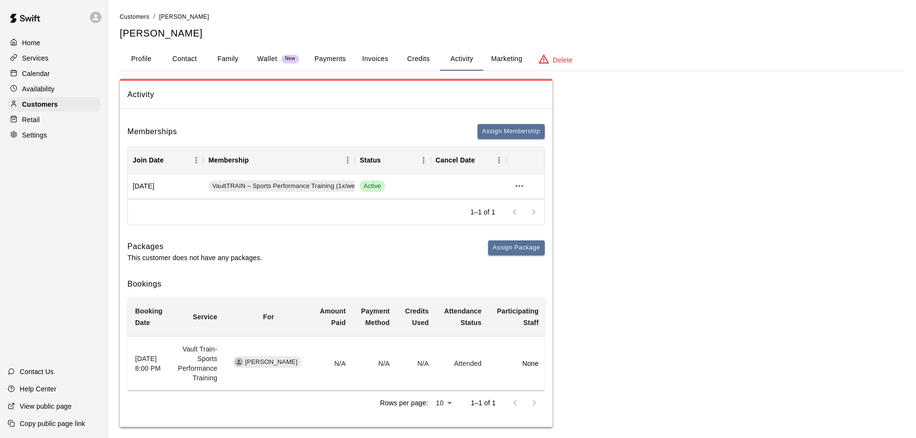
click at [505, 57] on button "Marketing" at bounding box center [506, 59] width 47 height 23
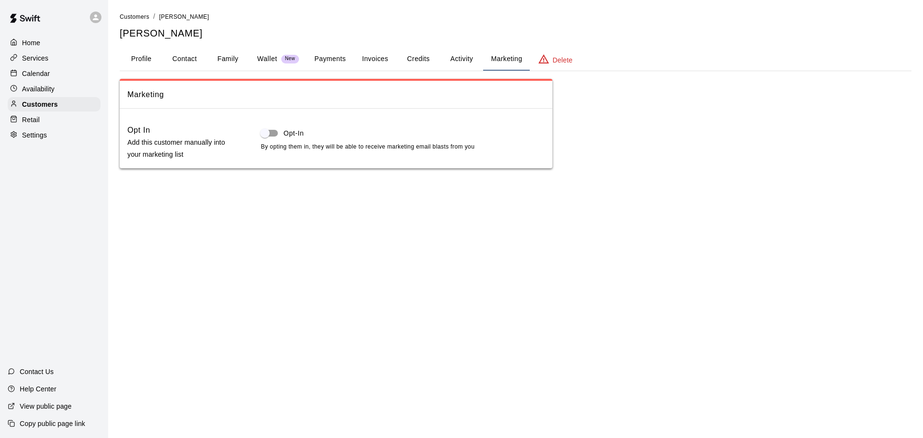
click at [67, 75] on div "Calendar" at bounding box center [54, 73] width 93 height 14
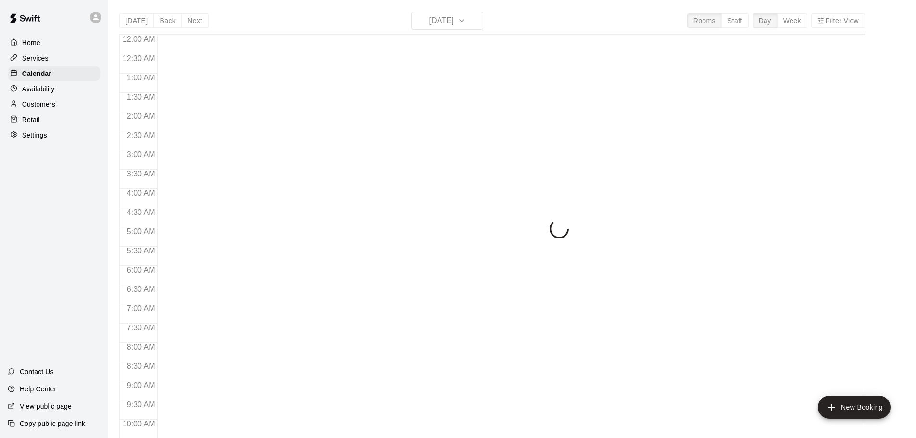
scroll to position [509, 0]
